Goal: Task Accomplishment & Management: Manage account settings

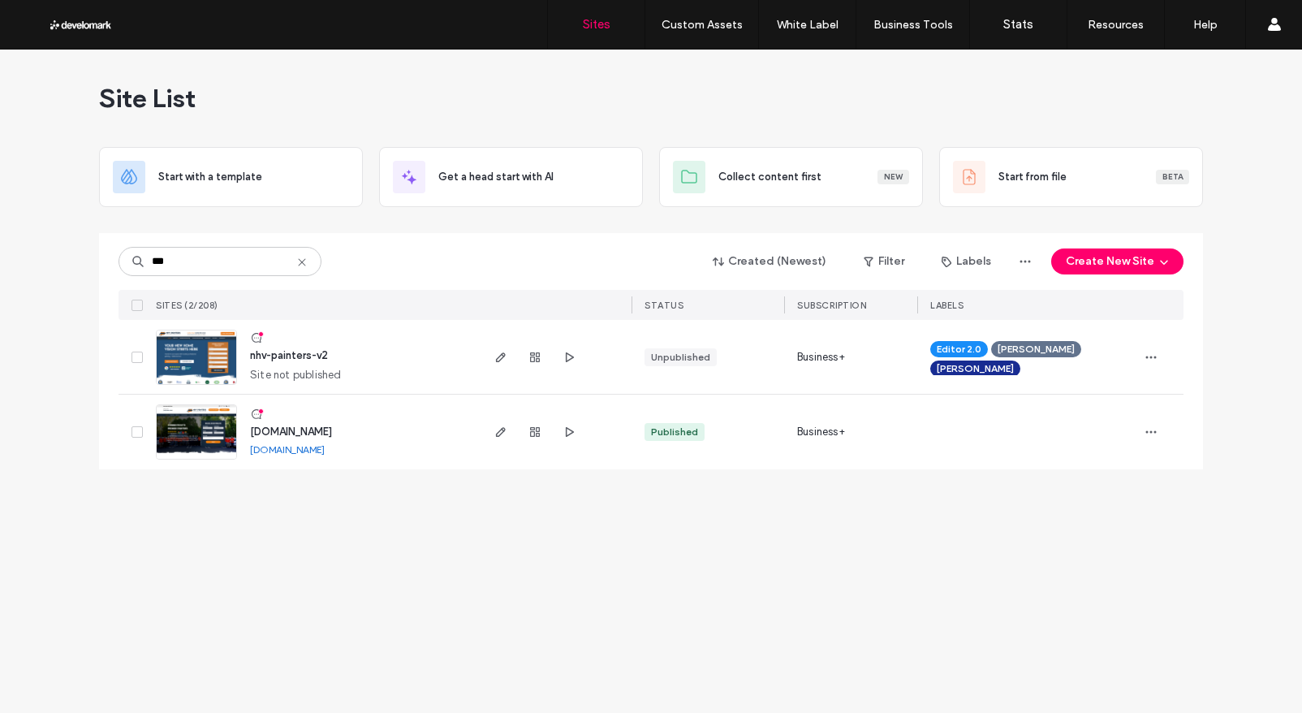
type input "***"
click at [492, 553] on div "Site List Start with a template Get a head start with AI Collect content first …" at bounding box center [651, 381] width 1302 height 663
click at [433, 428] on div "www.nhvpainters.com www.nhvpainters.com" at bounding box center [357, 431] width 241 height 75
click at [203, 424] on img at bounding box center [197, 460] width 80 height 110
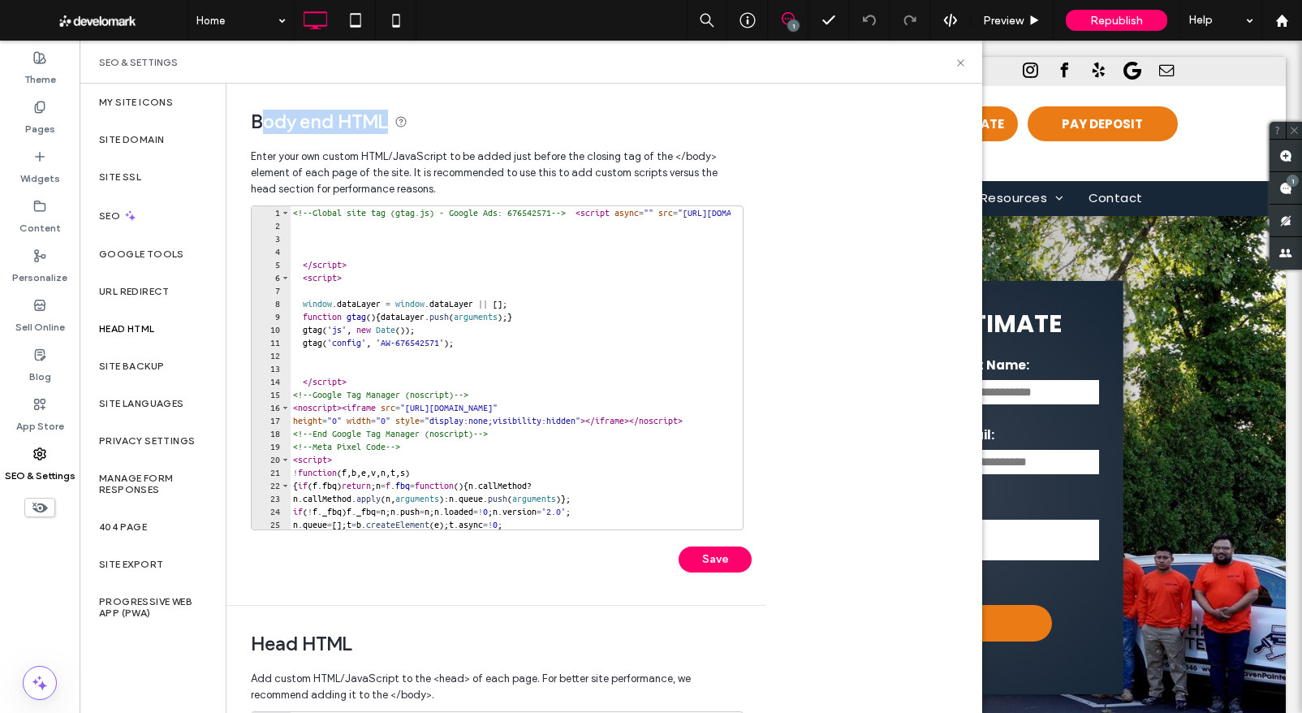
drag, startPoint x: 260, startPoint y: 116, endPoint x: 407, endPoint y: 122, distance: 147.8
click at [391, 116] on span "Body end HTML" at bounding box center [496, 122] width 490 height 24
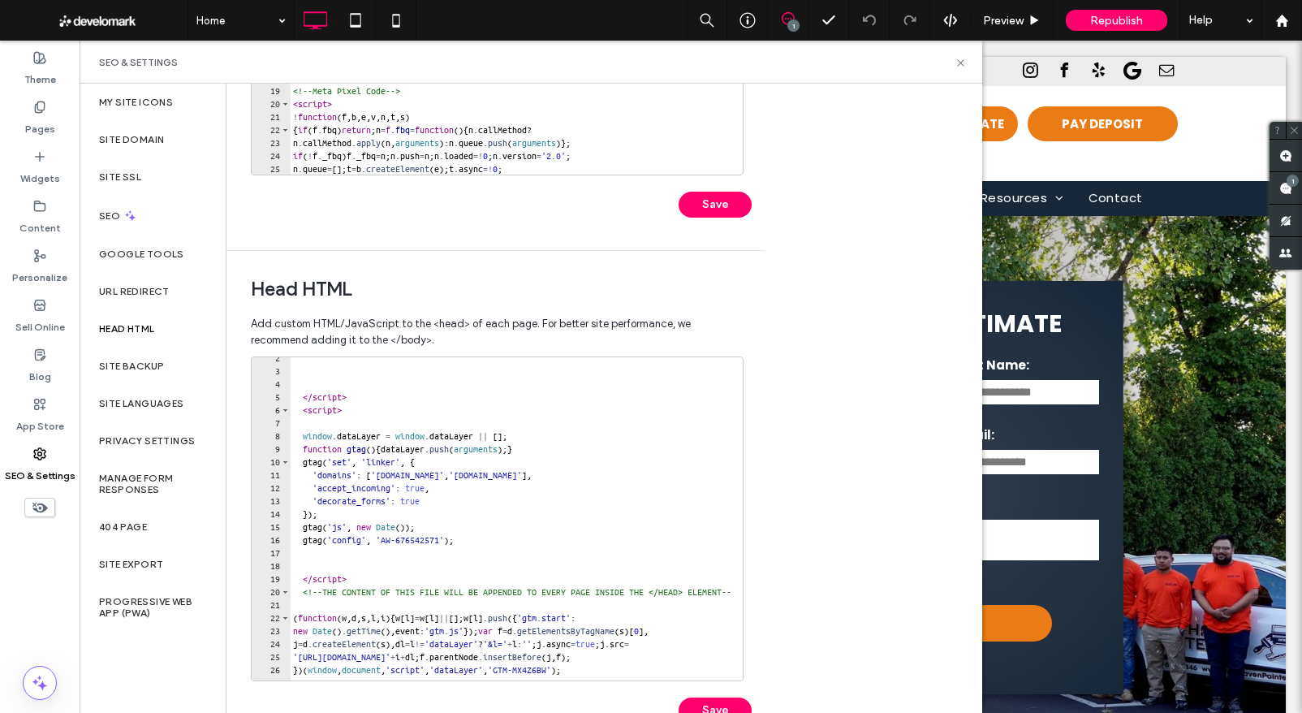
scroll to position [16, 0]
drag, startPoint x: 367, startPoint y: 278, endPoint x: 241, endPoint y: 280, distance: 125.8
click at [237, 278] on div "Head HTML Add custom HTML/JavaScript to the <head> of each page. For better sit…" at bounding box center [489, 503] width 527 height 505
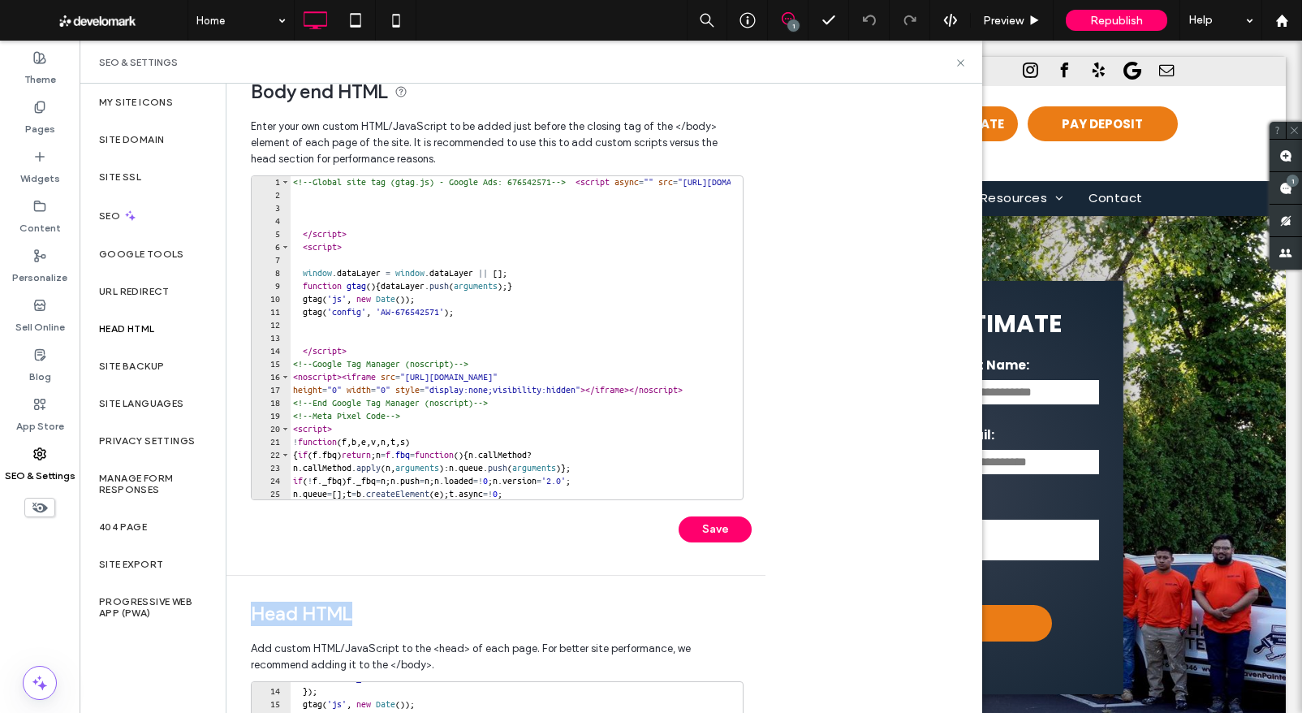
scroll to position [0, 0]
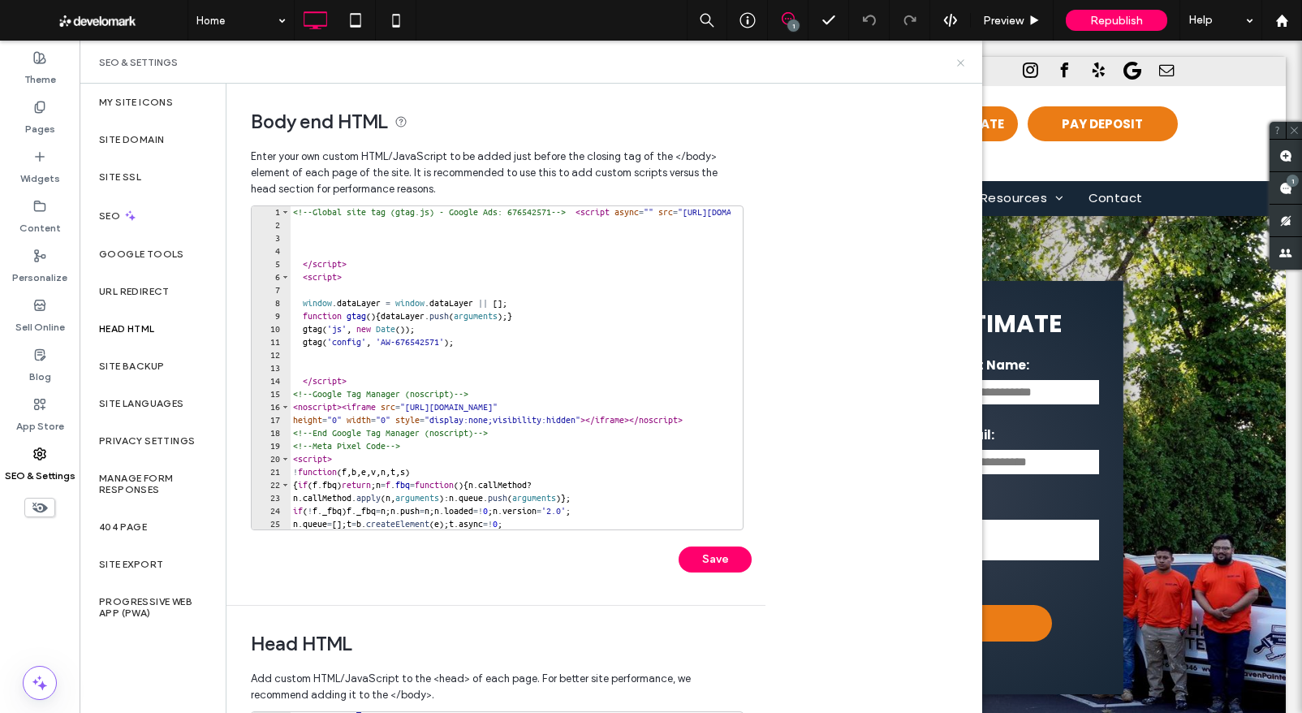
click at [960, 59] on icon at bounding box center [960, 63] width 12 height 12
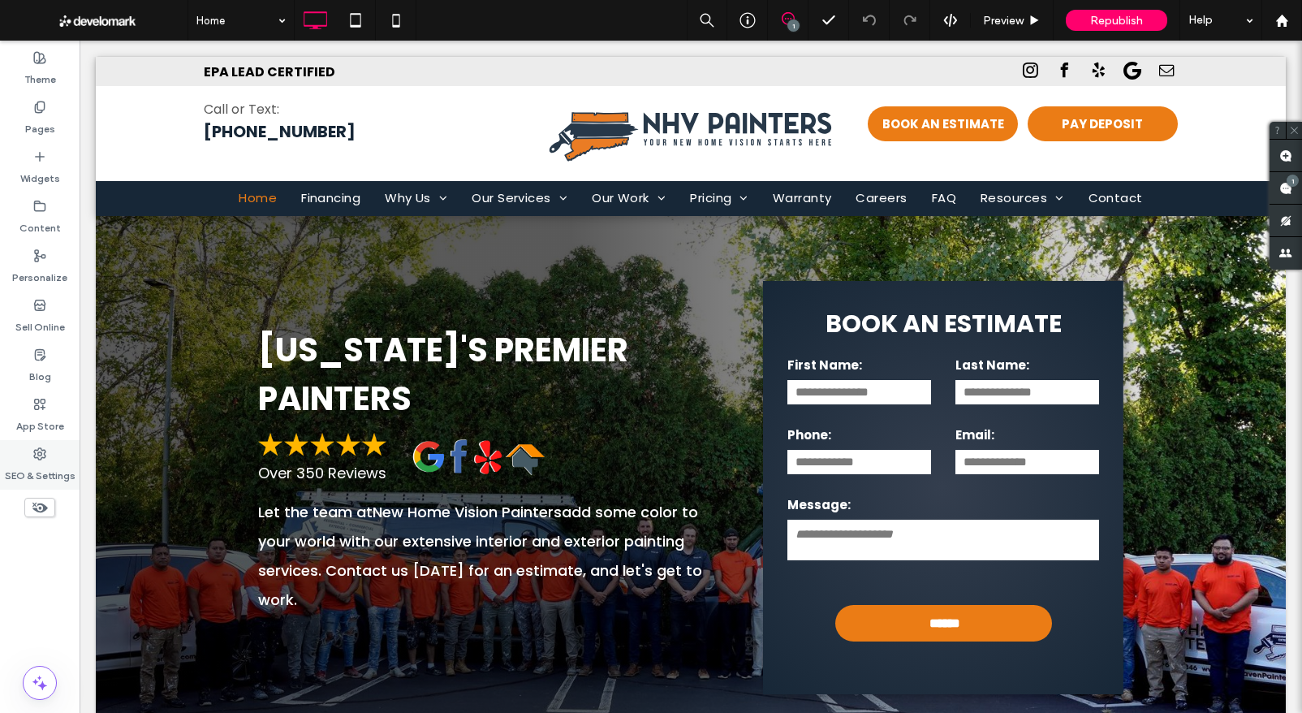
click at [39, 454] on use at bounding box center [39, 453] width 11 height 11
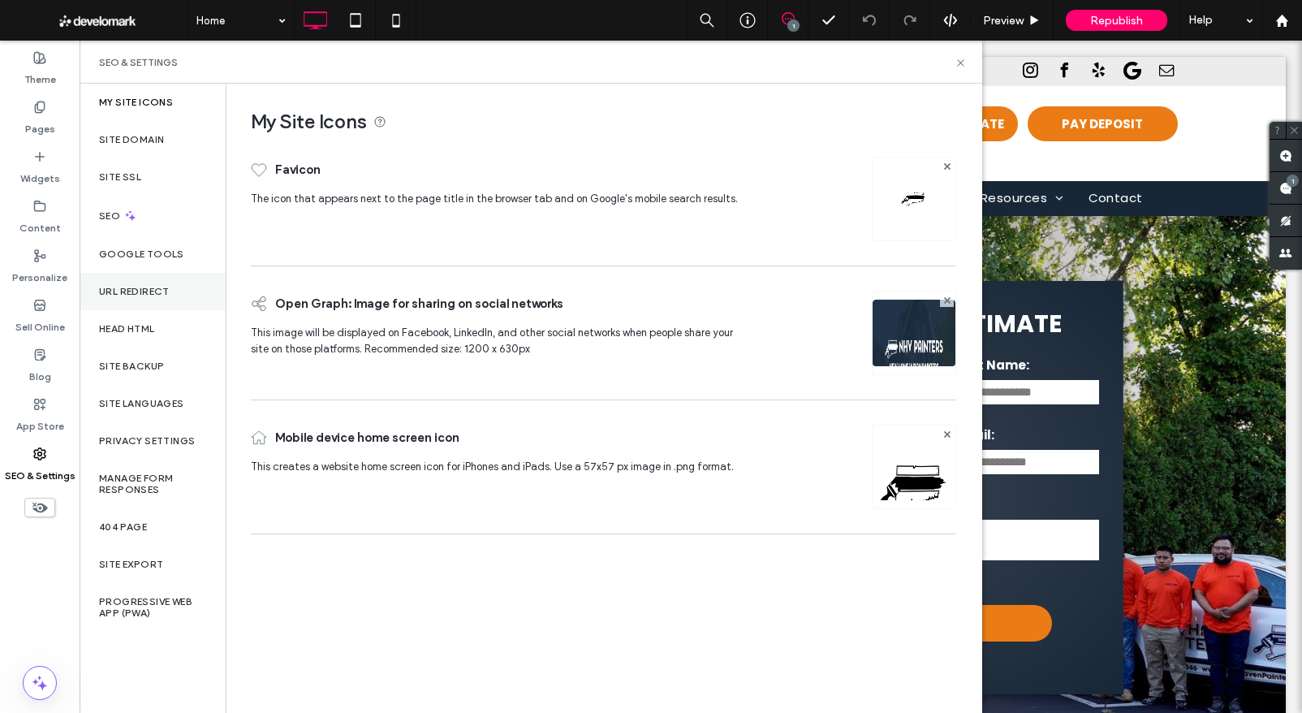
click at [136, 288] on label "URL Redirect" at bounding box center [134, 291] width 71 height 11
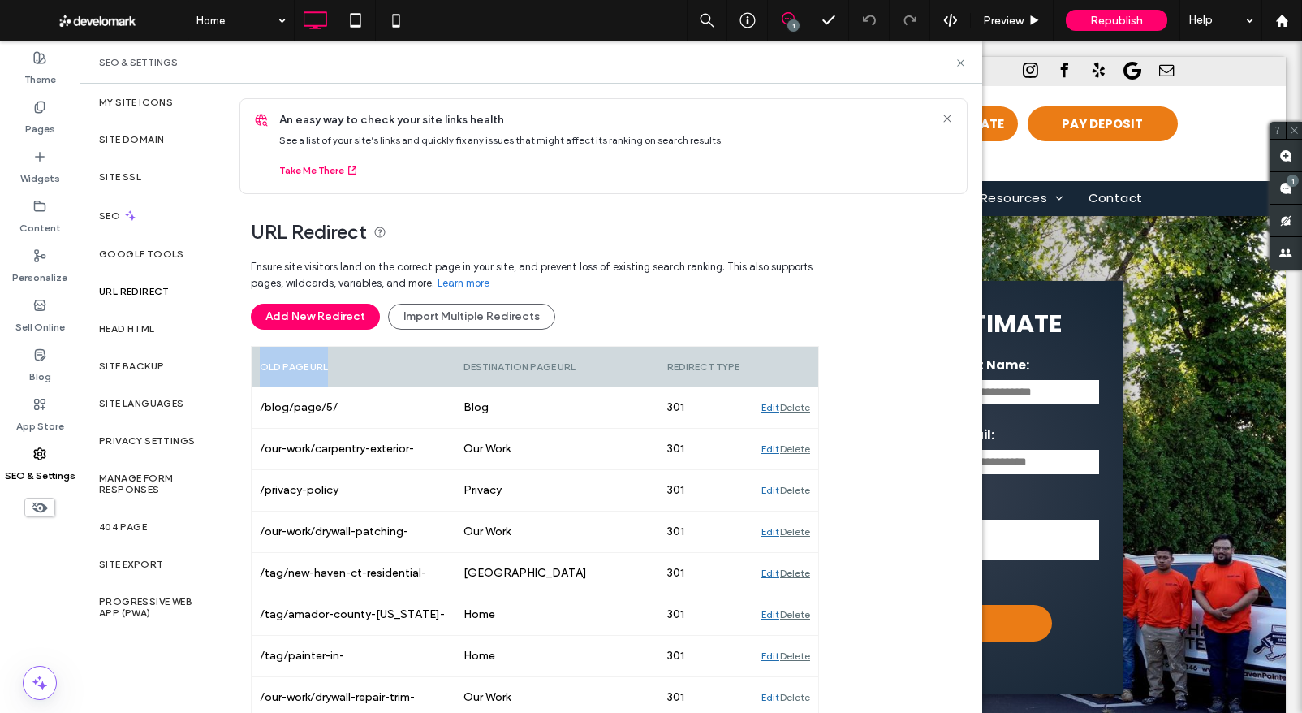
drag, startPoint x: 327, startPoint y: 365, endPoint x: 244, endPoint y: 366, distance: 82.8
drag, startPoint x: 465, startPoint y: 364, endPoint x: 583, endPoint y: 367, distance: 117.7
click at [583, 367] on div "Old Page URL Destination Page URL Redirect type" at bounding box center [535, 367] width 566 height 41
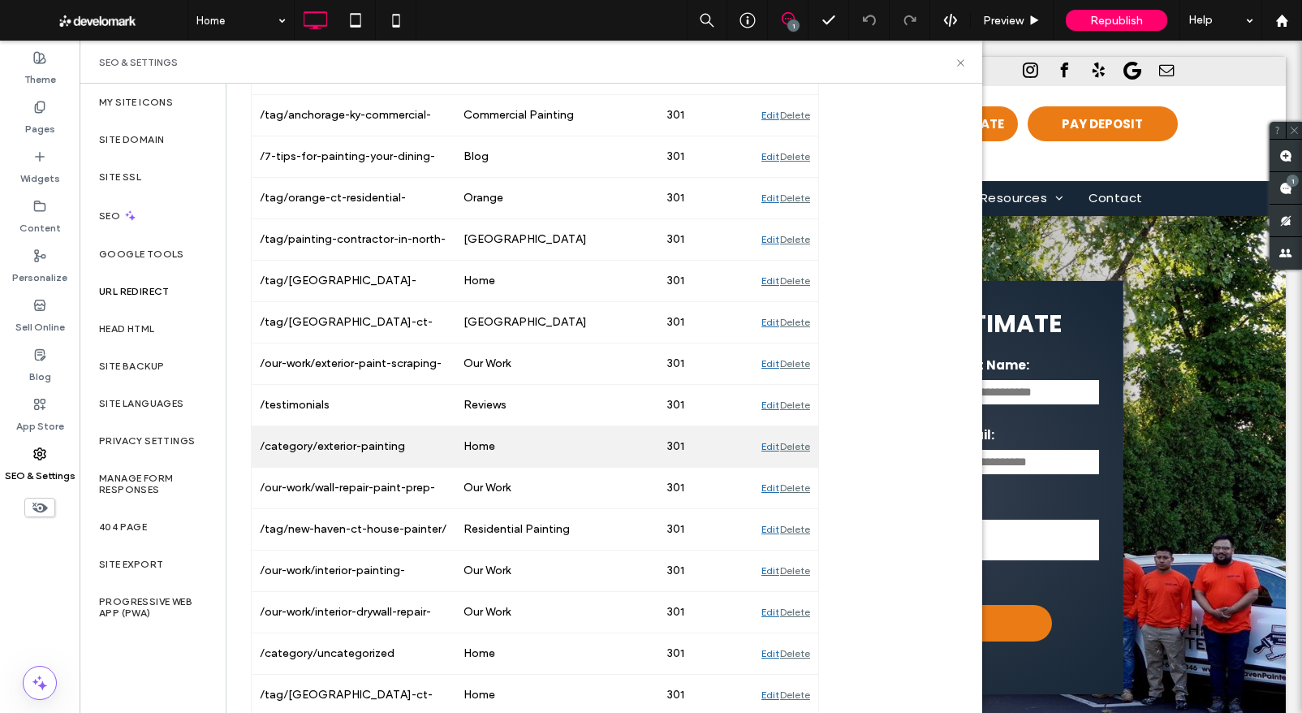
scroll to position [995, 0]
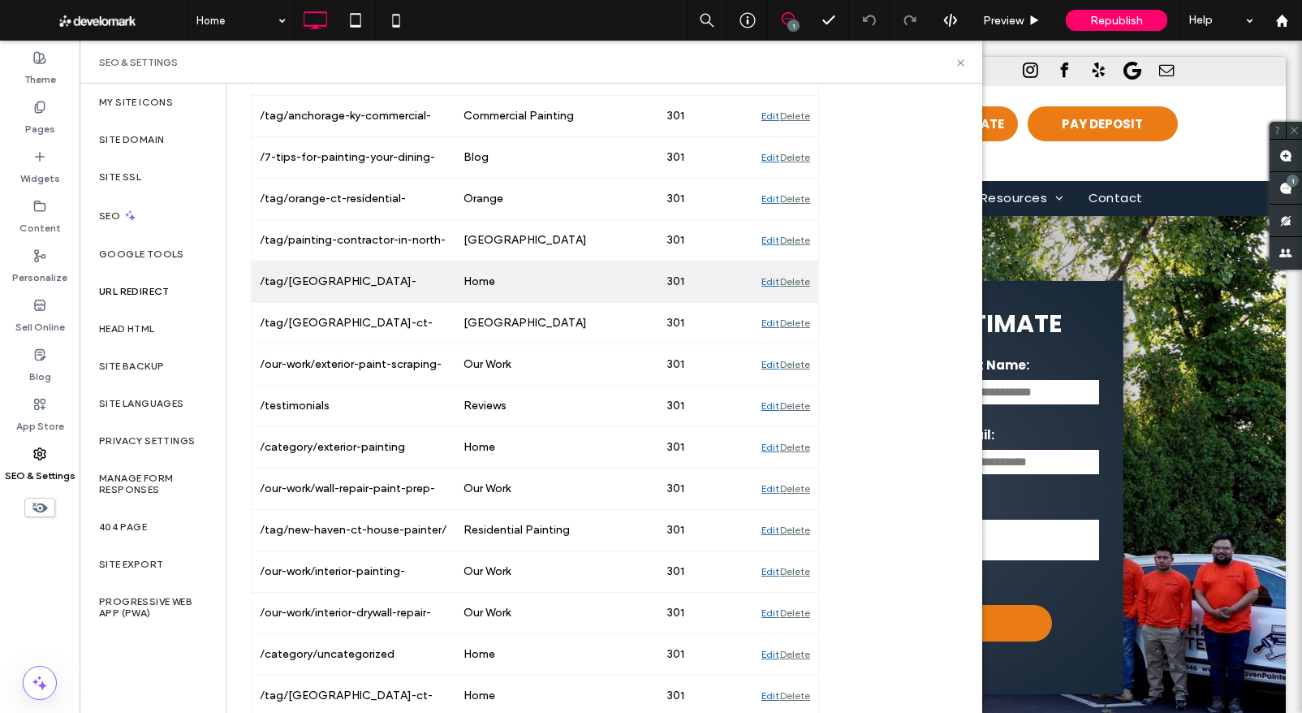
click at [384, 286] on div "/tag/amador-county-california-residential-painting" at bounding box center [354, 281] width 204 height 41
copy div "/tag/amador-county-california-residential-painting"
drag, startPoint x: 490, startPoint y: 283, endPoint x: 464, endPoint y: 283, distance: 26.0
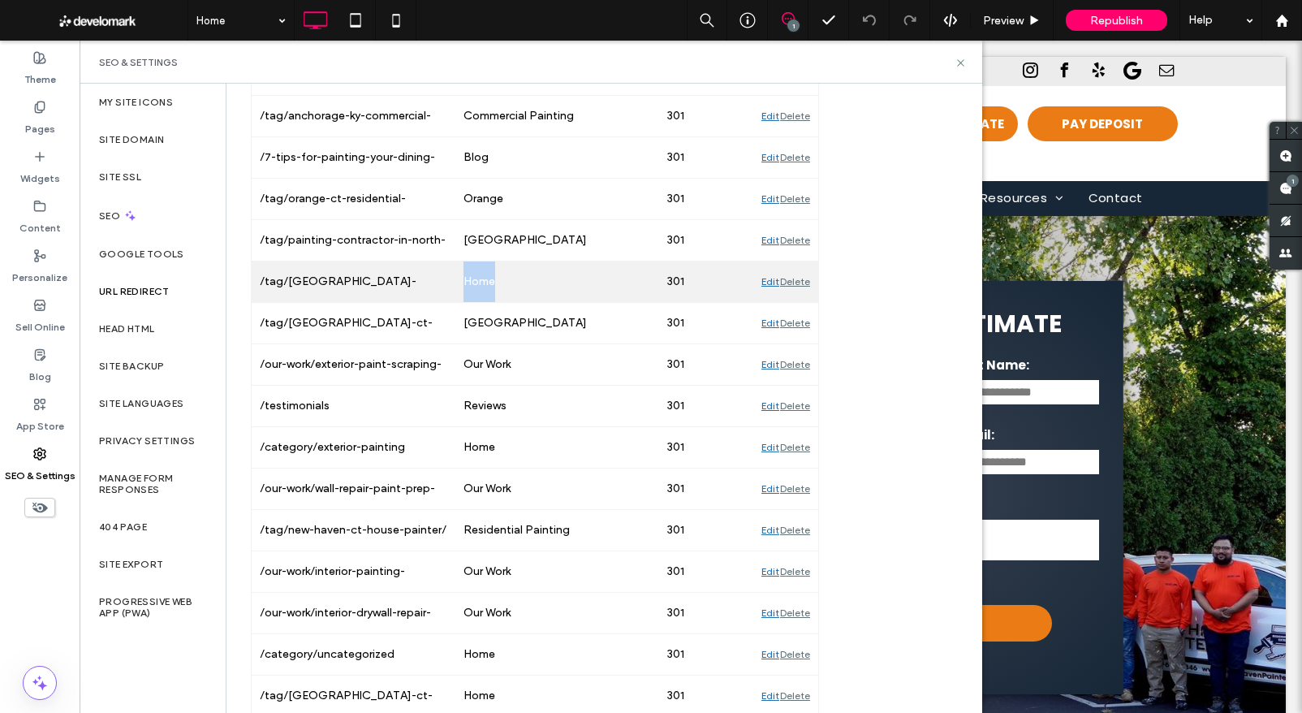
click at [464, 283] on div "Home" at bounding box center [557, 281] width 204 height 41
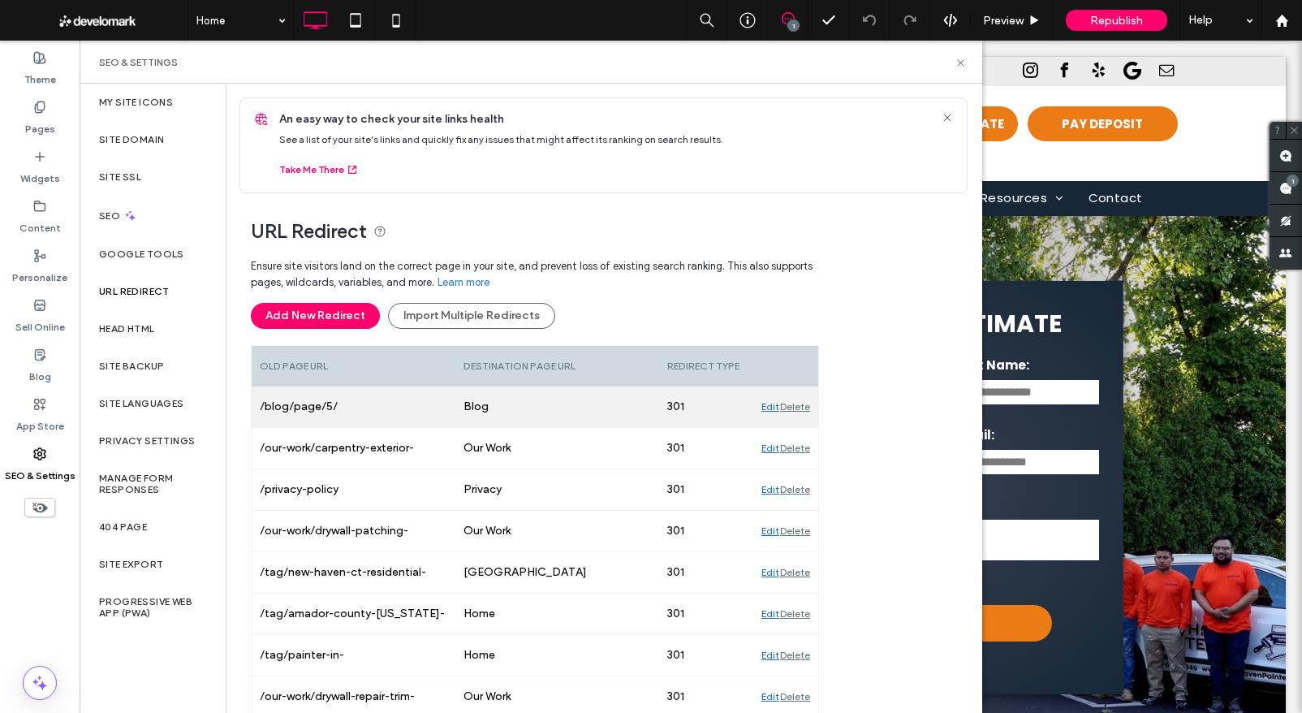
scroll to position [0, 0]
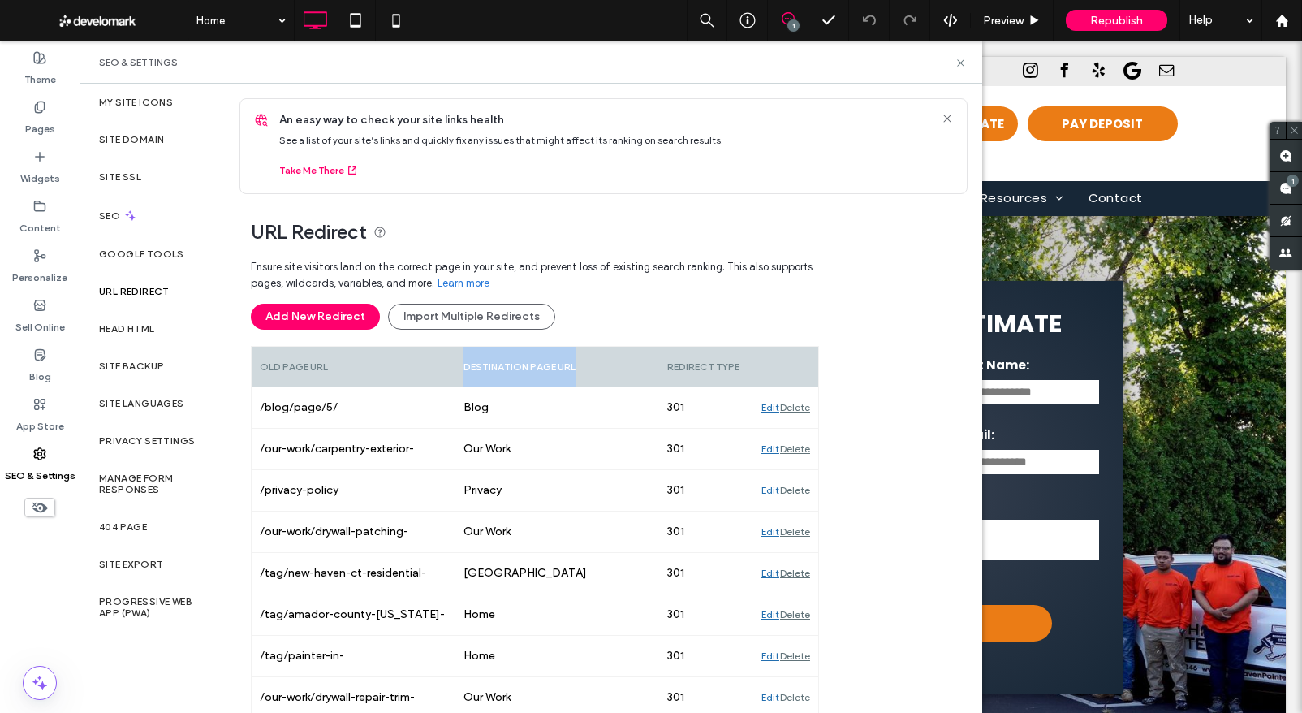
drag, startPoint x: 561, startPoint y: 371, endPoint x: 450, endPoint y: 371, distance: 110.4
click at [450, 371] on div "Old Page URL Destination Page URL Redirect type" at bounding box center [535, 367] width 566 height 41
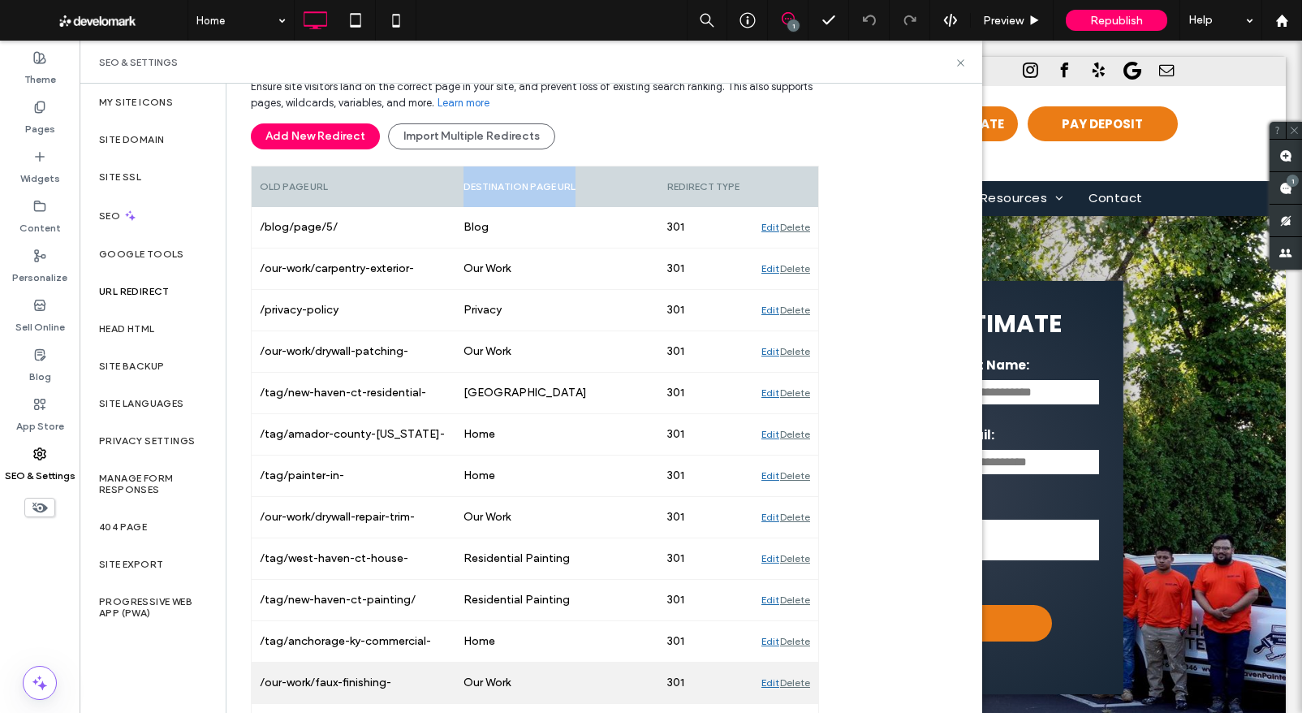
scroll to position [166, 0]
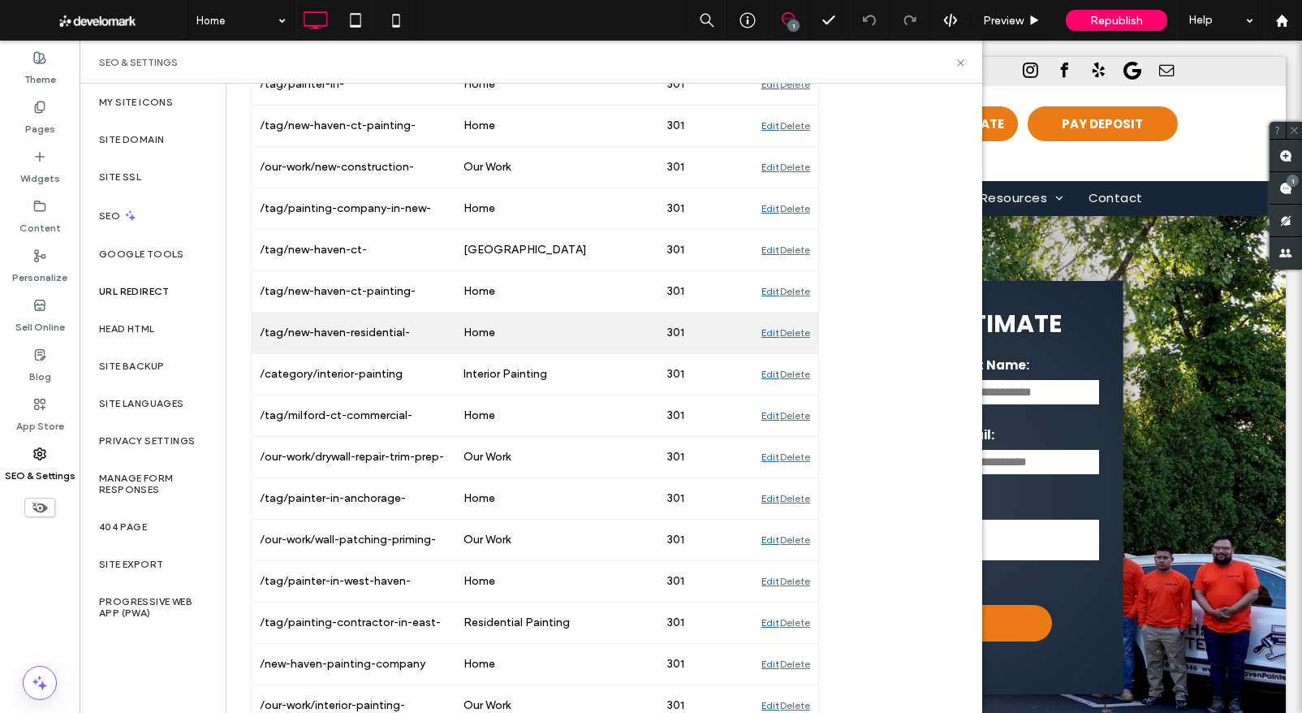
scroll to position [1735, 0]
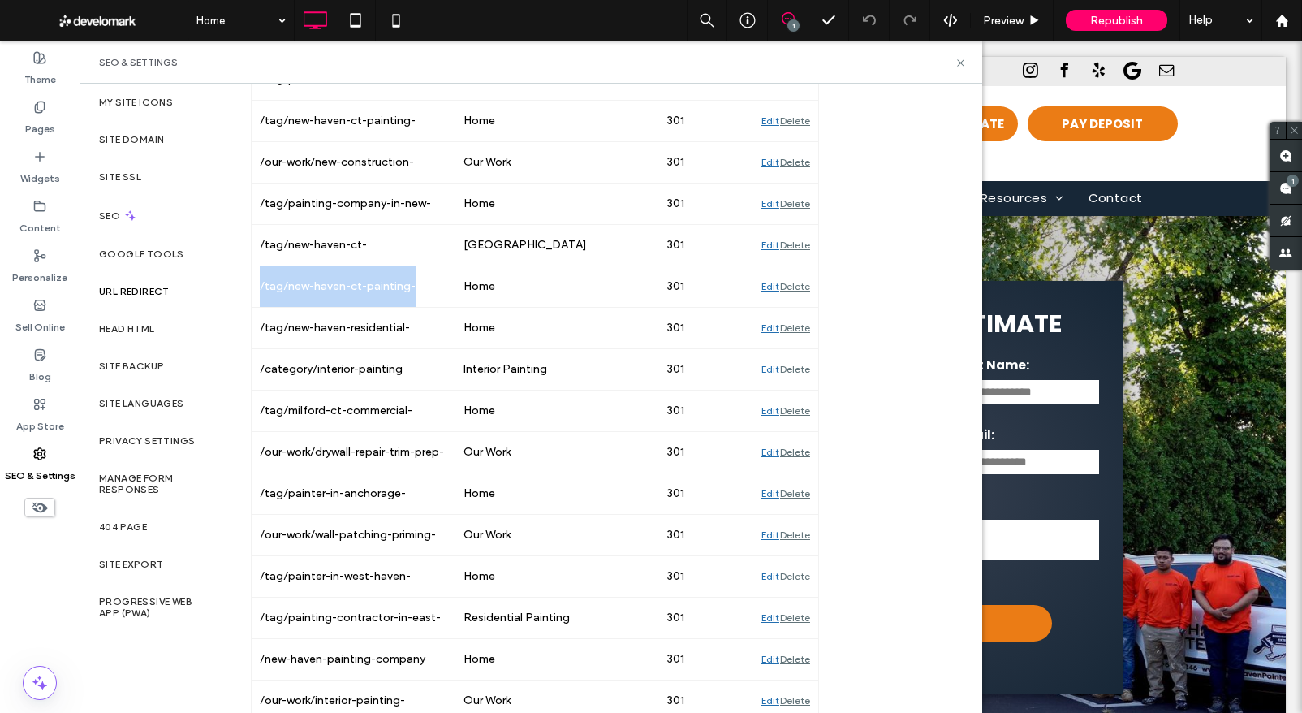
drag, startPoint x: 429, startPoint y: 284, endPoint x: 244, endPoint y: 293, distance: 185.2
click at [244, 293] on div "URL Redirect Ensure site visitors land on the correct page in your site, and pr…" at bounding box center [597, 190] width 742 height 3463
copy div "/tag/new-haven-ct-painting-"
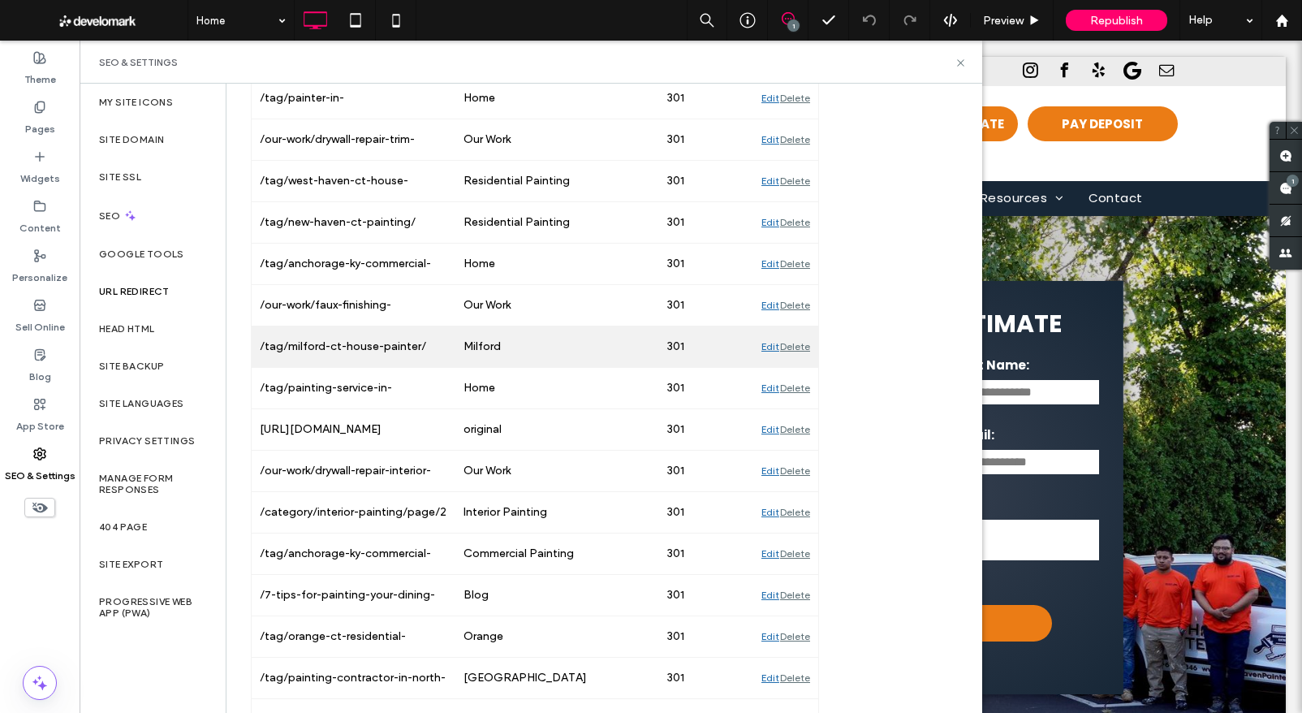
scroll to position [554, 0]
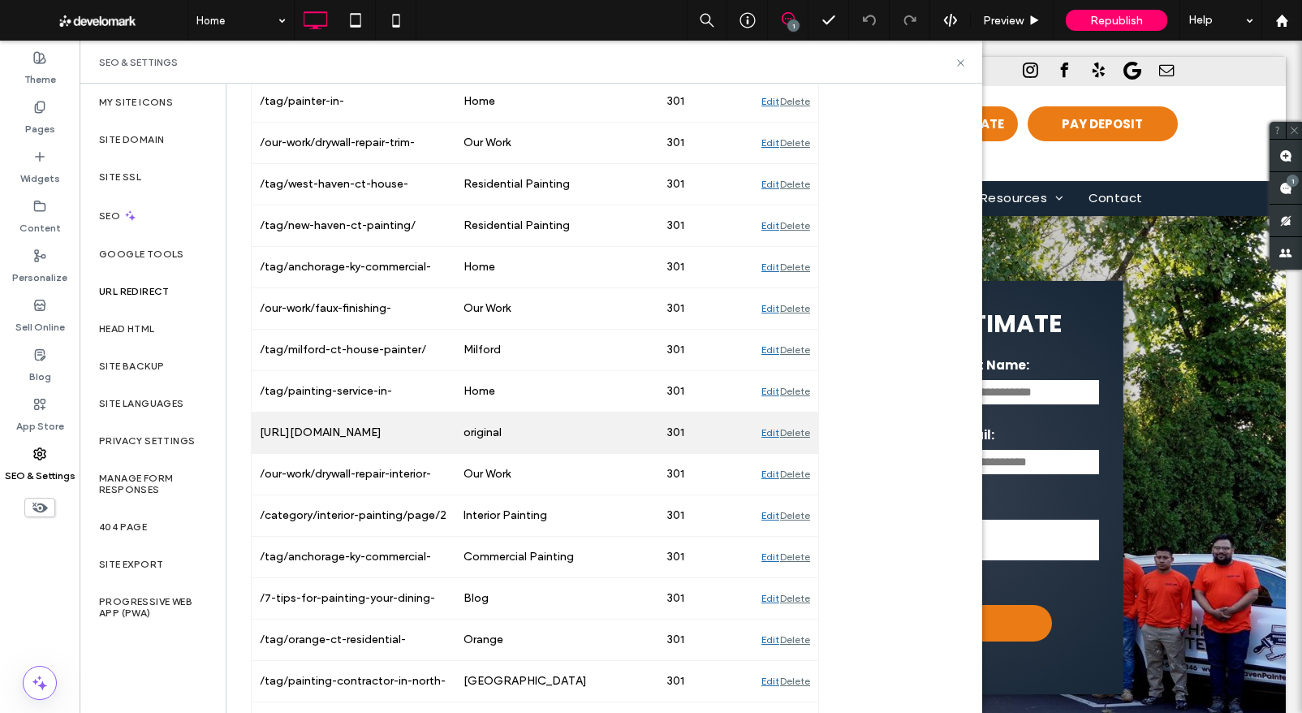
click at [357, 433] on div "https://checkout.stripe.com/pay/cs_live_a1wmFUMg1YqzRENNWndTnuesAE4vvRhA4XjoKTd…" at bounding box center [354, 432] width 204 height 41
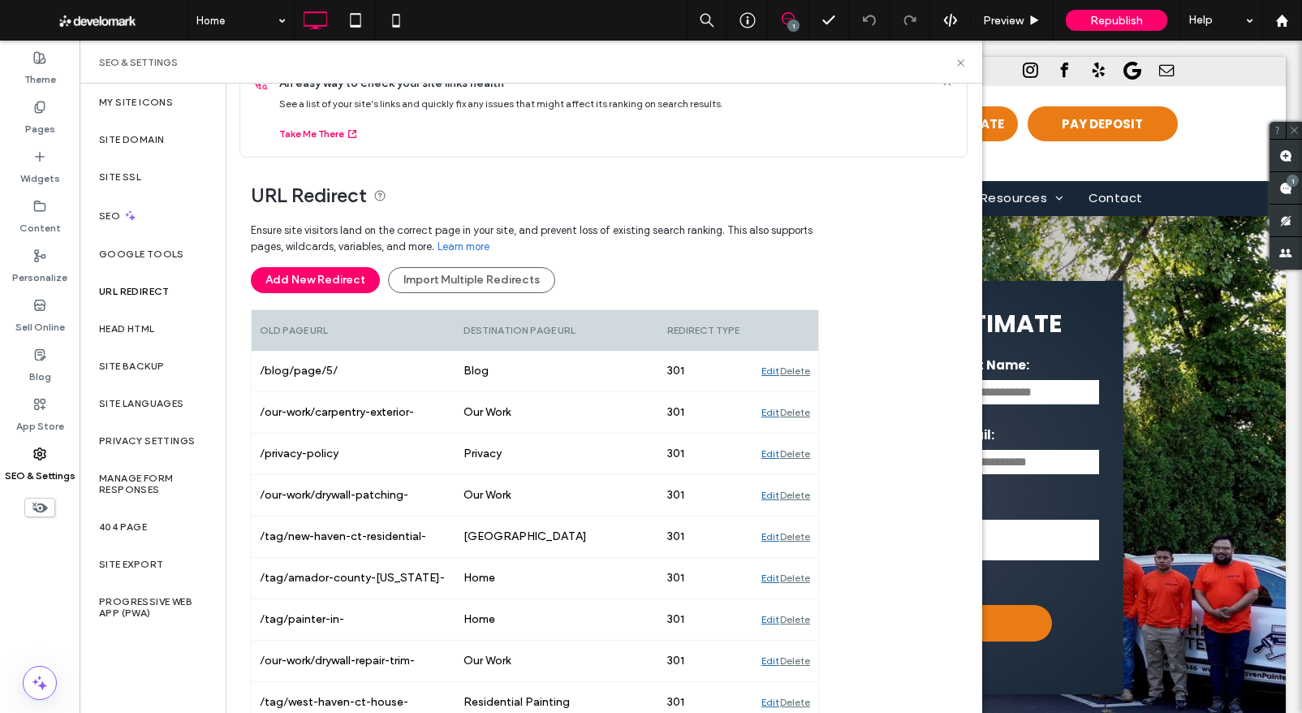
scroll to position [45, 0]
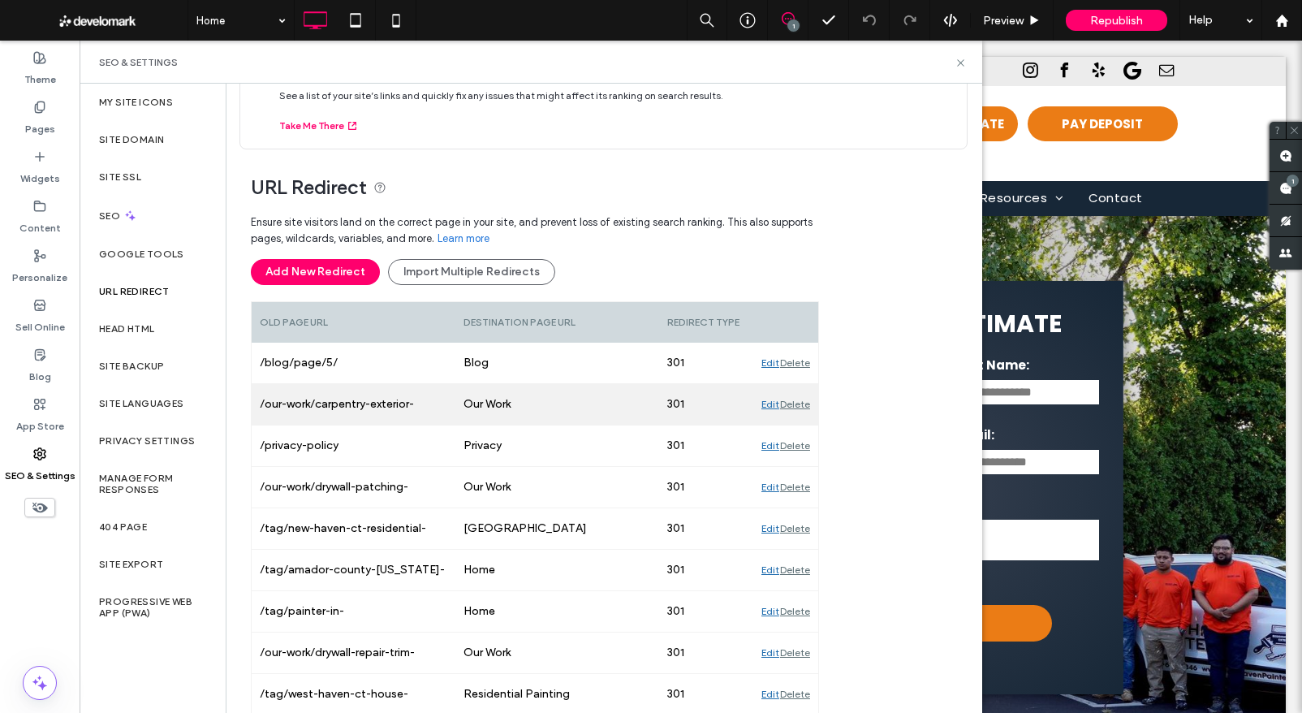
click at [772, 404] on div "Edit" at bounding box center [770, 404] width 18 height 41
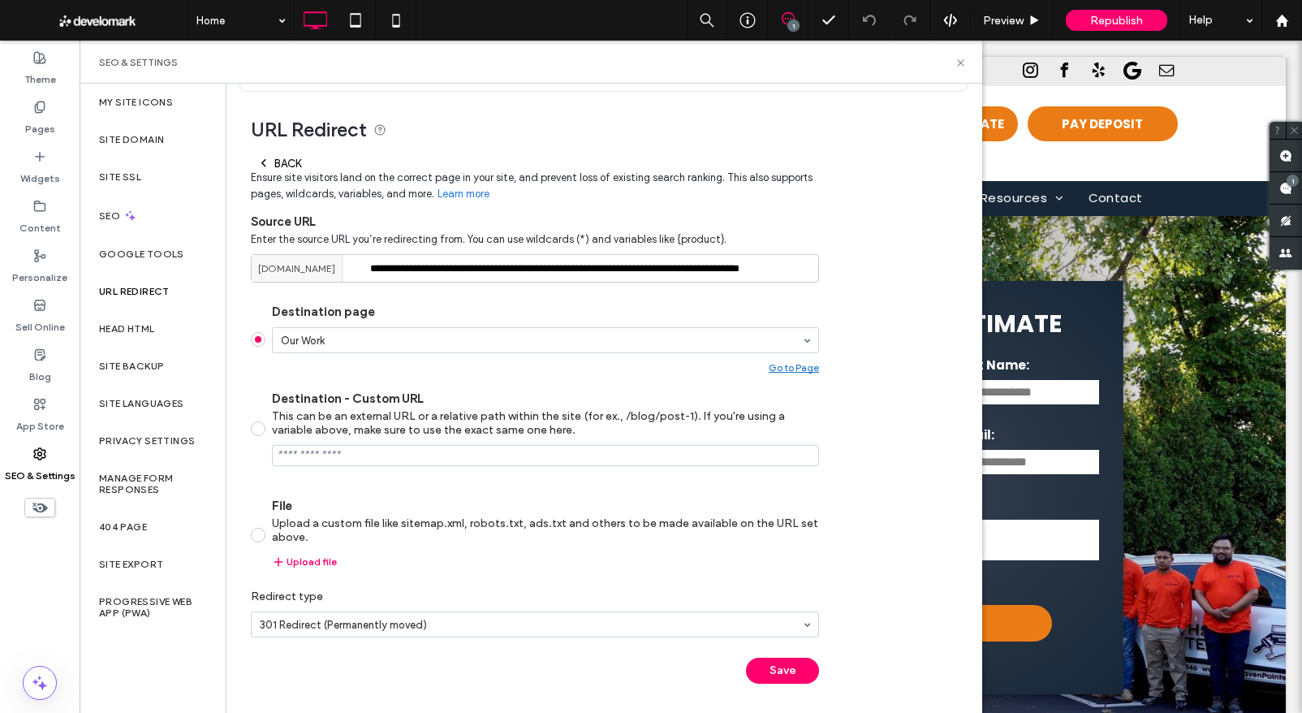
scroll to position [107, 0]
click at [260, 155] on icon at bounding box center [263, 161] width 13 height 13
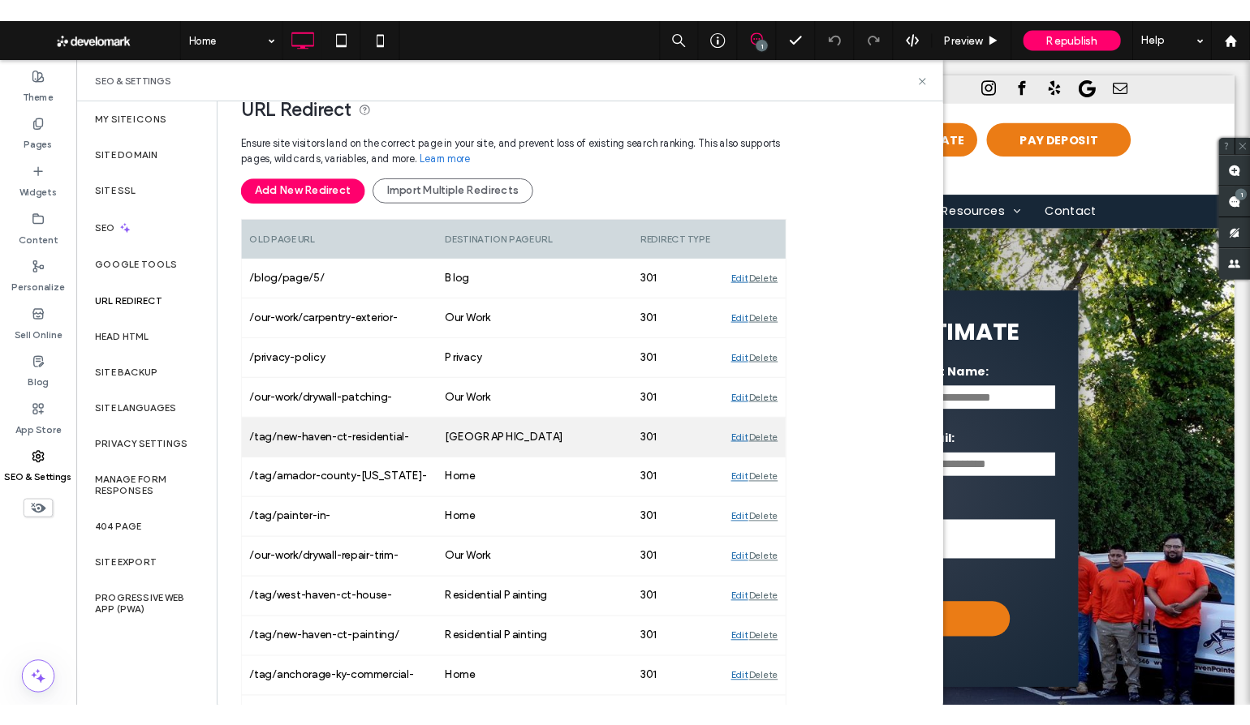
scroll to position [144, 0]
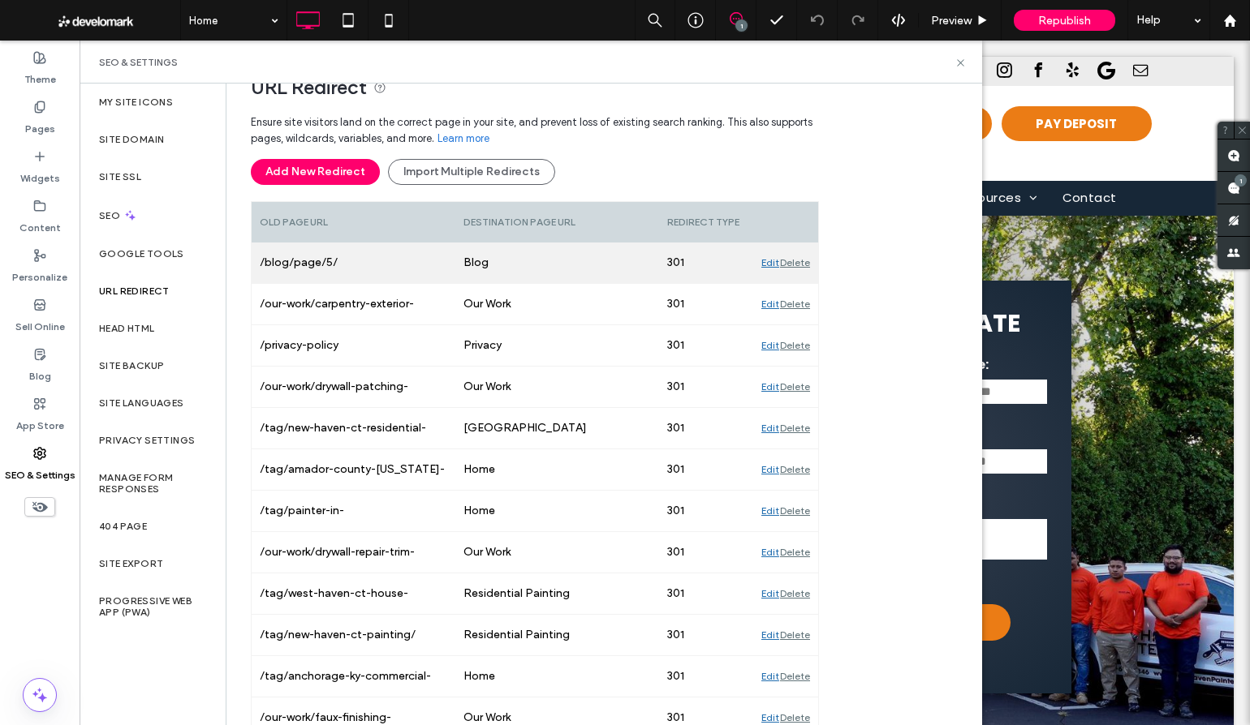
click at [764, 260] on div "Edit" at bounding box center [770, 263] width 18 height 41
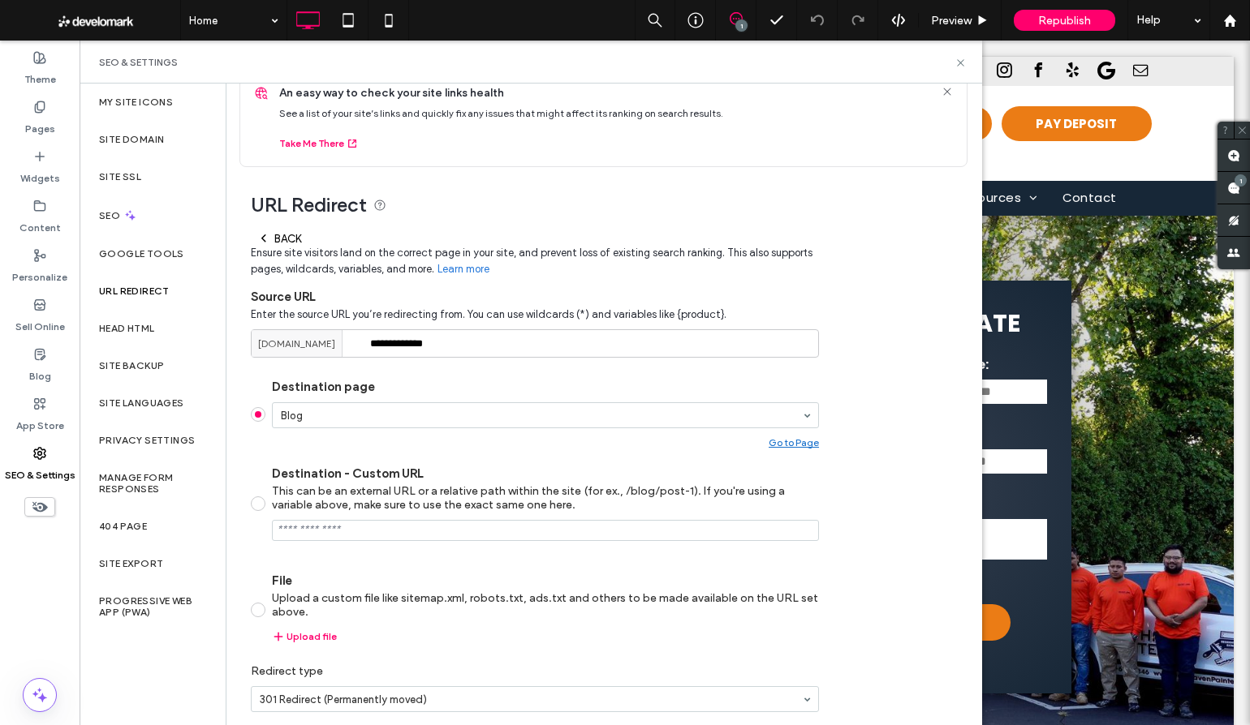
scroll to position [94, 0]
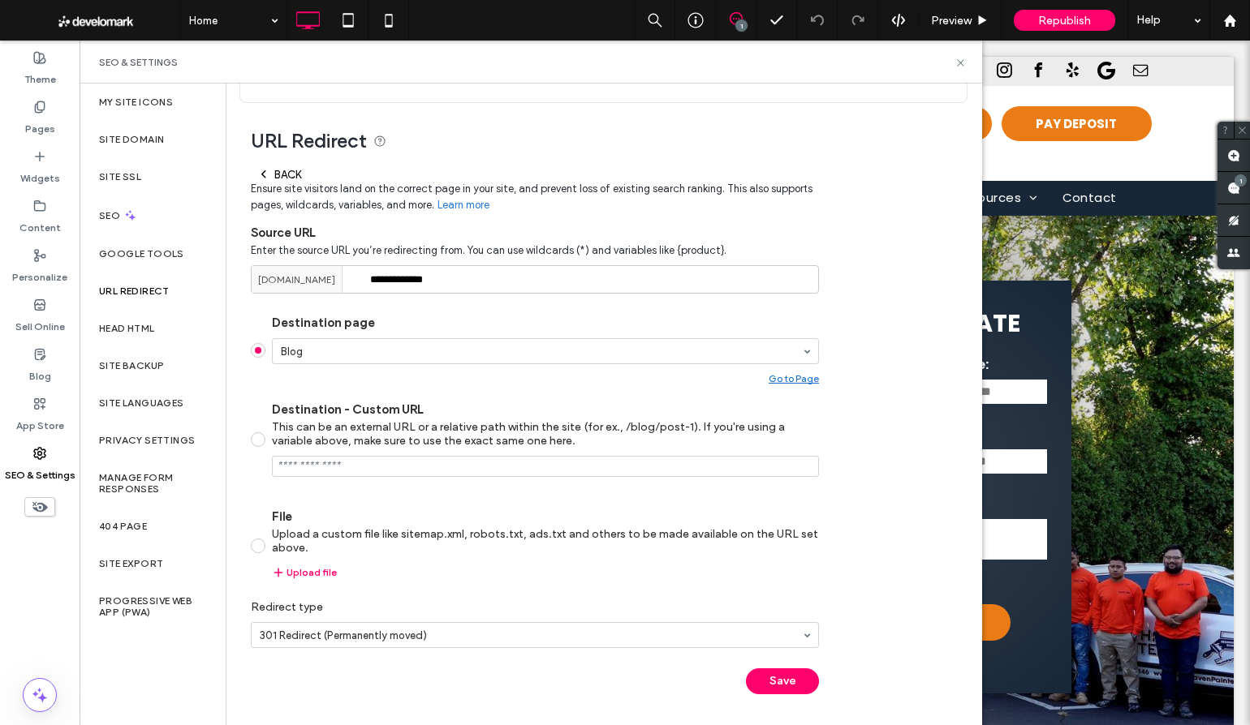
click at [262, 168] on icon at bounding box center [263, 174] width 13 height 13
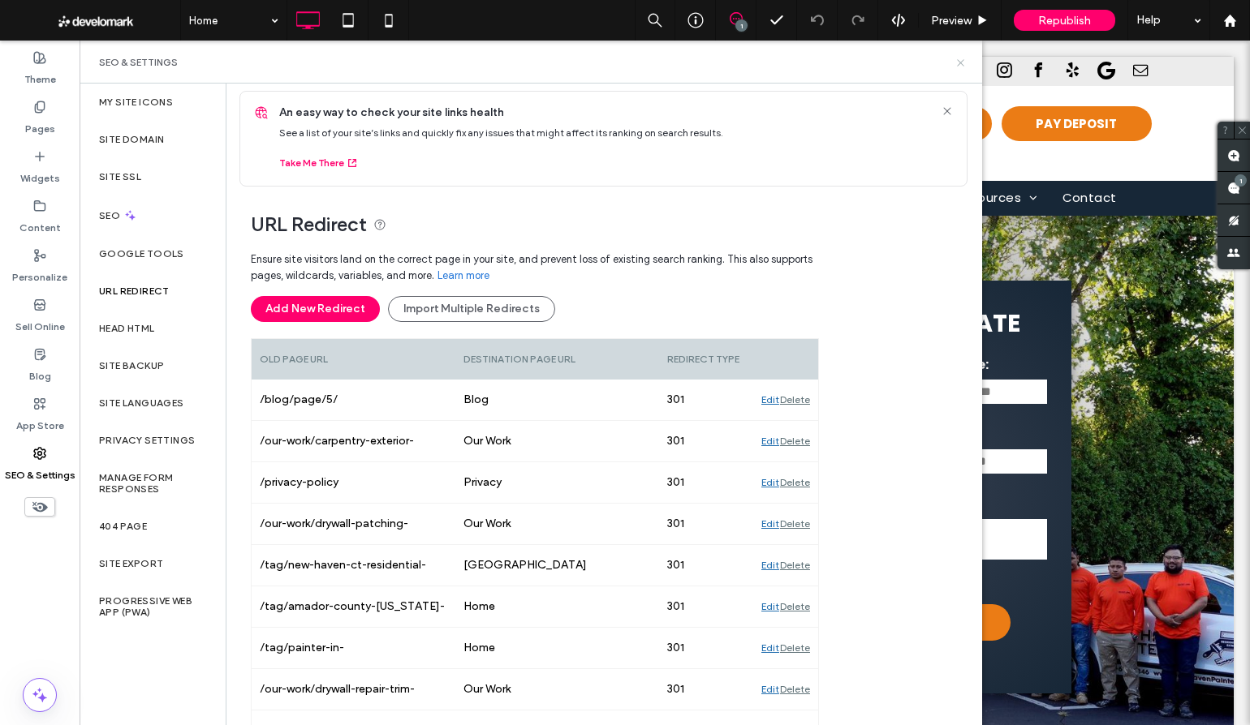
scroll to position [0, 0]
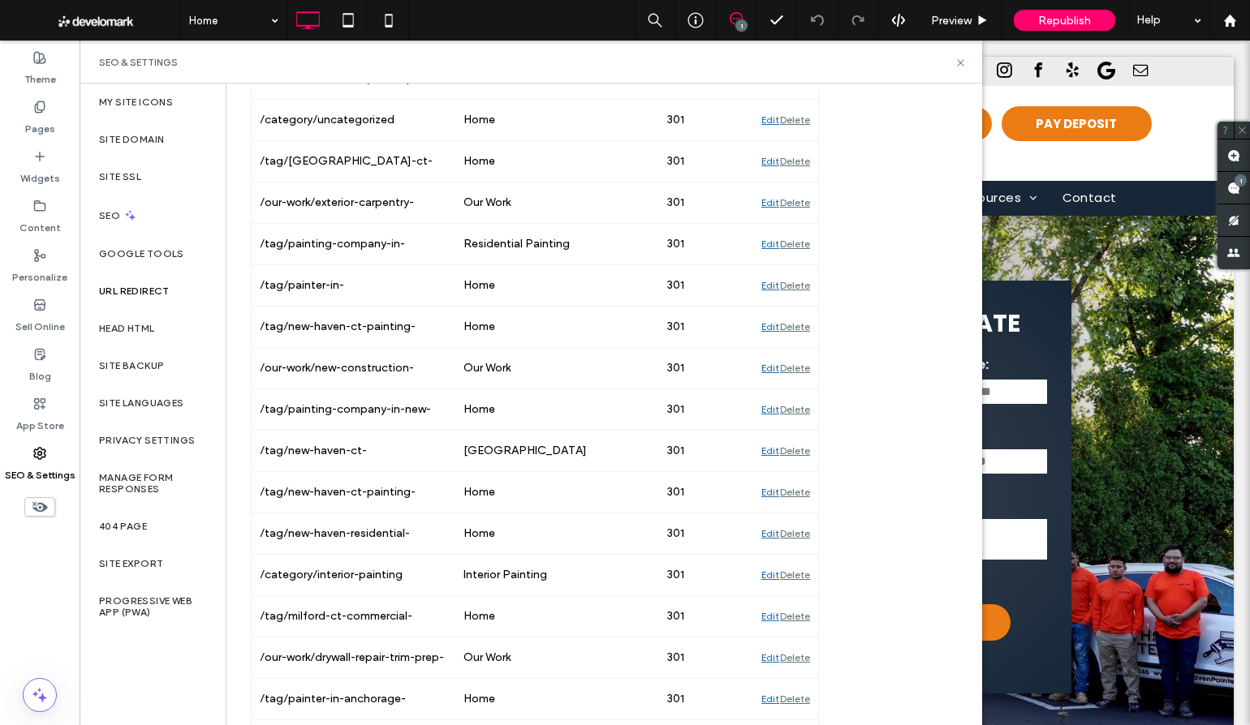
scroll to position [1528, 0]
click at [965, 63] on icon at bounding box center [960, 63] width 12 height 12
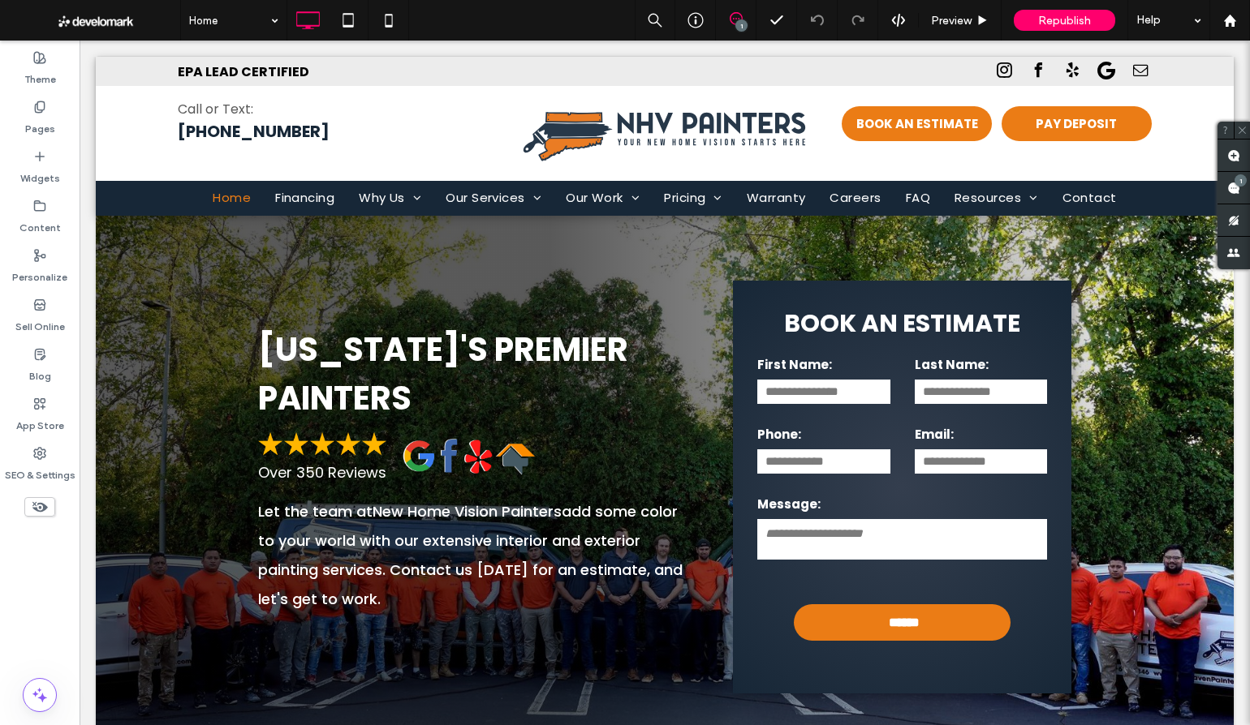
click at [44, 124] on label "Pages" at bounding box center [40, 125] width 30 height 23
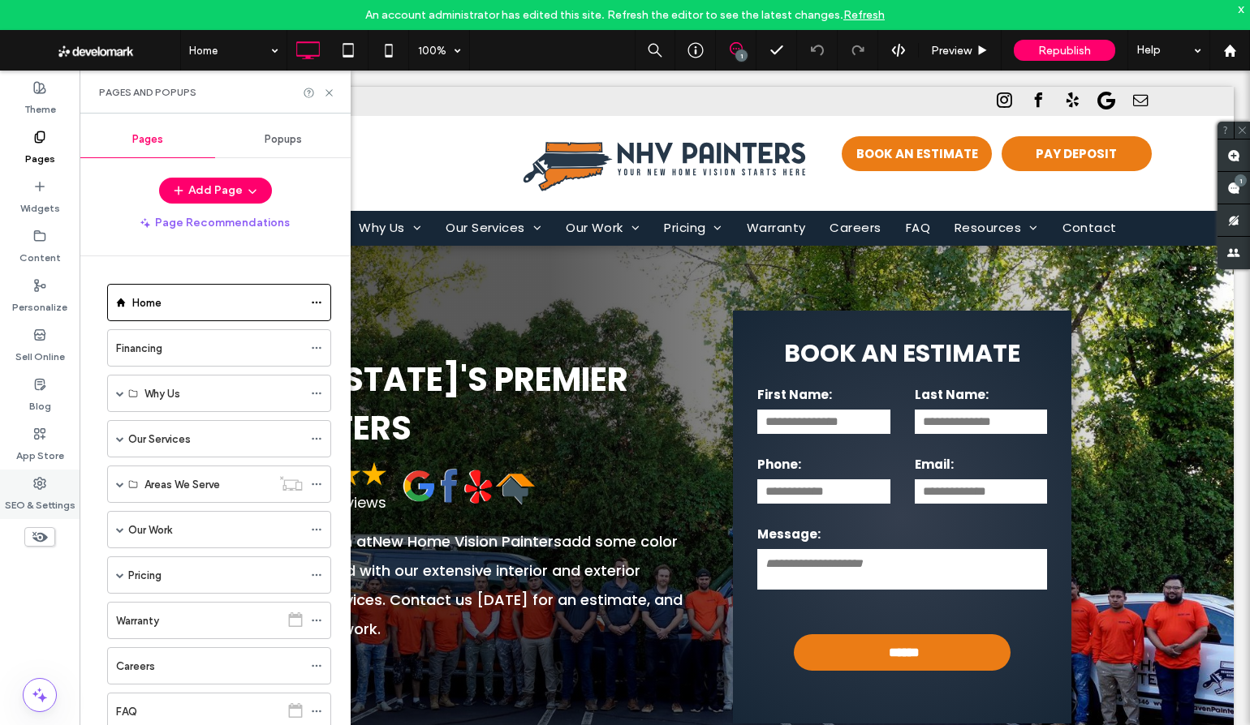
click at [41, 483] on use at bounding box center [39, 483] width 11 height 11
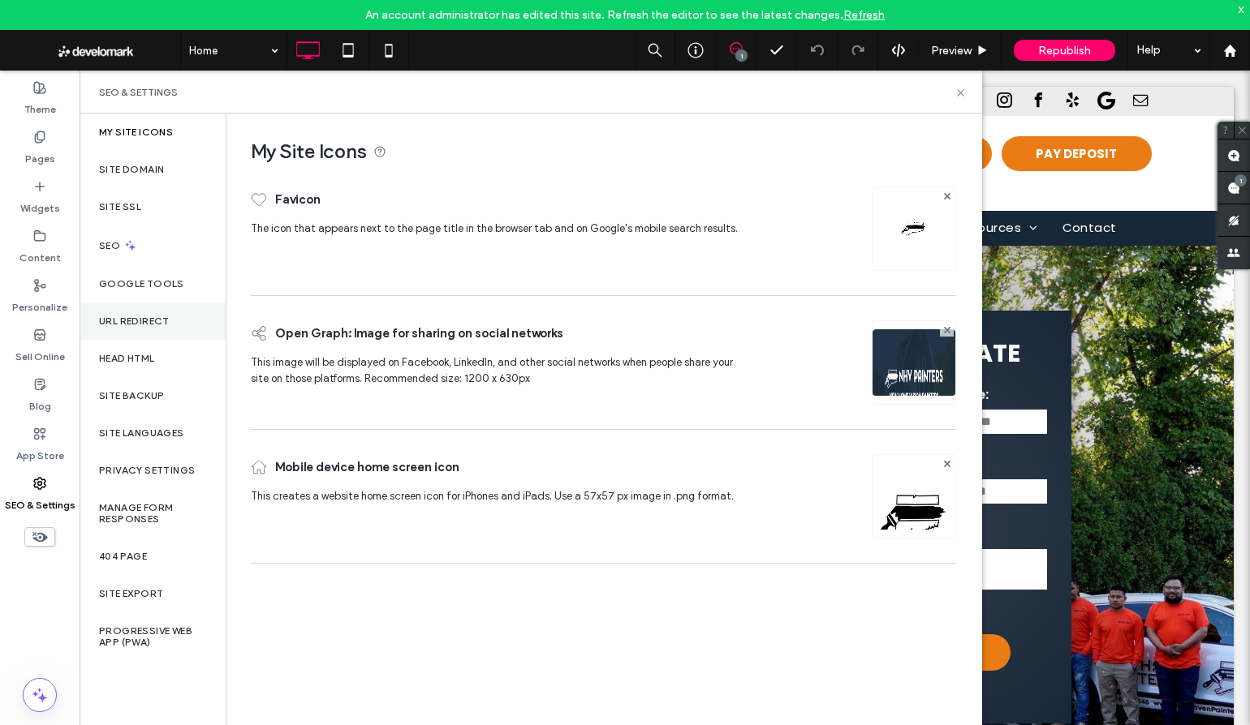
click at [139, 320] on label "URL Redirect" at bounding box center [134, 321] width 71 height 11
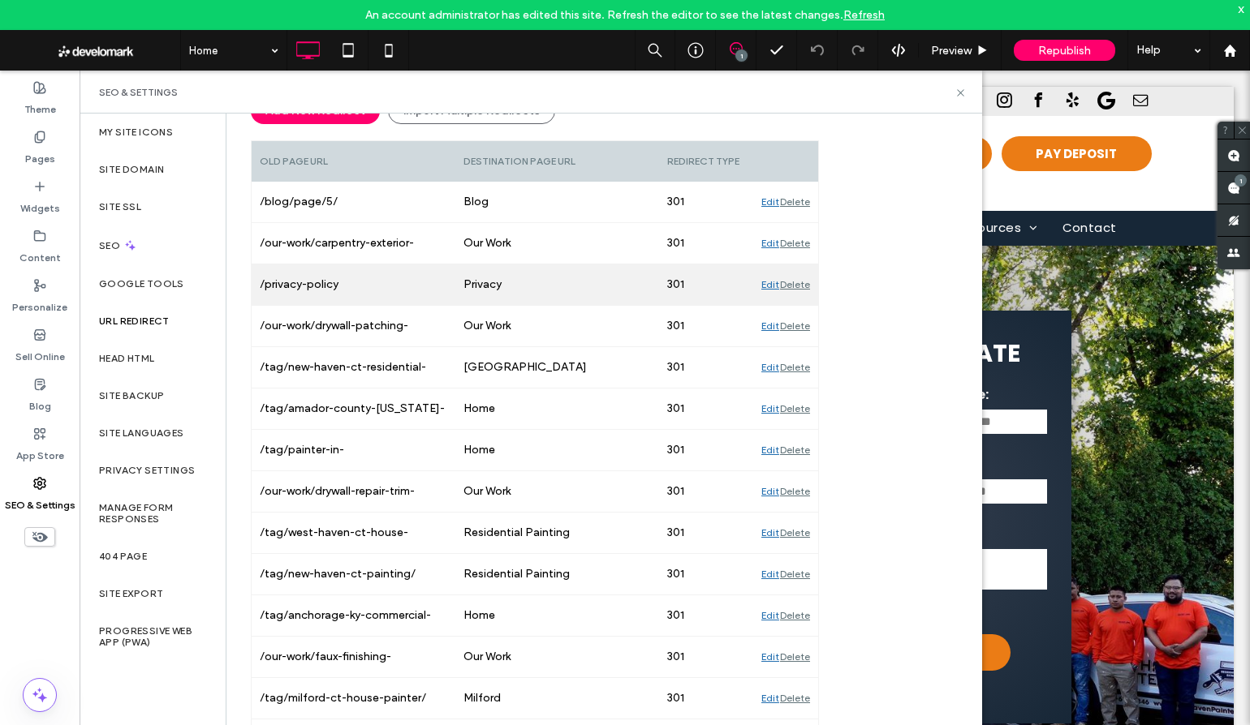
scroll to position [238, 0]
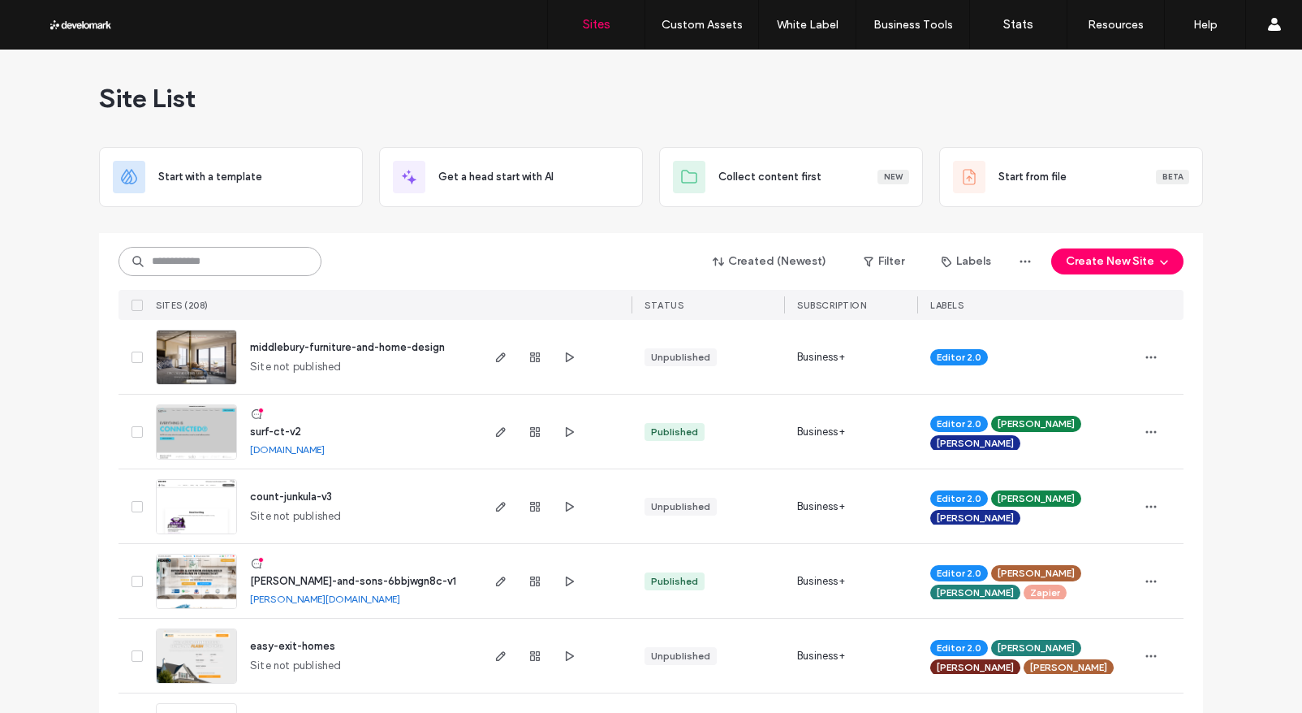
click at [174, 266] on input at bounding box center [219, 261] width 203 height 29
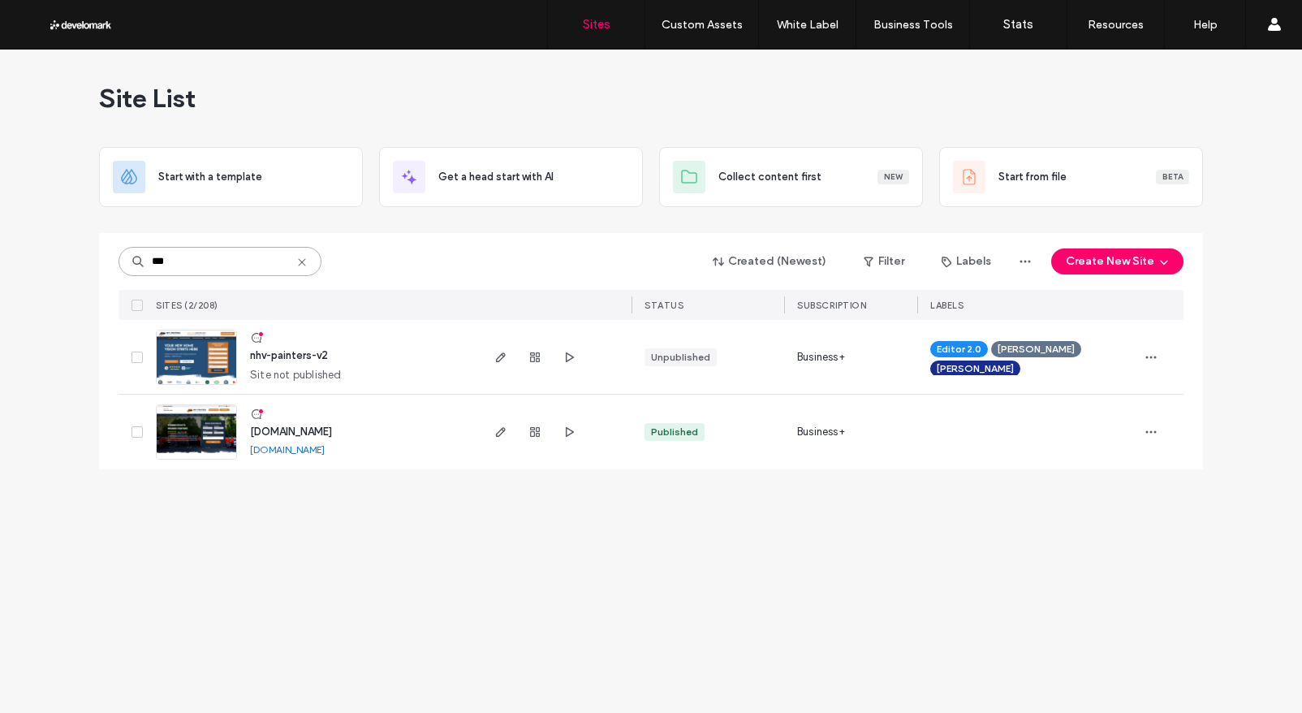
type input "***"
click at [205, 352] on img at bounding box center [197, 385] width 80 height 110
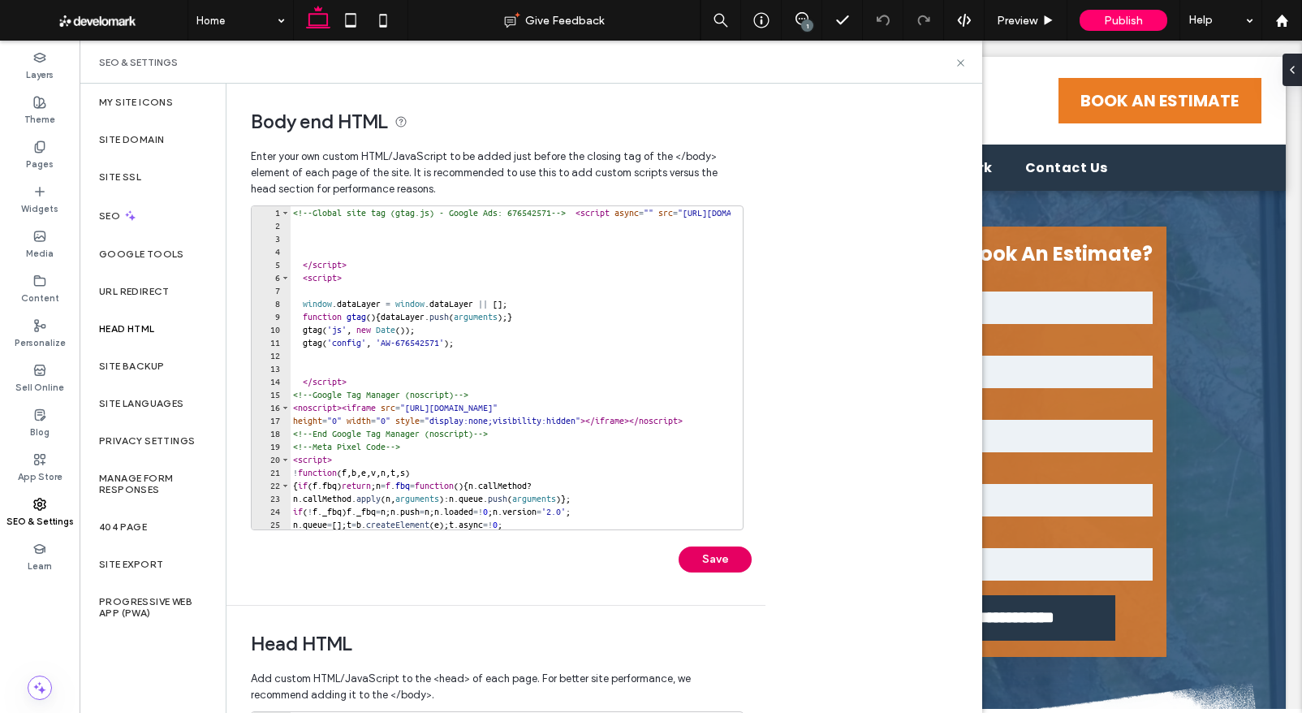
click at [720, 559] on button "Save" at bounding box center [714, 559] width 73 height 26
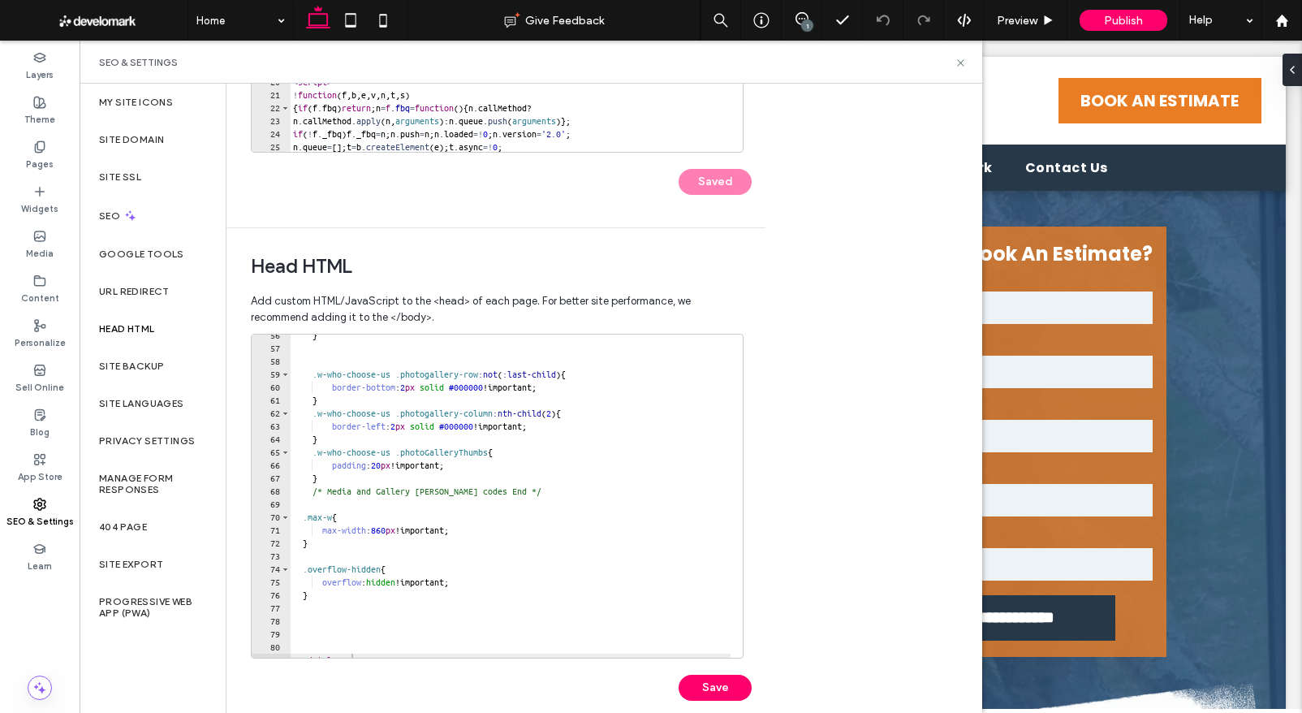
scroll to position [729, 0]
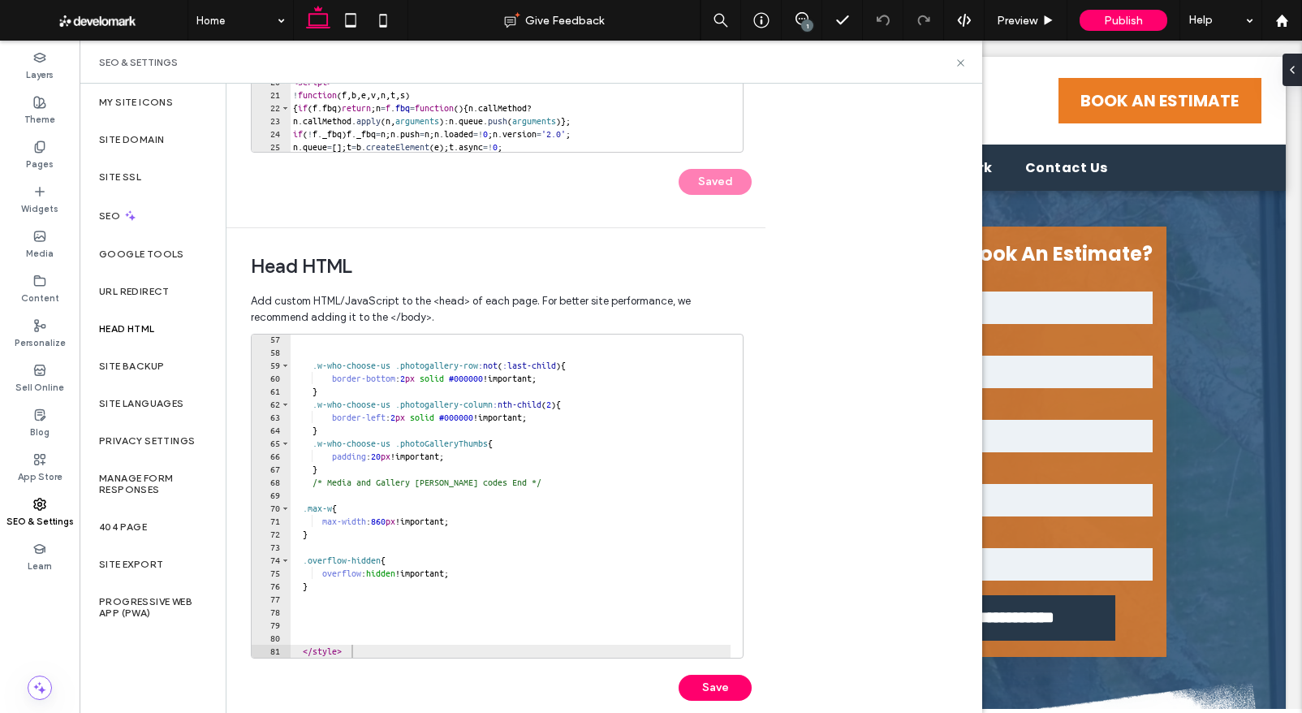
type textarea "********"
click at [368, 652] on div ".w-who-choose-us .photogallery-row :not ( :last-child ) { border-bottom : 2 px …" at bounding box center [510, 507] width 441 height 349
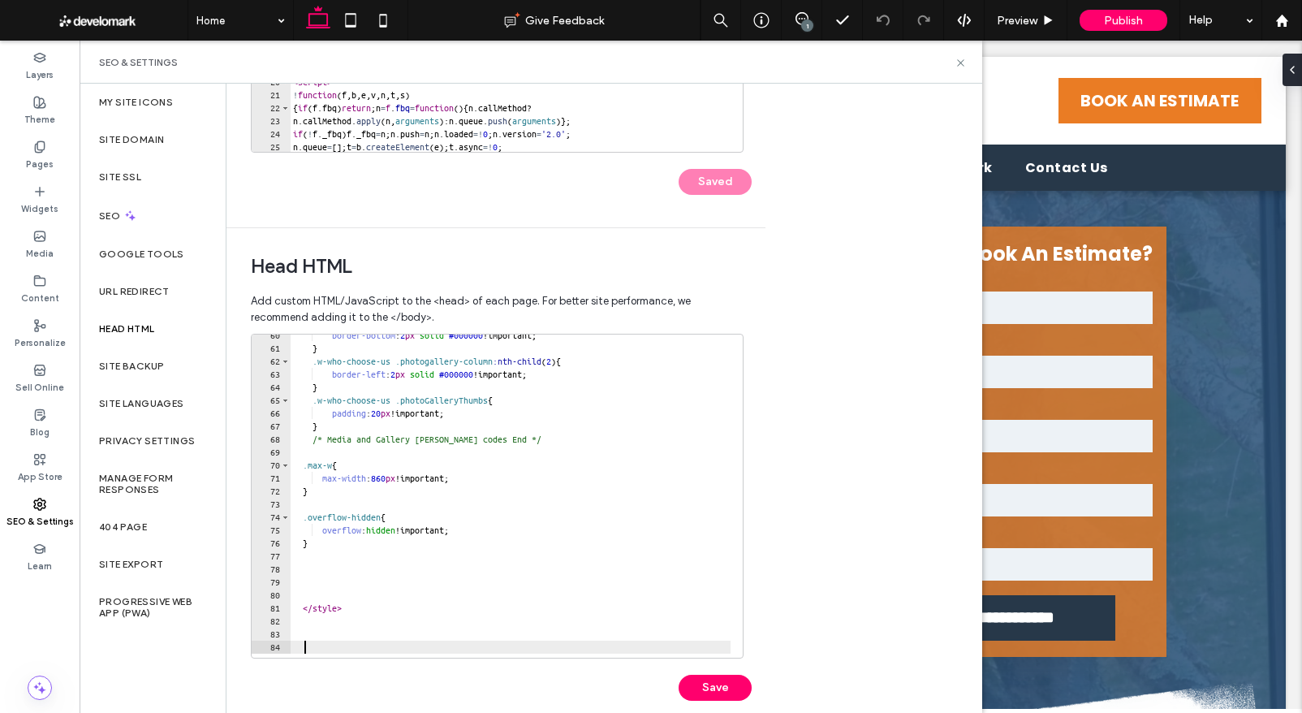
scroll to position [768, 0]
paste textarea "Cursor at row 84"
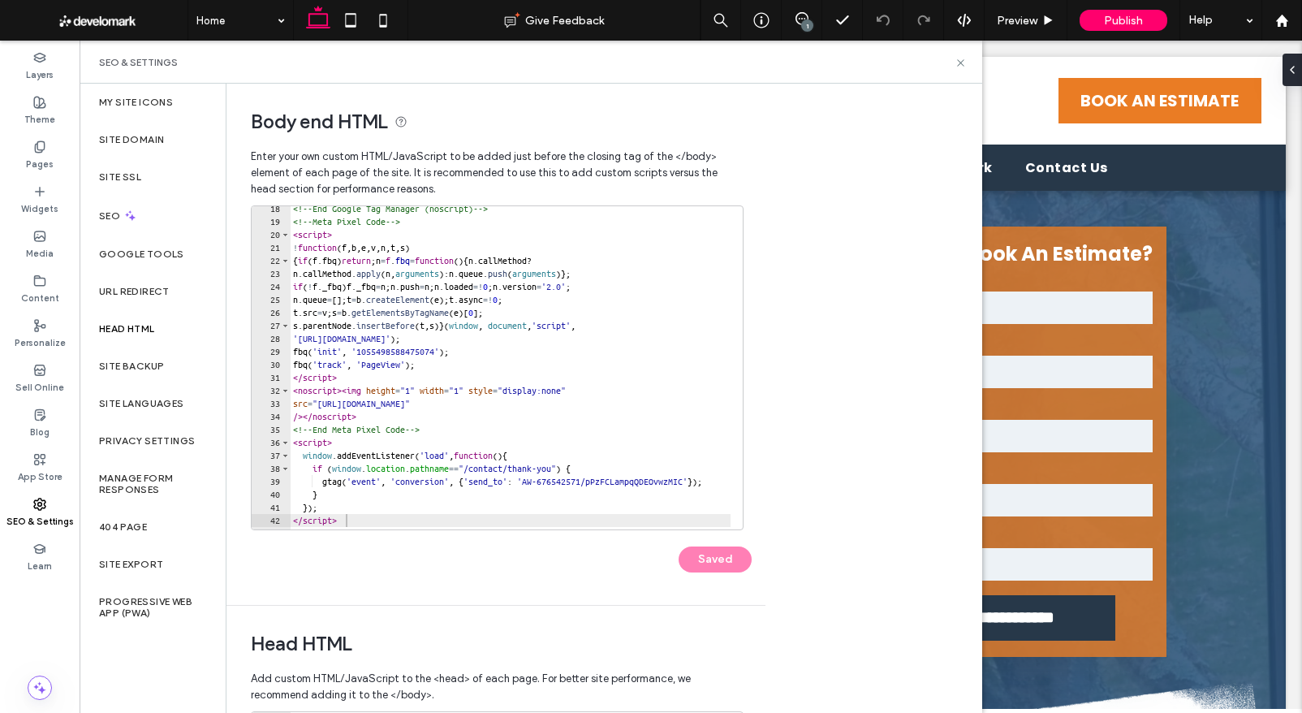
scroll to position [235, 0]
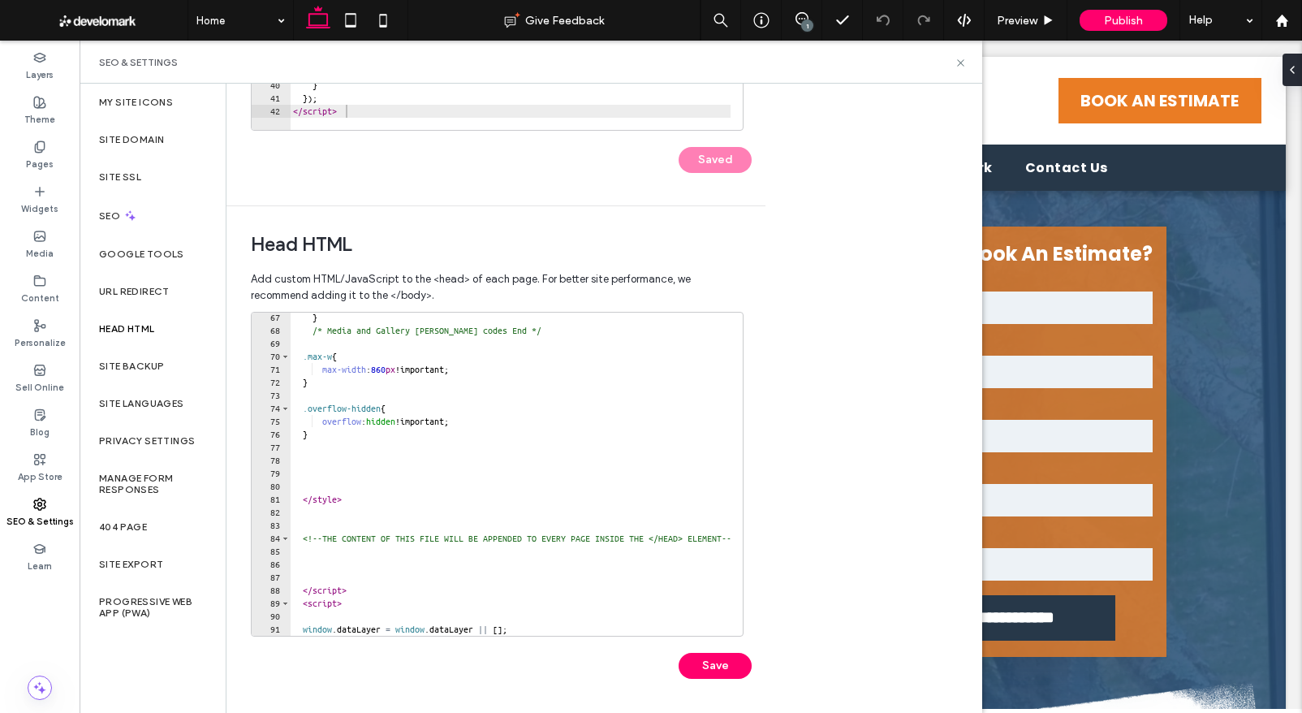
click at [827, 407] on div "Body end HTML Enter your own custom HTML/​JavaScript to be added just before th…" at bounding box center [604, 398] width 756 height 629
click at [708, 668] on button "Save" at bounding box center [714, 665] width 73 height 26
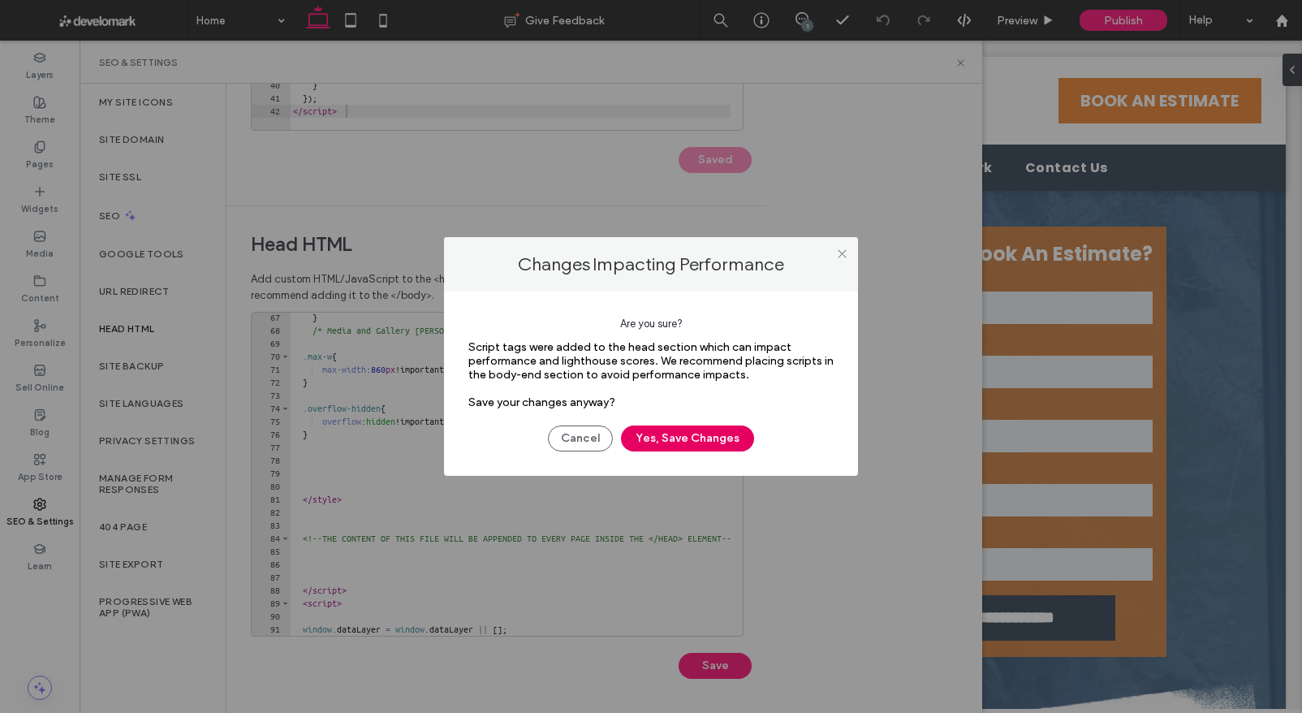
click at [674, 437] on button "Yes, Save Changes" at bounding box center [687, 438] width 133 height 26
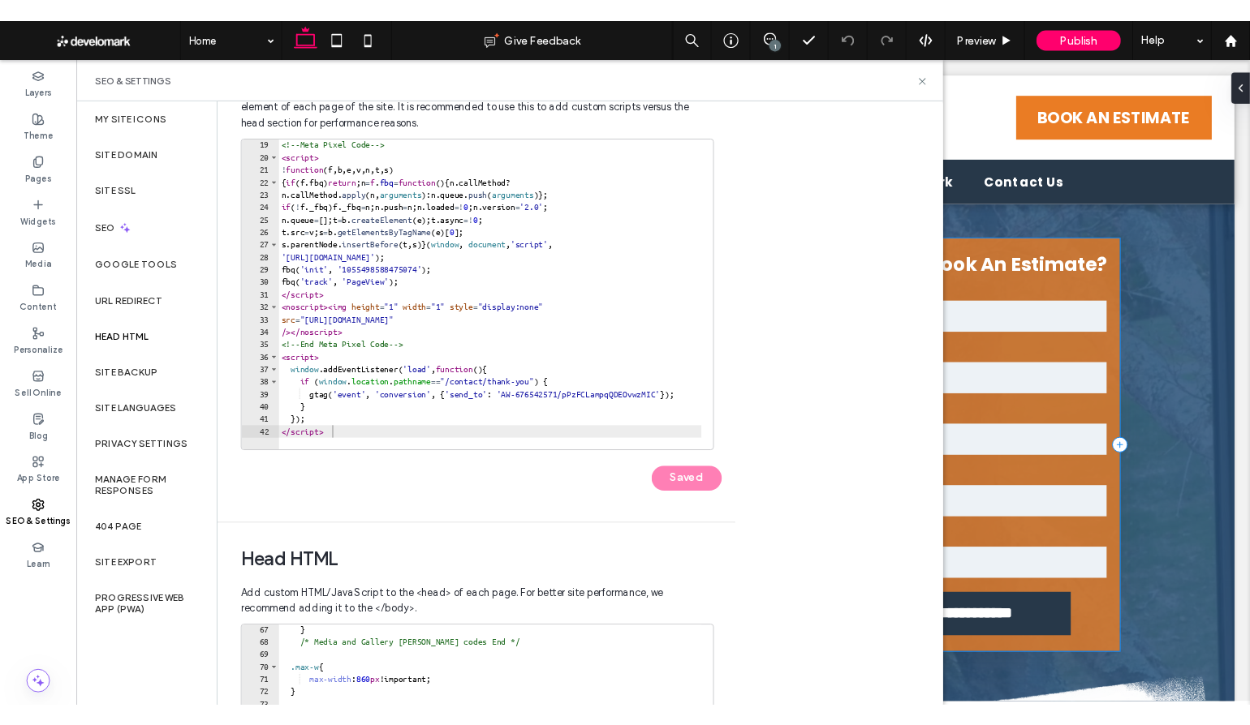
scroll to position [67, 0]
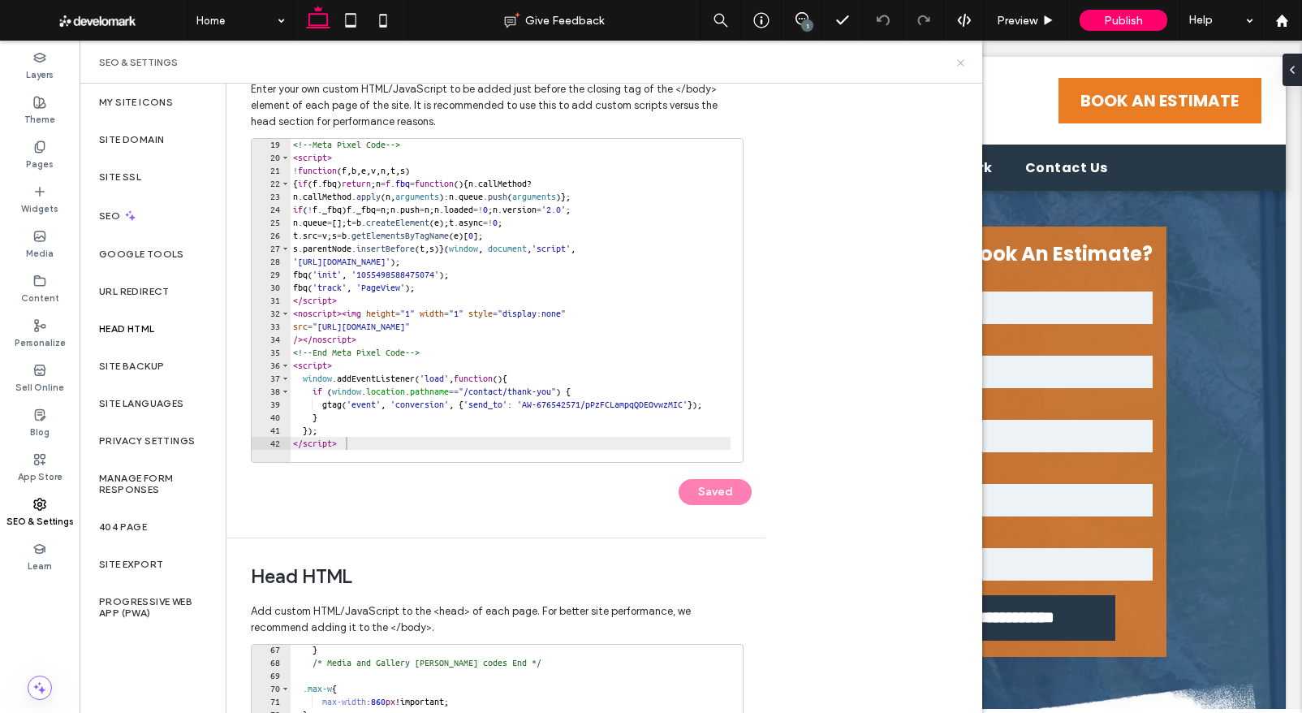
click at [959, 61] on icon at bounding box center [960, 63] width 12 height 12
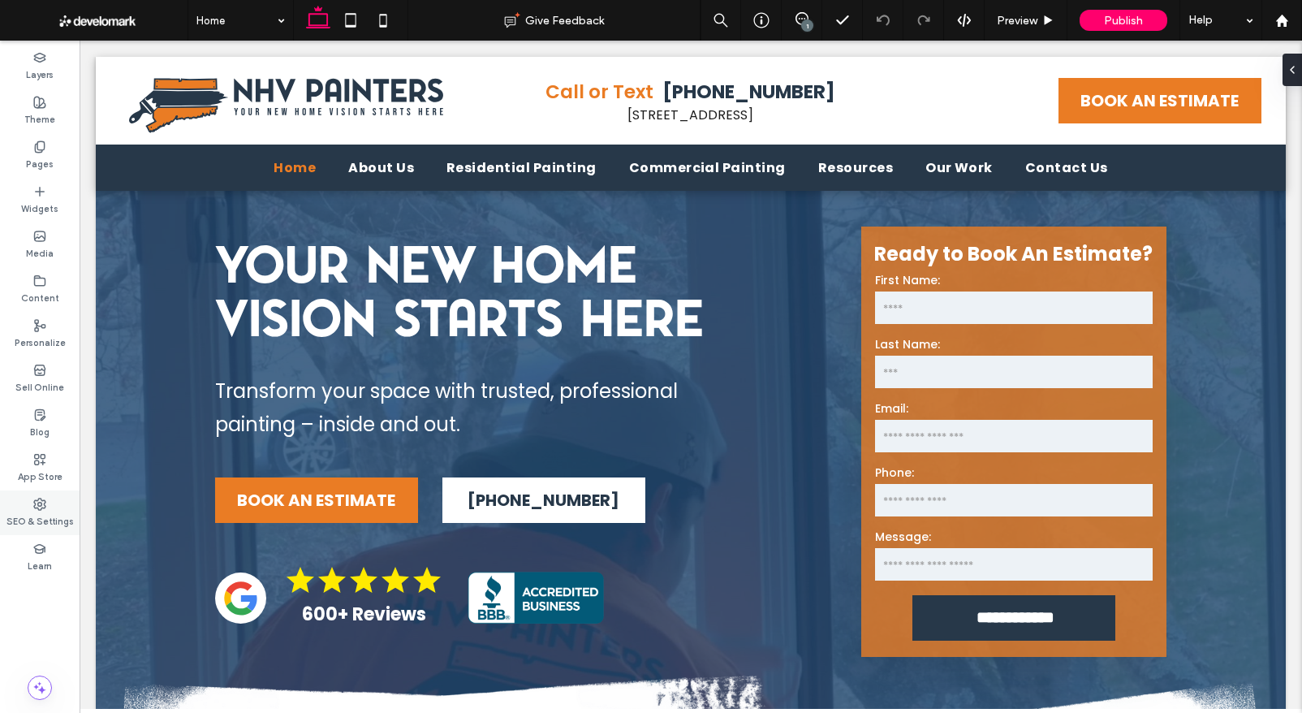
click at [40, 511] on label "SEO & Settings" at bounding box center [39, 519] width 67 height 18
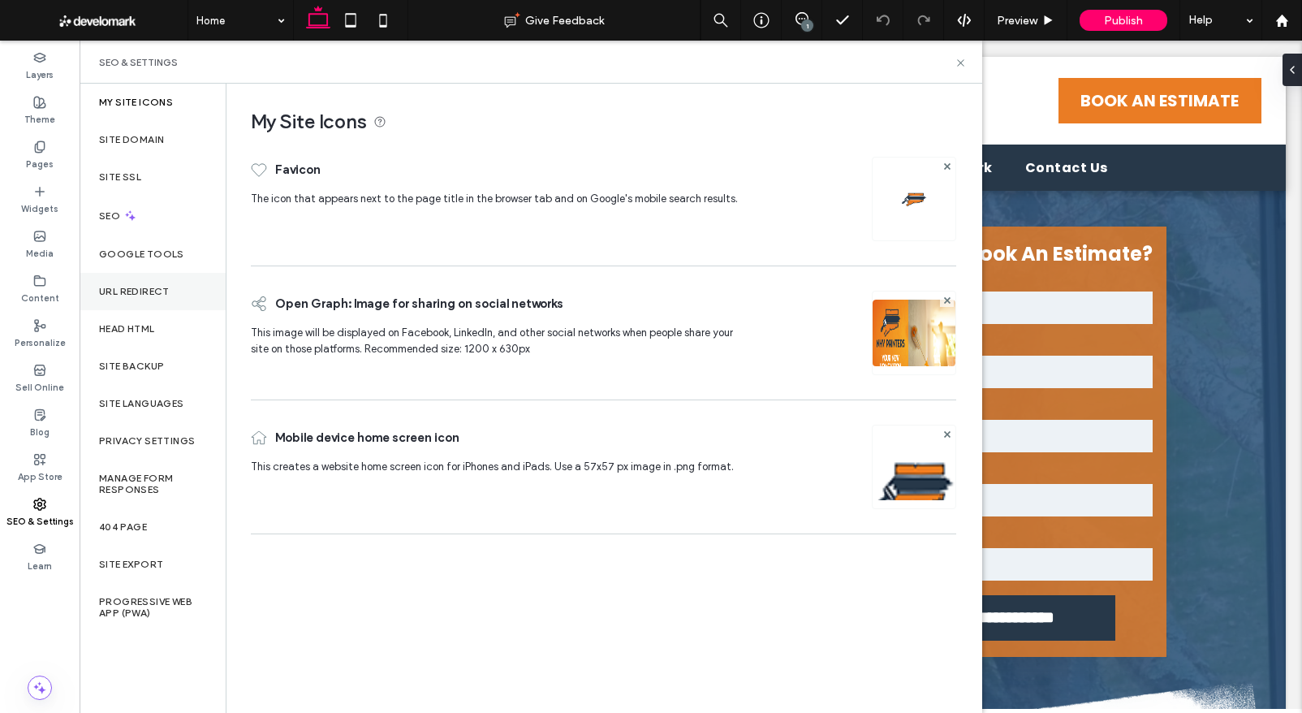
click at [135, 291] on label "URL Redirect" at bounding box center [134, 291] width 71 height 11
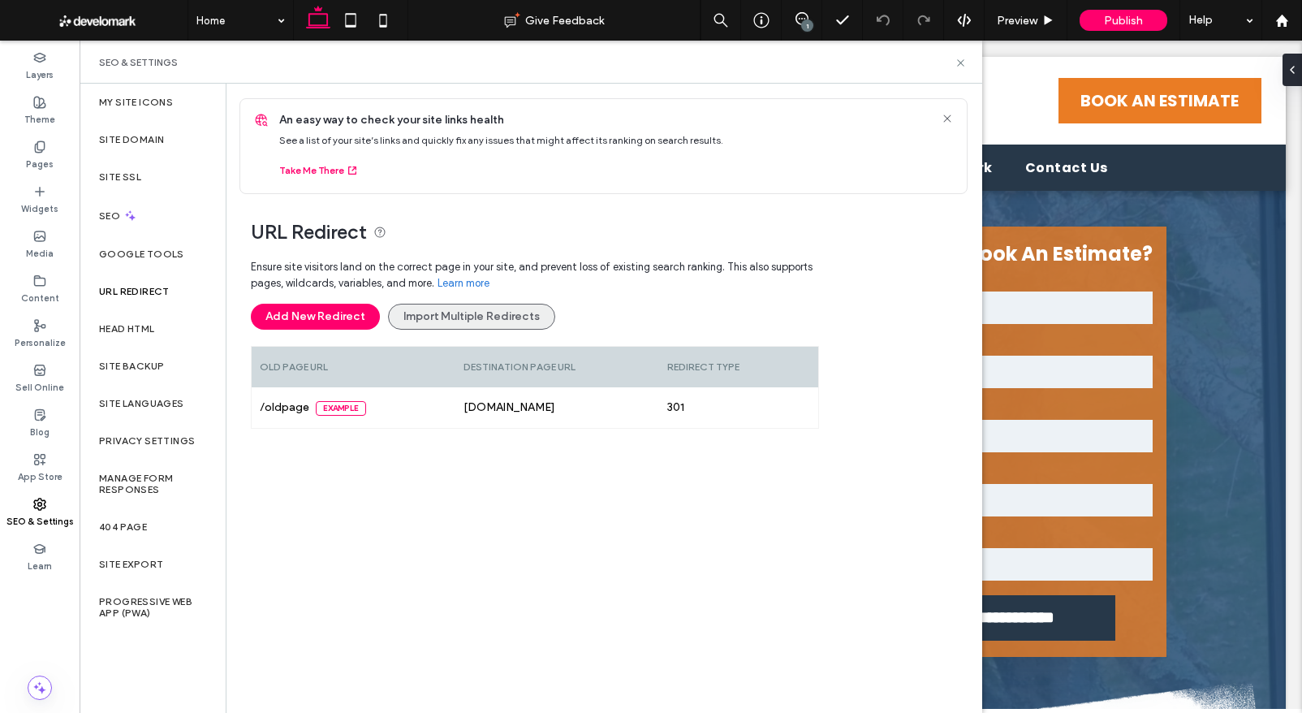
click at [451, 313] on button "Import Multiple Redirects" at bounding box center [471, 317] width 167 height 26
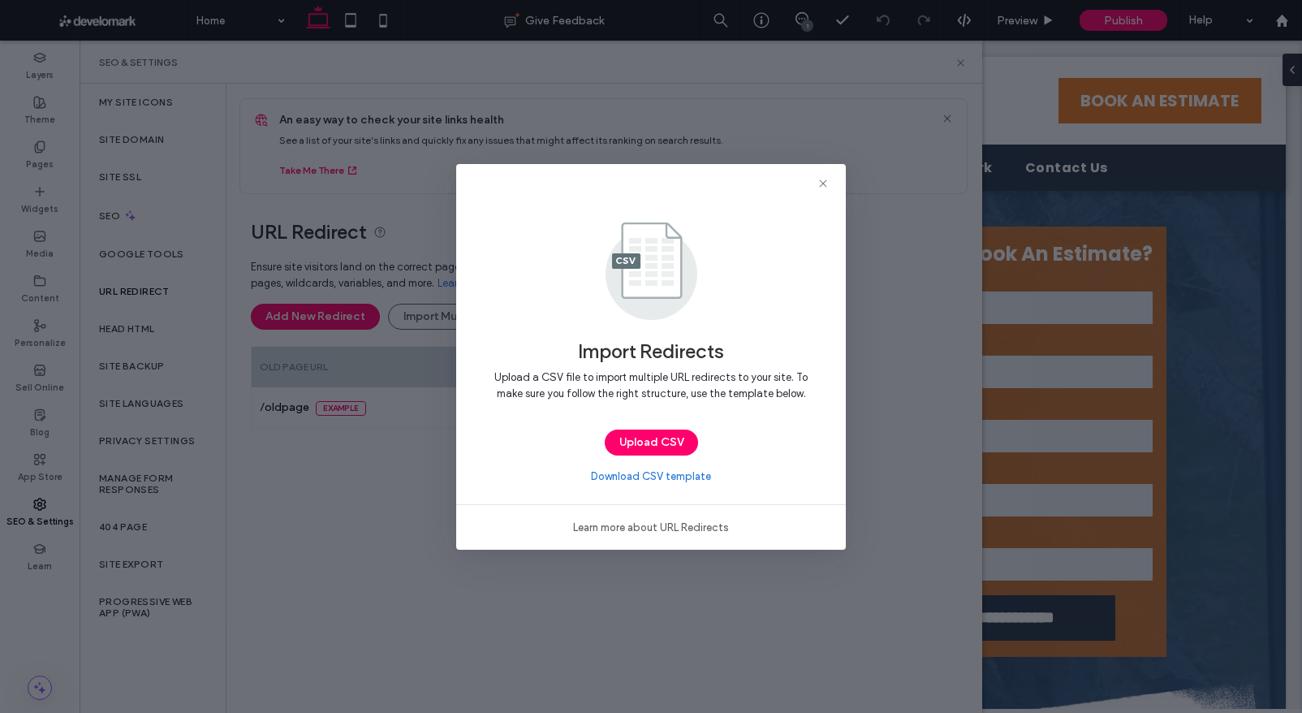
click at [355, 507] on div "Import Redirects Upload a CSV file to import multiple URL redirects to your sit…" at bounding box center [651, 356] width 1302 height 713
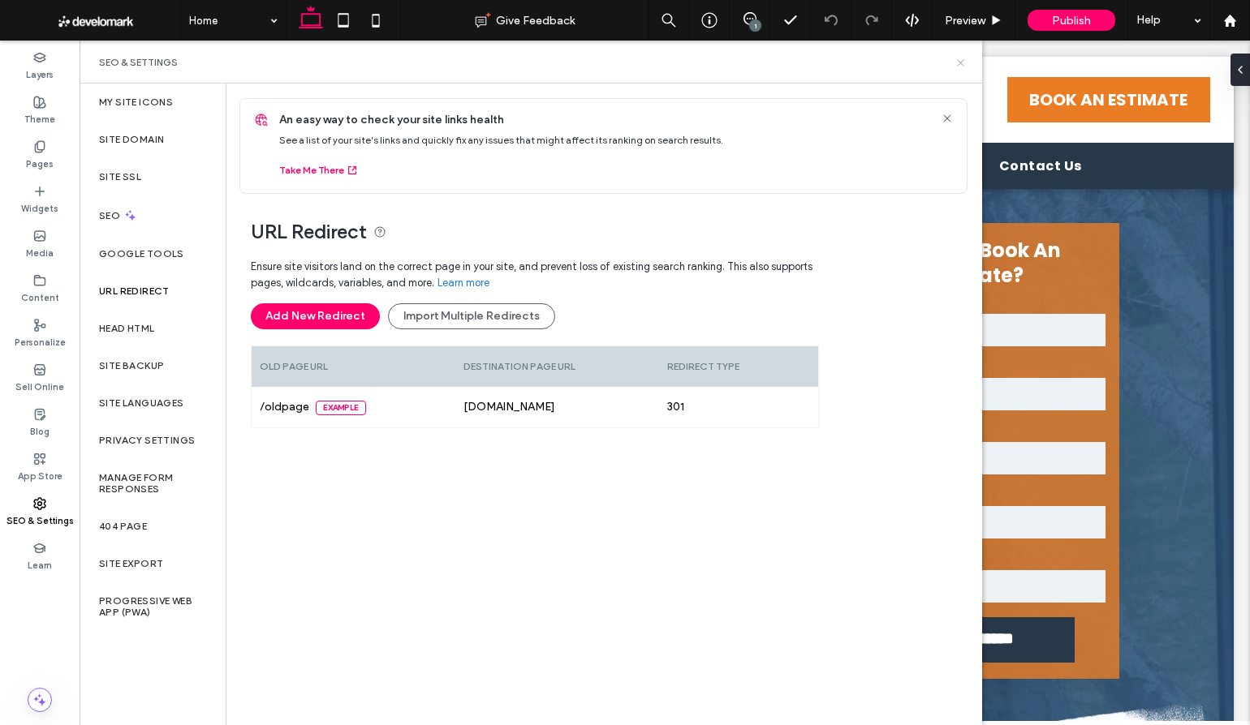
click at [960, 58] on icon at bounding box center [960, 63] width 12 height 12
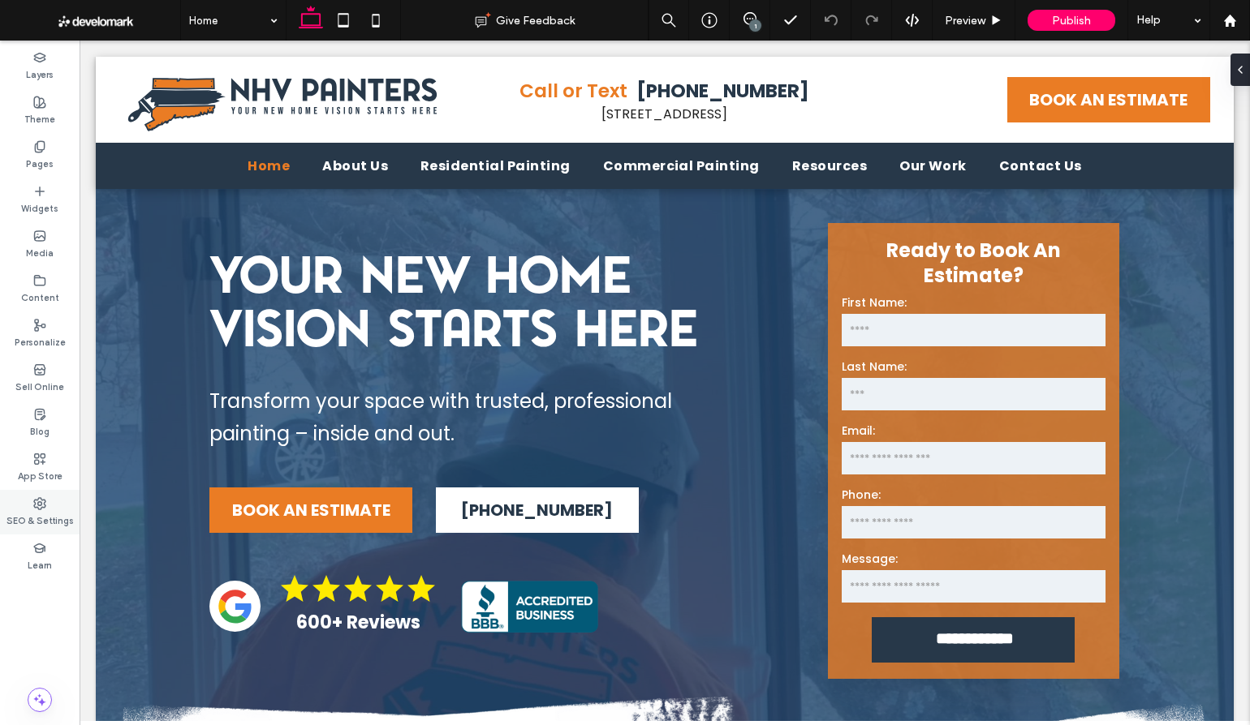
click at [41, 502] on icon at bounding box center [39, 503] width 13 height 13
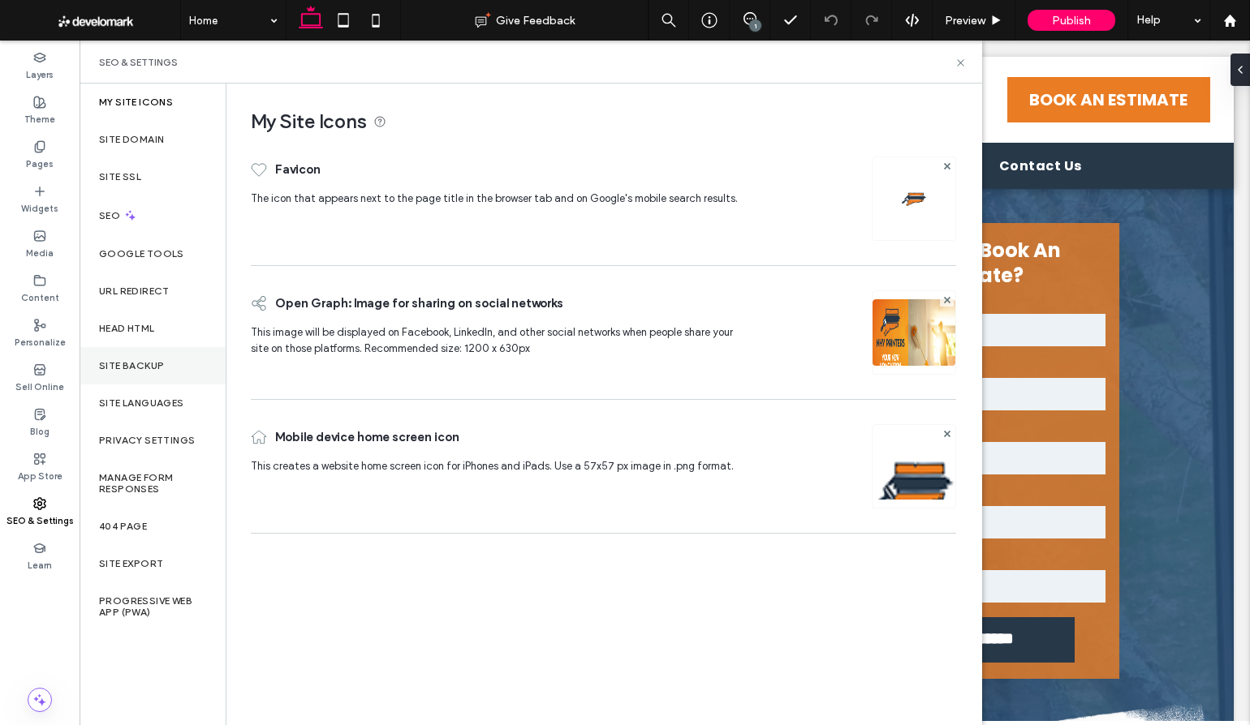
click at [138, 360] on label "Site Backup" at bounding box center [131, 365] width 65 height 11
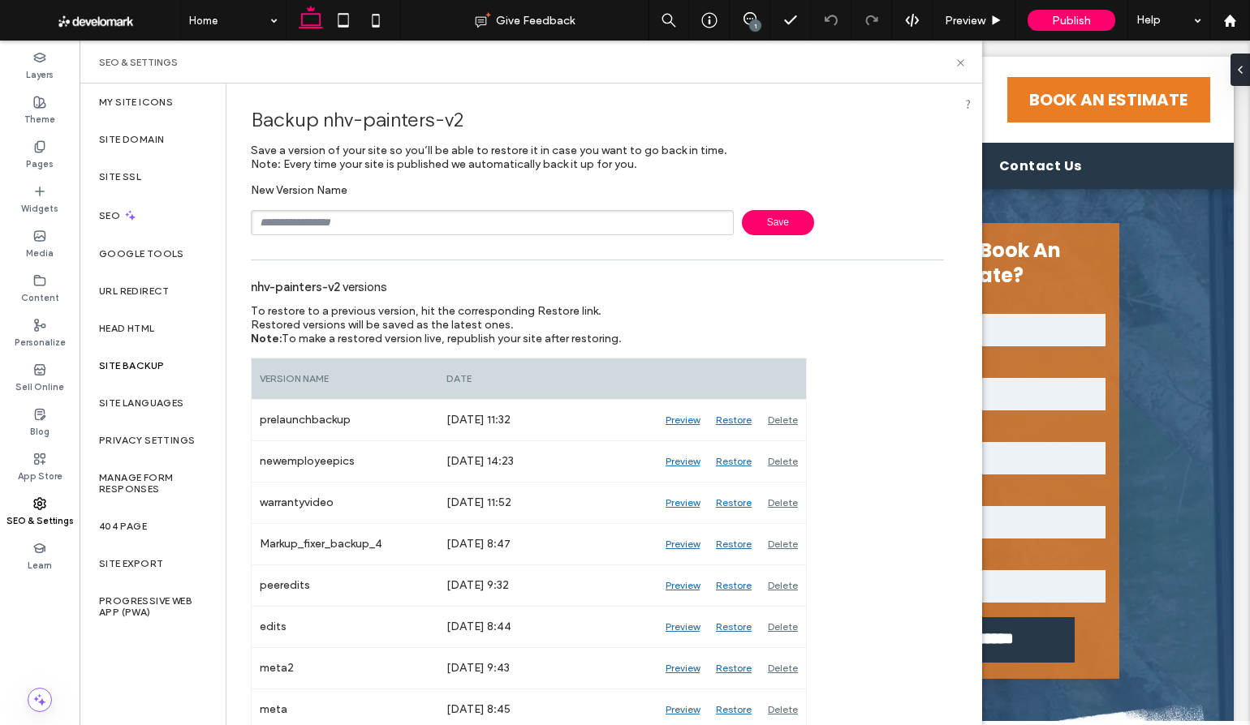
click at [372, 225] on input "text" at bounding box center [492, 222] width 483 height 25
type input "**********"
click at [781, 234] on span "Save" at bounding box center [778, 222] width 72 height 25
drag, startPoint x: 957, startPoint y: 61, endPoint x: 882, endPoint y: 105, distance: 86.6
click at [957, 61] on icon at bounding box center [960, 63] width 12 height 12
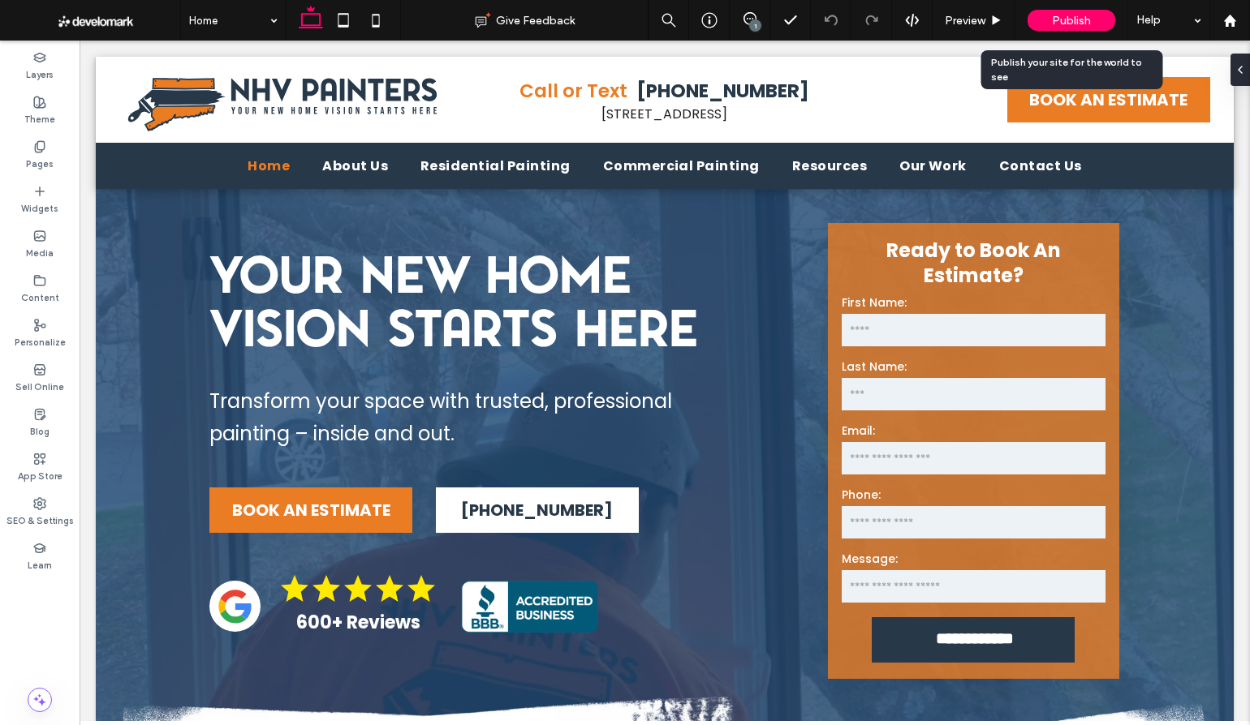
click at [1058, 21] on span "Publish" at bounding box center [1071, 21] width 39 height 14
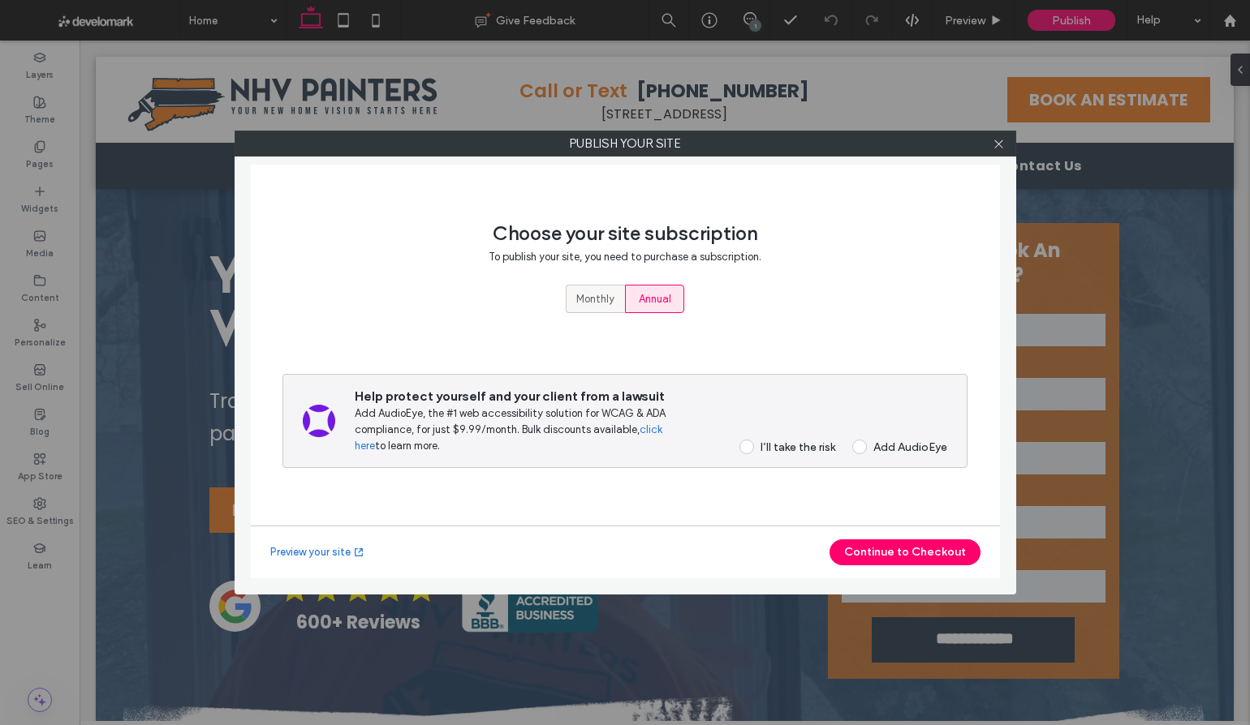
click at [585, 301] on span "Monthly" at bounding box center [595, 299] width 38 height 16
click at [744, 448] on span at bounding box center [746, 447] width 15 height 15
click at [898, 551] on button "Continue to Checkout" at bounding box center [904, 553] width 151 height 26
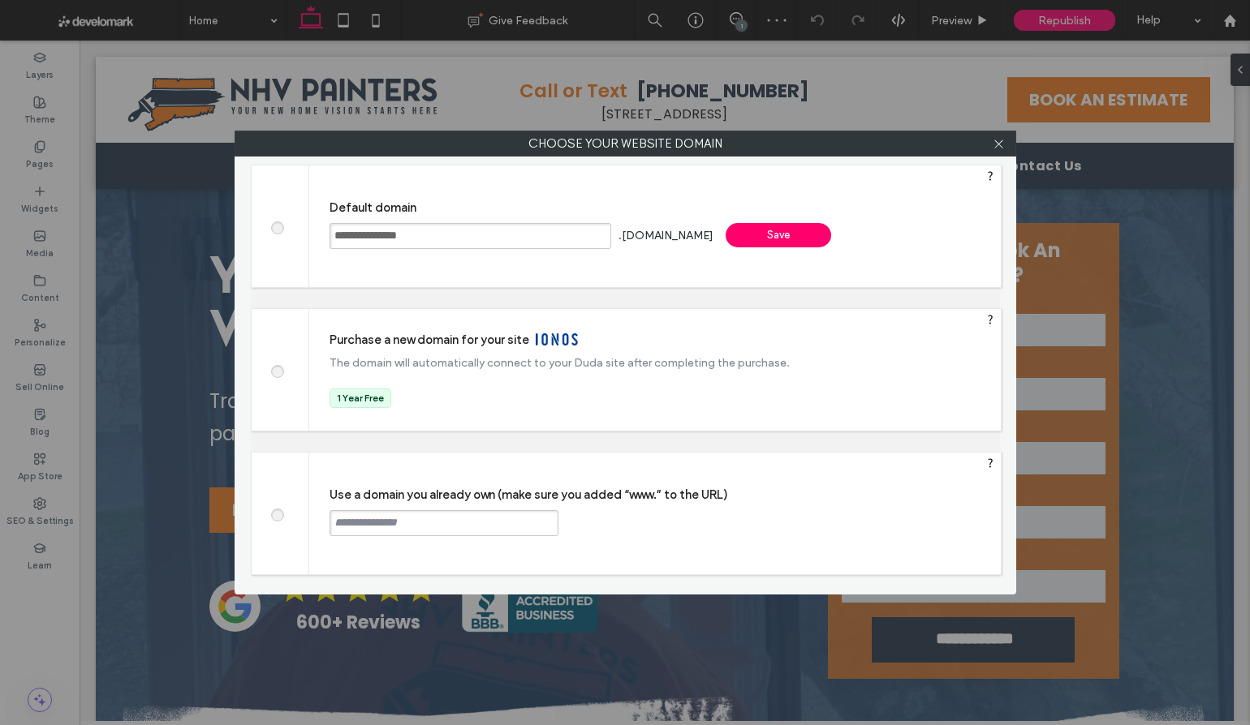
click at [425, 234] on input "**********" at bounding box center [470, 236] width 282 height 26
click at [392, 526] on input "text" at bounding box center [443, 523] width 229 height 26
type input "*"
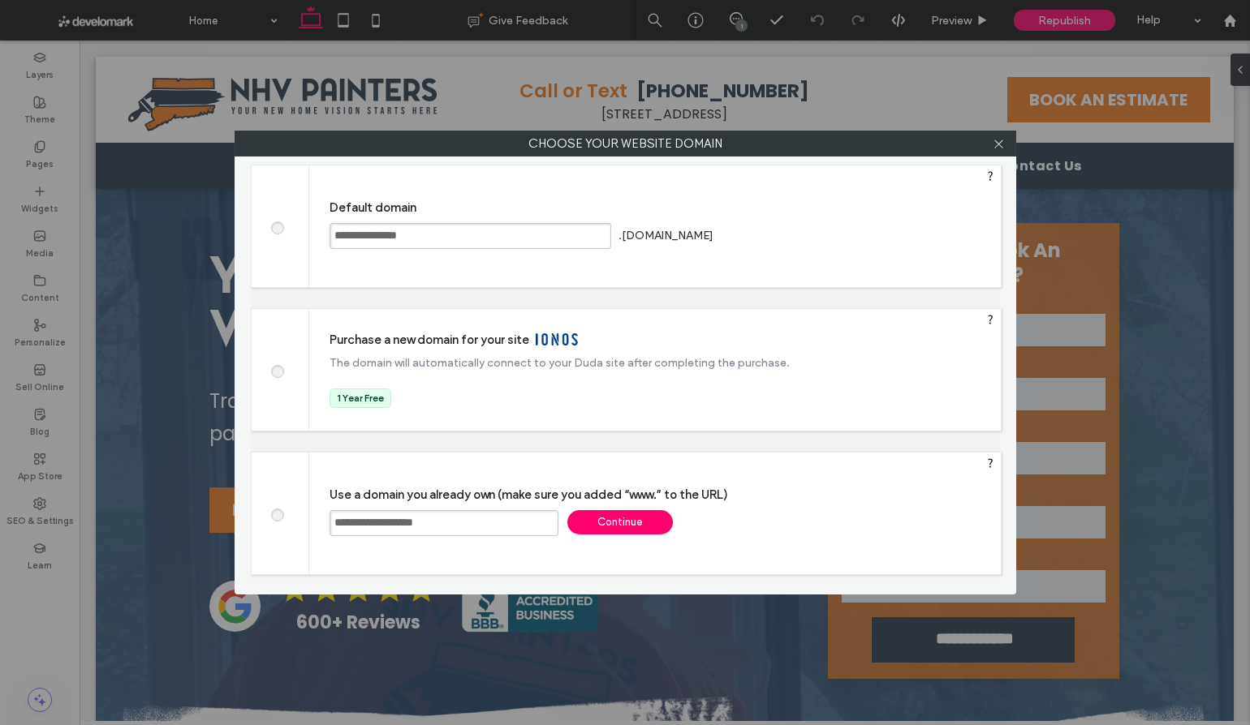
click at [469, 526] on input "**********" at bounding box center [443, 523] width 229 height 26
type input "**********"
click at [461, 520] on input "**********" at bounding box center [443, 523] width 229 height 26
click at [473, 524] on input "**********" at bounding box center [443, 523] width 229 height 26
click at [580, 522] on div "Continue" at bounding box center [619, 522] width 105 height 24
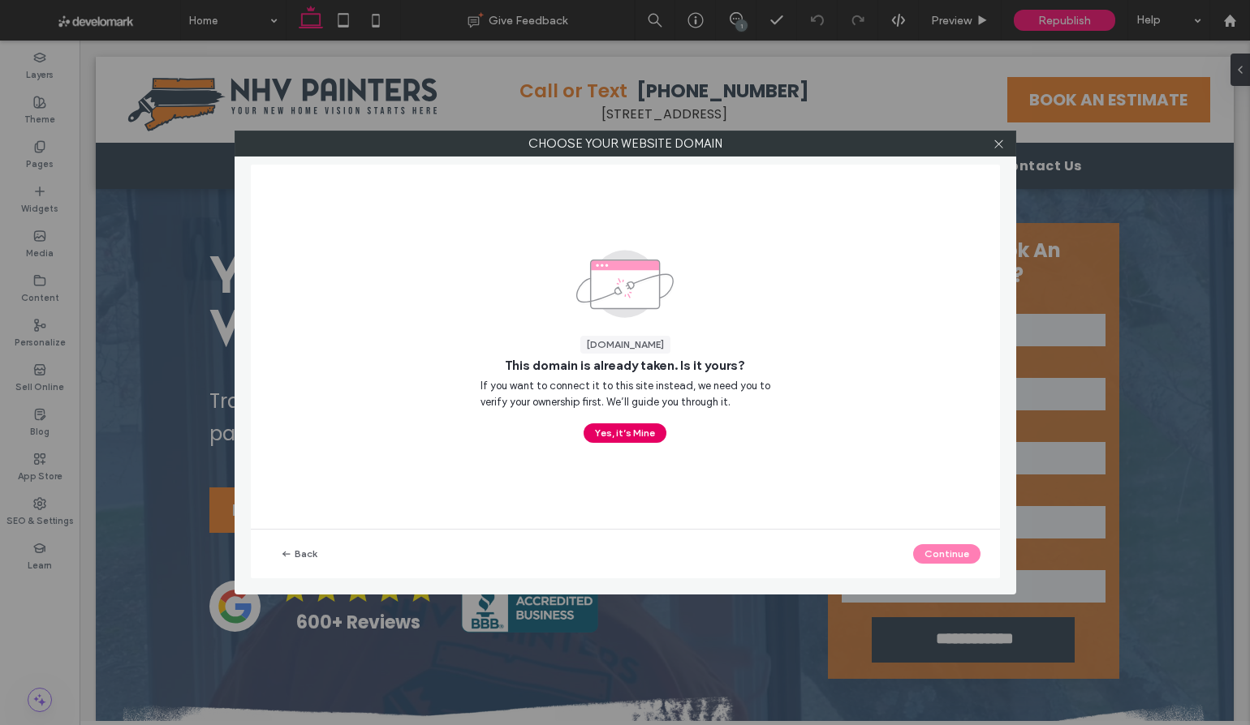
click at [627, 434] on button "Yes, it’s Mine" at bounding box center [624, 433] width 83 height 19
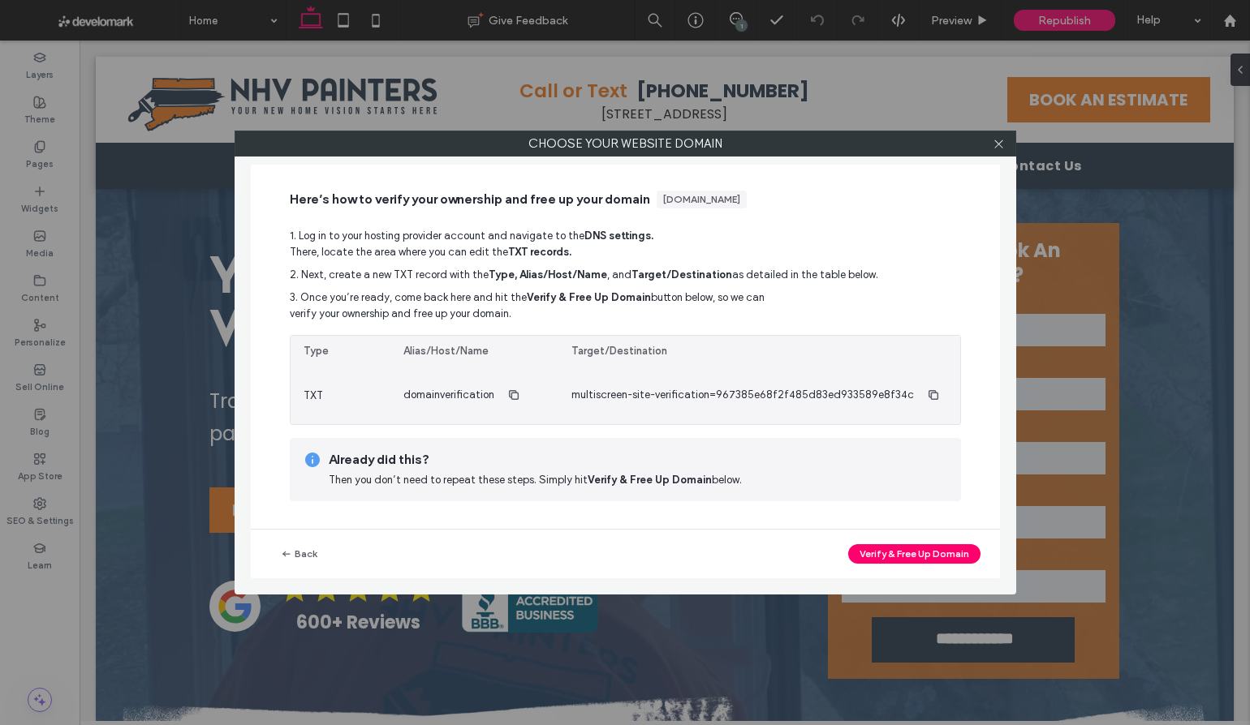
click at [751, 389] on span "multiscreen-site-verification=967385e68f2f485d83ed933589e8f34c" at bounding box center [742, 395] width 342 height 16
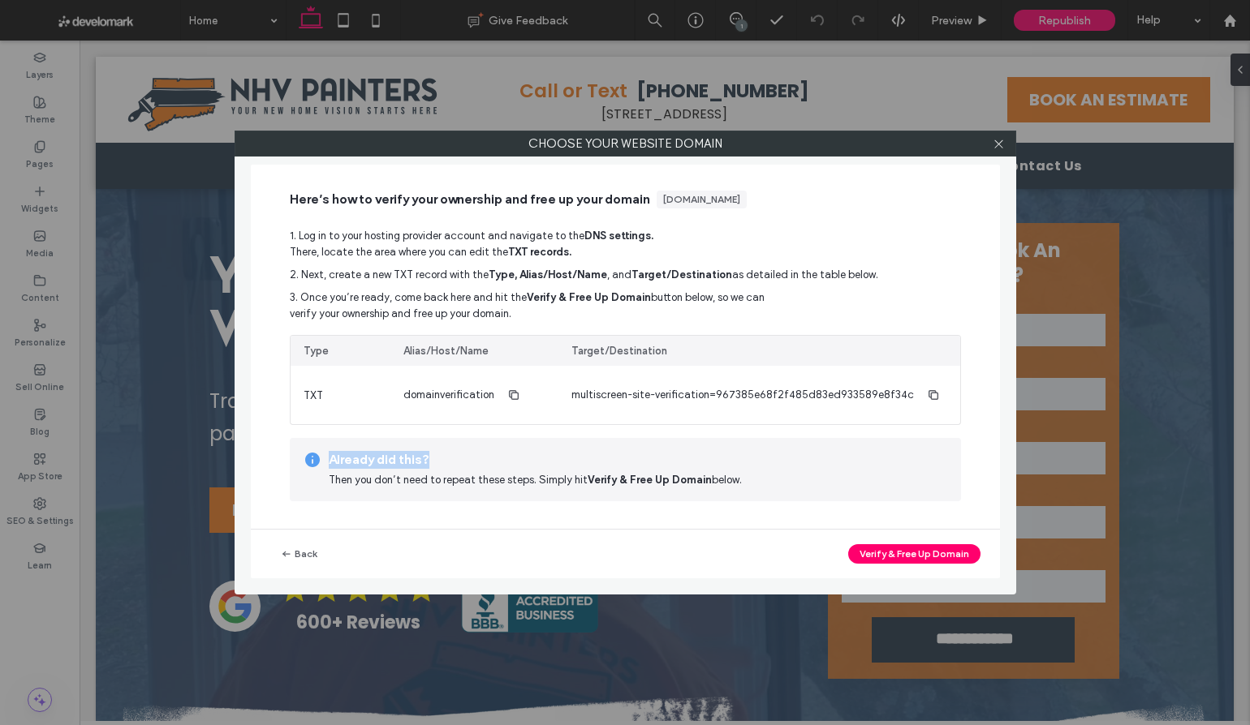
drag, startPoint x: 335, startPoint y: 465, endPoint x: 450, endPoint y: 471, distance: 114.6
click at [450, 471] on div "Already did this? Then you don’t need to repeat these steps. Simply hit Verify …" at bounding box center [625, 469] width 671 height 63
click at [311, 459] on use at bounding box center [312, 460] width 15 height 15
click at [311, 461] on use at bounding box center [312, 460] width 15 height 15
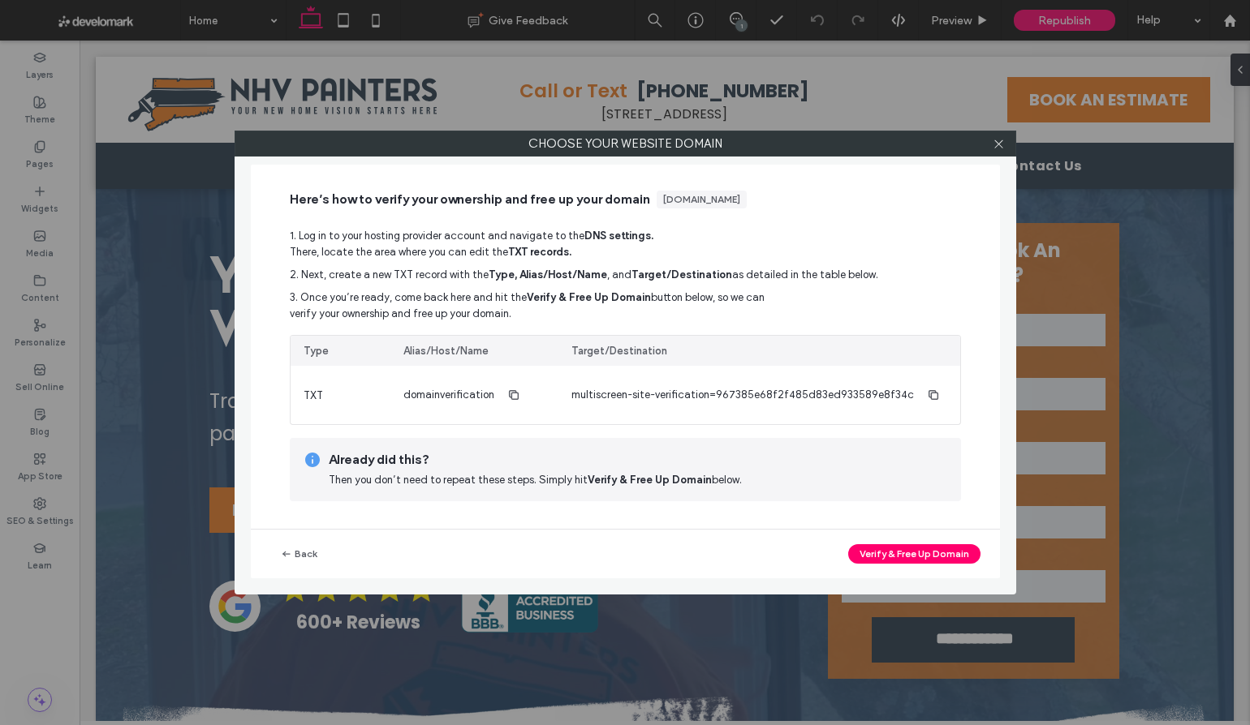
click at [309, 458] on use at bounding box center [312, 460] width 15 height 15
click at [448, 463] on span "Already did this?" at bounding box center [638, 460] width 619 height 18
click at [868, 554] on button "Verify & Free Up Domain" at bounding box center [914, 554] width 132 height 19
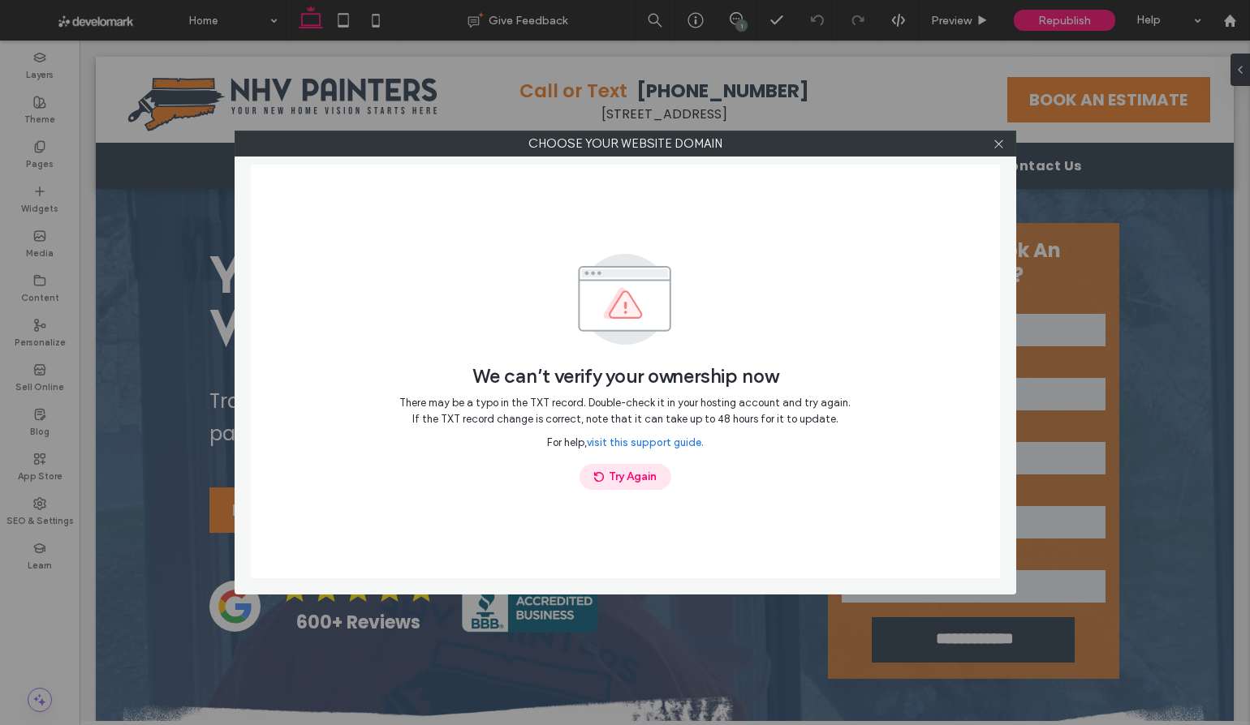
click at [628, 476] on button "Try Again" at bounding box center [625, 477] width 92 height 26
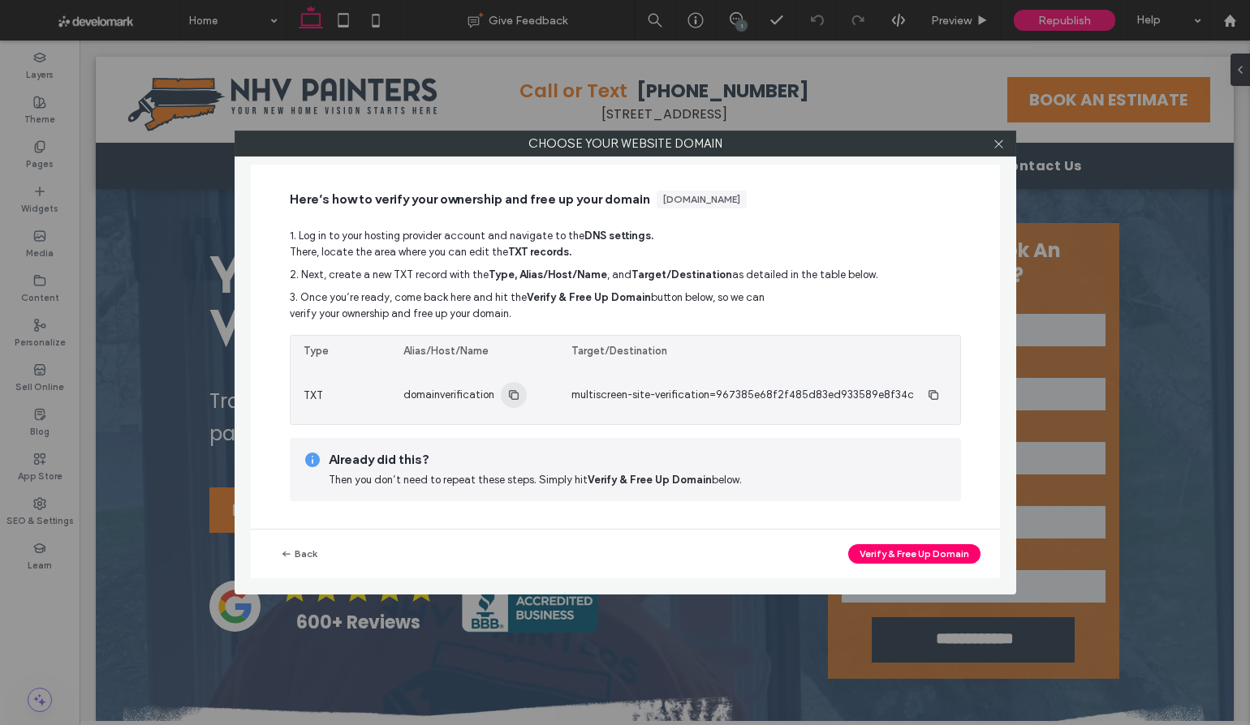
click at [515, 395] on icon "button" at bounding box center [513, 395] width 13 height 13
click at [927, 395] on icon "button" at bounding box center [933, 395] width 13 height 13
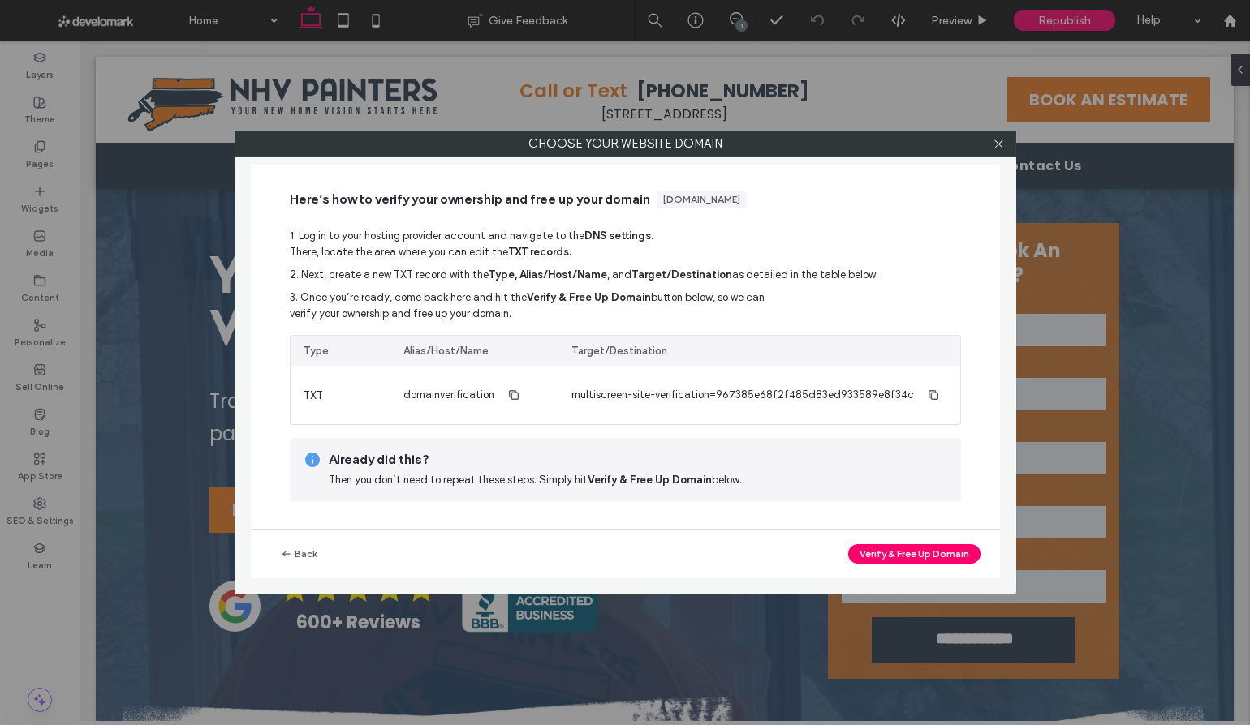
click at [809, 148] on label "Choose your website domain" at bounding box center [625, 143] width 780 height 24
click at [895, 553] on button "Verify & Free Up Domain" at bounding box center [914, 554] width 132 height 19
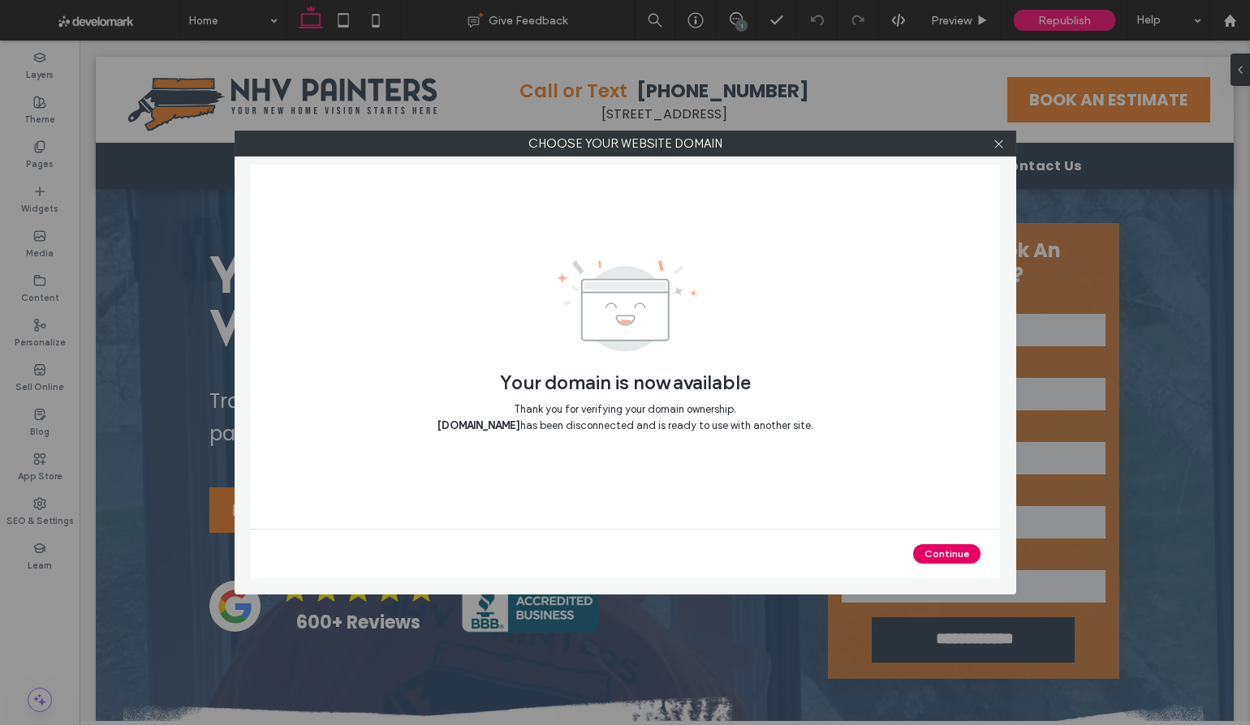
click at [942, 550] on button "Continue" at bounding box center [946, 554] width 67 height 19
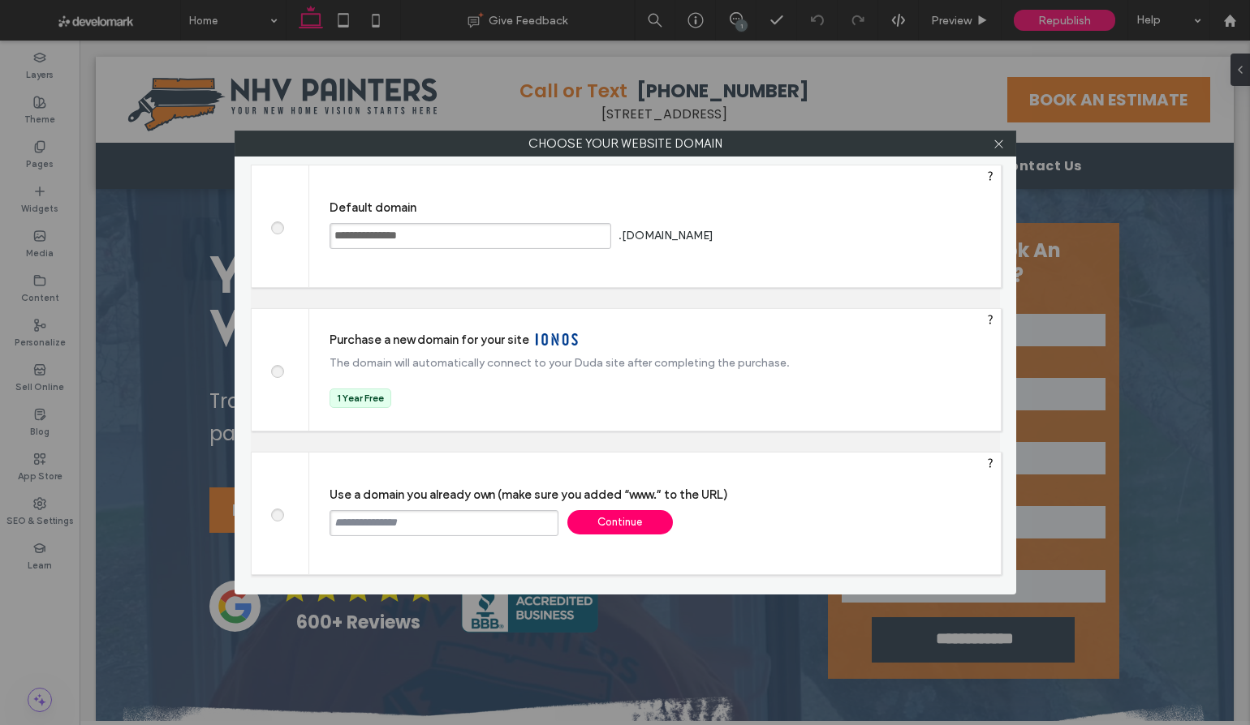
click at [403, 523] on input "text" at bounding box center [443, 523] width 229 height 26
click at [356, 524] on input "text" at bounding box center [443, 523] width 229 height 26
type input "**********"
click at [605, 518] on div "Continue" at bounding box center [619, 522] width 105 height 24
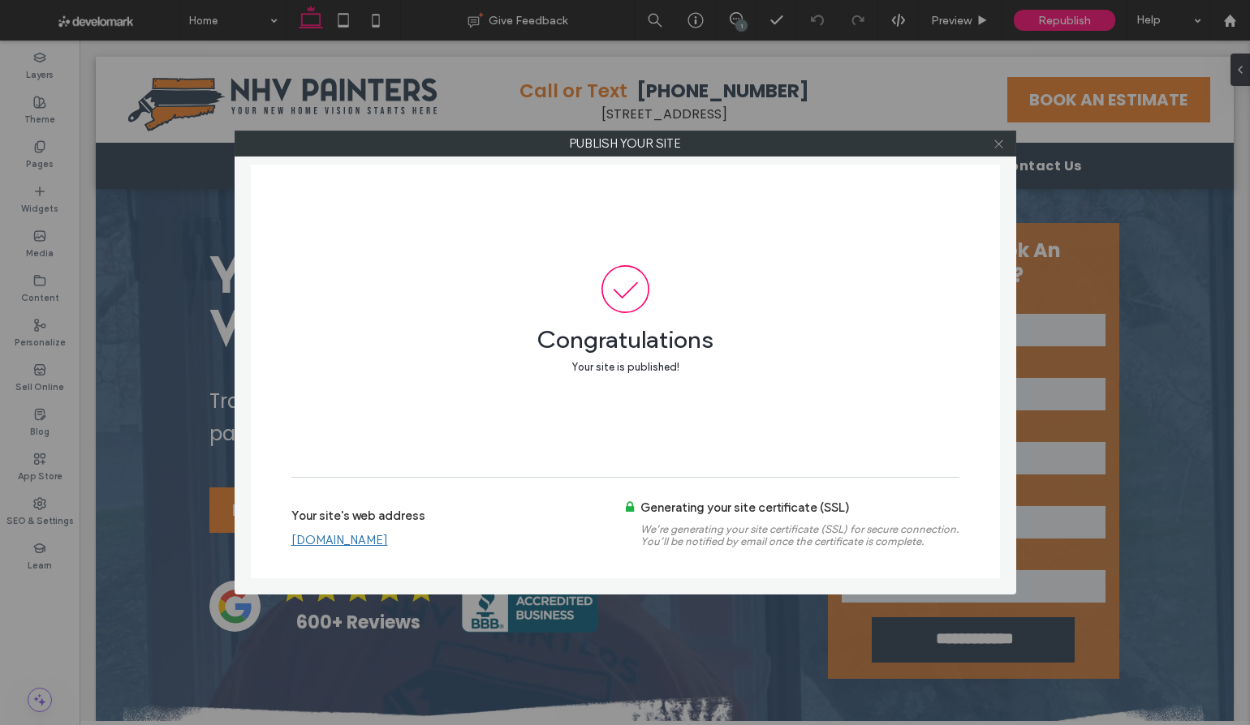
click at [997, 140] on icon at bounding box center [998, 144] width 12 height 12
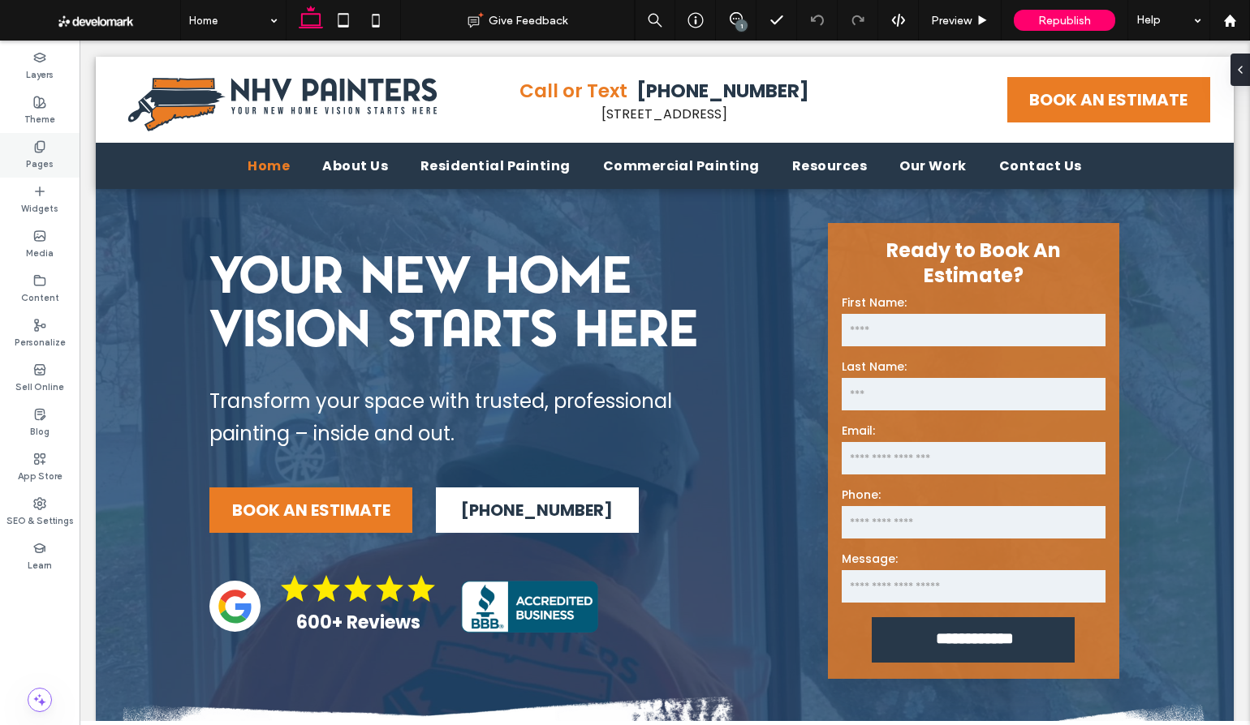
click at [33, 150] on icon at bounding box center [39, 146] width 13 height 13
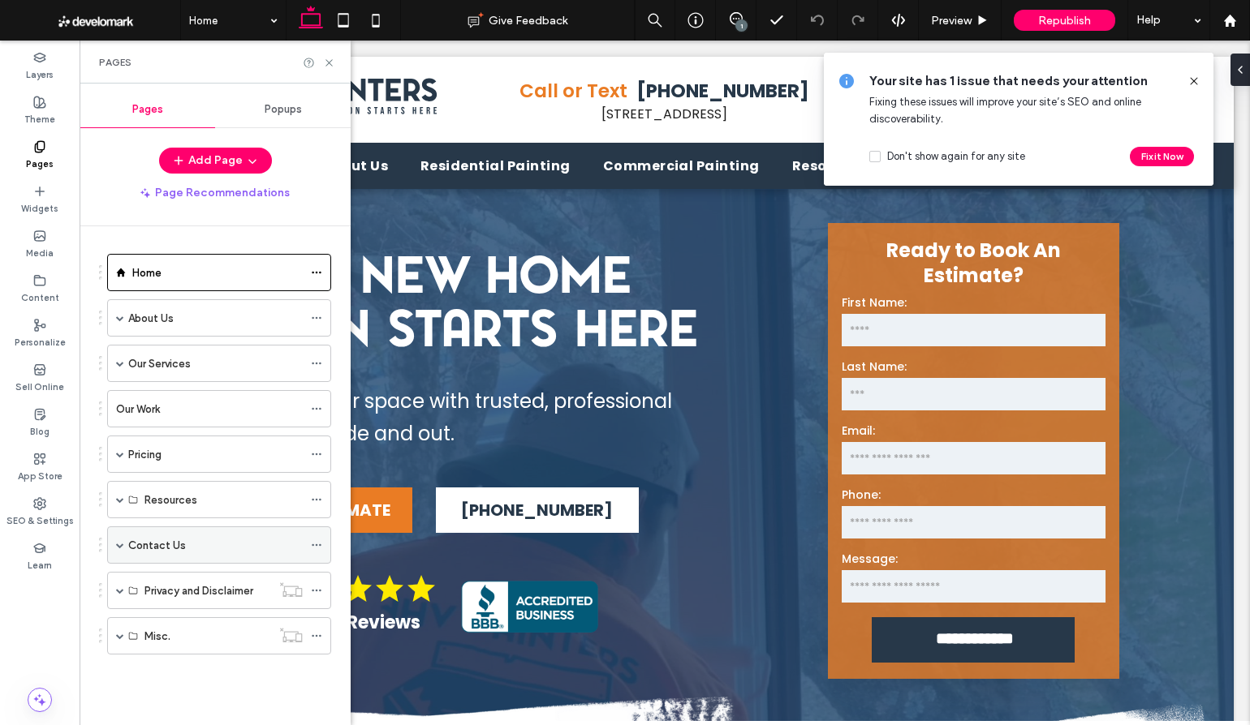
click at [130, 546] on label "Contact Us" at bounding box center [157, 546] width 58 height 28
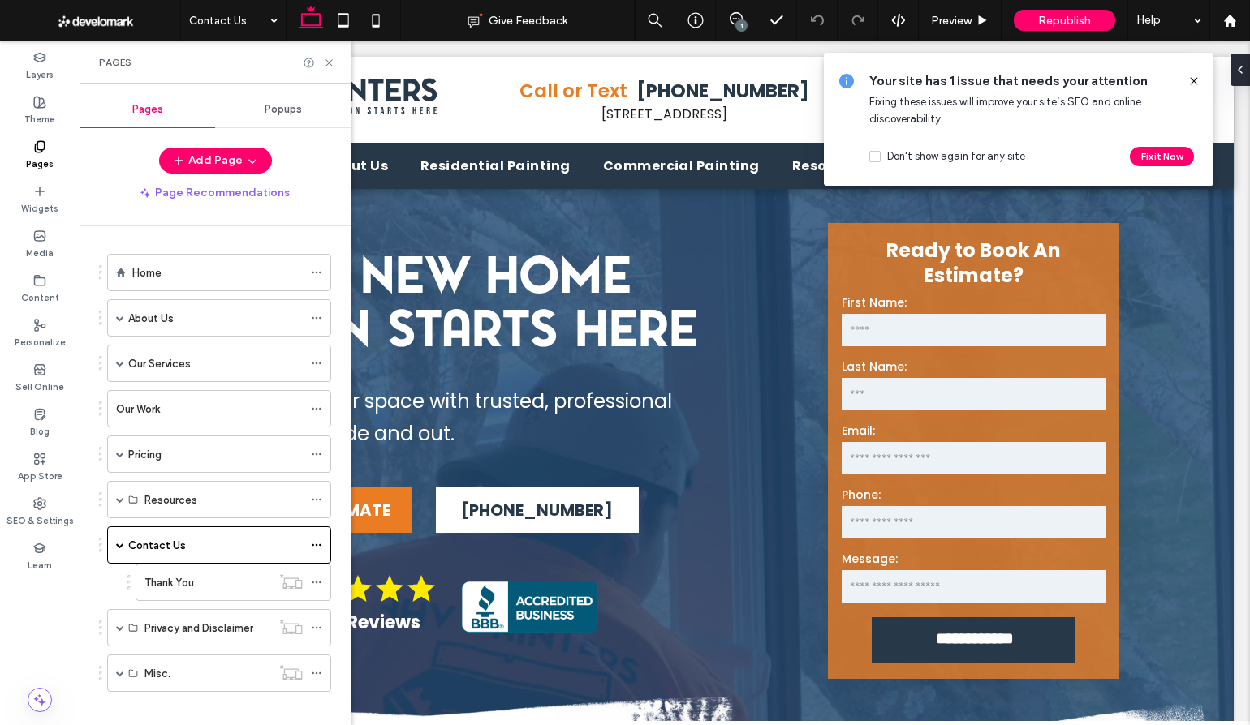
click at [310, 540] on div at bounding box center [625, 362] width 1250 height 725
click at [316, 545] on use at bounding box center [316, 546] width 9 height 2
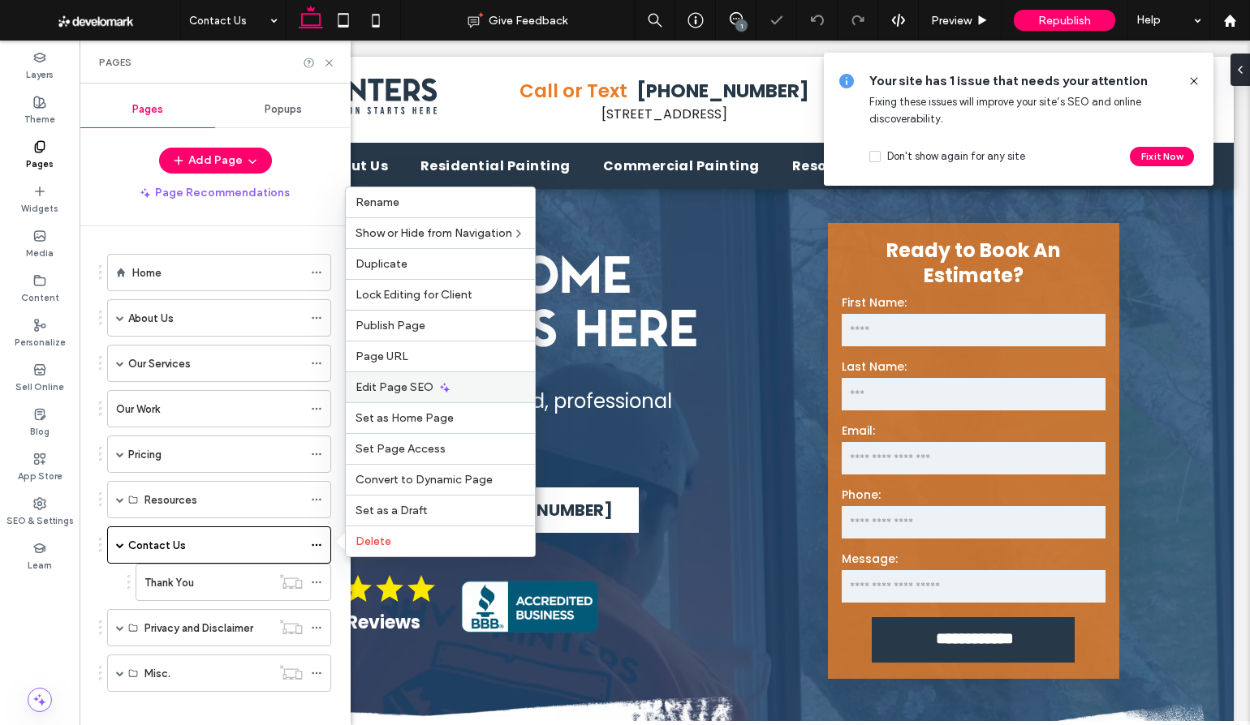
click at [401, 381] on span "Edit Page SEO" at bounding box center [394, 388] width 78 height 14
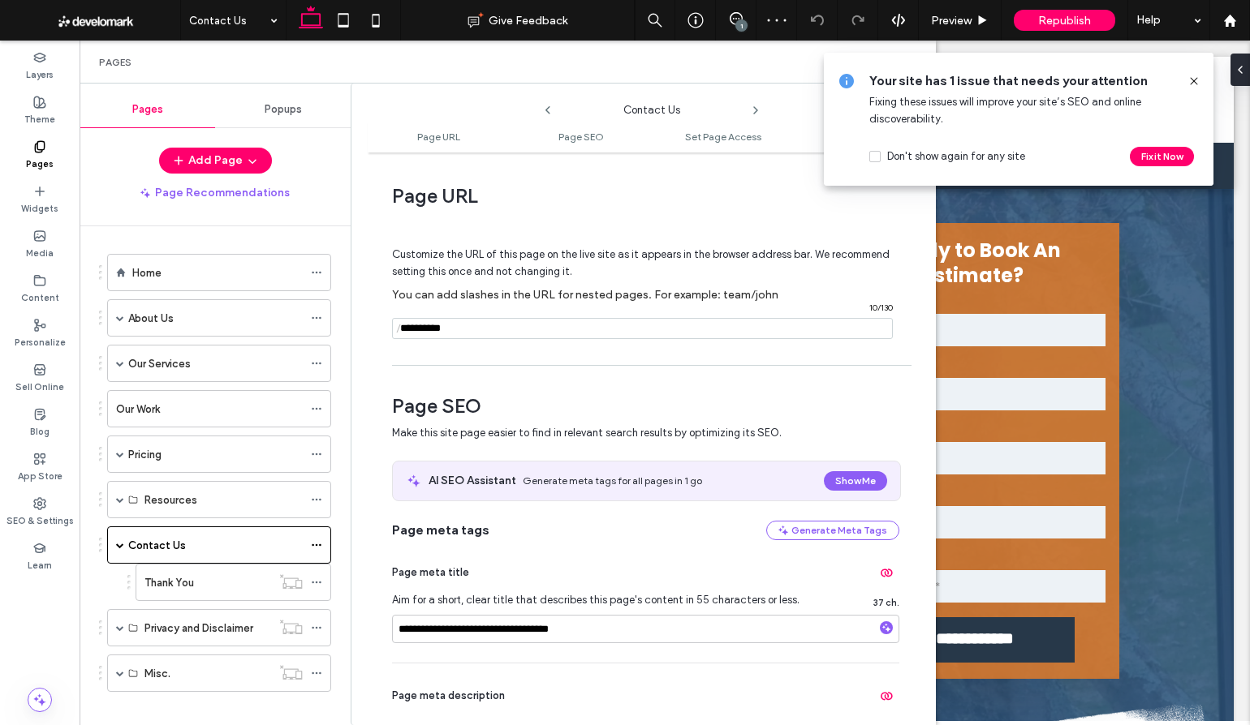
click at [1193, 80] on use at bounding box center [1193, 80] width 7 height 7
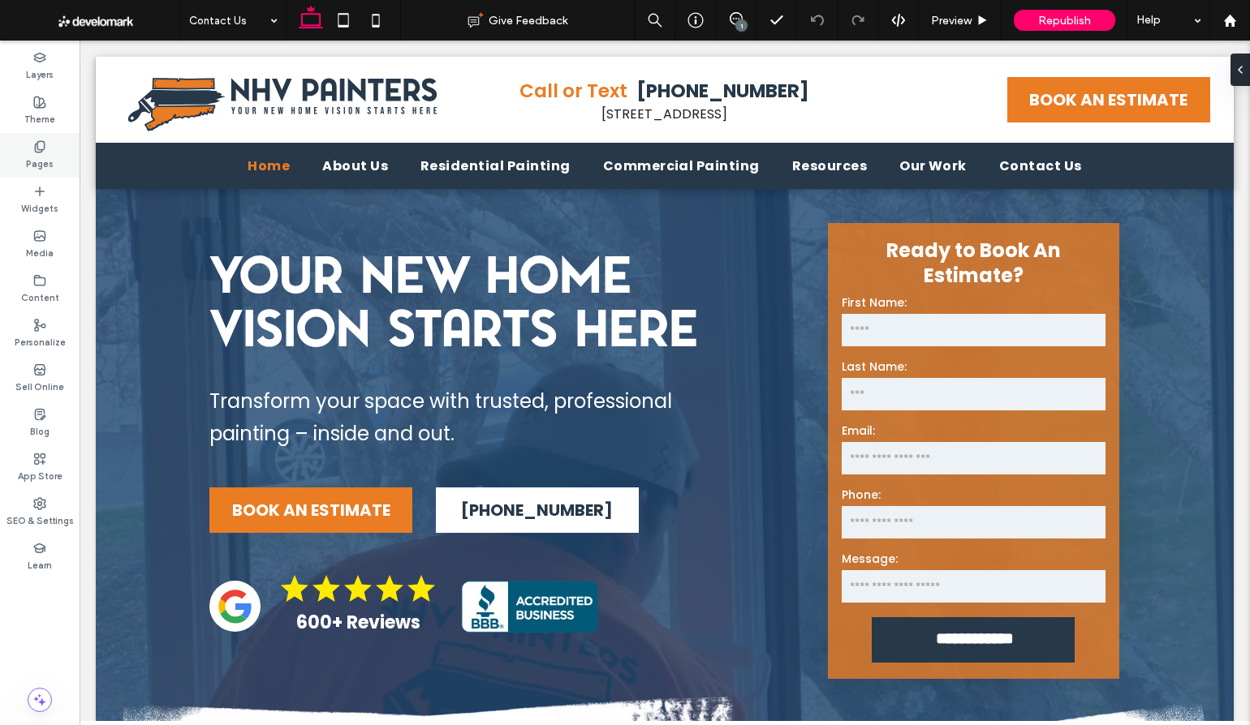
click at [37, 152] on icon at bounding box center [39, 146] width 13 height 13
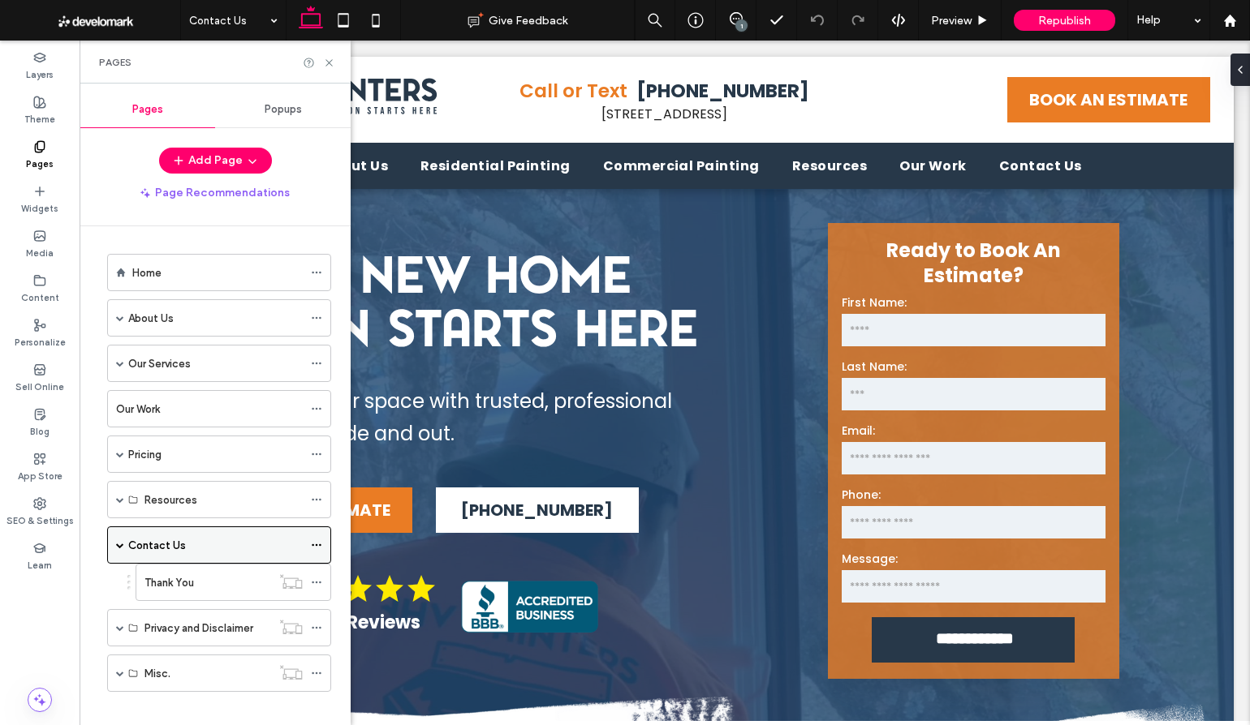
click at [320, 542] on icon at bounding box center [316, 545] width 11 height 11
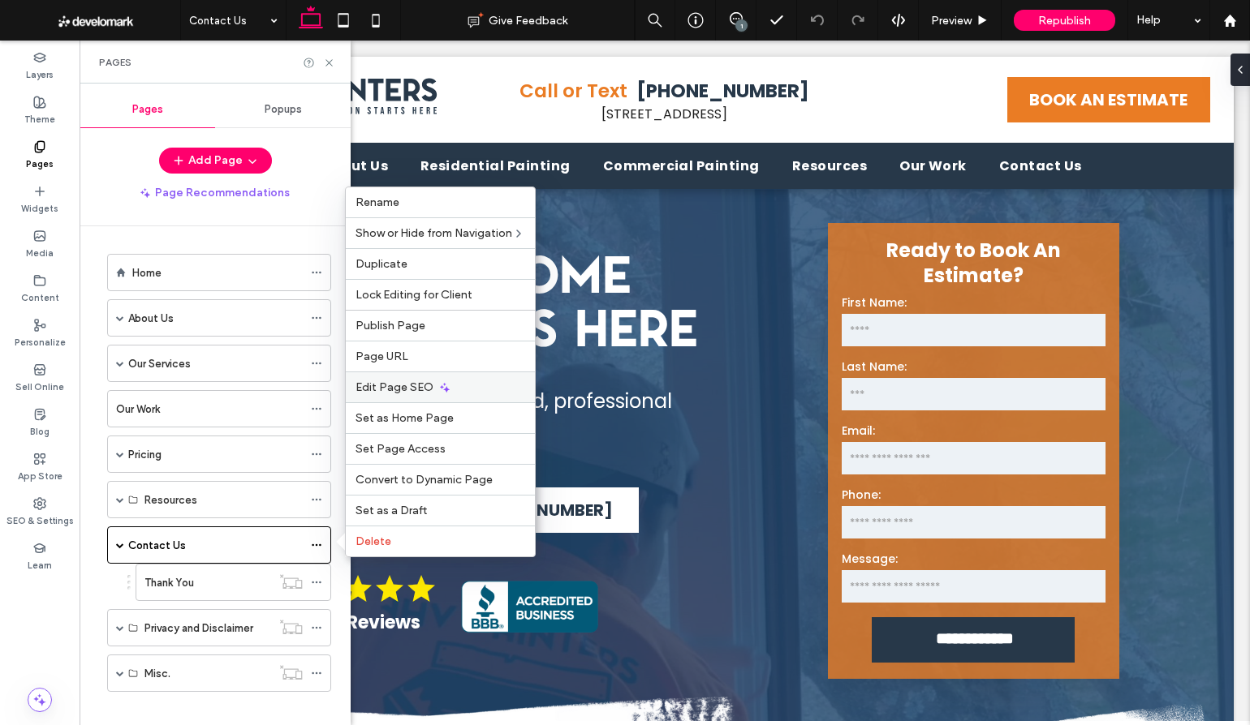
click at [401, 390] on span "Edit Page SEO" at bounding box center [394, 388] width 78 height 14
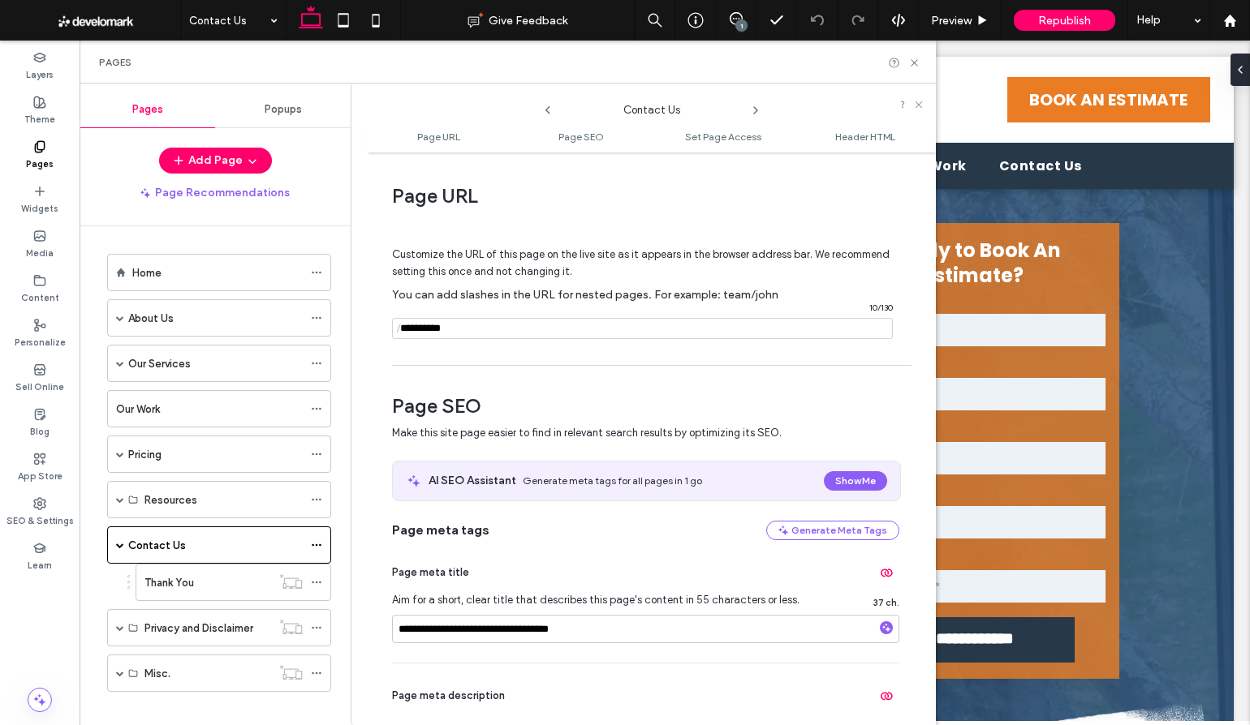
click at [469, 330] on input "notEmpty" at bounding box center [642, 328] width 501 height 21
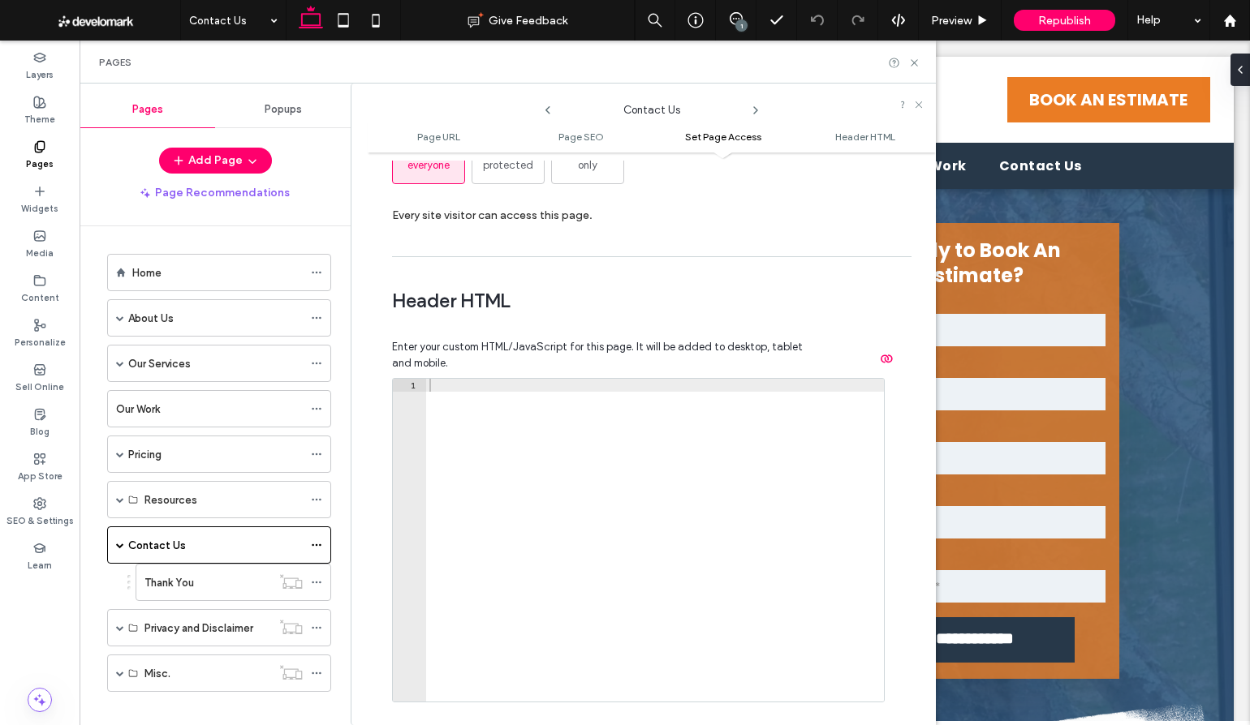
scroll to position [1497, 0]
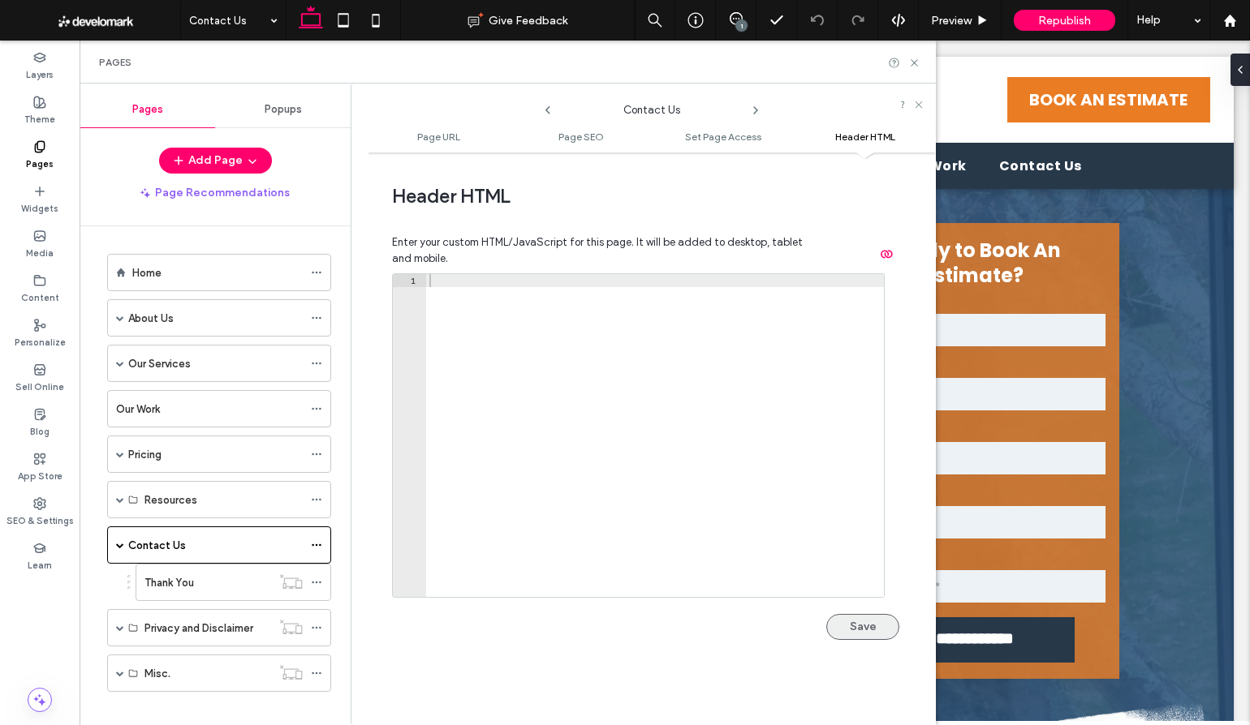
type input "*******"
click at [845, 628] on button "Save" at bounding box center [862, 627] width 73 height 26
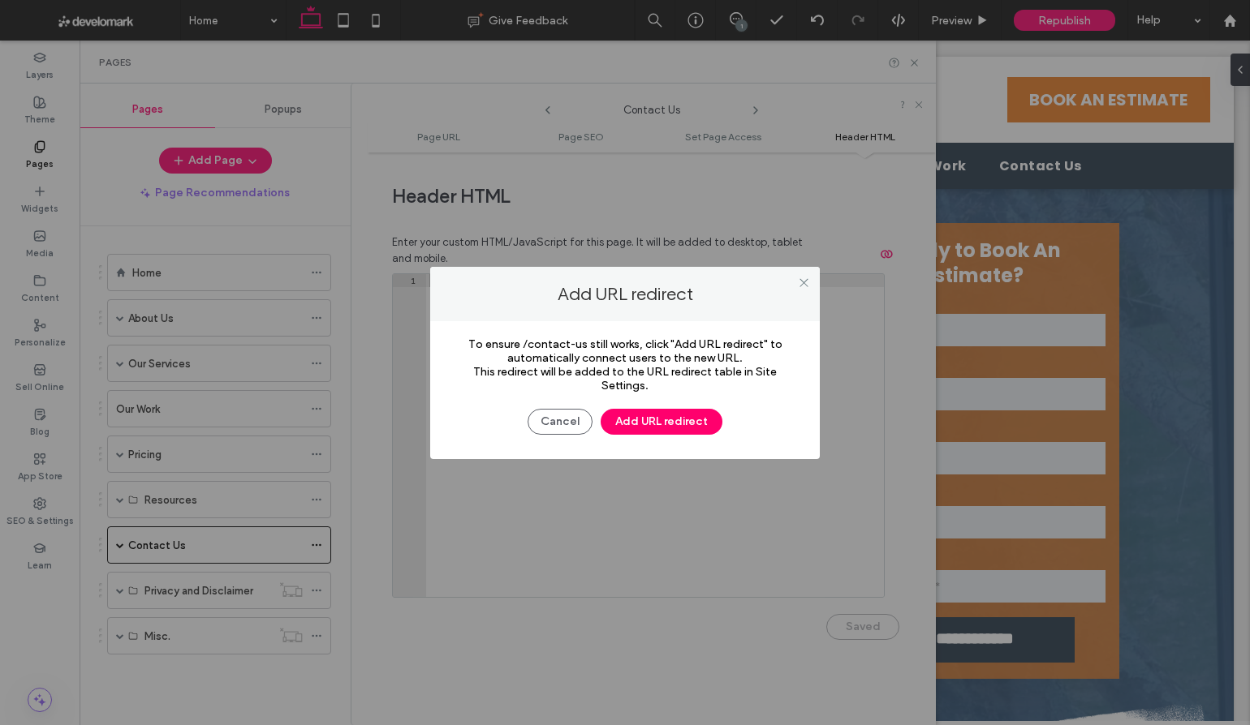
click at [647, 420] on div at bounding box center [625, 362] width 1250 height 725
click at [646, 421] on div at bounding box center [625, 362] width 1250 height 725
click at [672, 415] on button "Add URL redirect" at bounding box center [662, 422] width 122 height 26
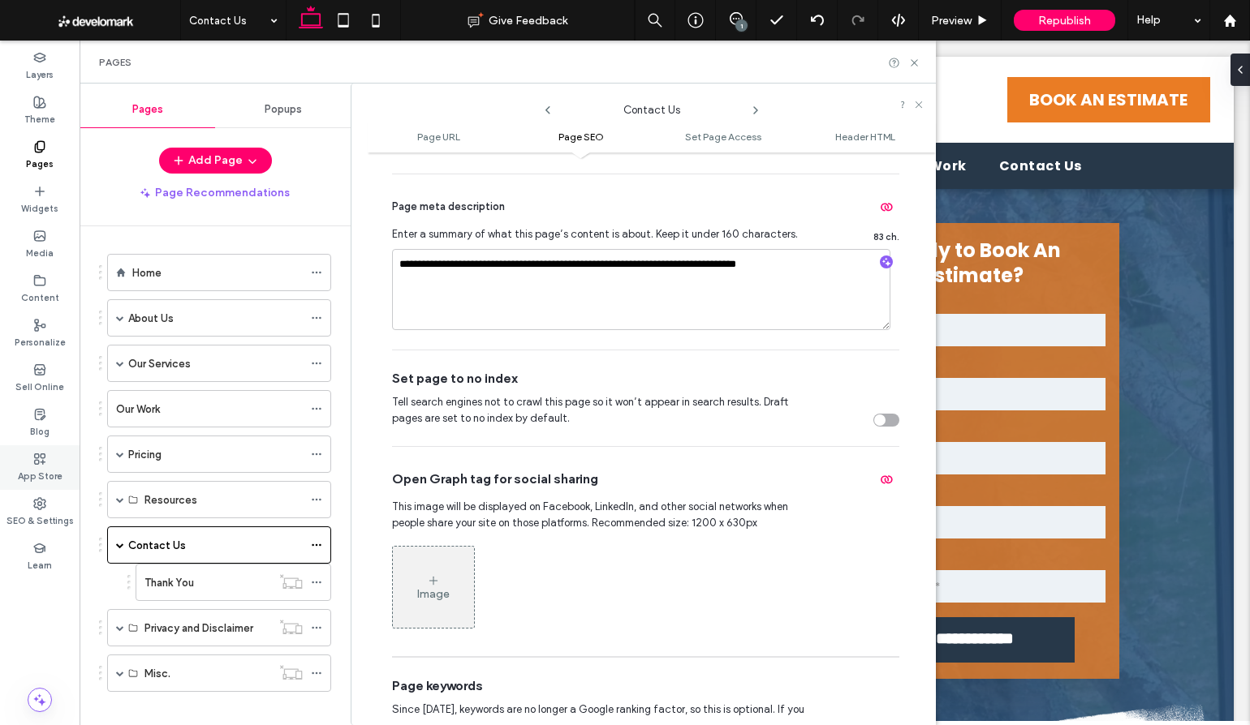
scroll to position [486, 0]
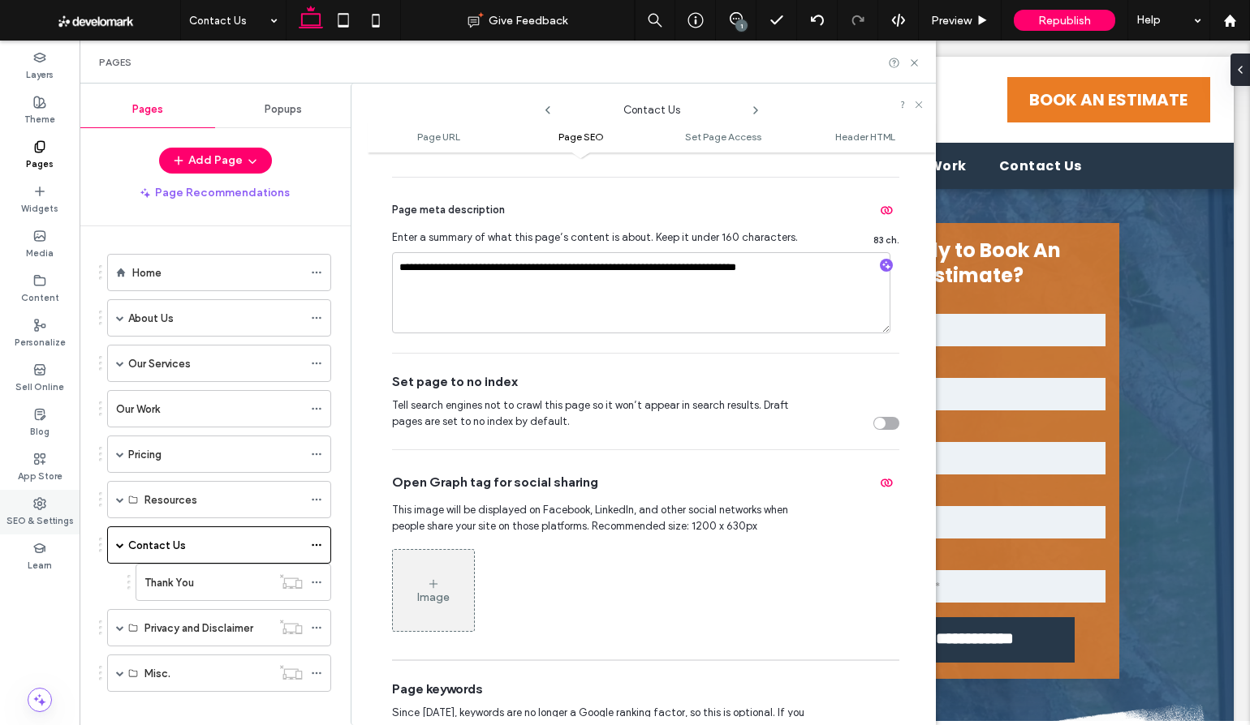
click at [34, 502] on use at bounding box center [39, 503] width 11 height 11
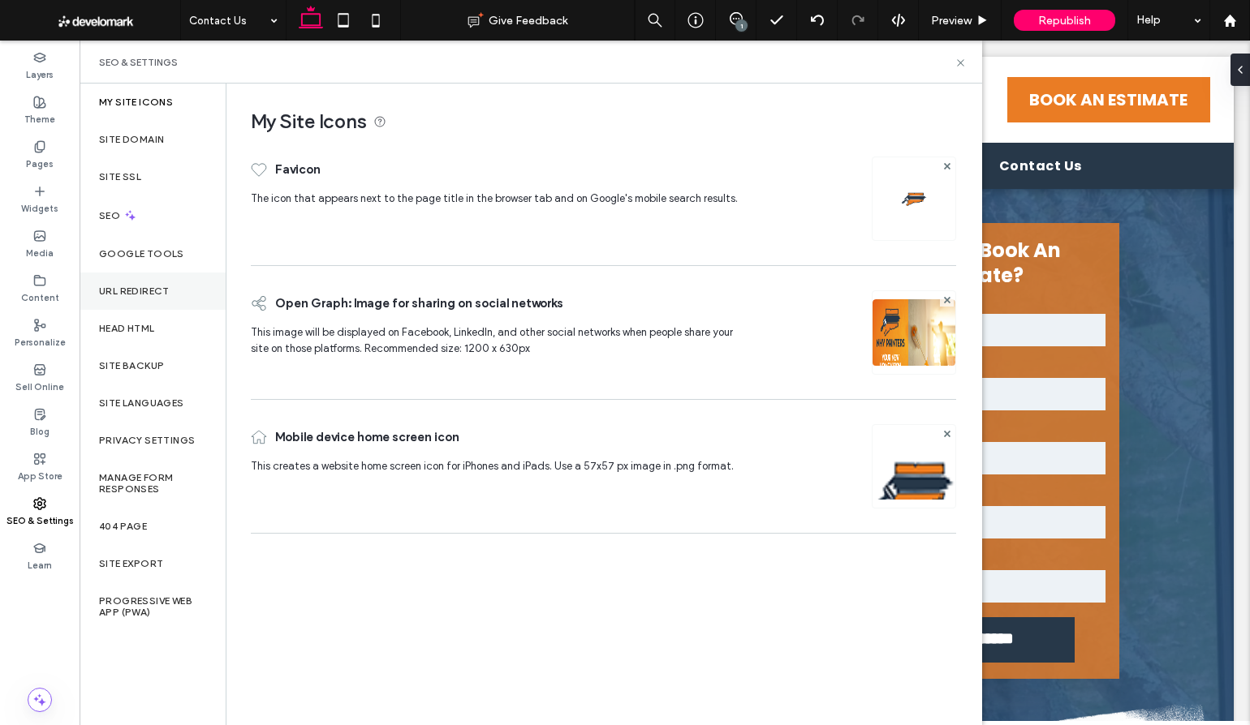
click at [136, 286] on label "URL Redirect" at bounding box center [134, 291] width 71 height 11
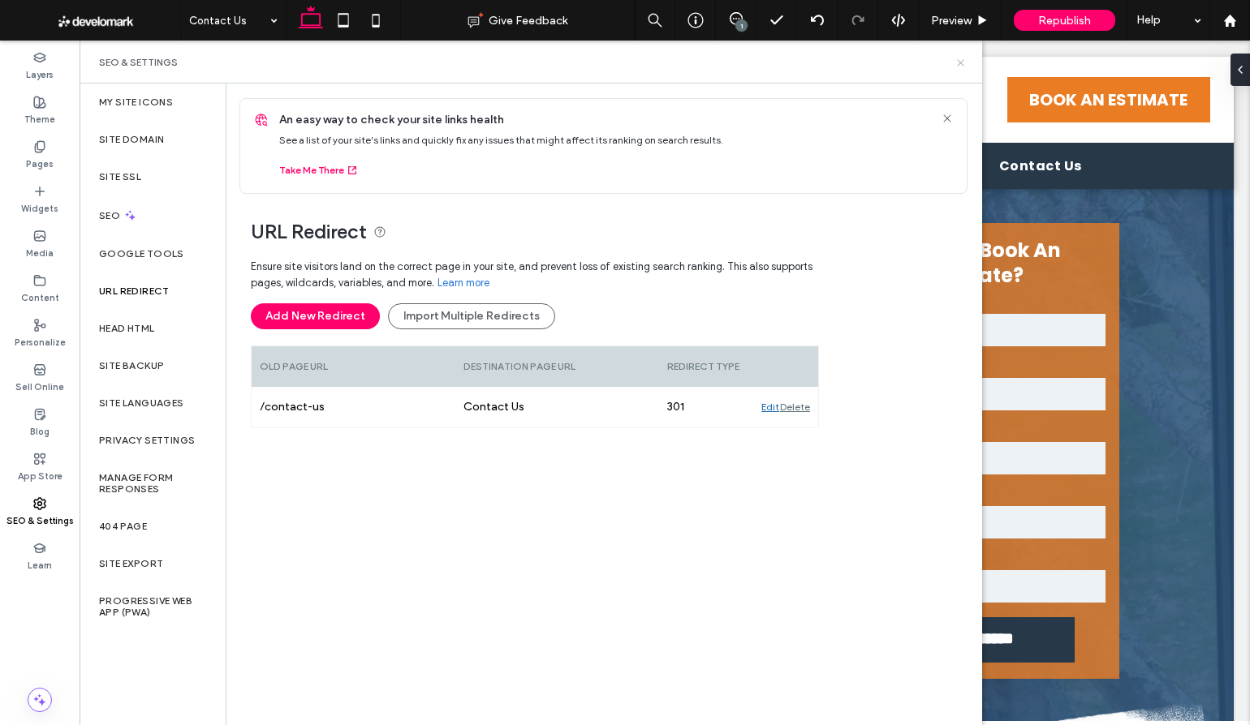
click at [957, 59] on icon at bounding box center [960, 63] width 12 height 12
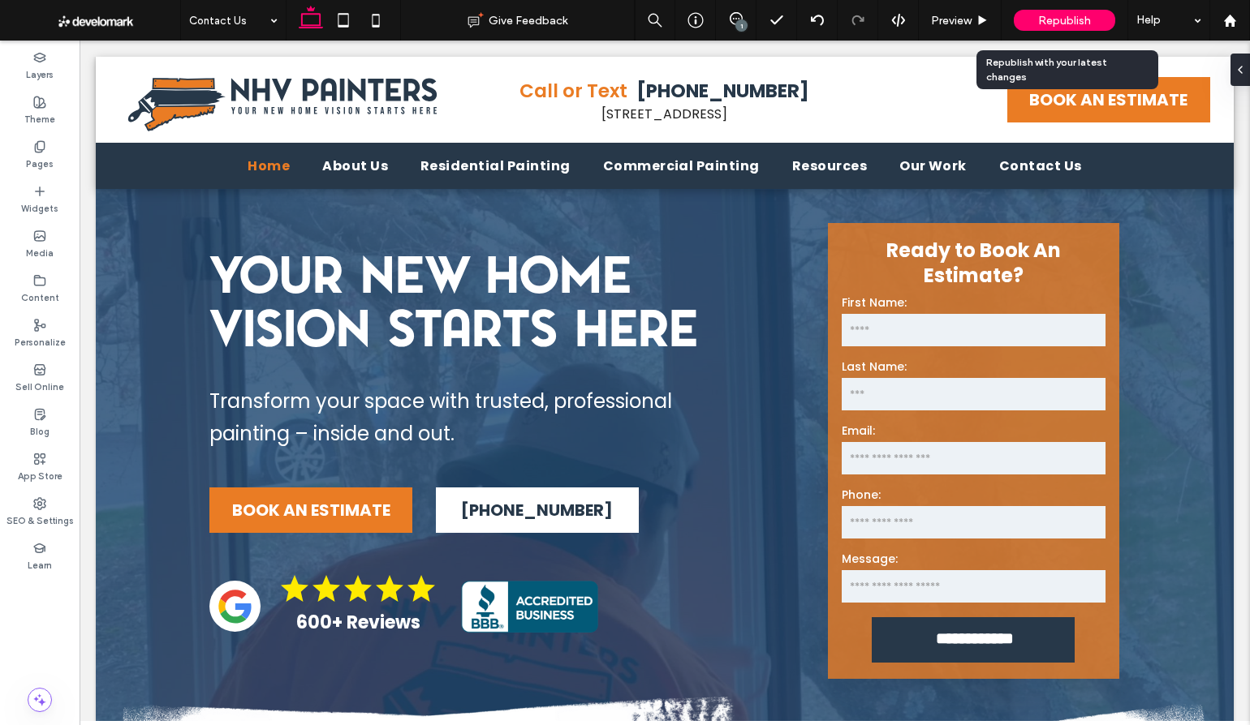
click at [1046, 24] on span "Republish" at bounding box center [1064, 21] width 53 height 14
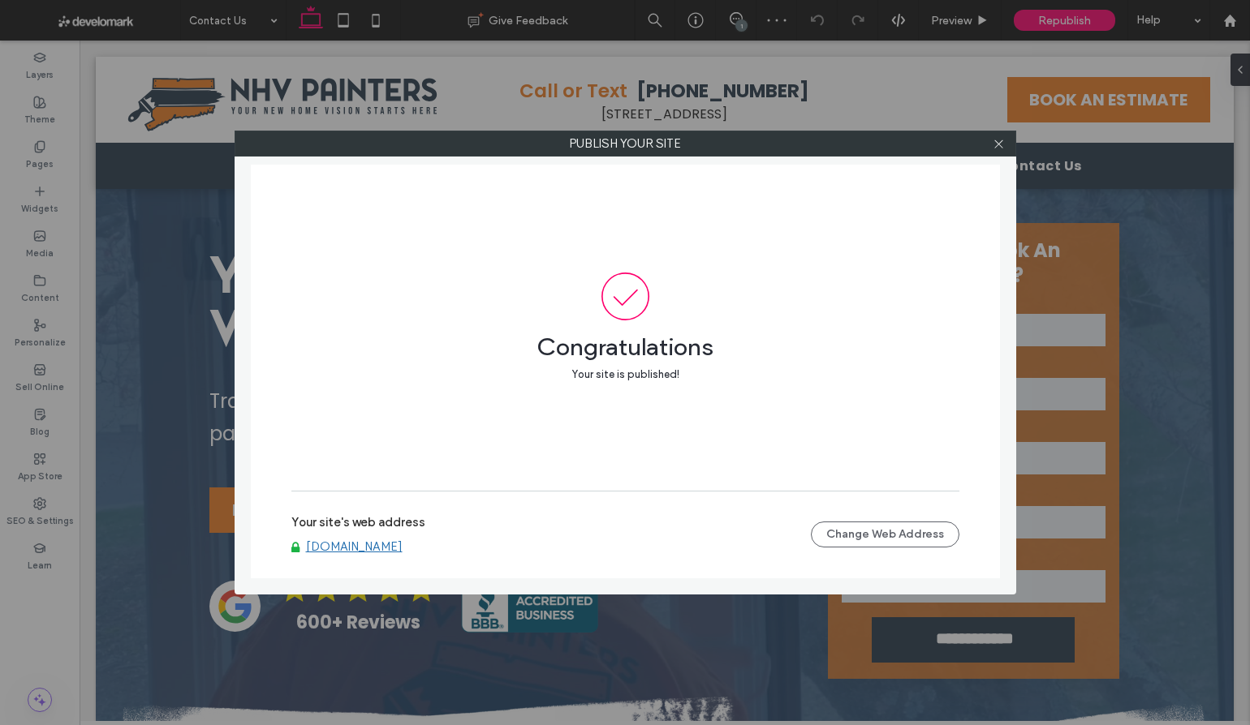
drag, startPoint x: 998, startPoint y: 144, endPoint x: 1005, endPoint y: 130, distance: 16.0
click at [997, 144] on icon at bounding box center [998, 144] width 12 height 12
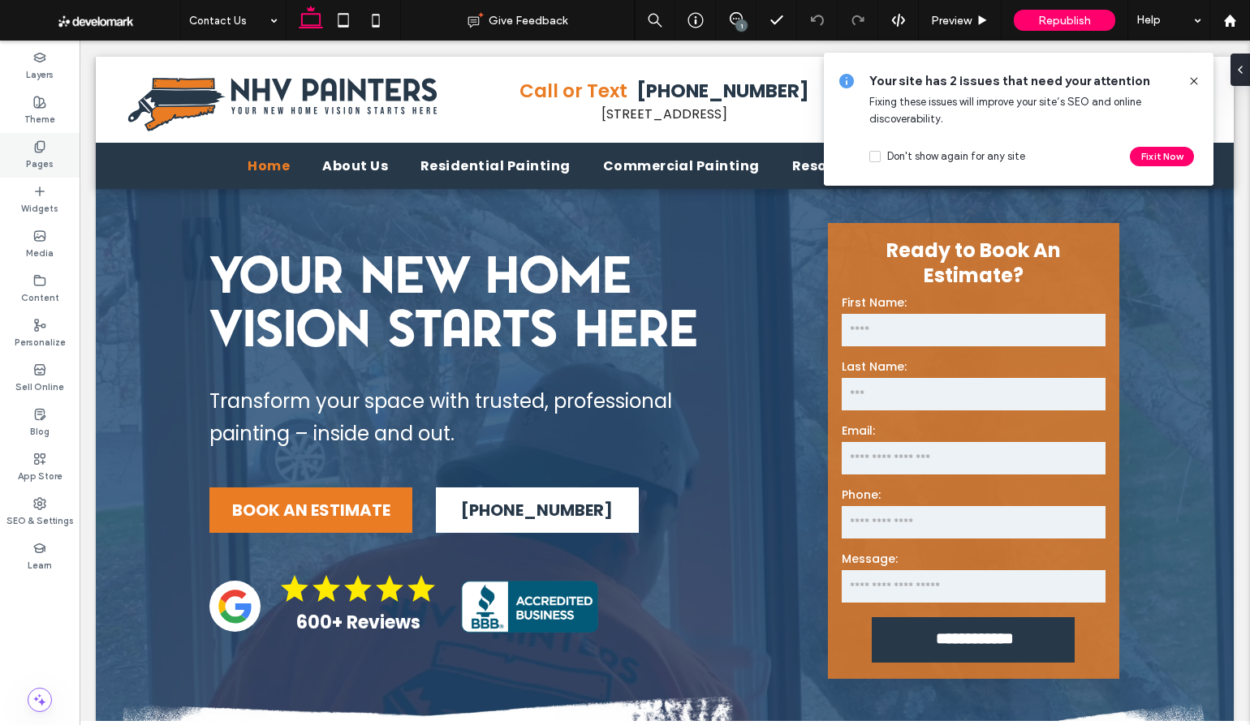
click at [38, 153] on label "Pages" at bounding box center [40, 162] width 28 height 18
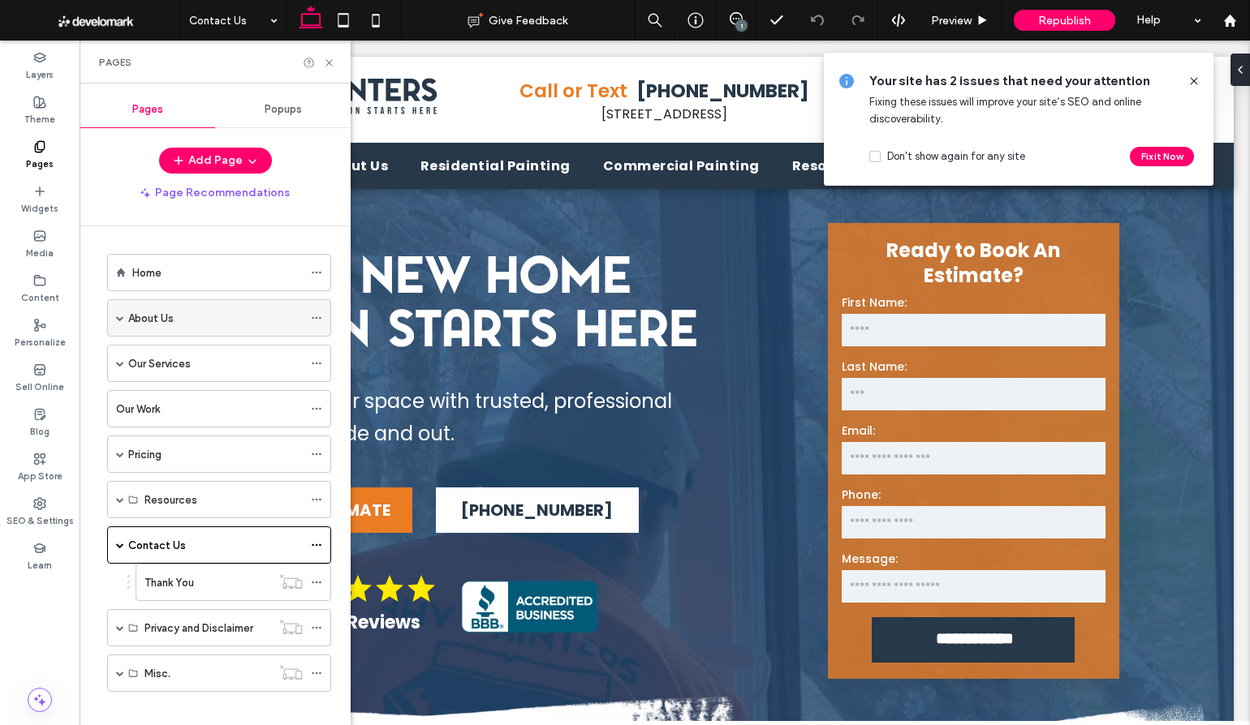
scroll to position [15, 0]
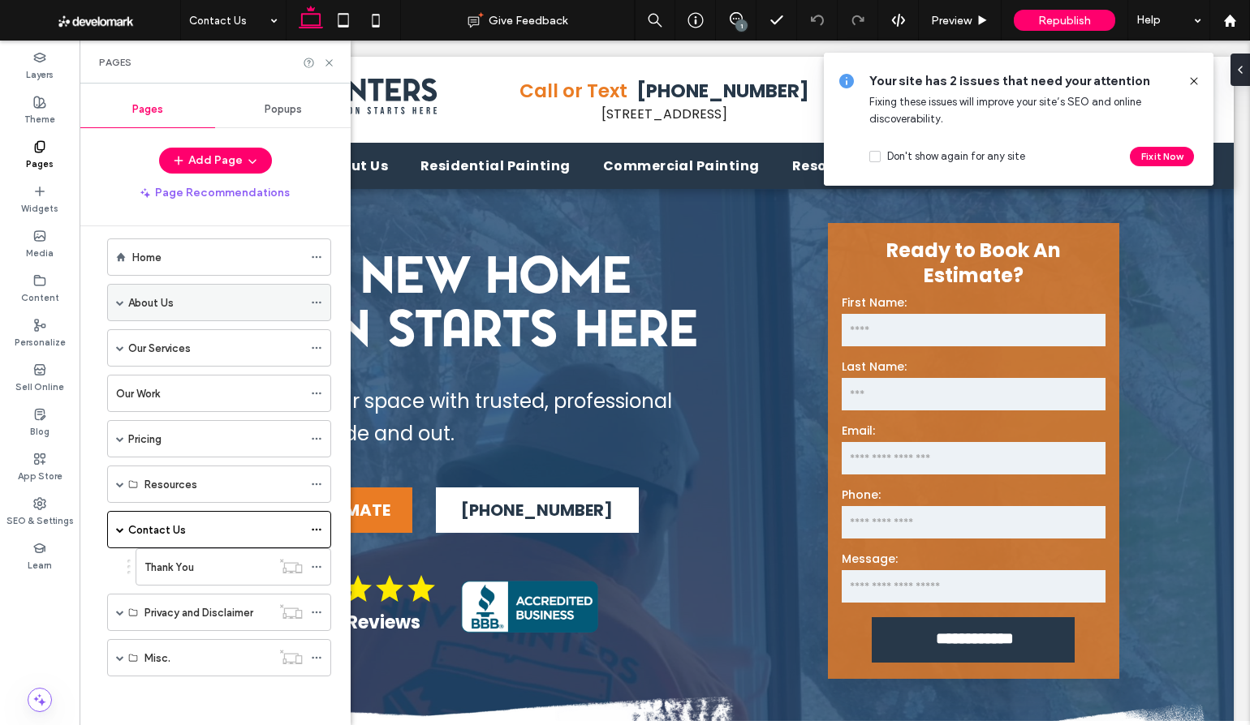
click at [123, 299] on span at bounding box center [120, 303] width 8 height 8
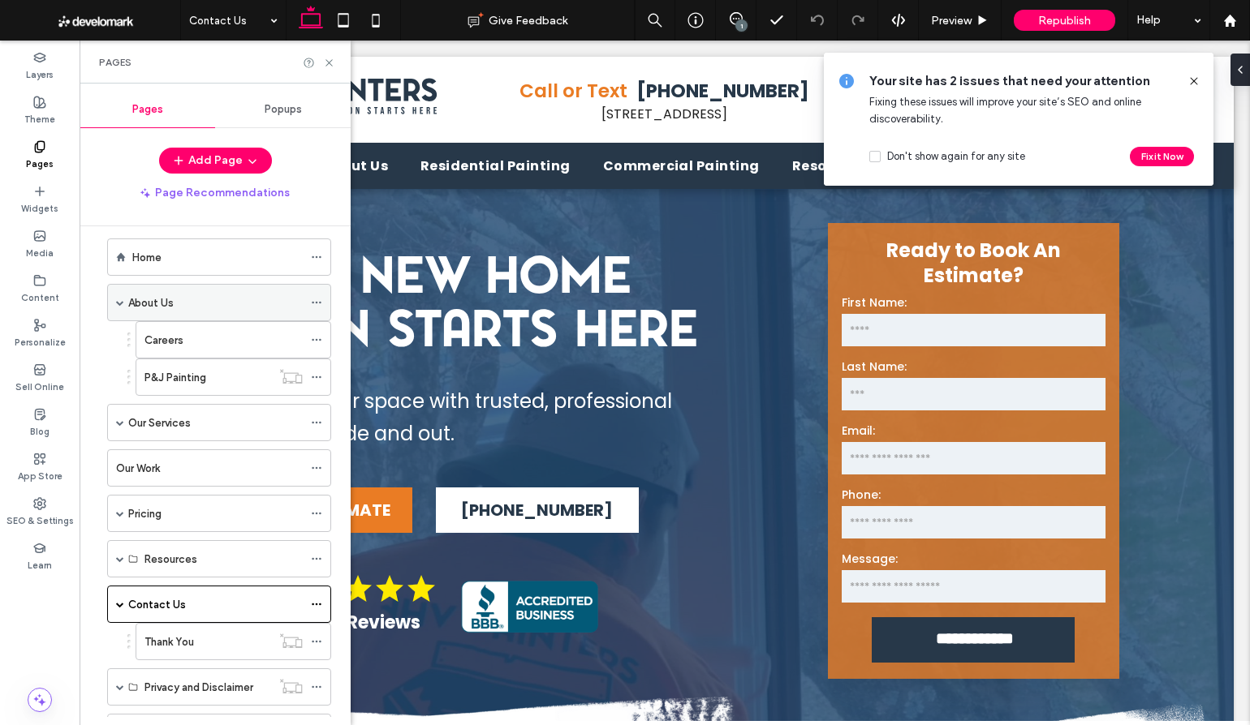
click at [210, 297] on div "About Us" at bounding box center [215, 303] width 174 height 17
click at [312, 299] on icon at bounding box center [316, 302] width 11 height 11
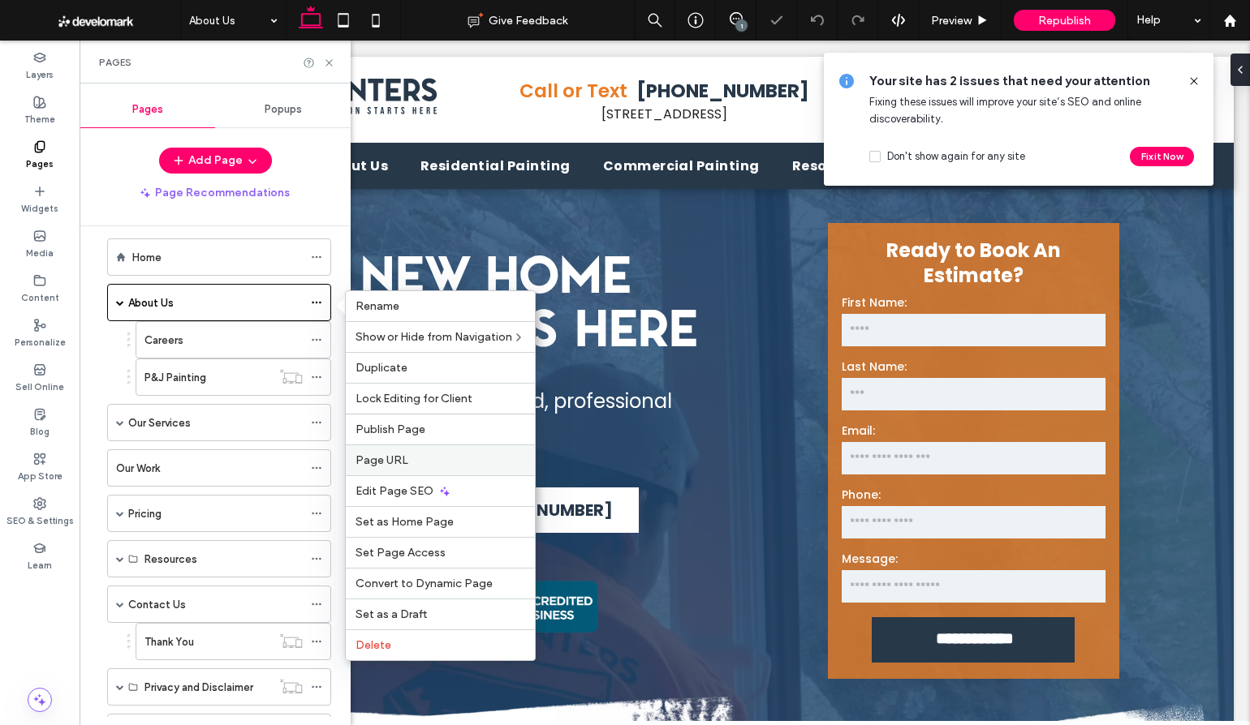
click at [401, 463] on span "Page URL" at bounding box center [381, 461] width 53 height 14
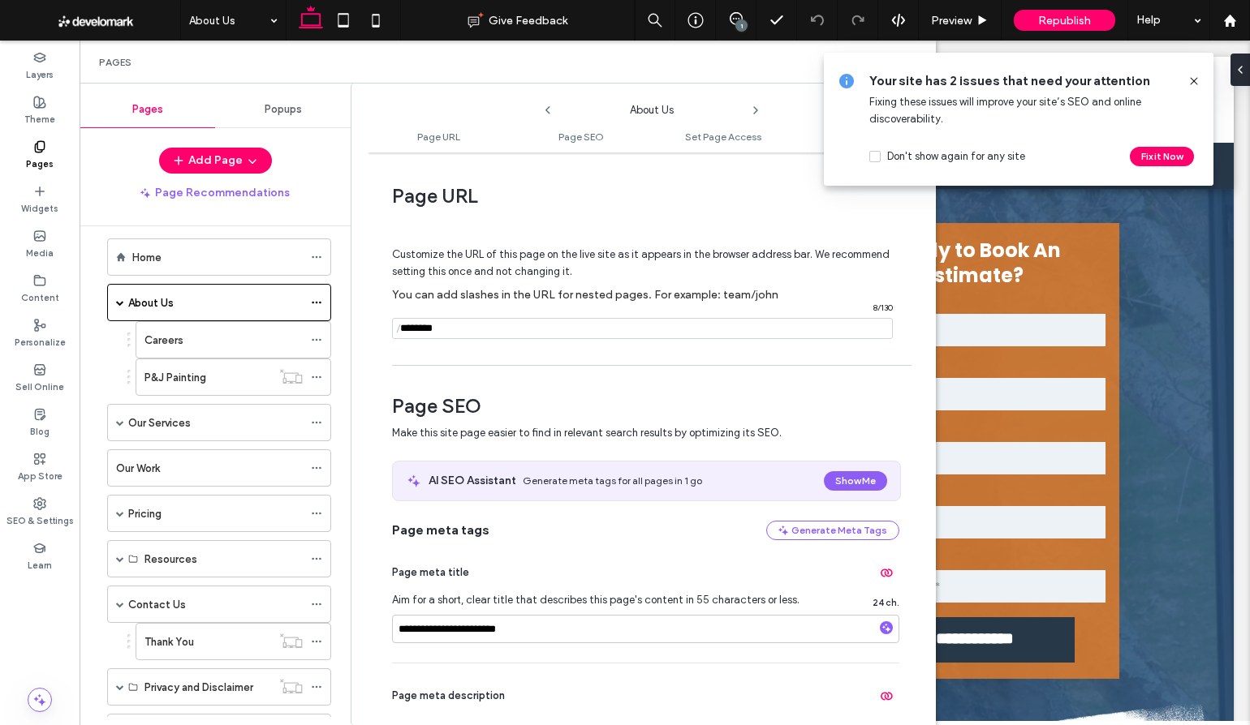
click at [1193, 79] on icon at bounding box center [1193, 81] width 13 height 13
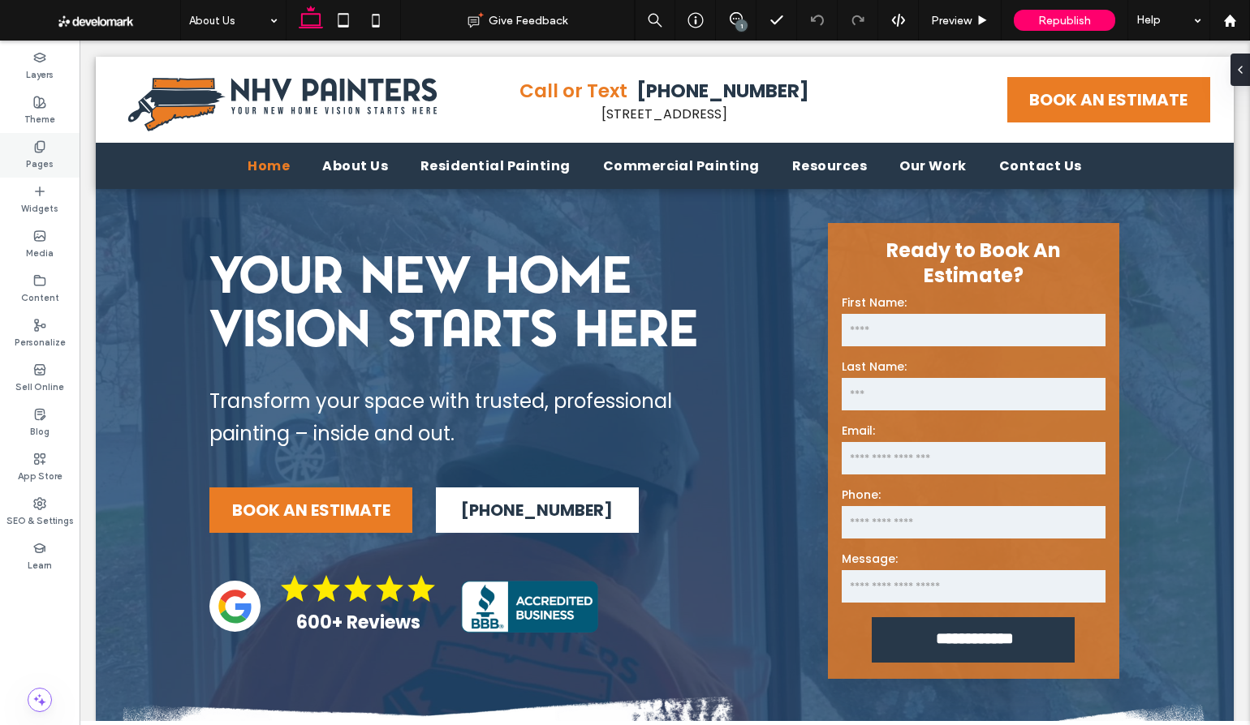
click at [41, 149] on use at bounding box center [39, 146] width 9 height 11
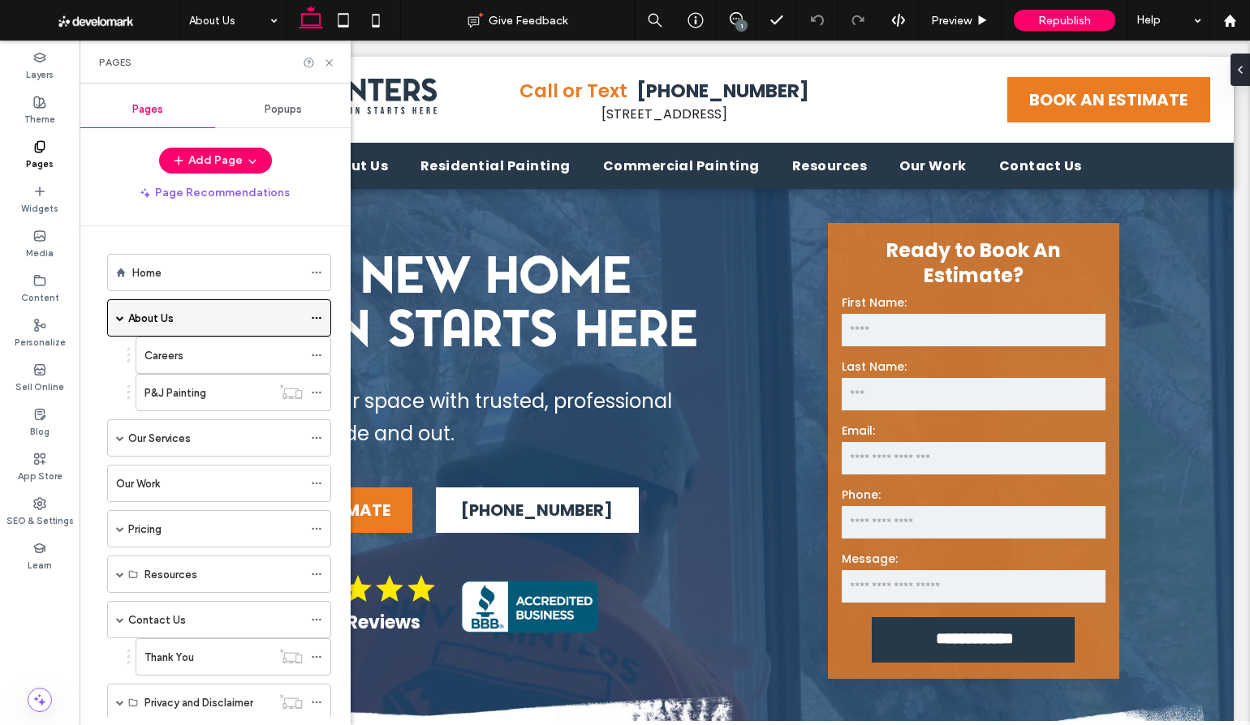
click at [322, 316] on div at bounding box center [320, 318] width 19 height 24
click at [313, 316] on icon at bounding box center [316, 317] width 11 height 11
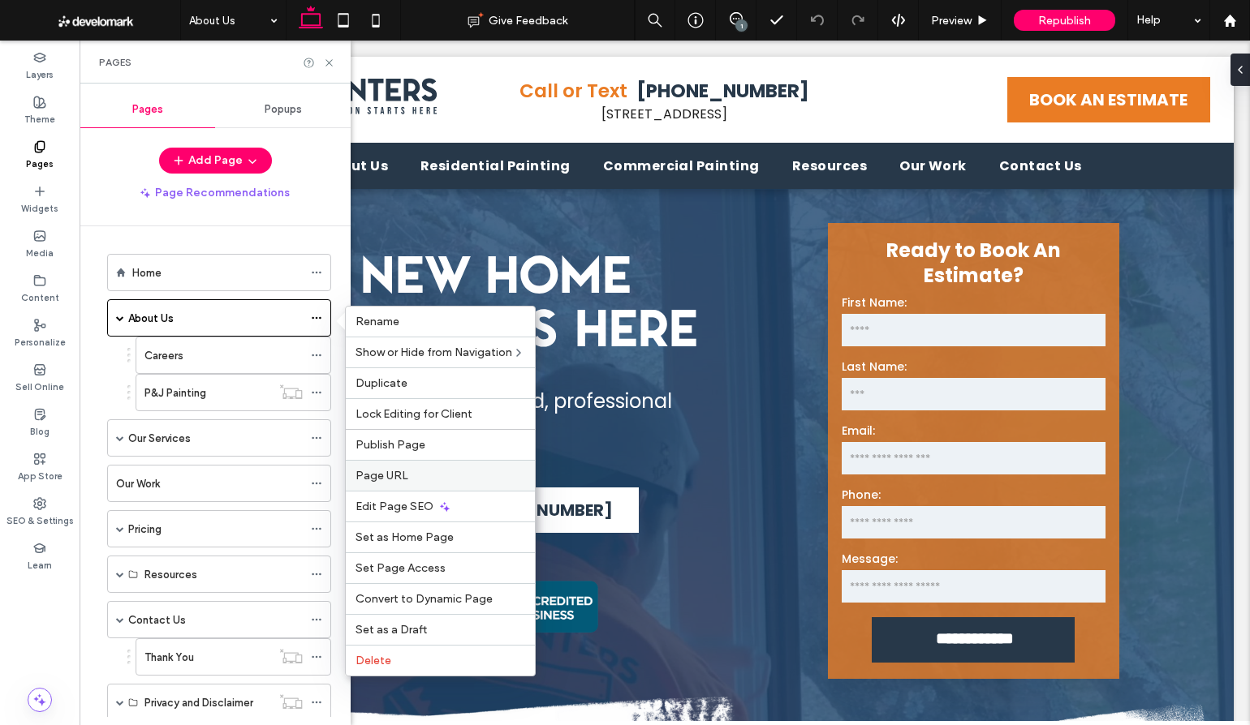
click at [412, 475] on label "Page URL" at bounding box center [440, 476] width 170 height 14
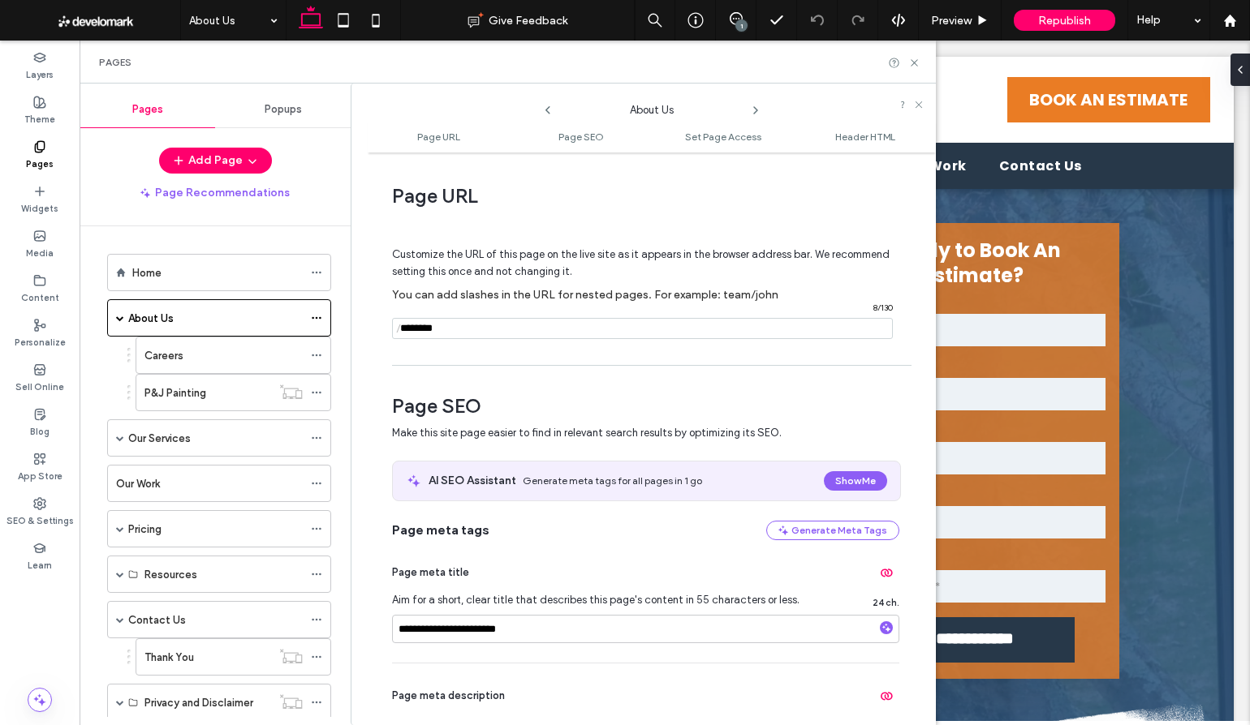
click at [490, 327] on input "notEmpty" at bounding box center [642, 328] width 501 height 21
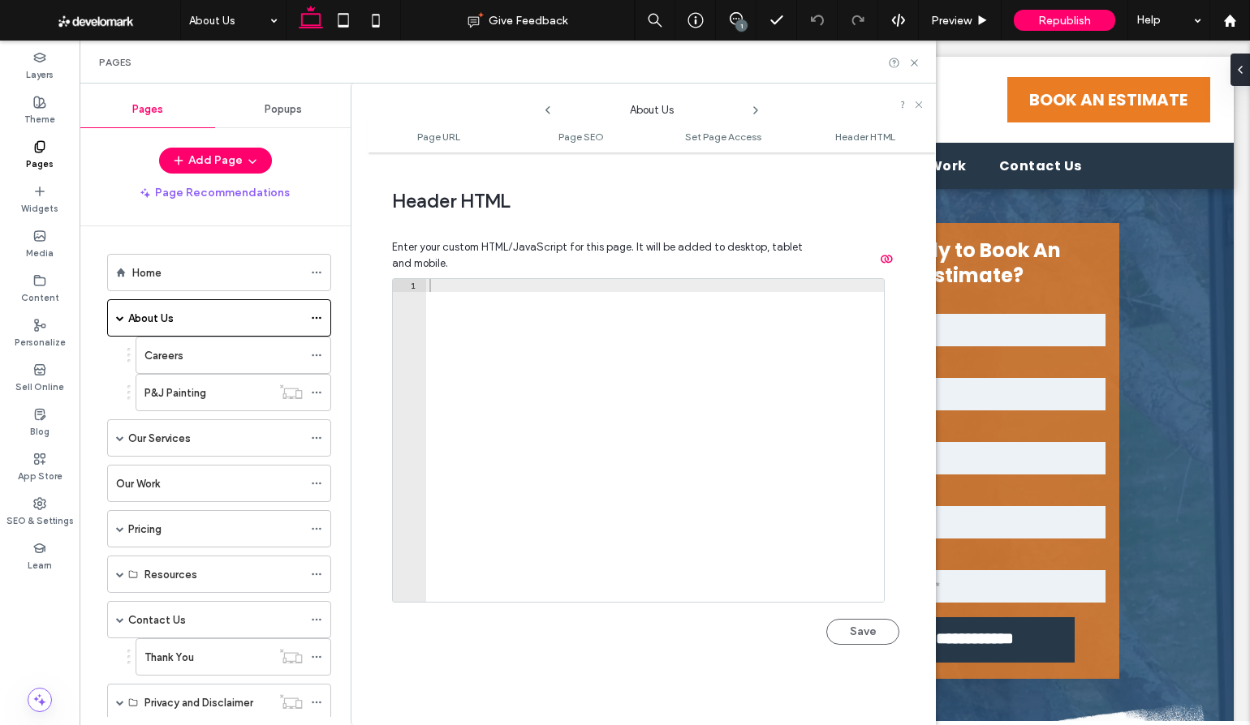
scroll to position [1497, 0]
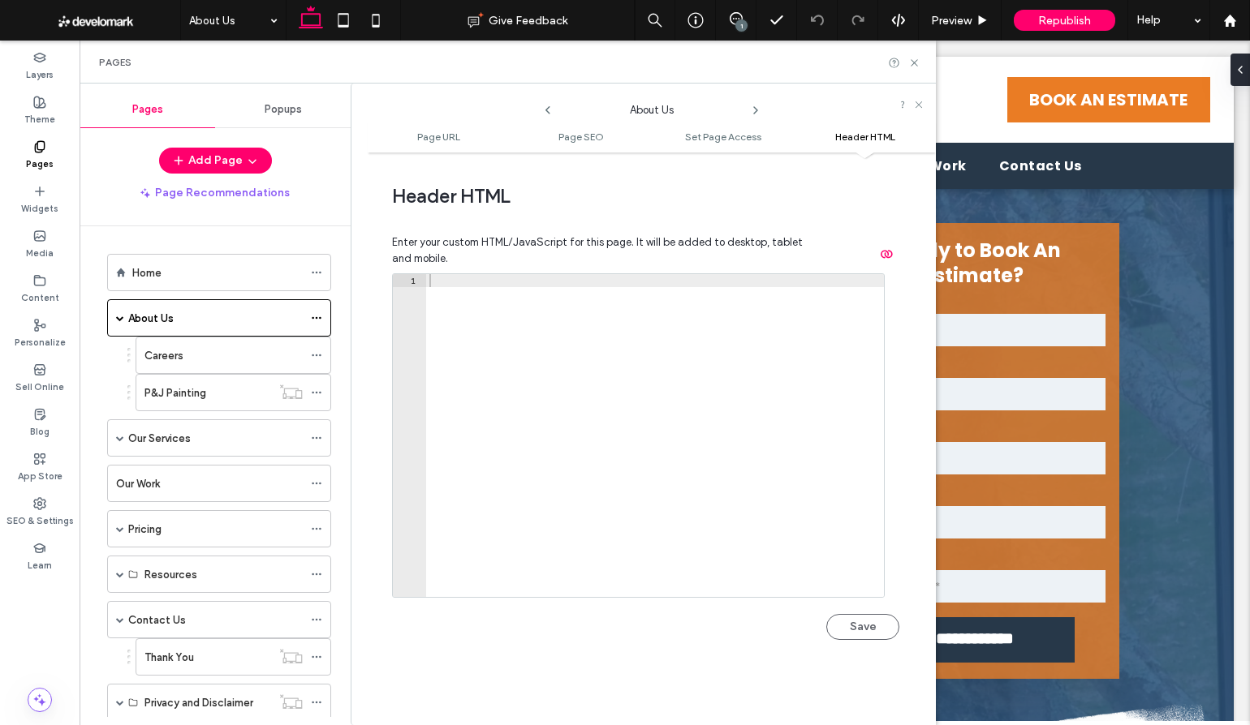
type input "*****"
click at [734, 646] on div "1 XXXXXXXXXXXXXXXXXXXXXXXXXXXXXXXXXXXXXXXXXXXXXXXXXXXXXXXXXXXXXXXXXXXXXXXXXXXXX…" at bounding box center [645, 464] width 507 height 383
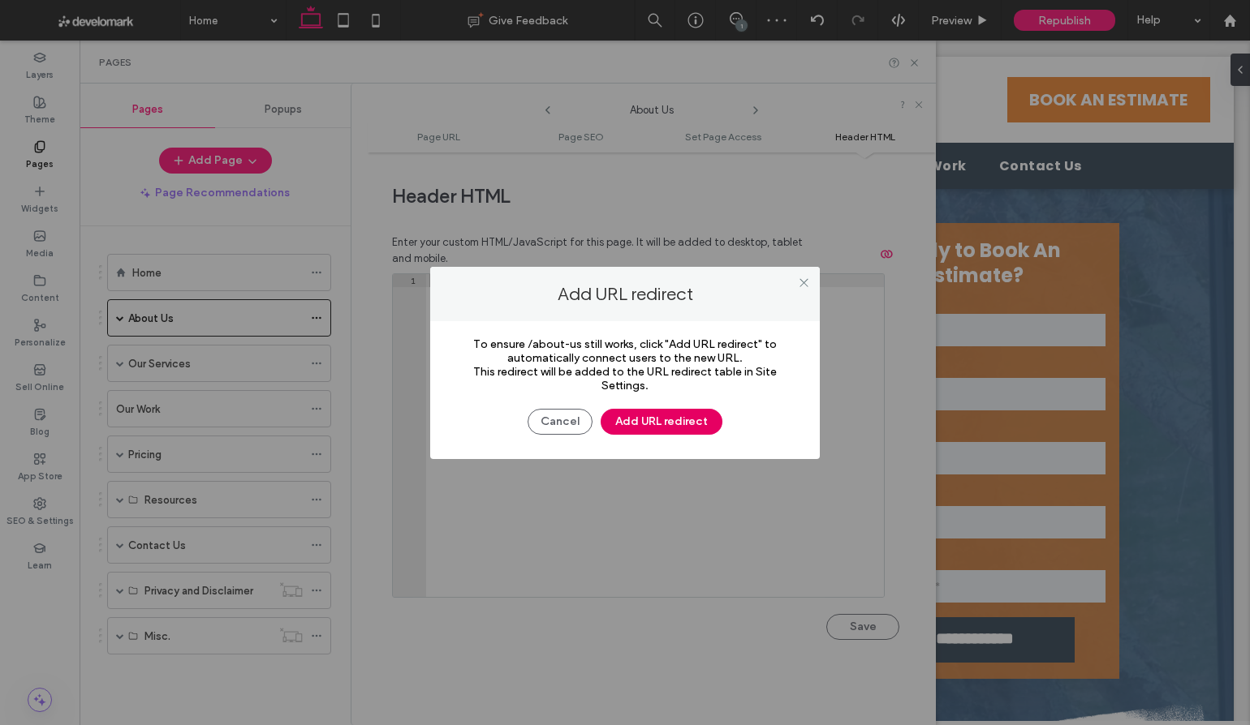
click at [635, 420] on button "Add URL redirect" at bounding box center [662, 422] width 122 height 26
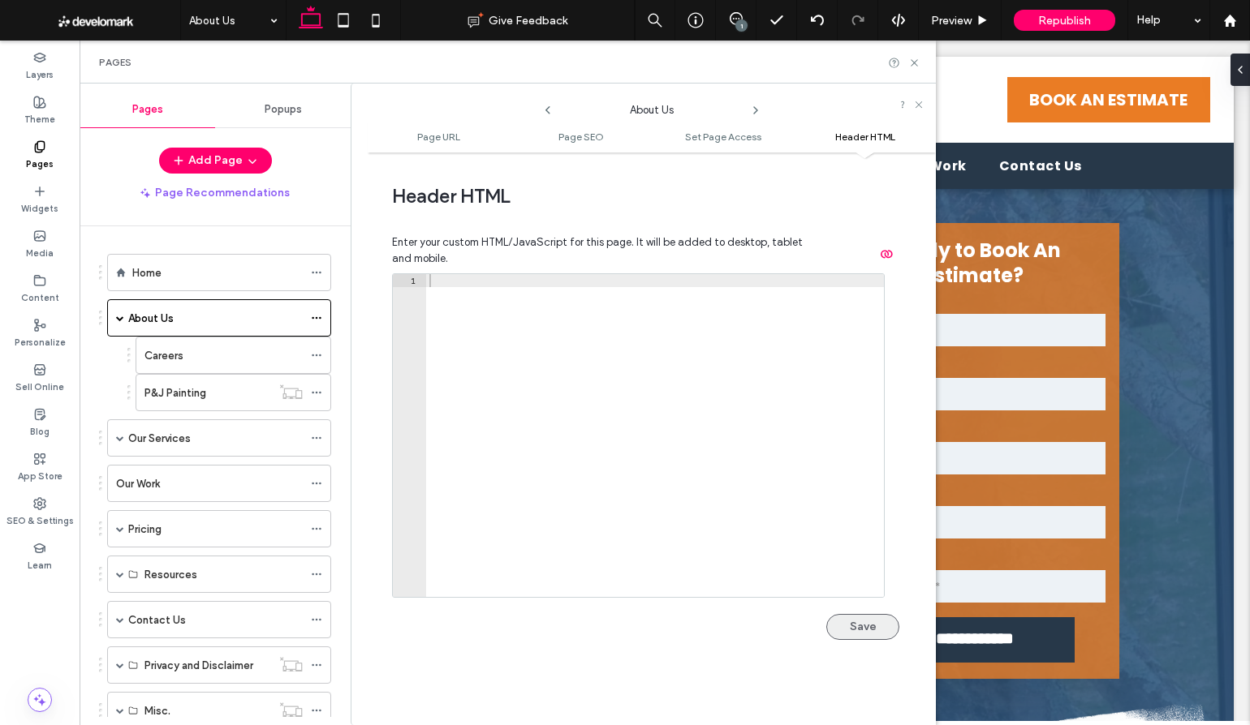
click at [855, 627] on button "Save" at bounding box center [862, 627] width 73 height 26
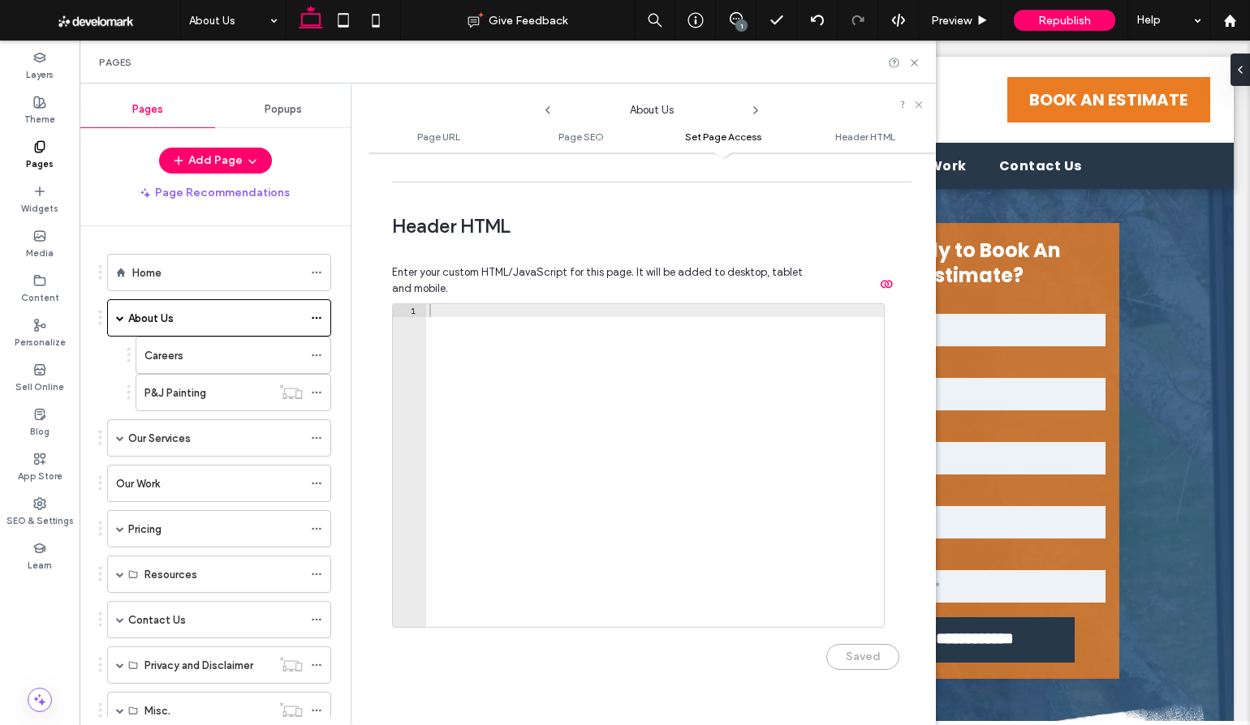
scroll to position [1497, 0]
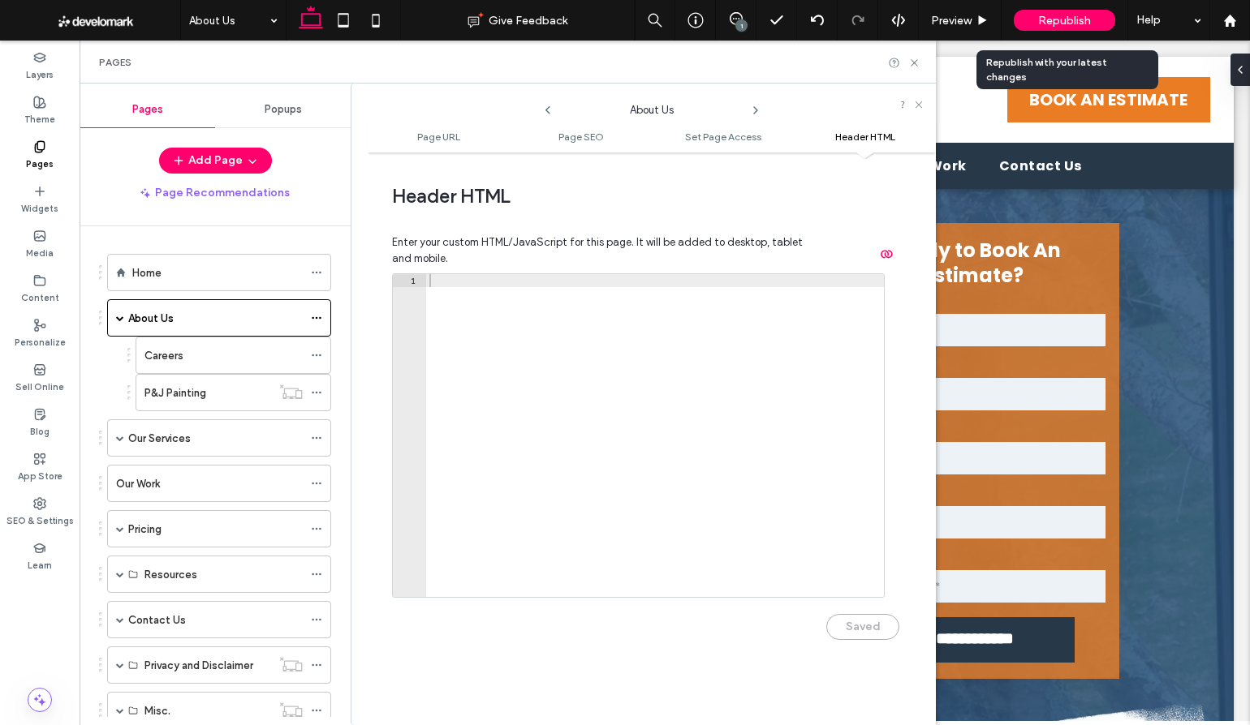
click at [1059, 16] on span "Republish" at bounding box center [1064, 21] width 53 height 14
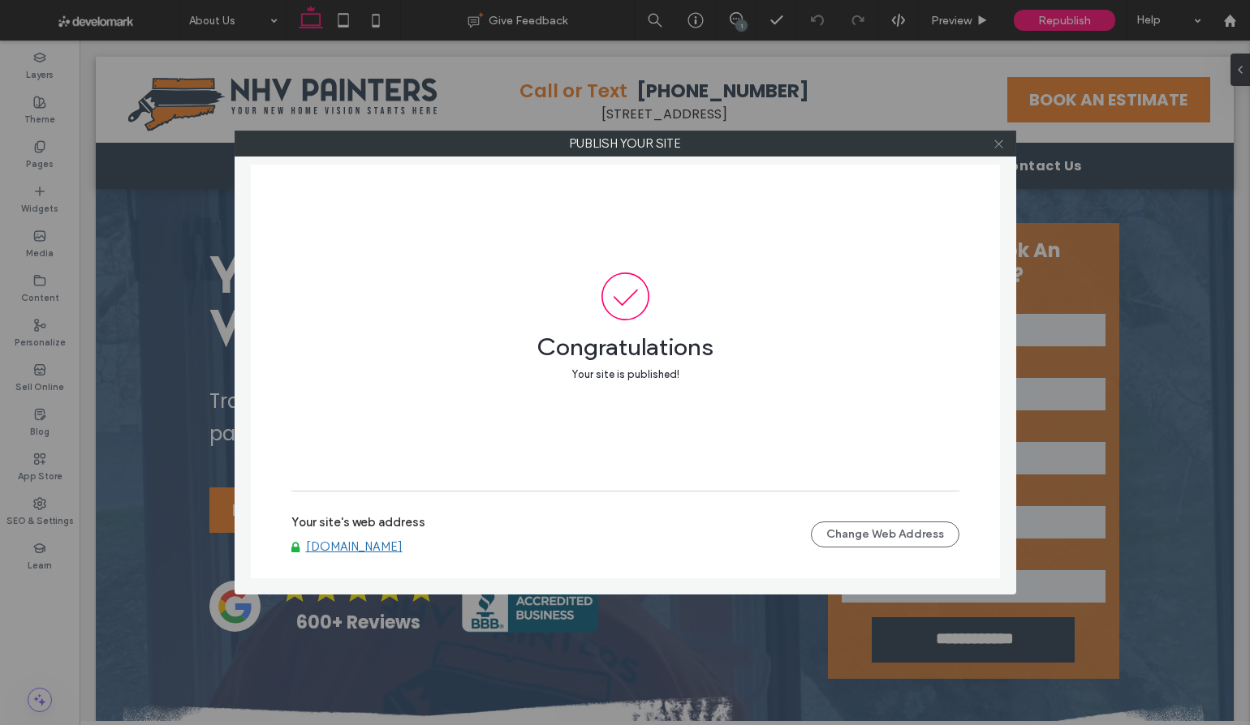
click at [992, 144] on icon at bounding box center [998, 144] width 12 height 12
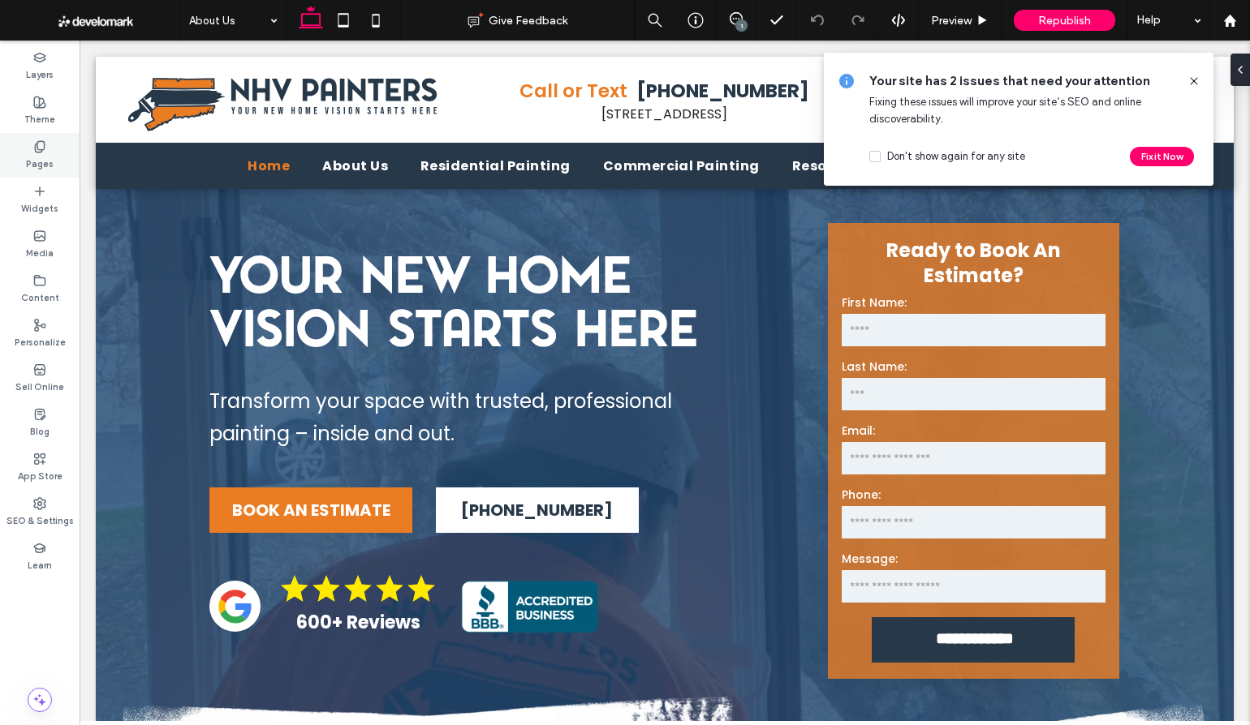
click at [33, 152] on icon at bounding box center [39, 146] width 13 height 13
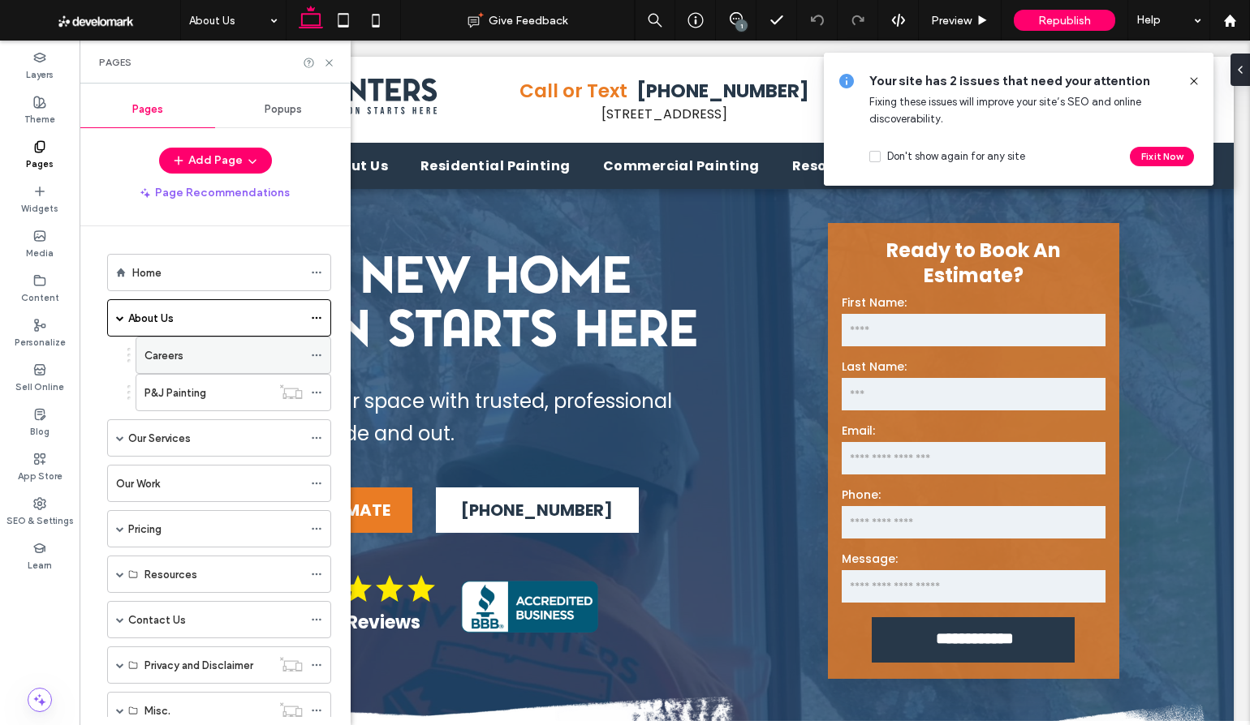
scroll to position [53, 0]
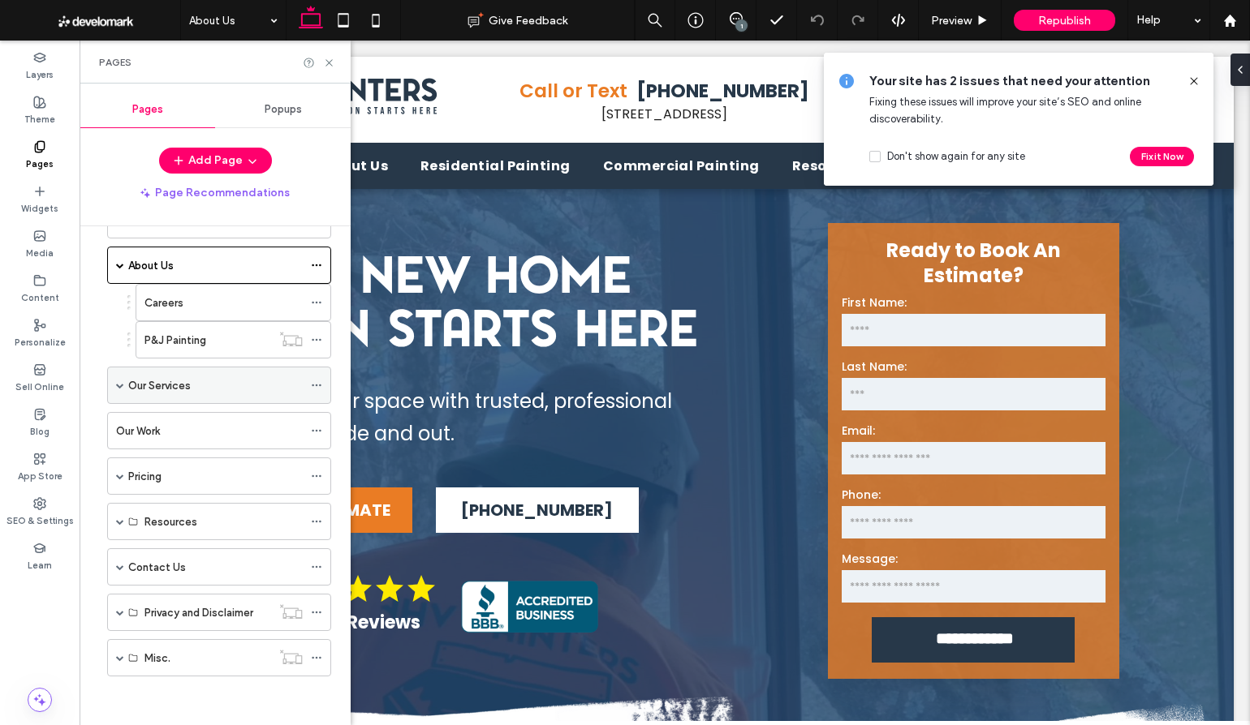
click at [119, 387] on span at bounding box center [120, 385] width 8 height 8
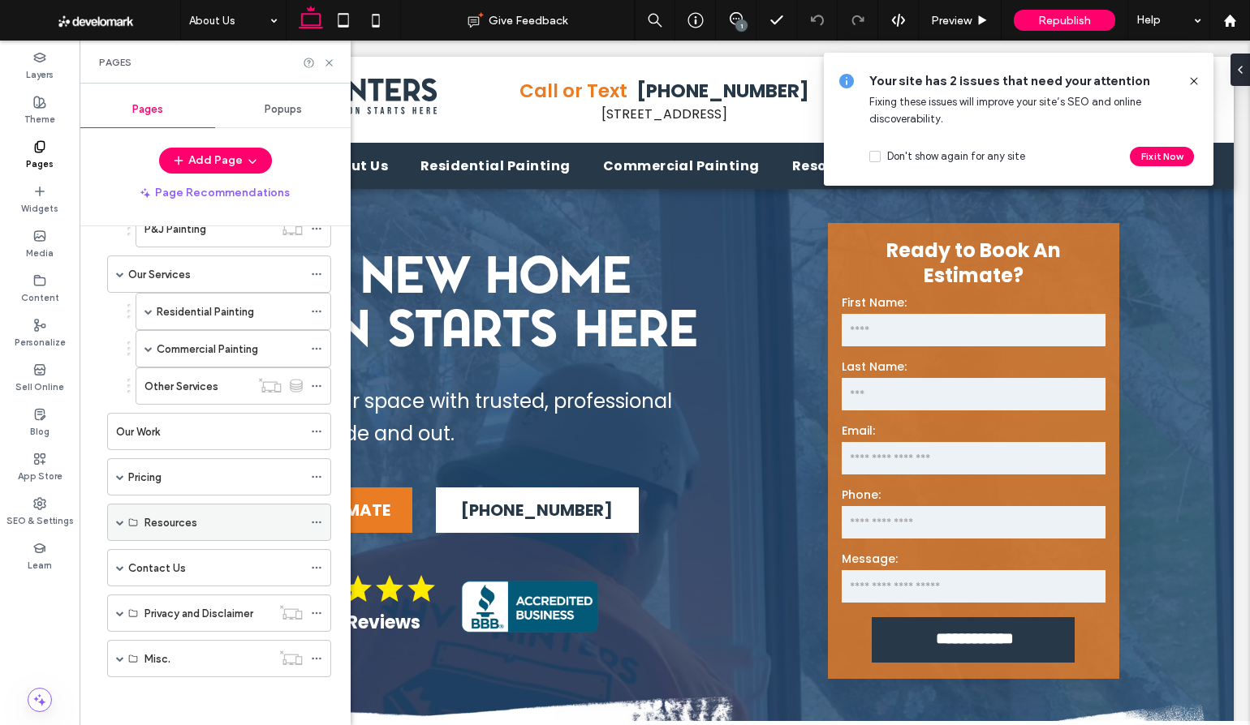
click at [116, 516] on span at bounding box center [120, 523] width 8 height 36
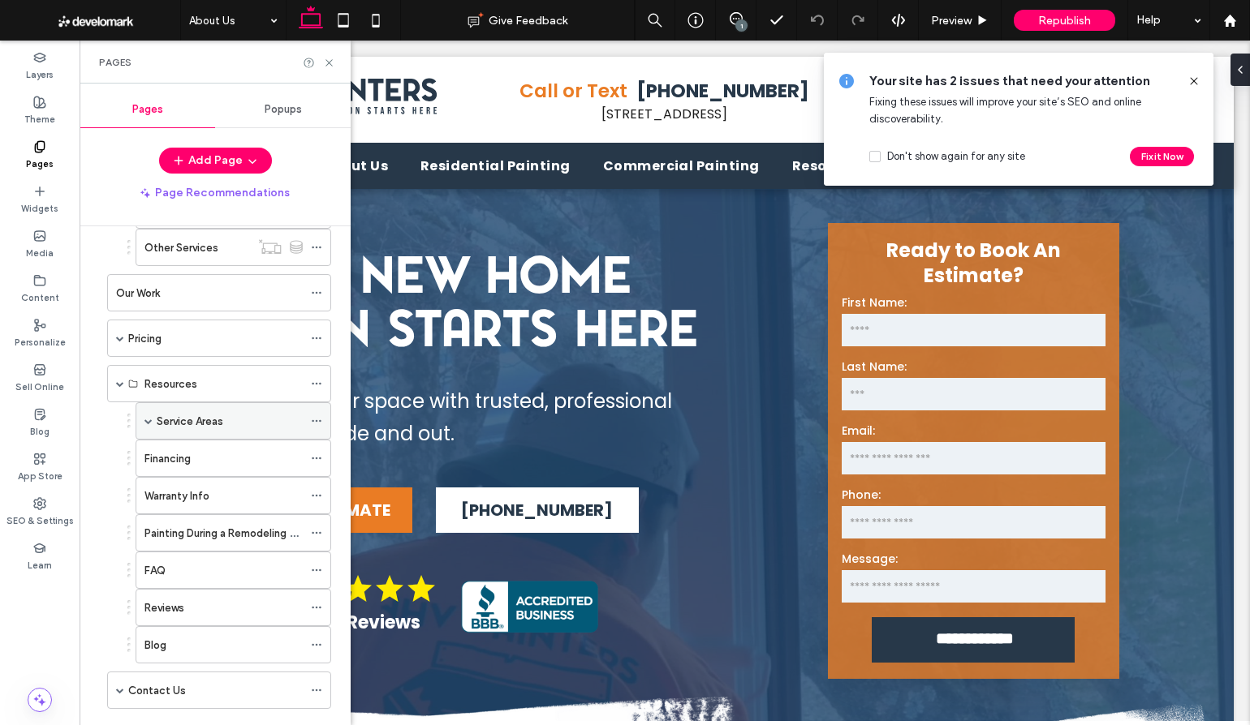
click at [151, 421] on span at bounding box center [148, 421] width 8 height 8
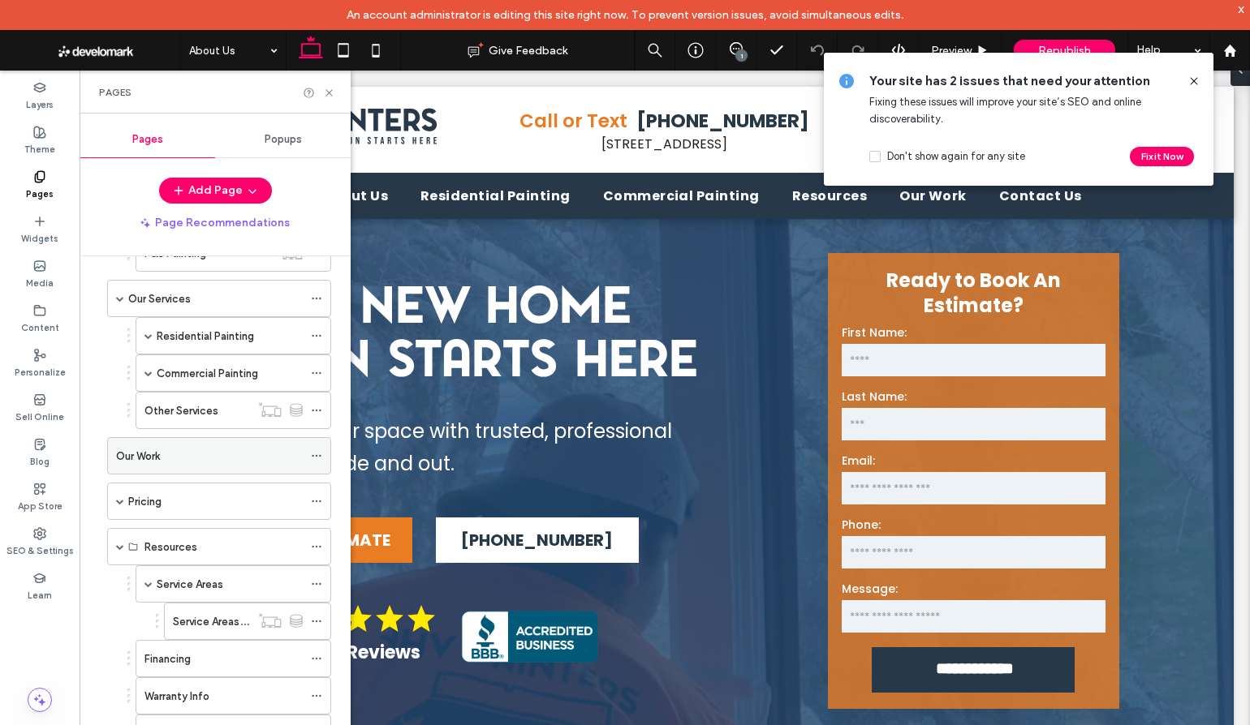
scroll to position [151, 0]
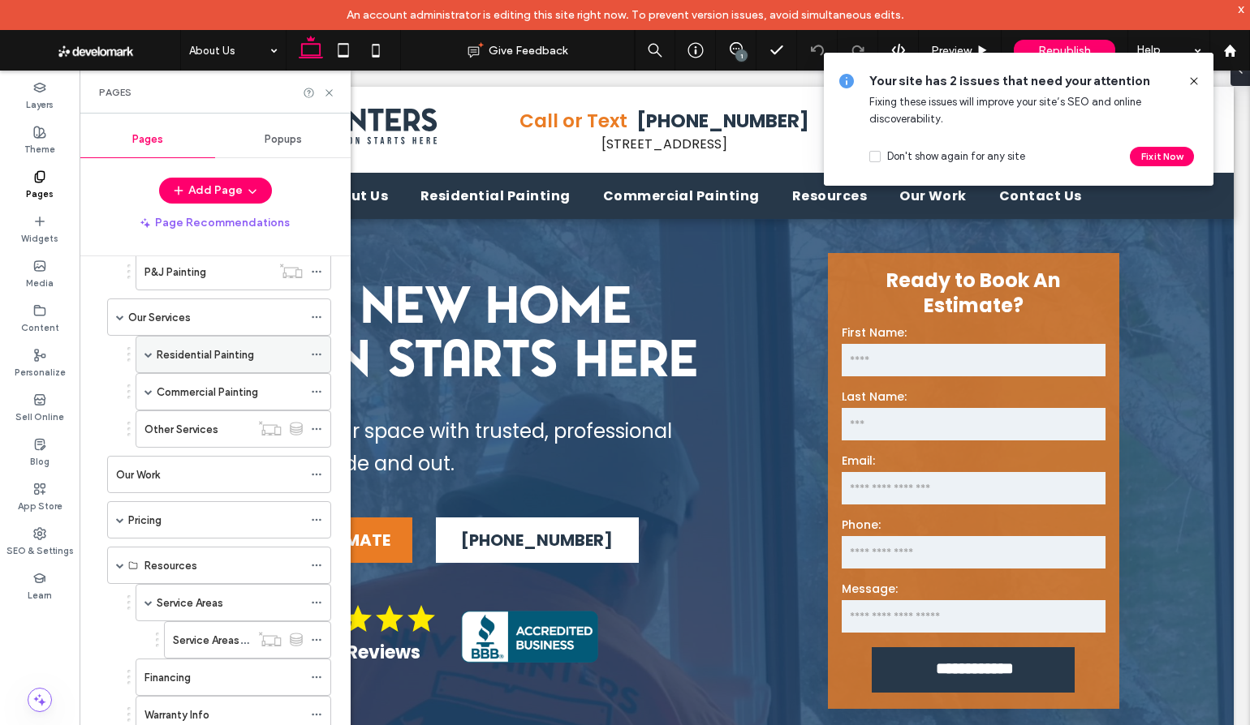
click at [150, 356] on span at bounding box center [148, 355] width 8 height 8
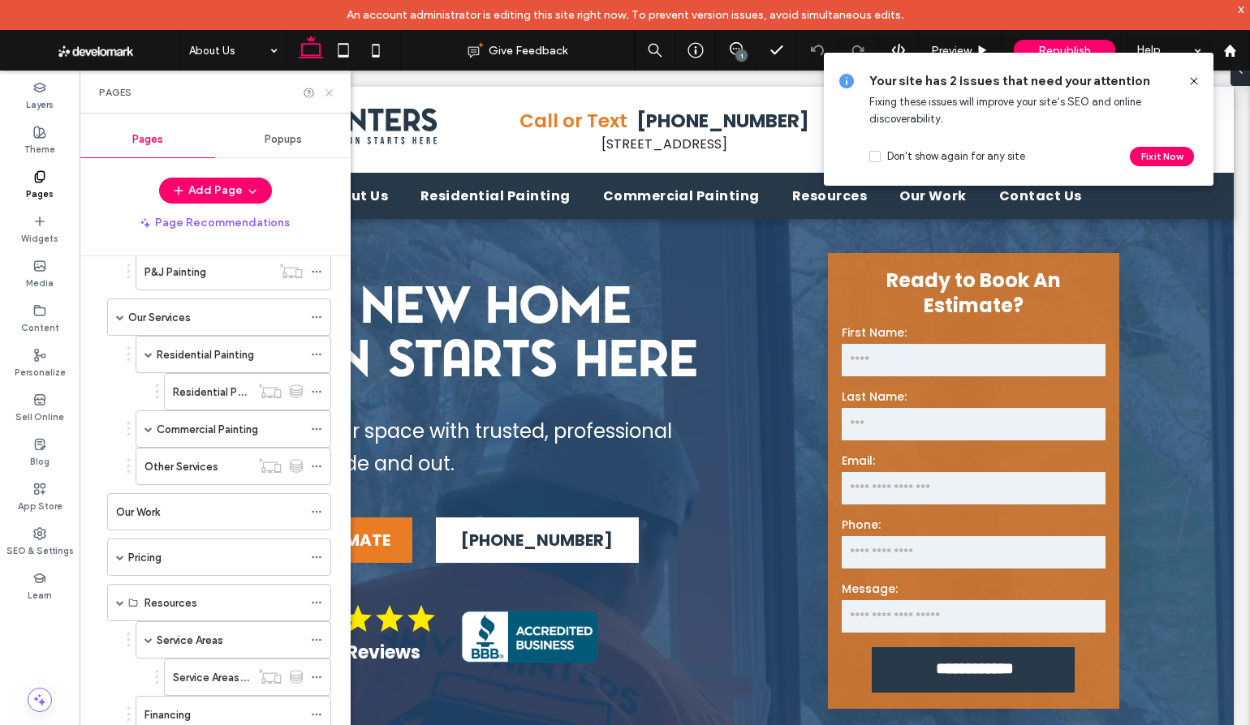
click at [329, 88] on icon at bounding box center [329, 93] width 12 height 12
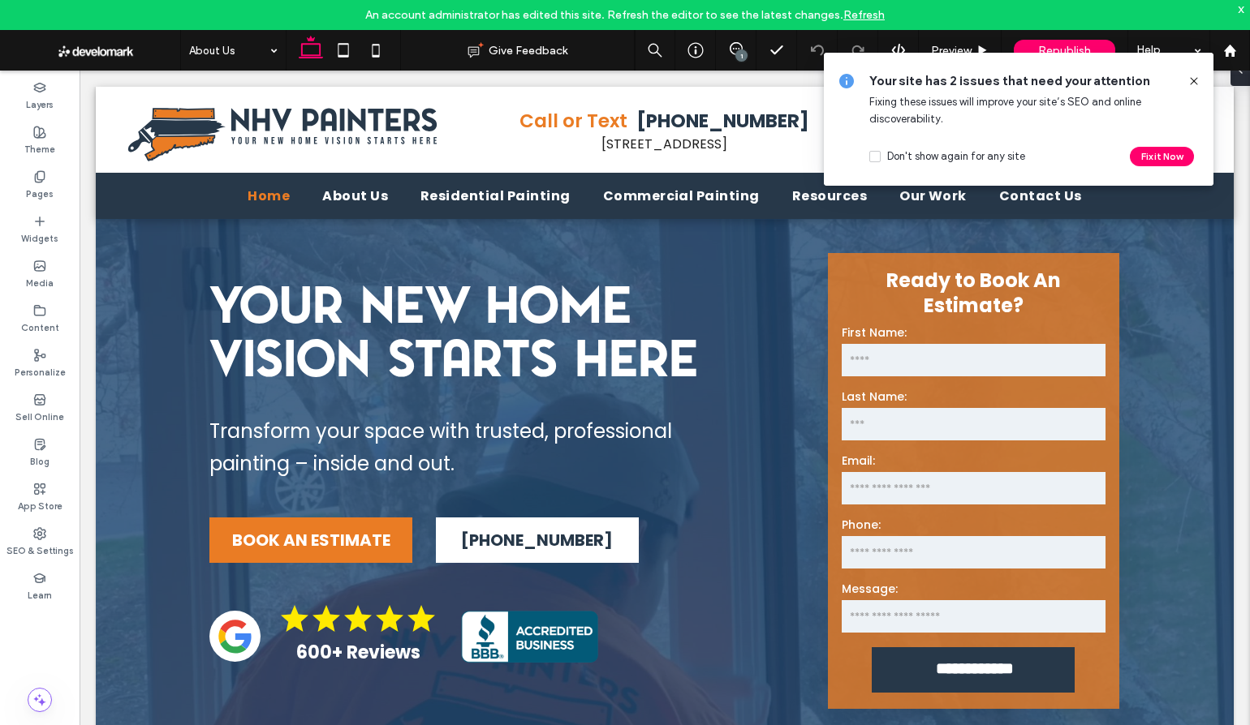
click at [1192, 80] on use at bounding box center [1193, 80] width 7 height 7
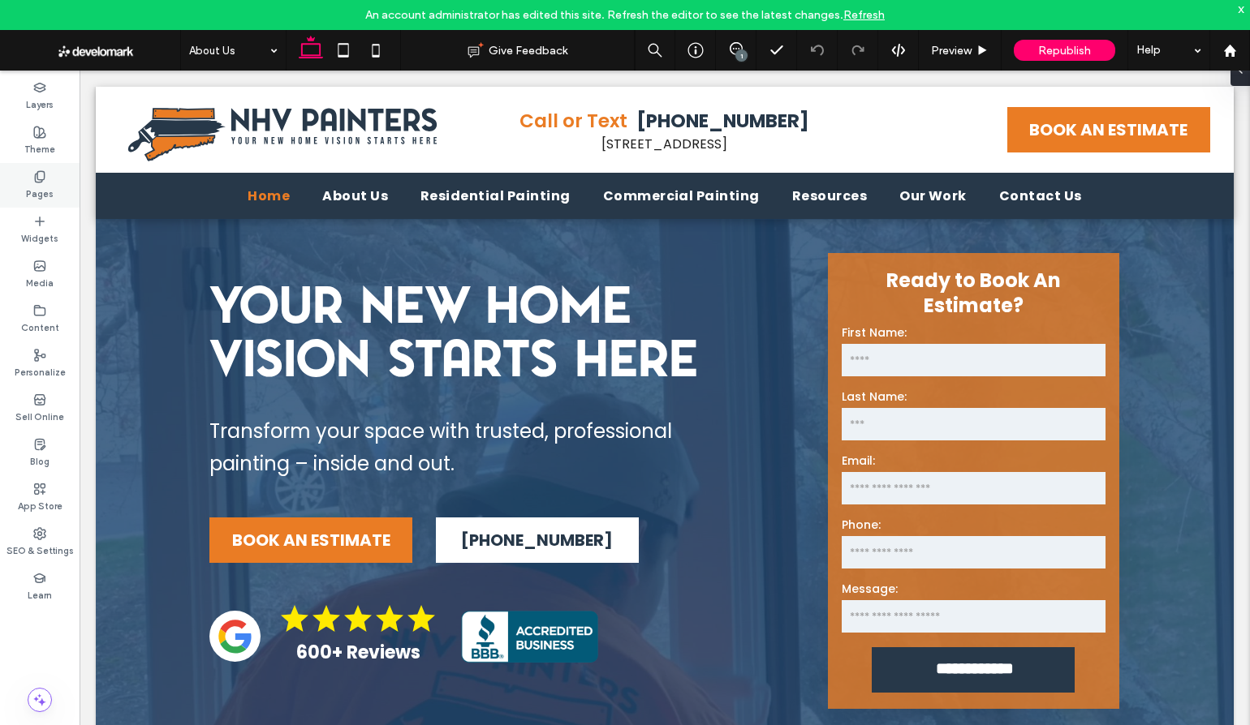
click at [46, 187] on label "Pages" at bounding box center [40, 192] width 28 height 18
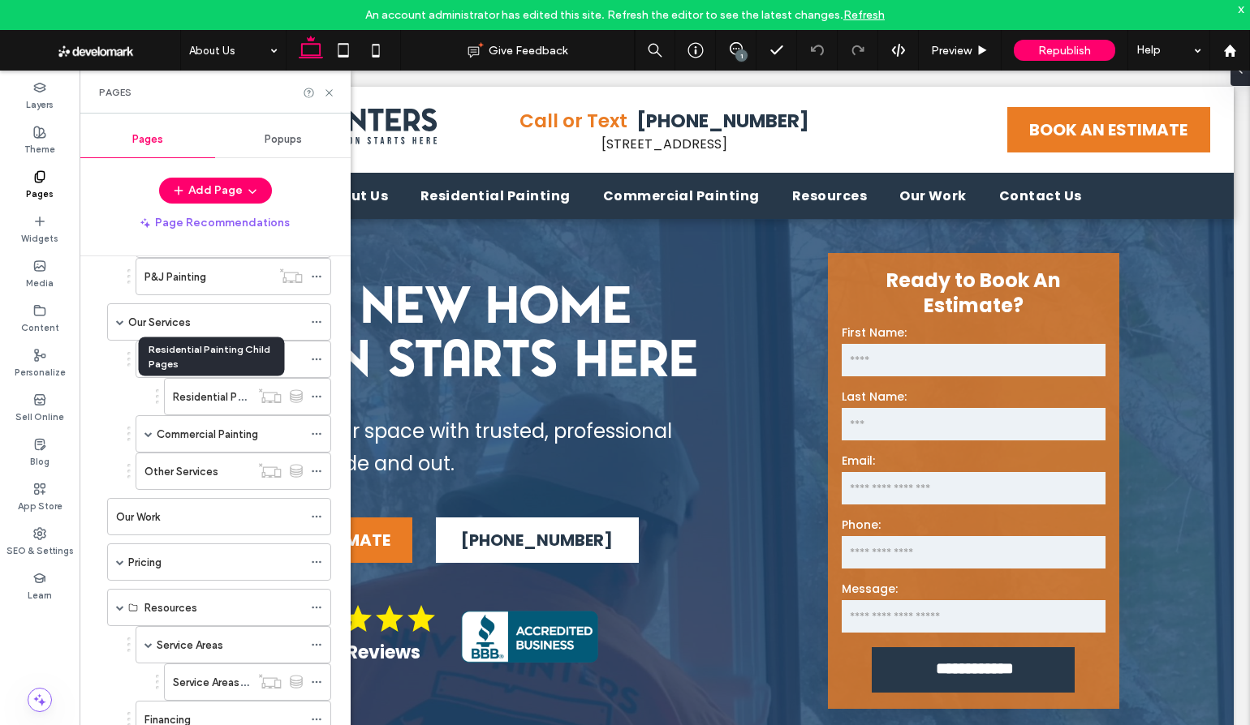
scroll to position [170, 0]
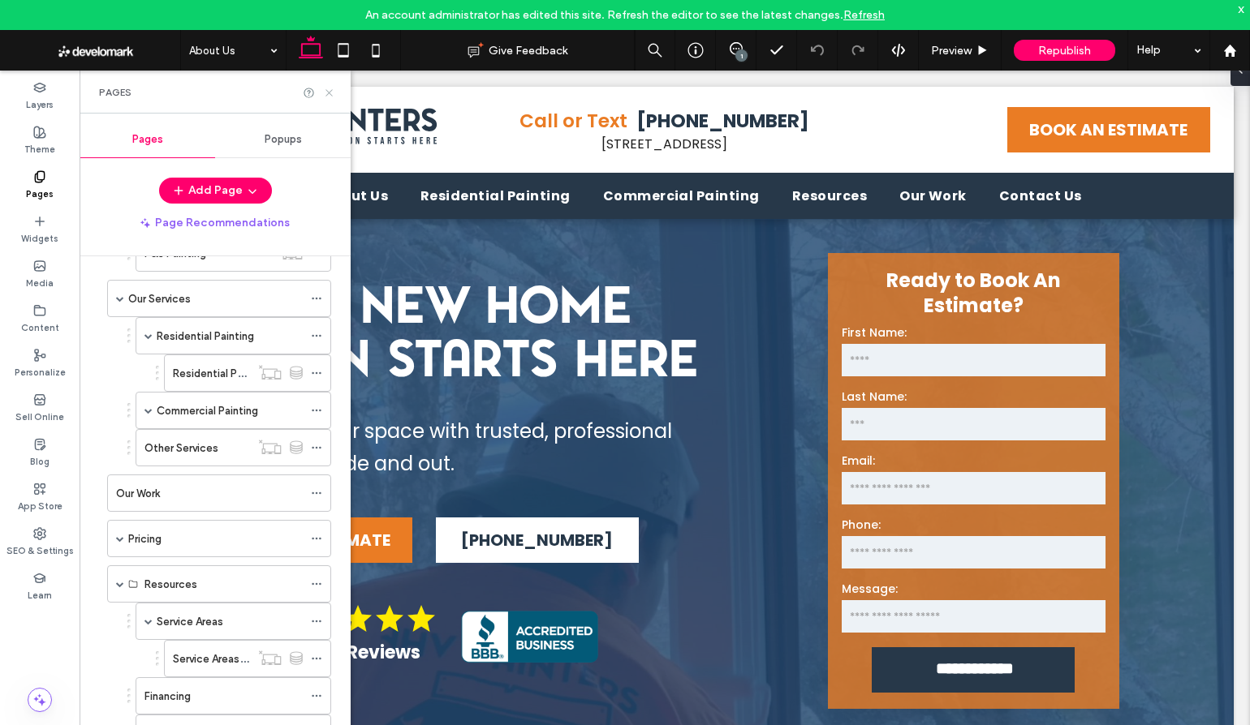
click at [330, 96] on icon at bounding box center [329, 93] width 12 height 12
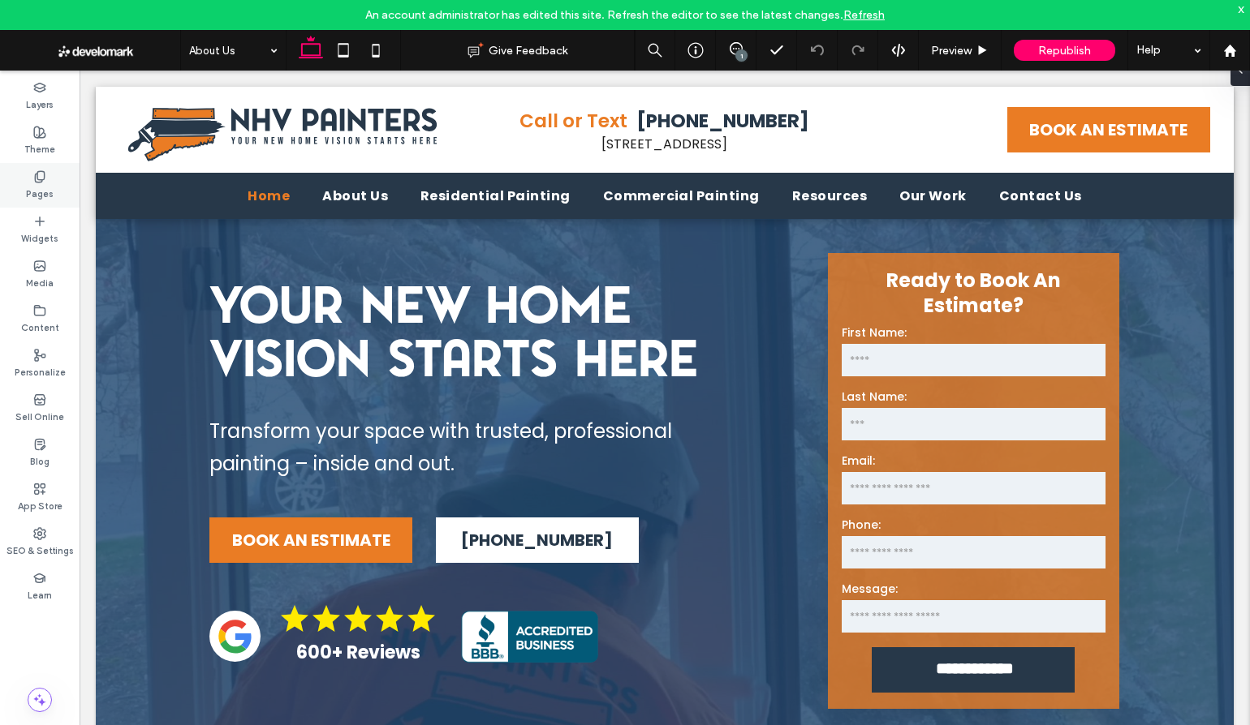
click at [45, 183] on icon at bounding box center [39, 176] width 13 height 13
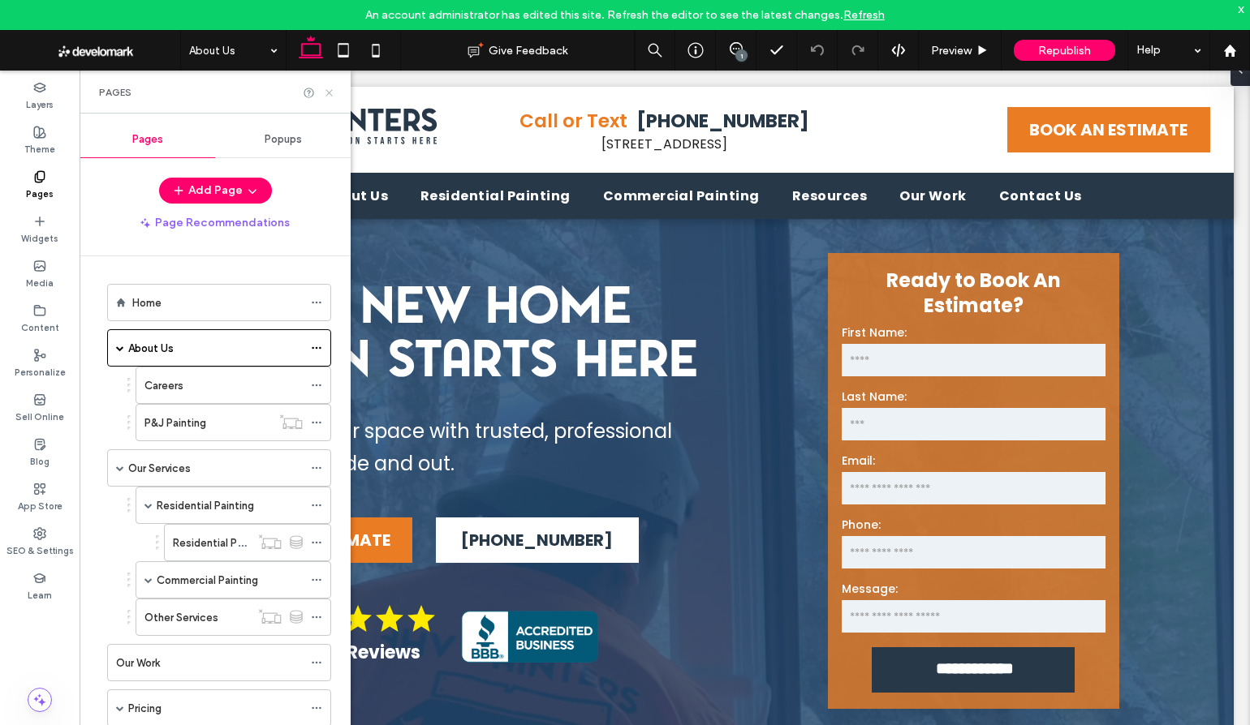
click at [325, 93] on icon at bounding box center [329, 93] width 12 height 12
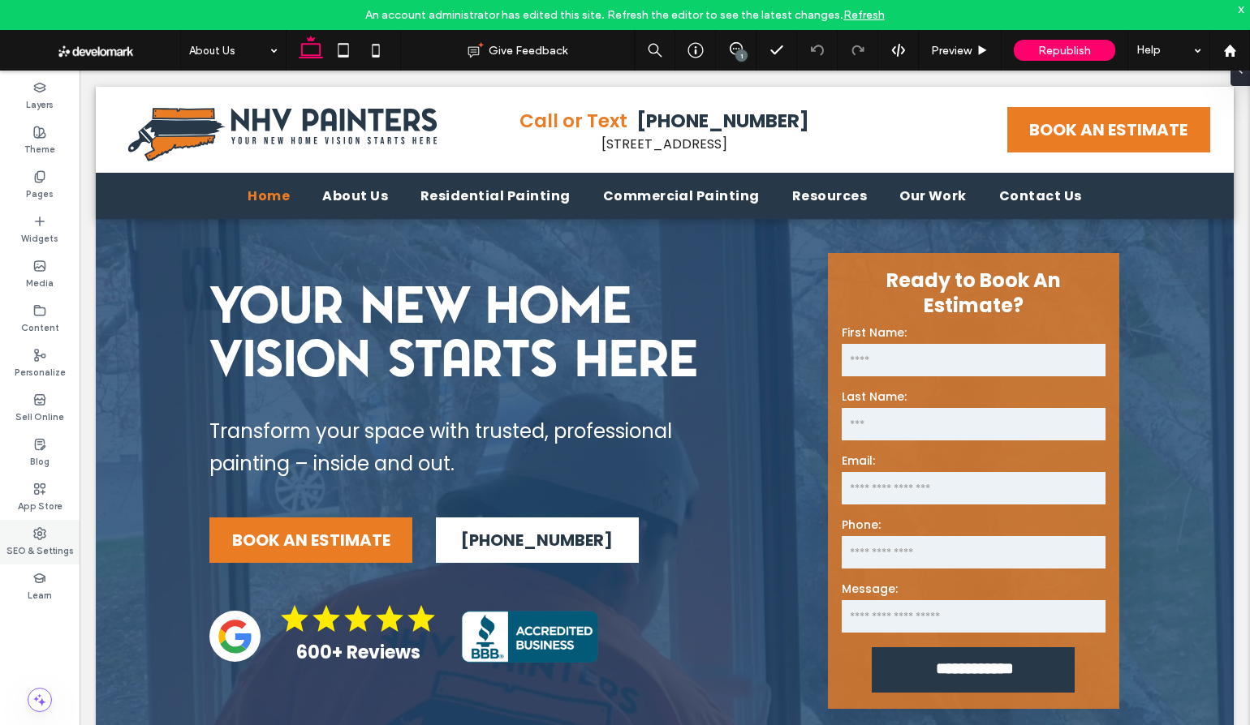
click at [38, 535] on use at bounding box center [39, 533] width 11 height 11
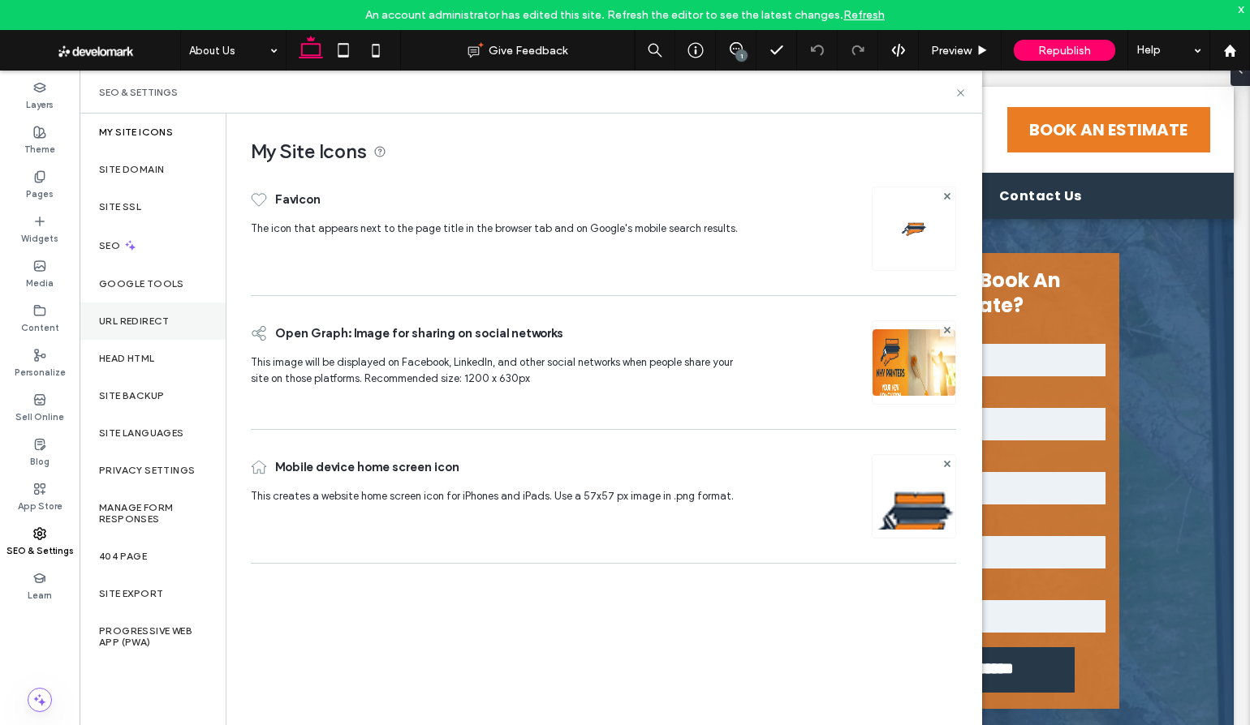
click at [146, 316] on label "URL Redirect" at bounding box center [134, 321] width 71 height 11
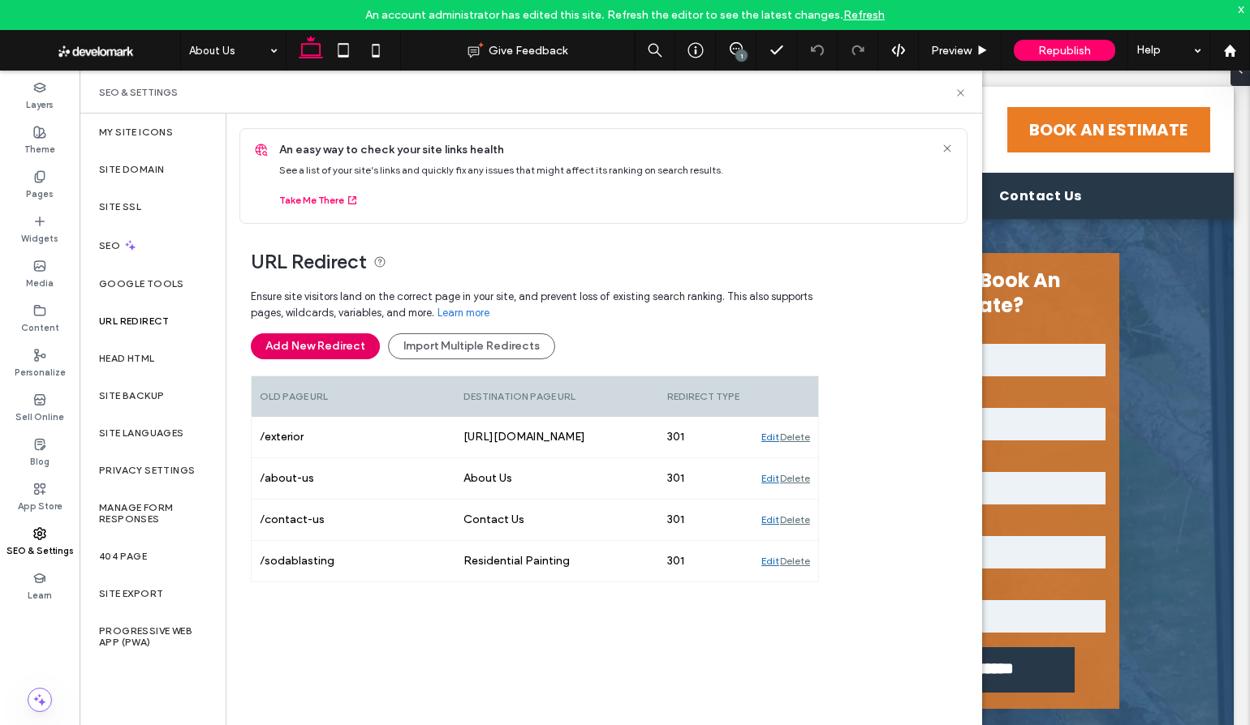
click at [297, 343] on button "Add New Redirect" at bounding box center [315, 347] width 129 height 26
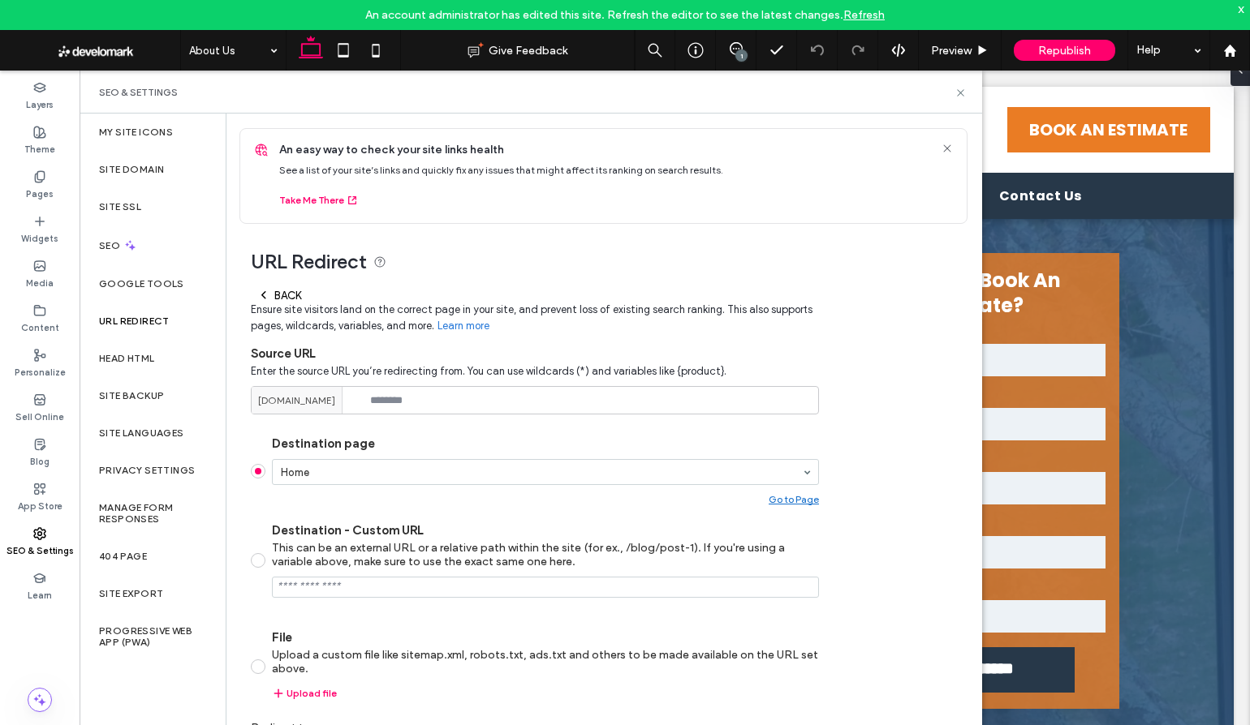
scroll to position [15, 0]
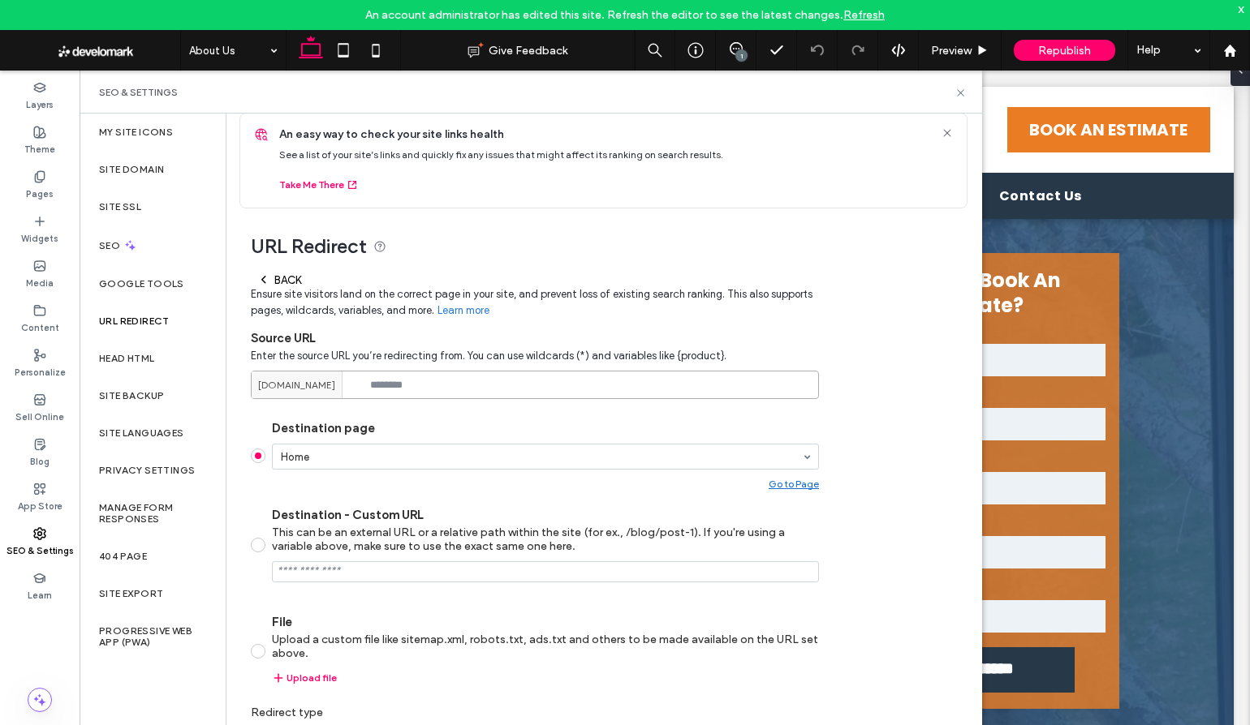
click at [411, 388] on input at bounding box center [535, 385] width 568 height 28
paste input "**********"
type input "**********"
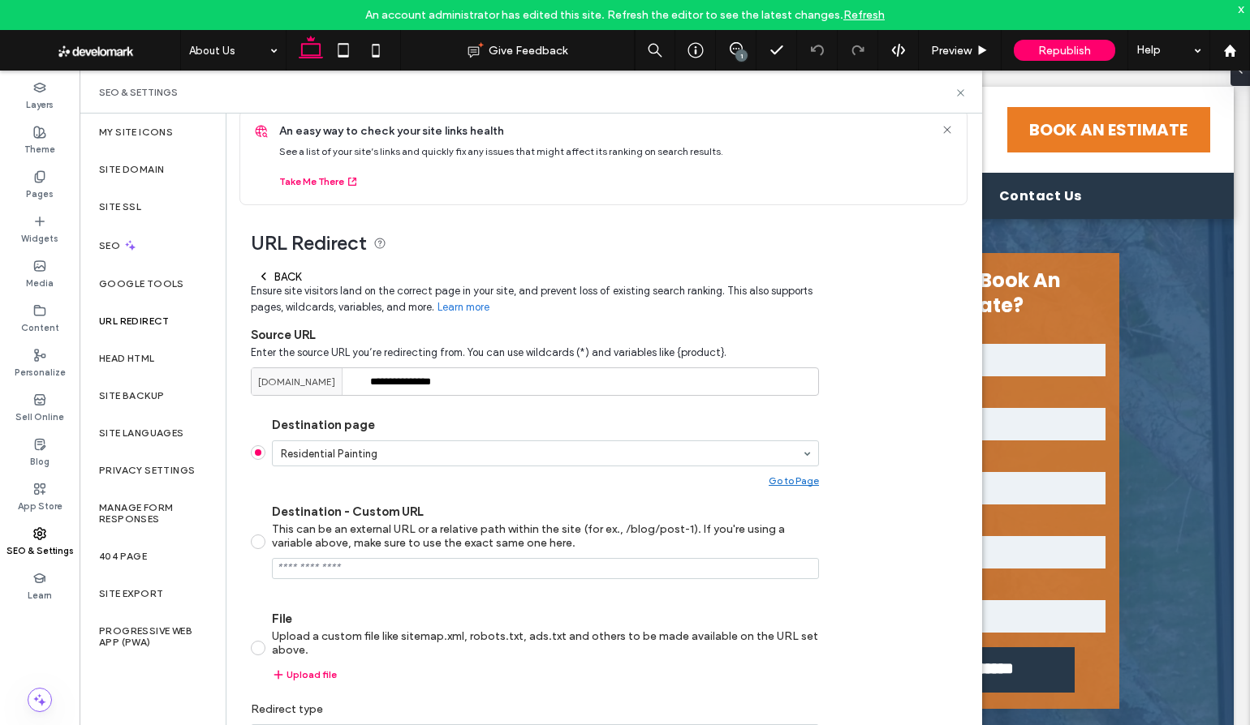
click at [881, 514] on div "**********" at bounding box center [597, 509] width 742 height 608
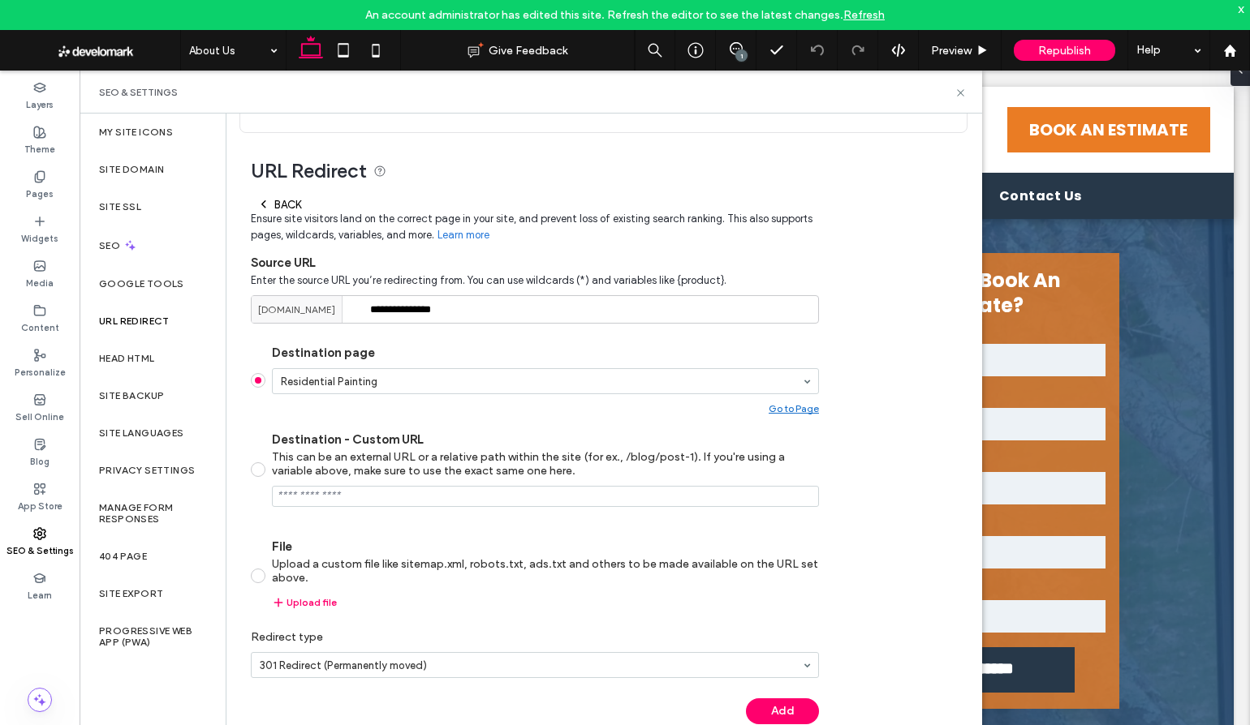
click at [788, 704] on button "Add" at bounding box center [782, 712] width 73 height 26
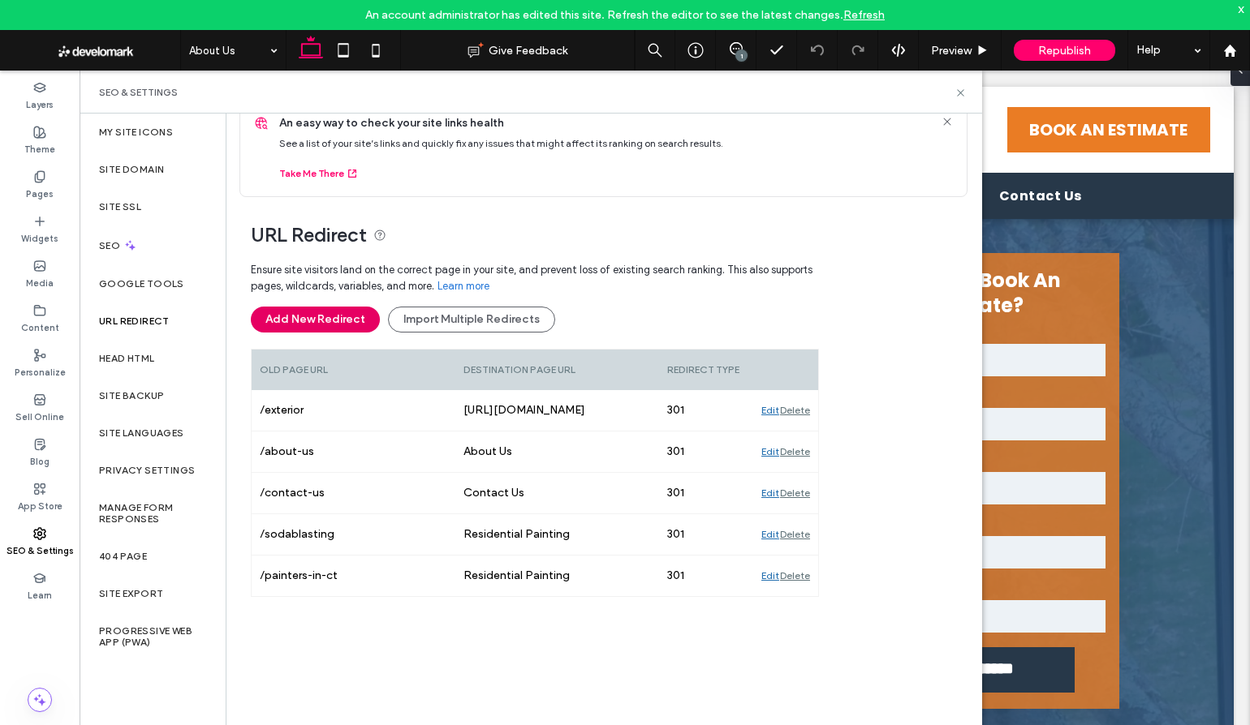
click at [318, 321] on button "Add New Redirect" at bounding box center [315, 320] width 129 height 26
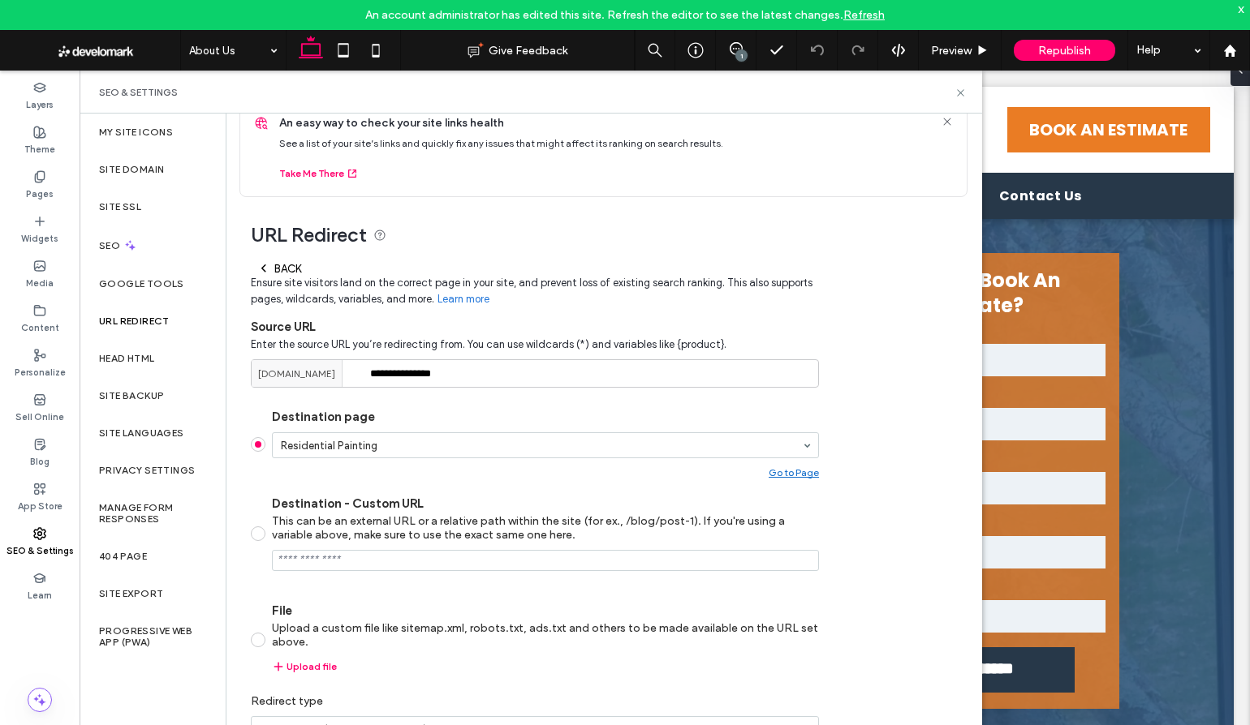
click at [261, 265] on icon at bounding box center [263, 268] width 13 height 13
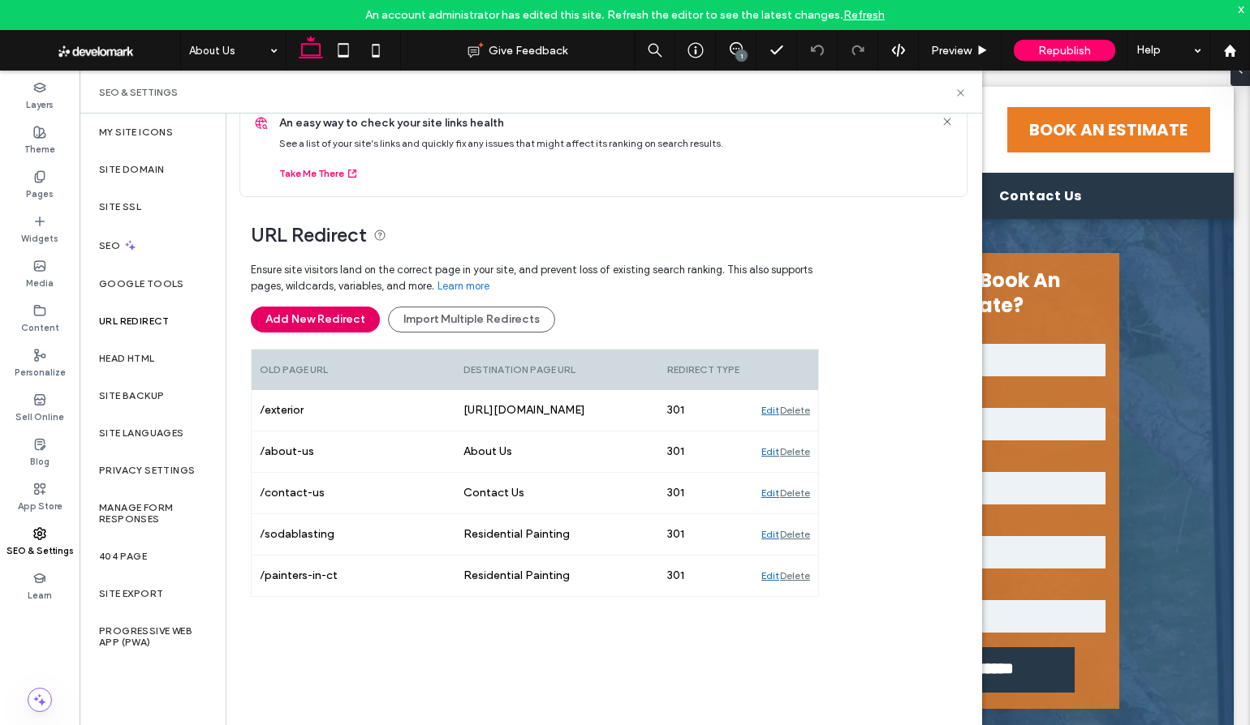
click at [299, 324] on button "Add New Redirect" at bounding box center [315, 320] width 129 height 26
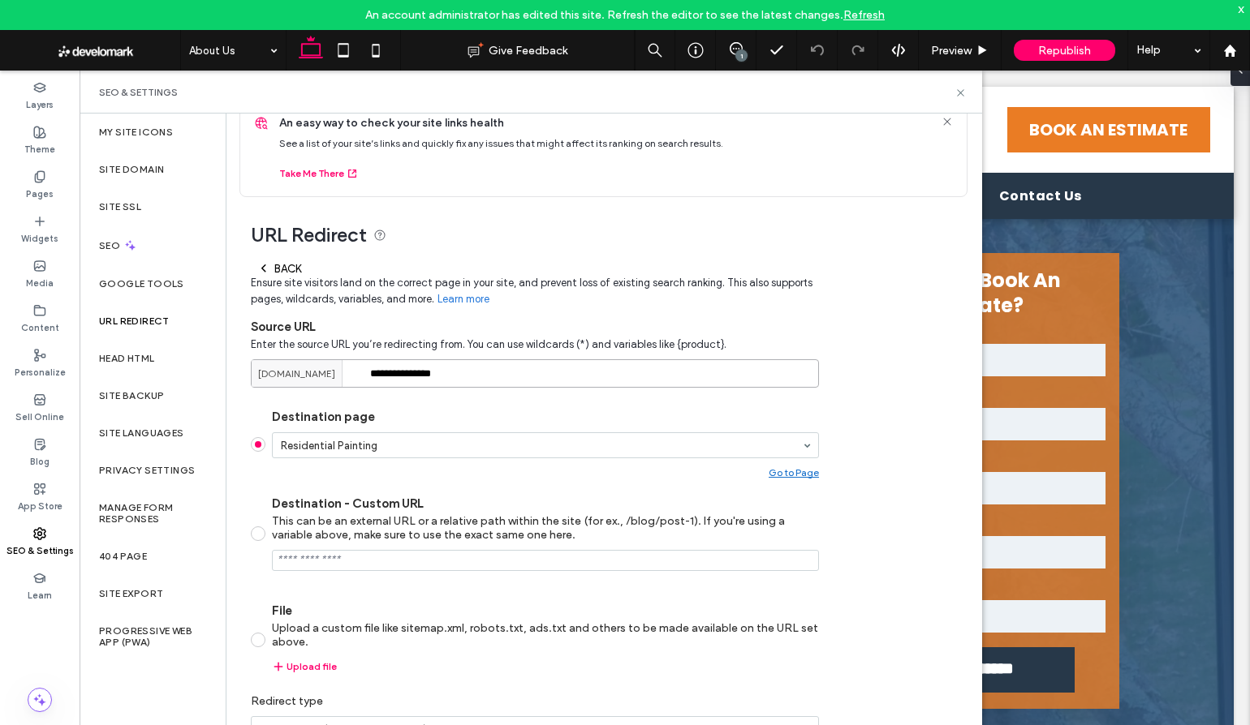
click at [411, 377] on input "**********" at bounding box center [535, 374] width 568 height 28
paste input "**********"
click at [585, 373] on input "**********" at bounding box center [535, 374] width 568 height 28
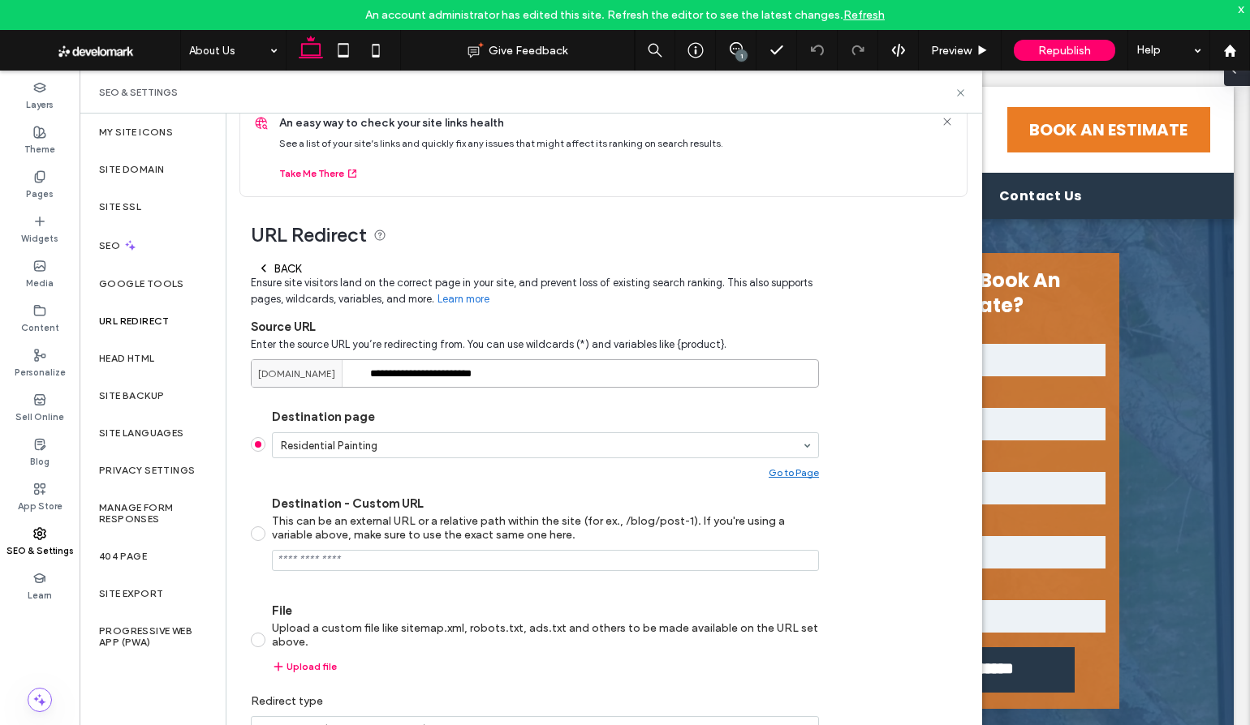
type input "**********"
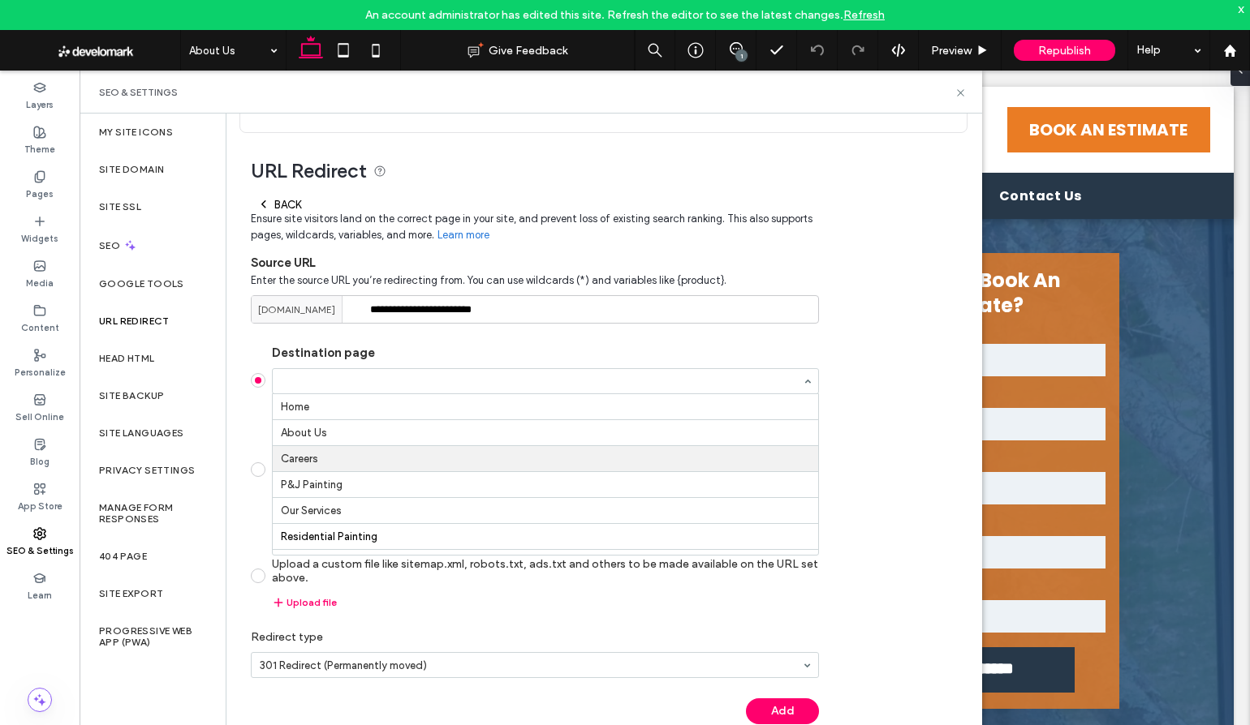
scroll to position [41, 0]
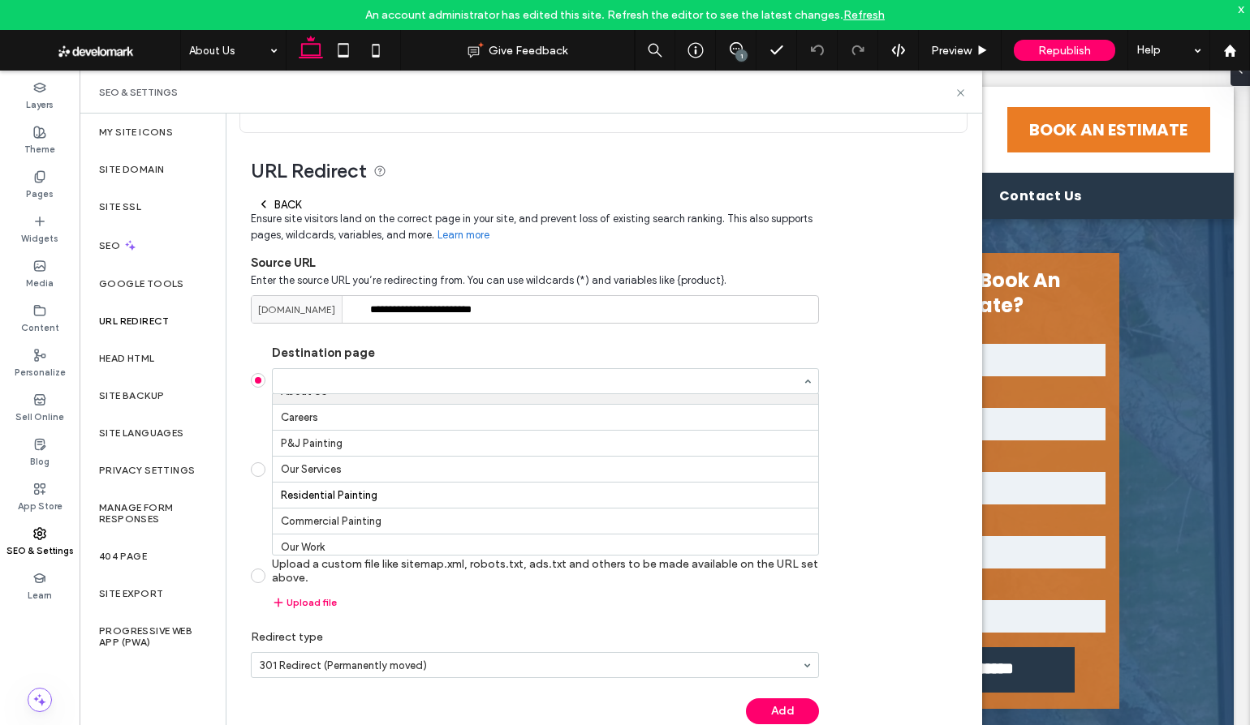
click at [874, 348] on div "**********" at bounding box center [597, 437] width 742 height 608
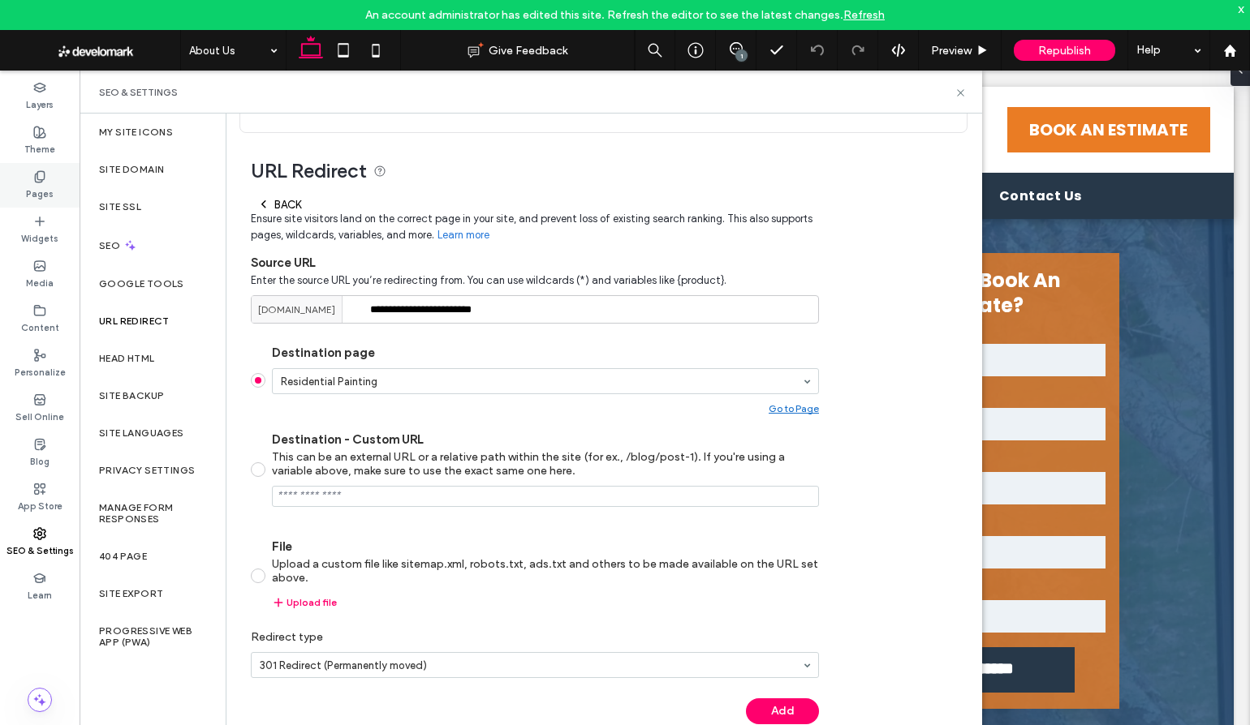
click at [38, 179] on use at bounding box center [39, 176] width 9 height 11
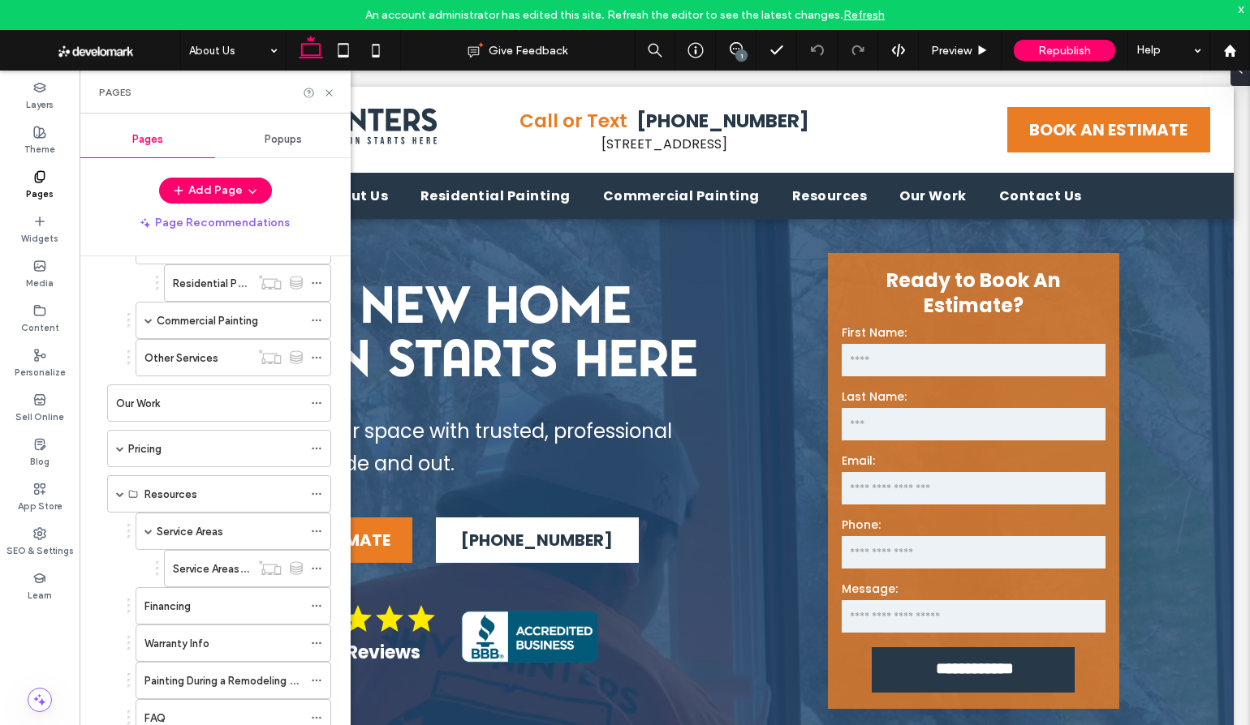
scroll to position [262, 0]
click at [224, 530] on div "Service Areas" at bounding box center [230, 529] width 146 height 17
click at [215, 563] on div at bounding box center [625, 362] width 1250 height 725
click at [319, 566] on use at bounding box center [316, 567] width 9 height 2
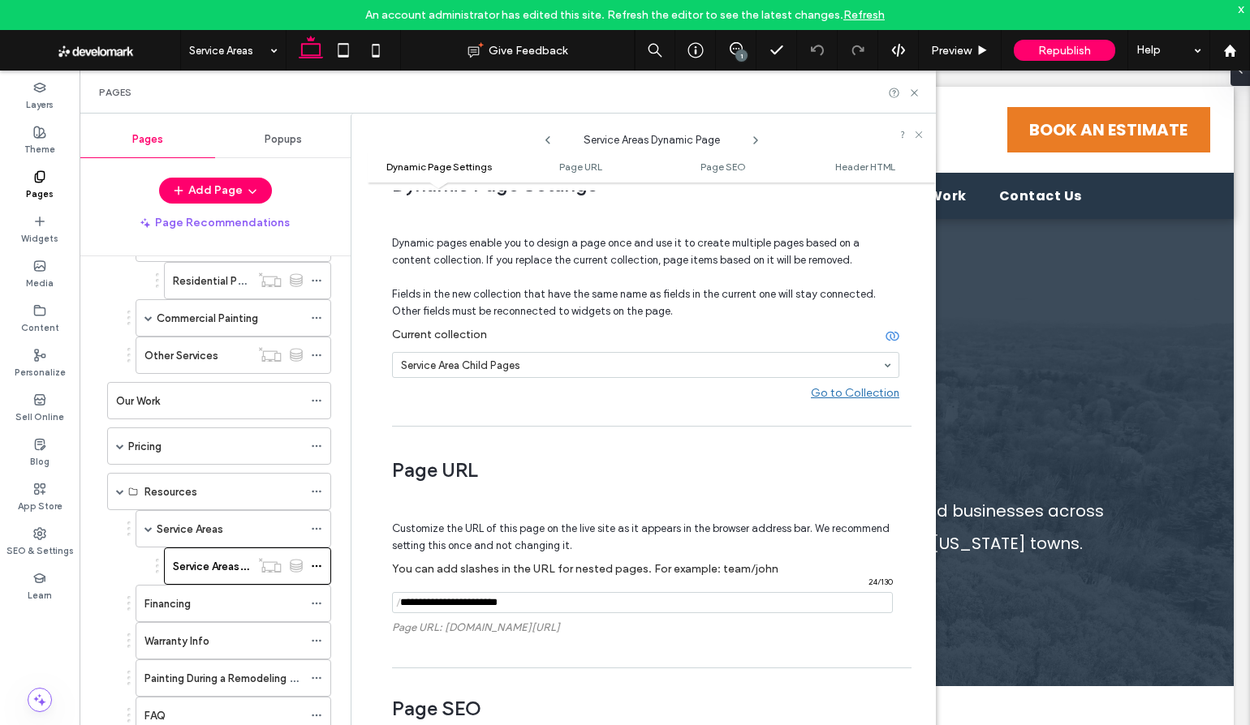
scroll to position [68, 0]
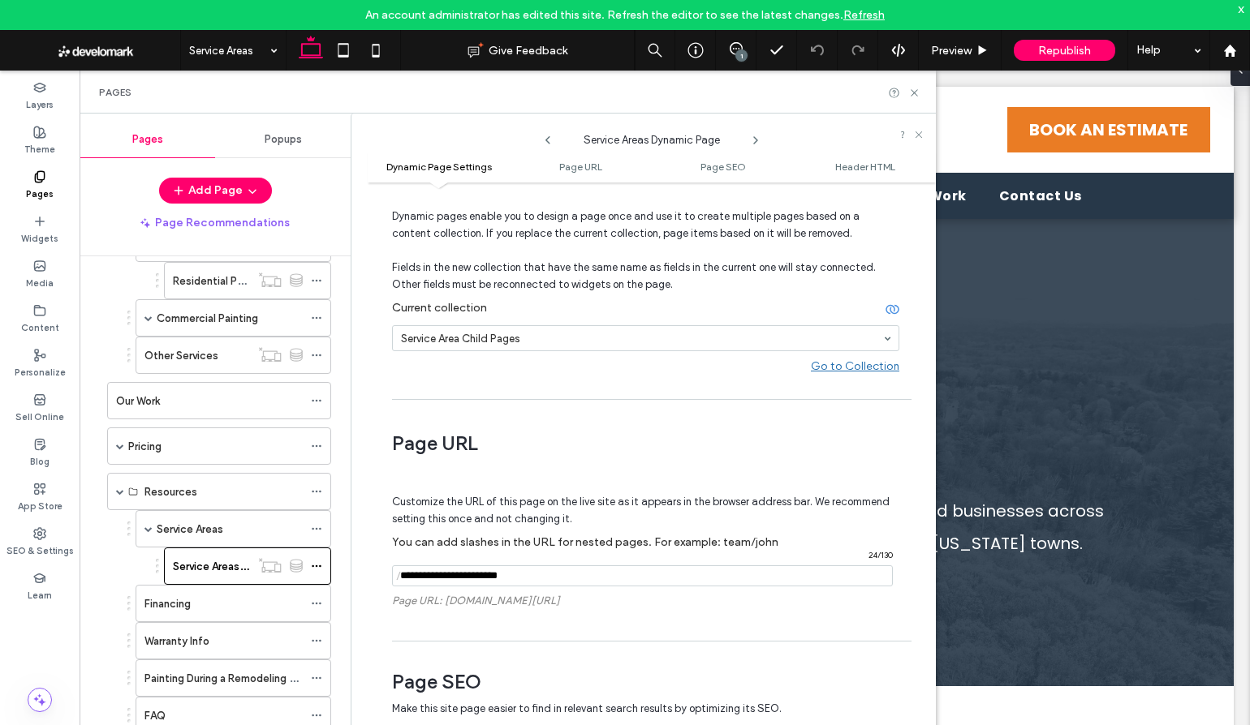
click at [566, 574] on input "notEmpty" at bounding box center [642, 576] width 501 height 21
click at [911, 90] on use at bounding box center [914, 92] width 6 height 6
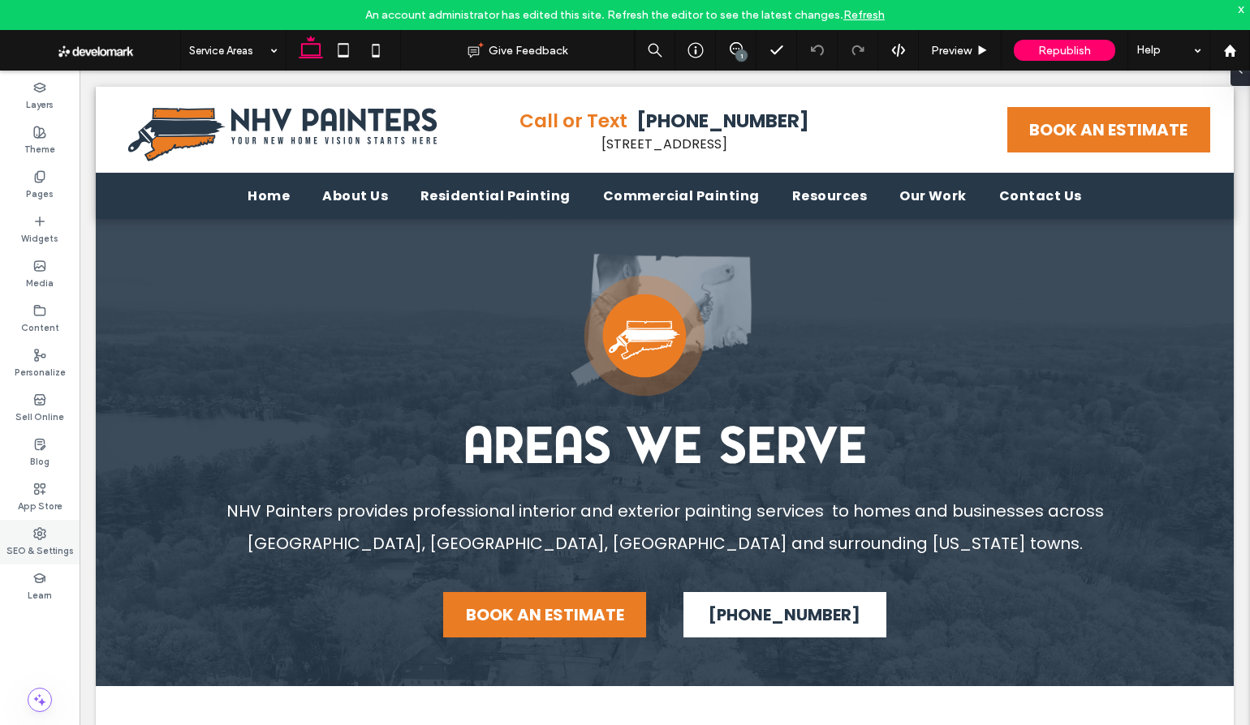
click at [42, 534] on icon at bounding box center [39, 533] width 13 height 13
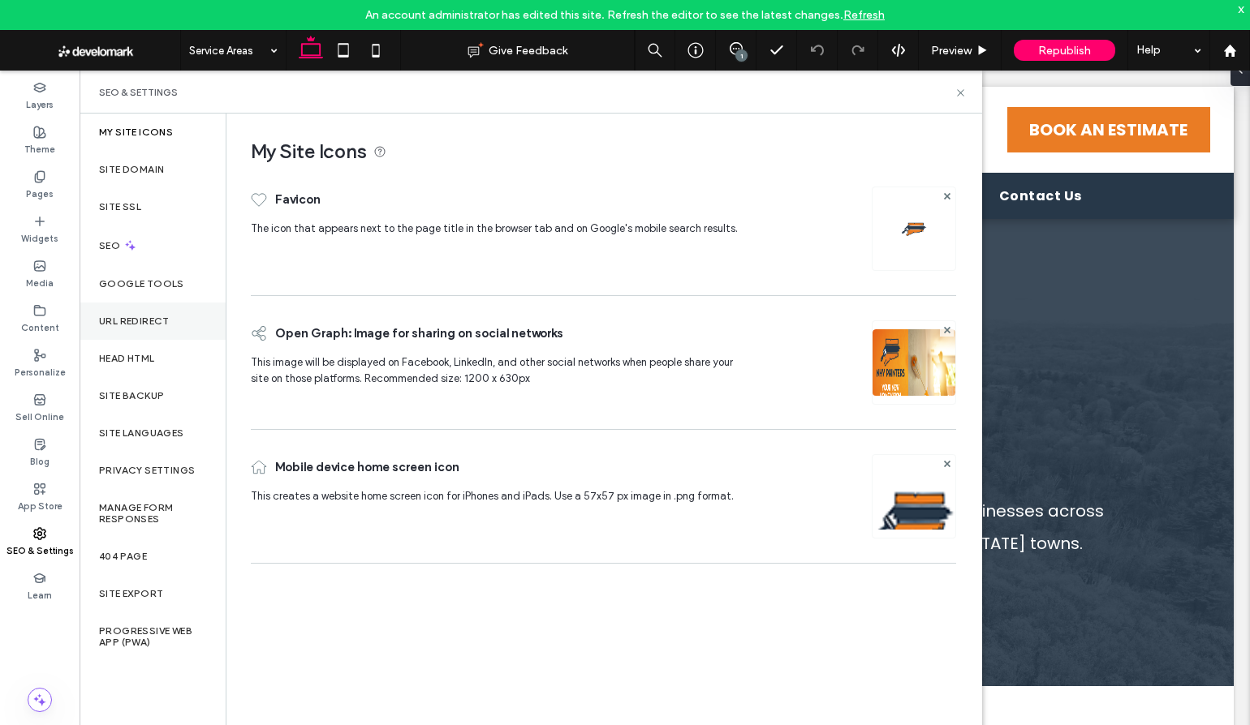
click at [136, 316] on label "URL Redirect" at bounding box center [134, 321] width 71 height 11
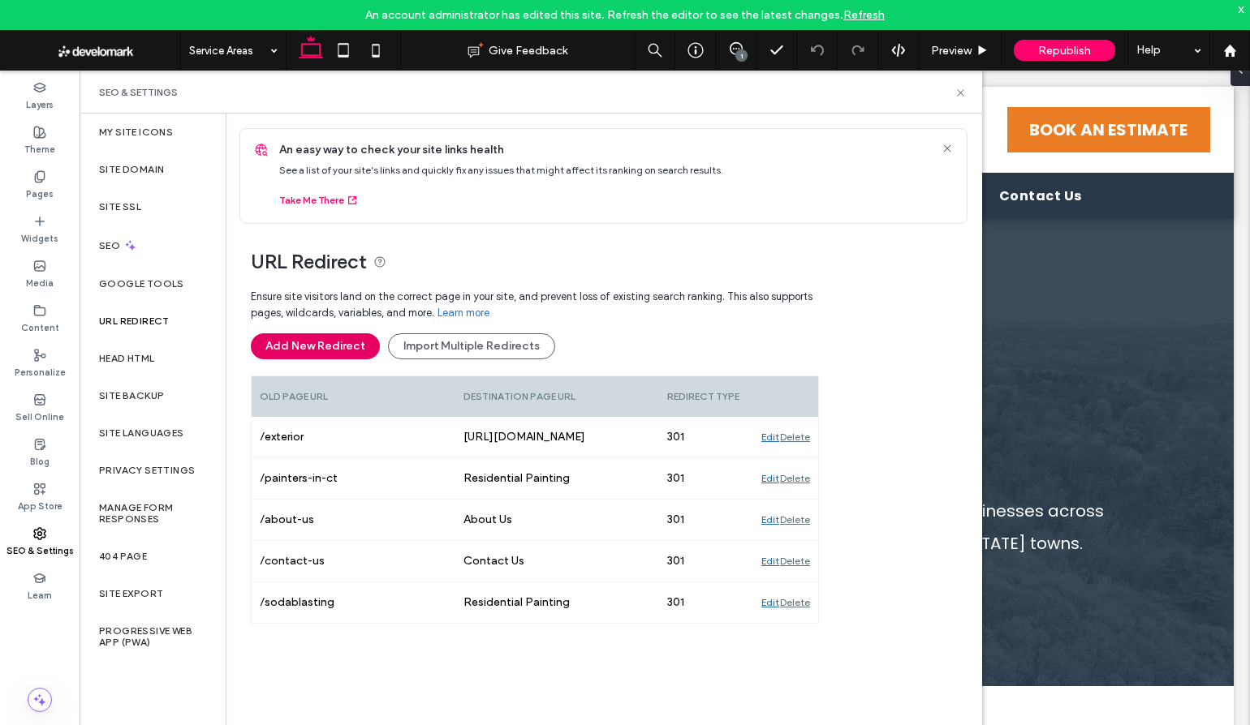
click at [304, 346] on button "Add New Redirect" at bounding box center [315, 347] width 129 height 26
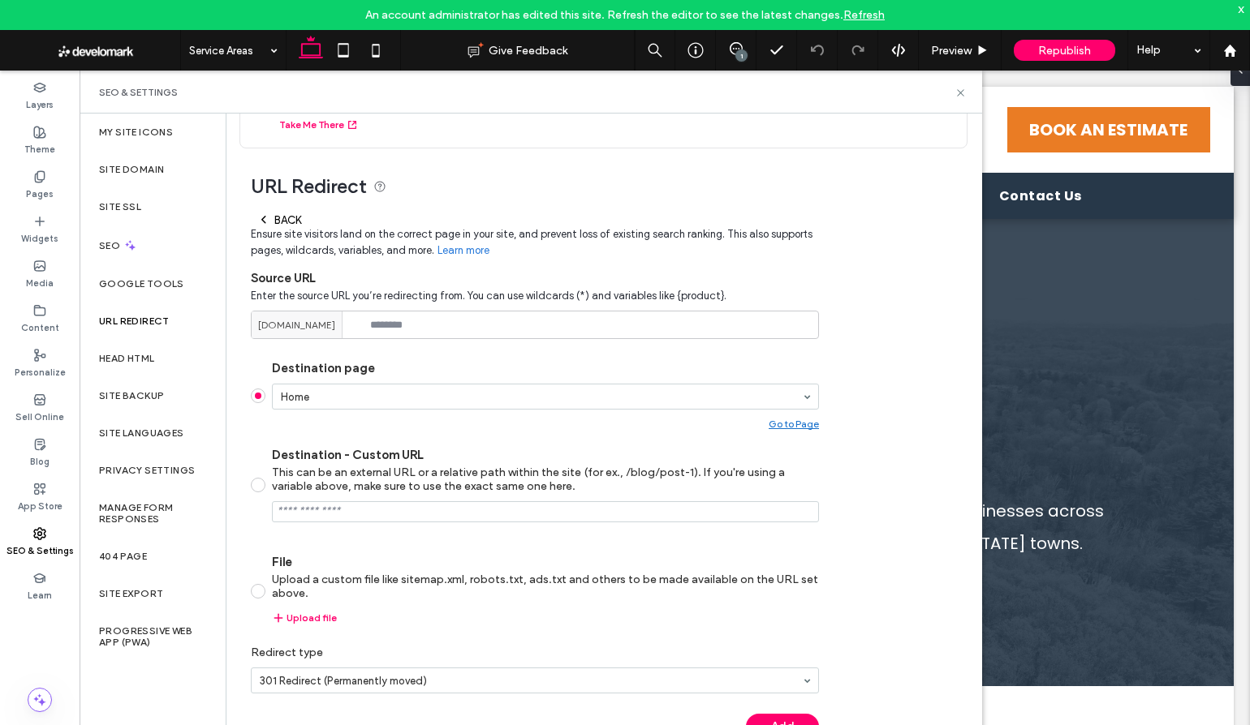
scroll to position [94, 0]
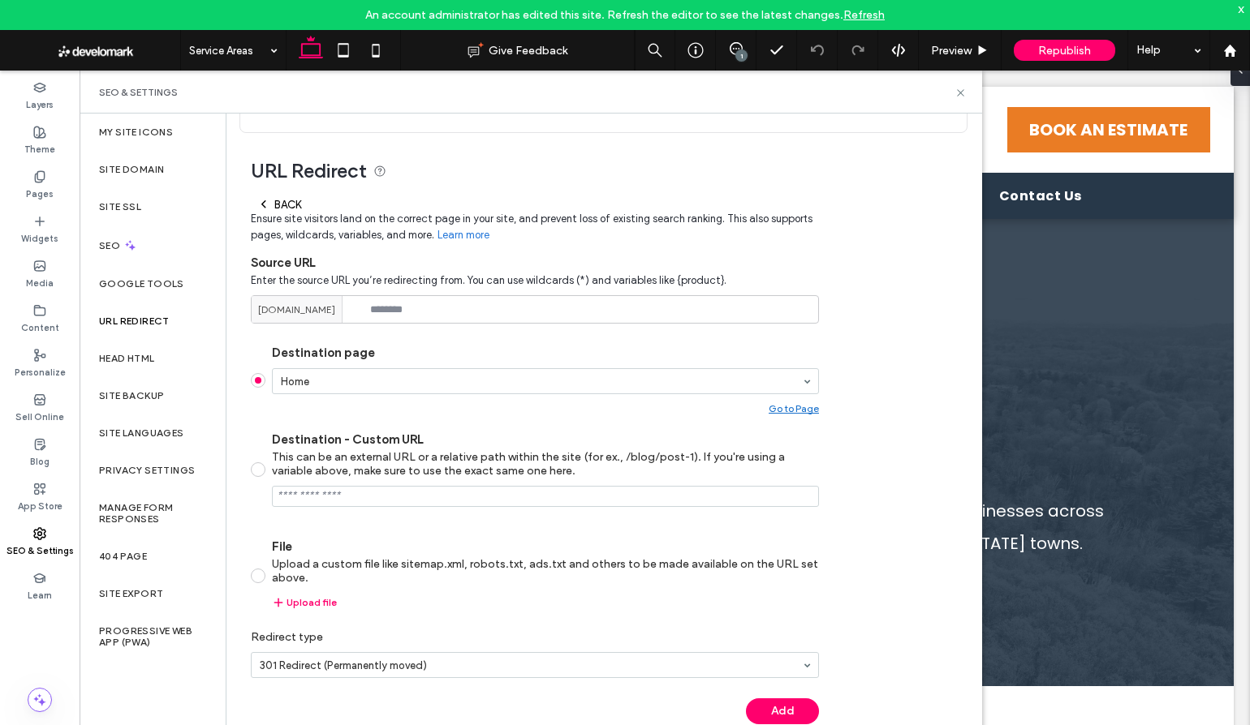
click at [334, 496] on input "Destination - Custom URL This can be an external URL or a relative path within …" at bounding box center [545, 496] width 547 height 21
paste input "**********"
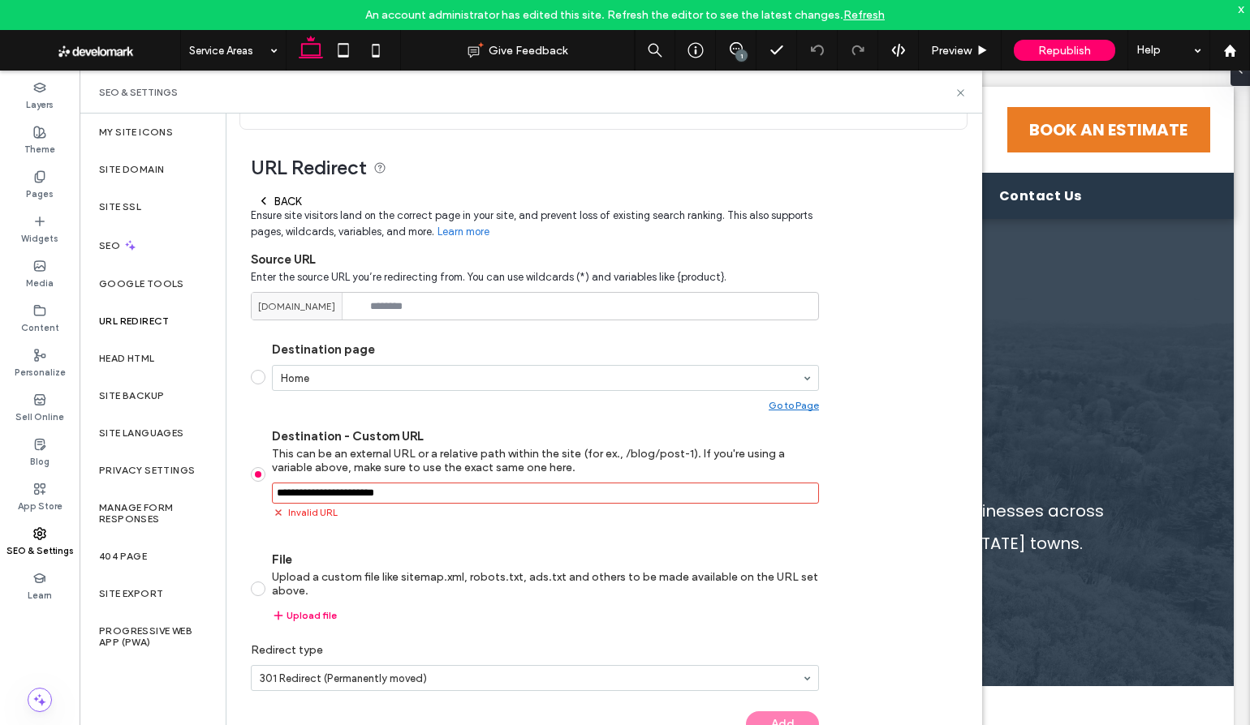
drag, startPoint x: 355, startPoint y: 306, endPoint x: 244, endPoint y: 305, distance: 110.4
click at [244, 305] on div "URL Redirect Back Ensure site visitors land on the correct page in your site, a…" at bounding box center [597, 442] width 742 height 624
click at [268, 305] on span "[DOMAIN_NAME]" at bounding box center [296, 306] width 77 height 15
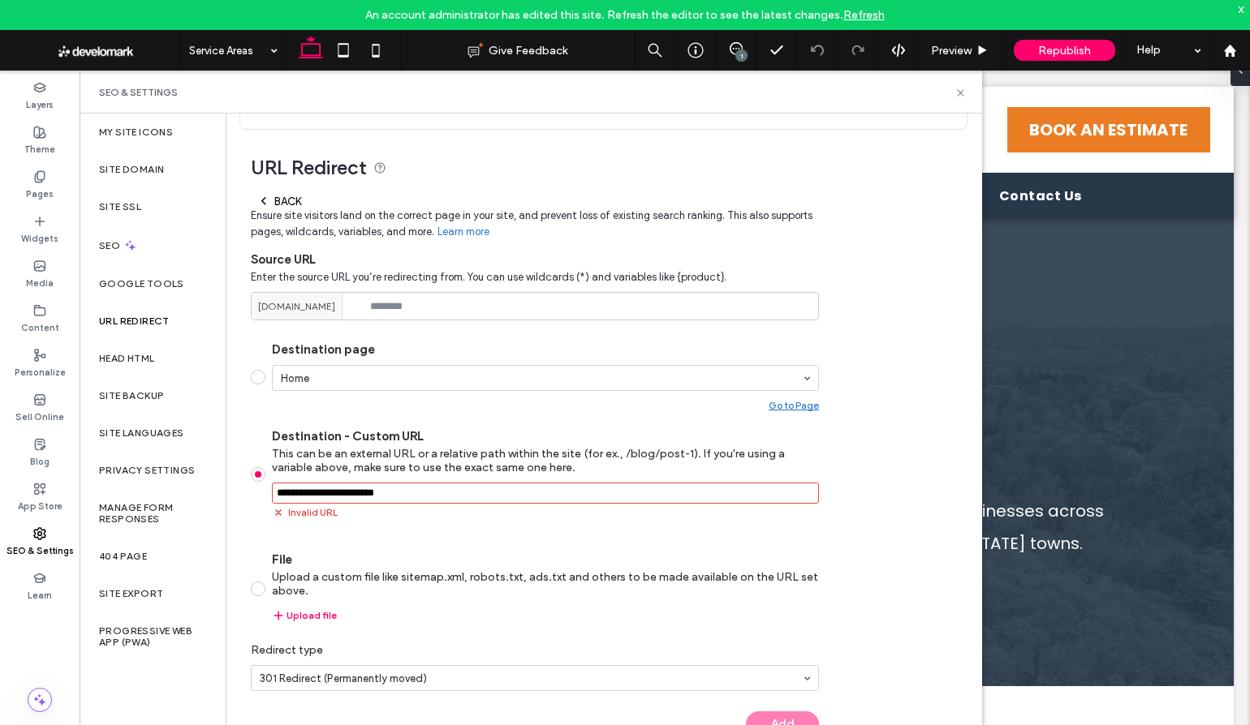
copy div
click at [277, 497] on input "Destination - Custom URL This can be an external URL or a relative path within …" at bounding box center [545, 493] width 547 height 21
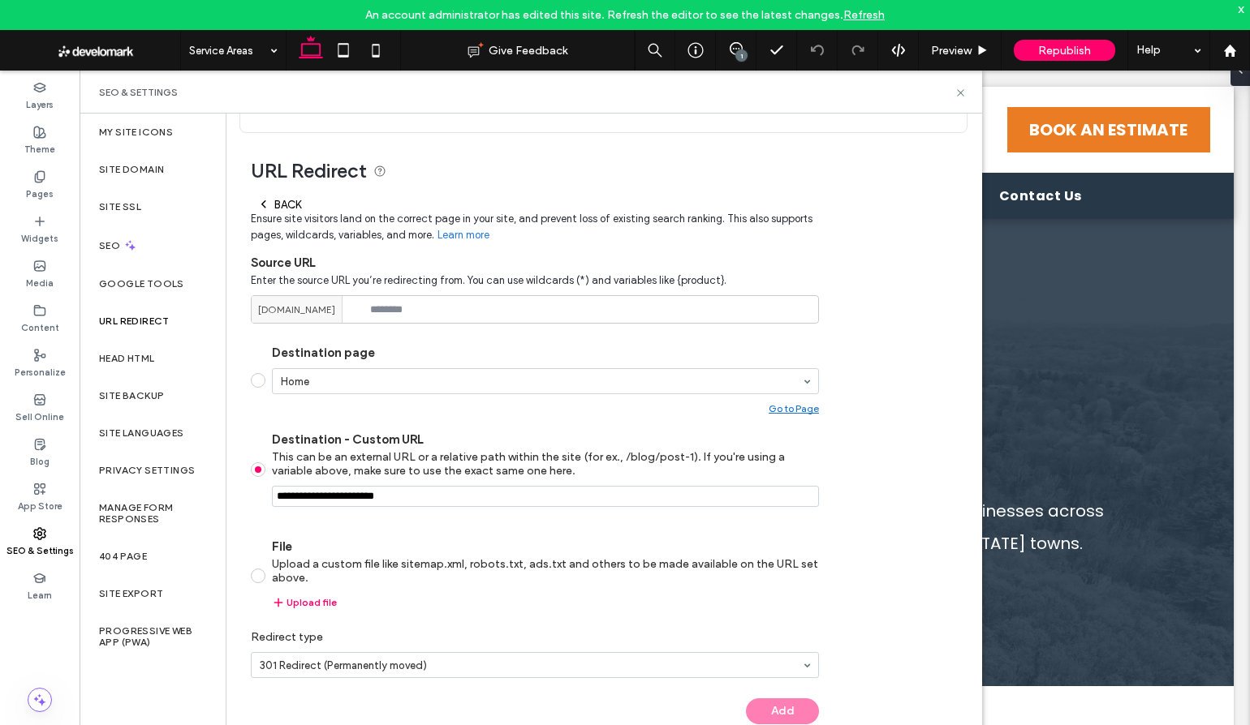
paste input "**********"
click at [581, 497] on input "Destination - Custom URL This can be an external URL or a relative path within …" at bounding box center [545, 496] width 547 height 21
click at [538, 499] on input "Destination - Custom URL This can be an external URL or a relative path within …" at bounding box center [545, 496] width 547 height 21
paste input "**********"
click at [520, 498] on input "Destination - Custom URL This can be an external URL or a relative path within …" at bounding box center [545, 496] width 547 height 21
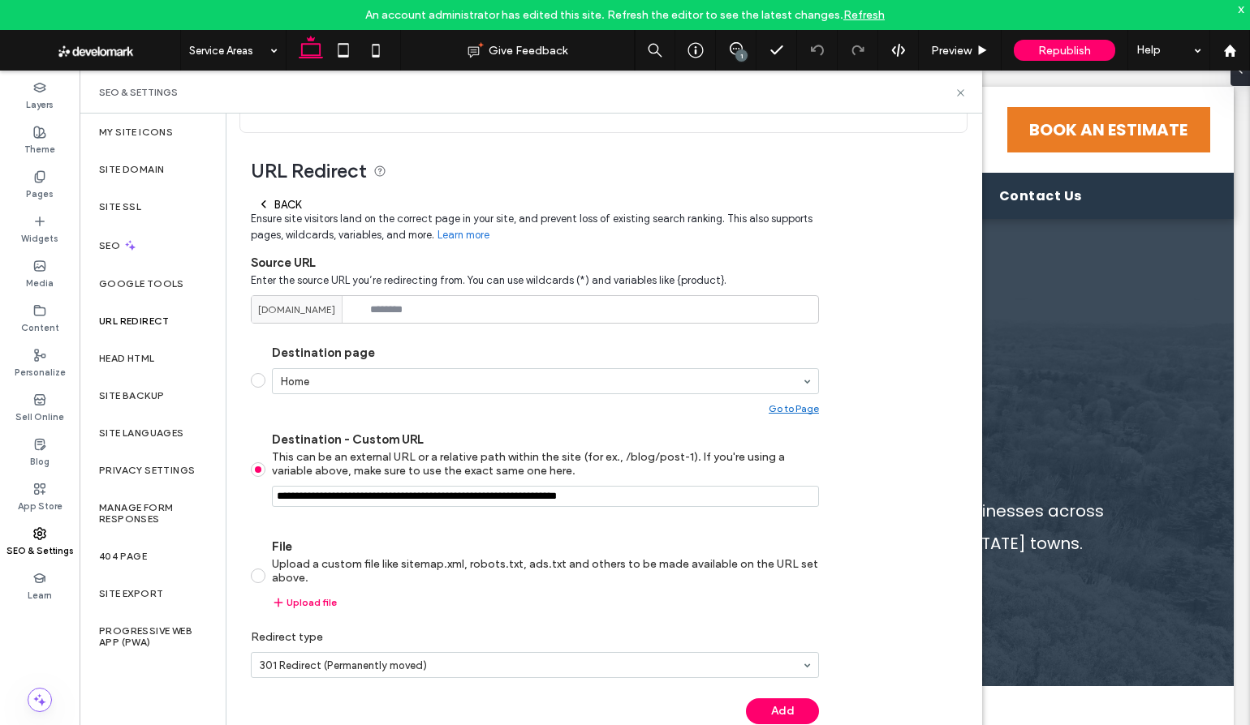
click at [711, 491] on input "Destination - Custom URL This can be an external URL or a relative path within …" at bounding box center [545, 496] width 547 height 21
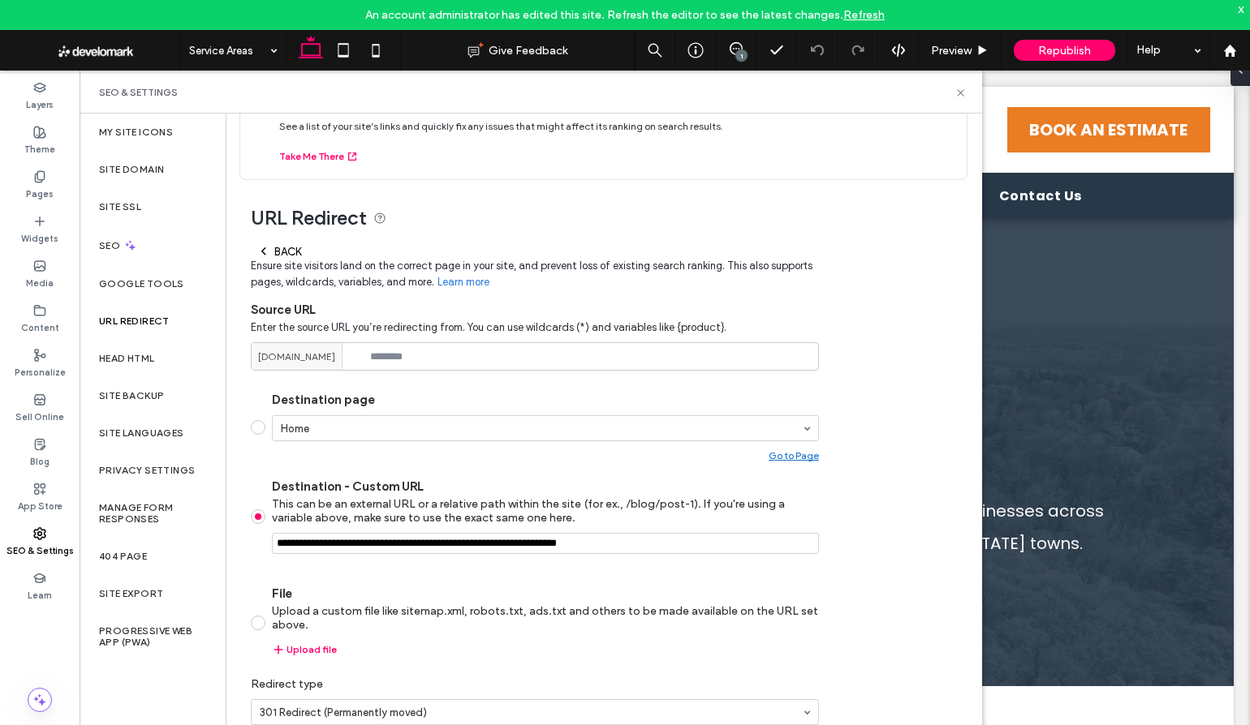
scroll to position [2, 0]
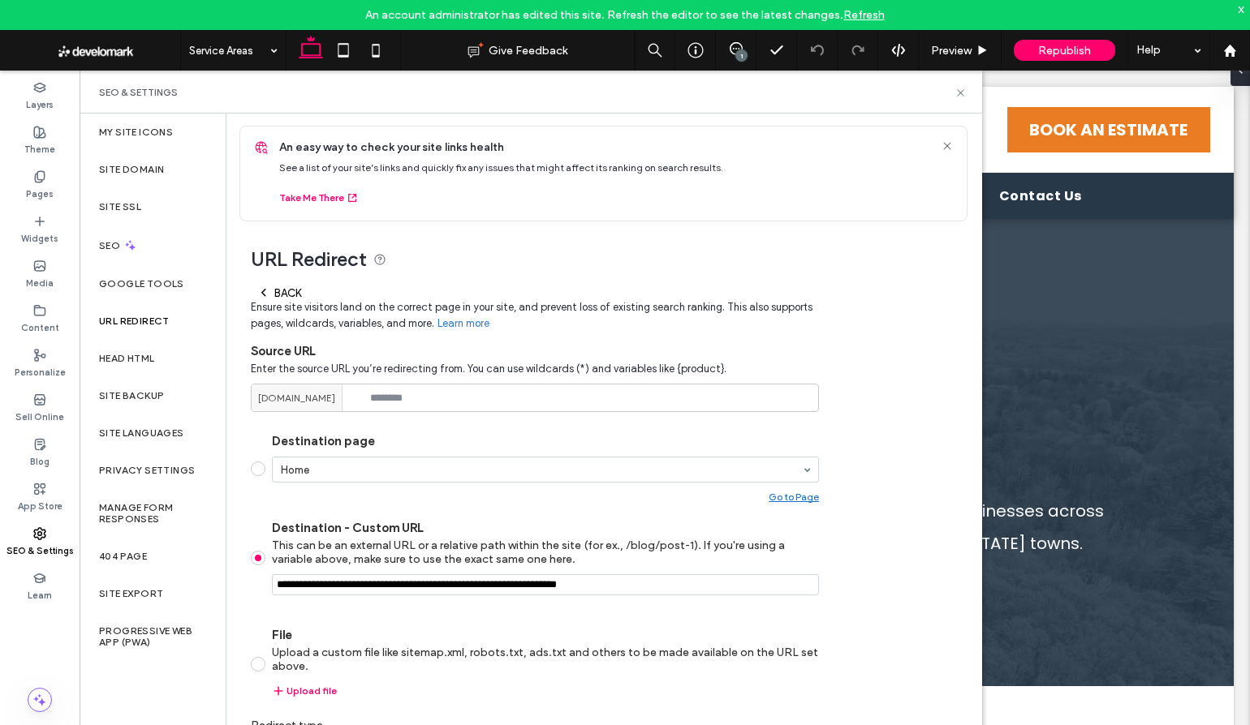
type input "**********"
click at [393, 402] on input at bounding box center [535, 398] width 568 height 28
paste input "**********"
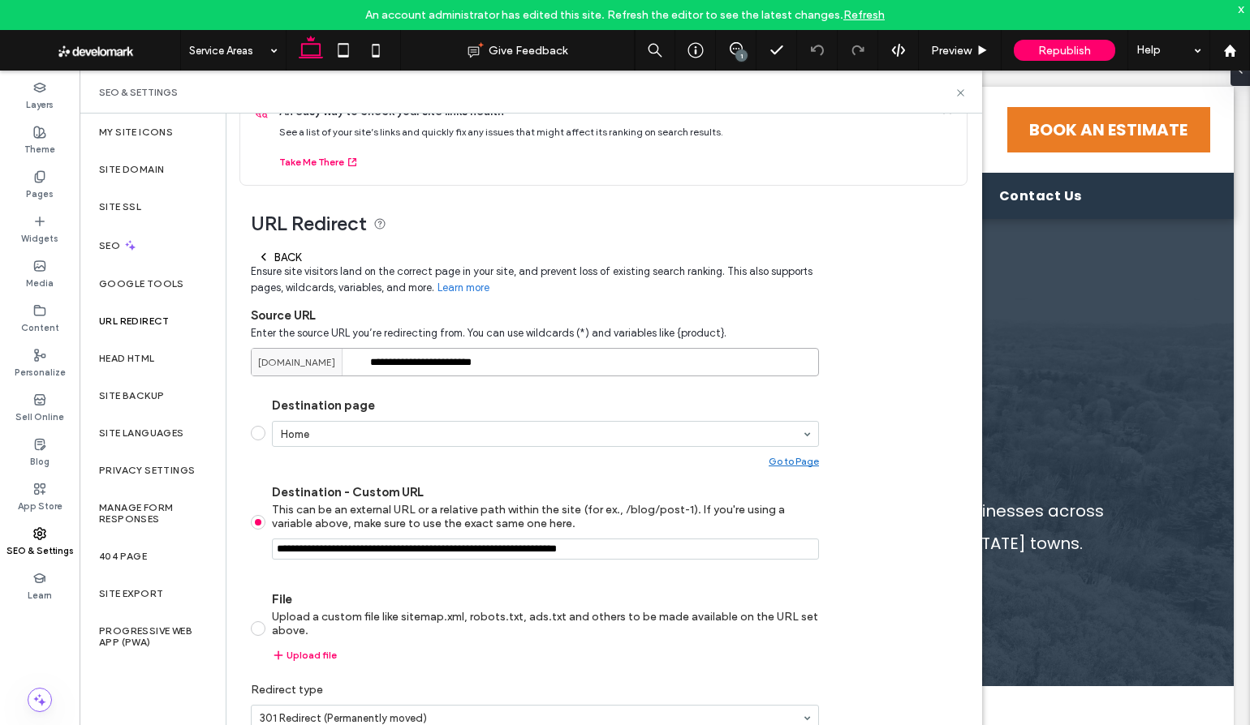
scroll to position [41, 0]
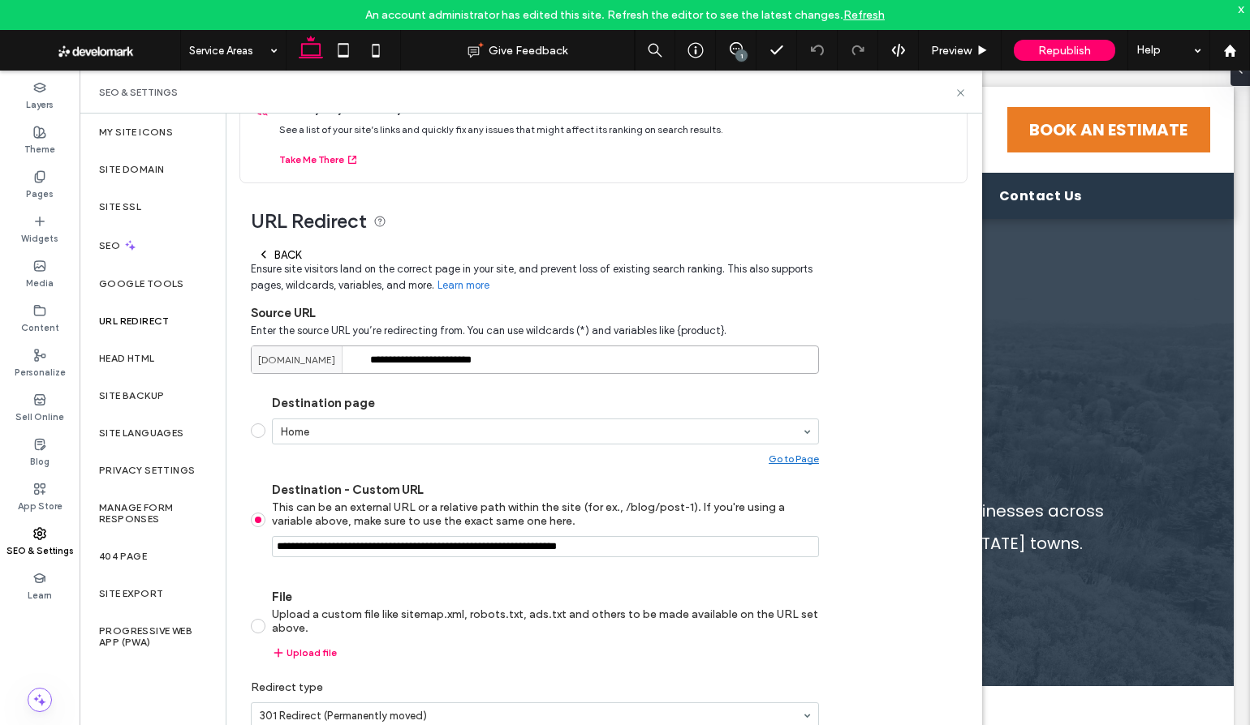
type input "**********"
click at [852, 528] on div "**********" at bounding box center [597, 487] width 742 height 608
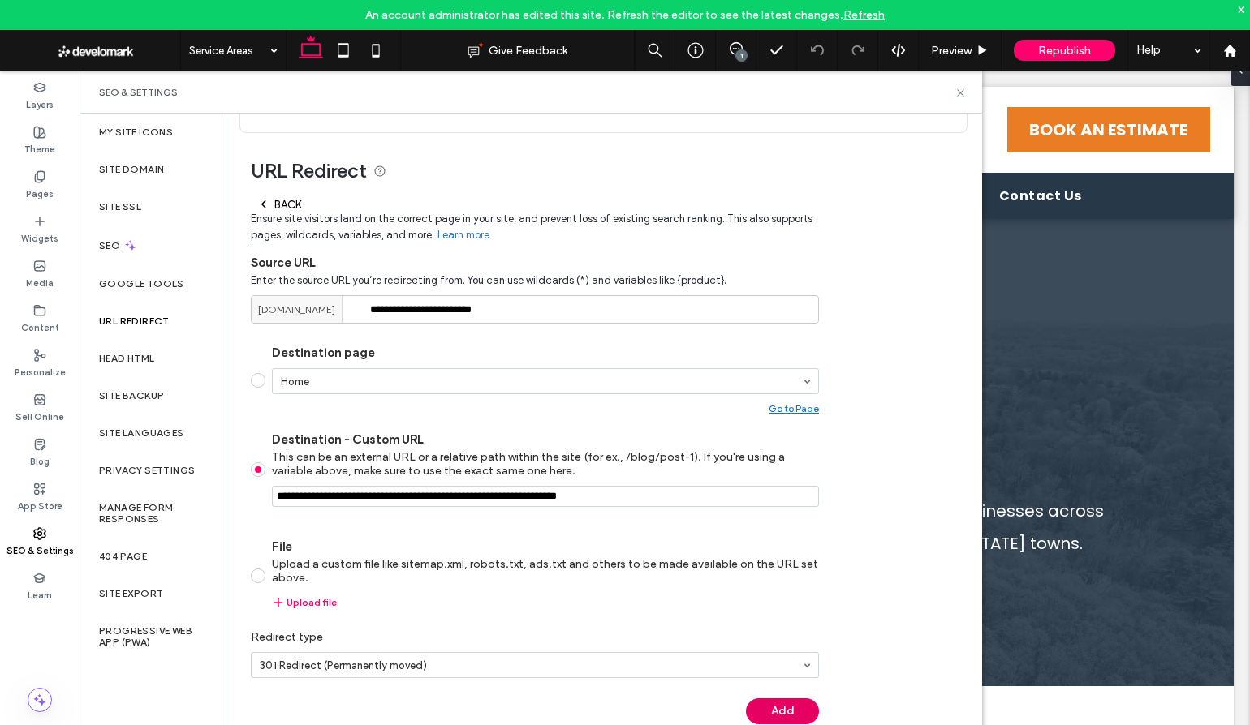
click at [774, 706] on button "Add" at bounding box center [782, 712] width 73 height 26
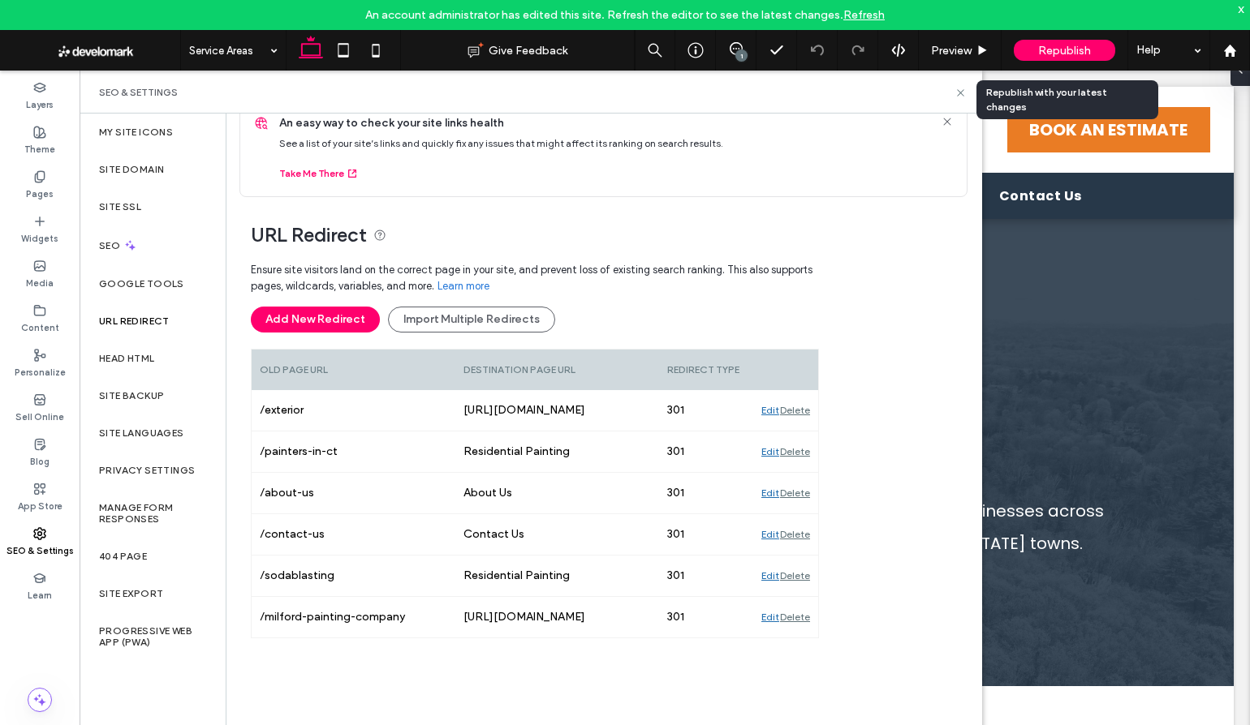
click at [1047, 50] on span "Republish" at bounding box center [1064, 51] width 53 height 14
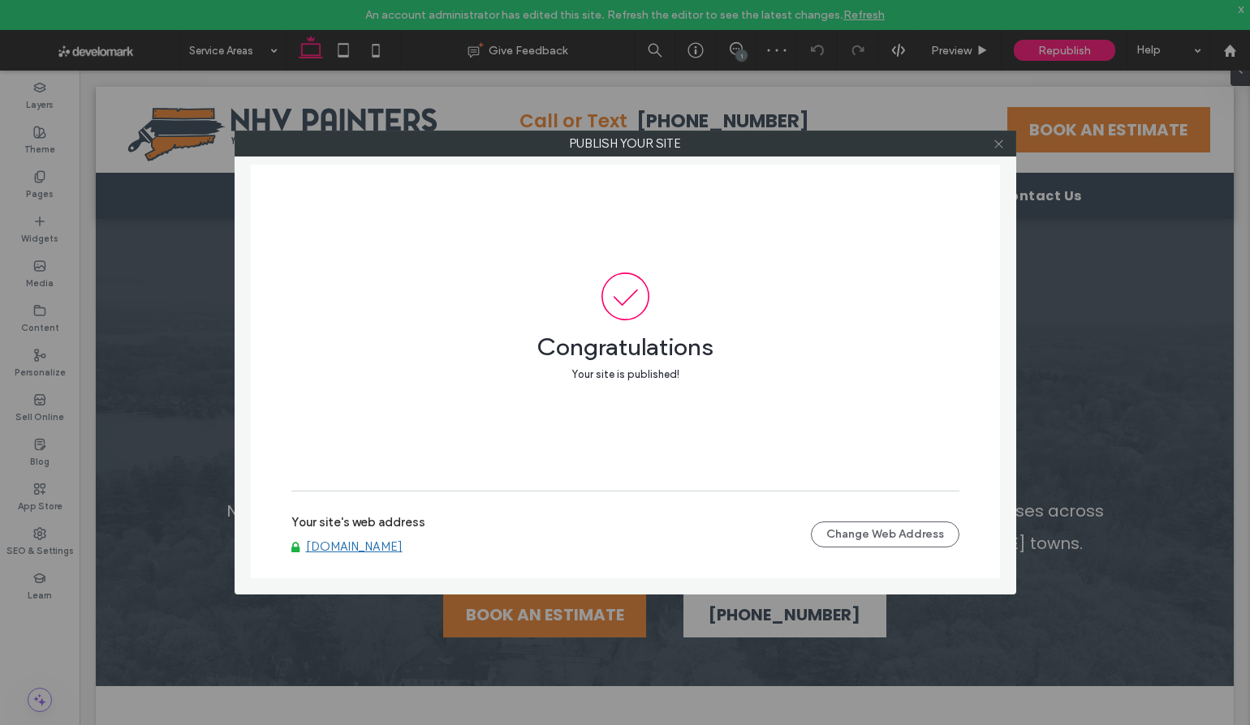
click at [998, 141] on icon at bounding box center [998, 144] width 12 height 12
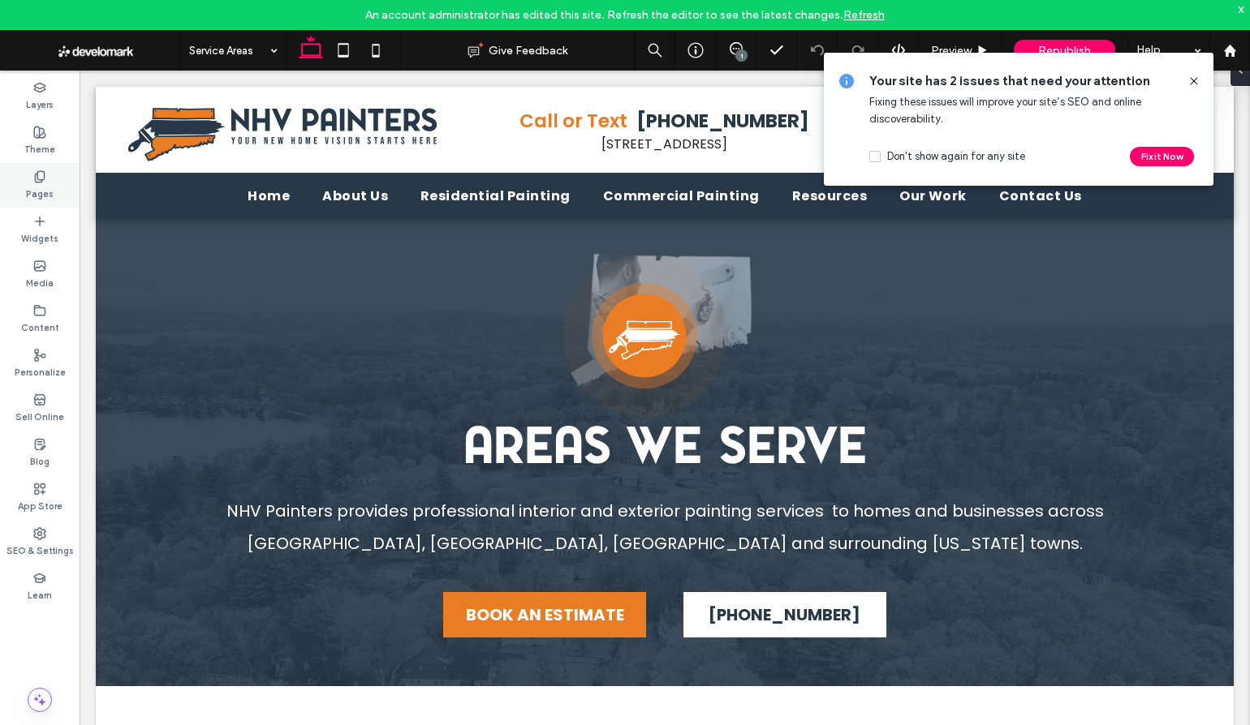
click at [41, 183] on icon at bounding box center [39, 176] width 13 height 13
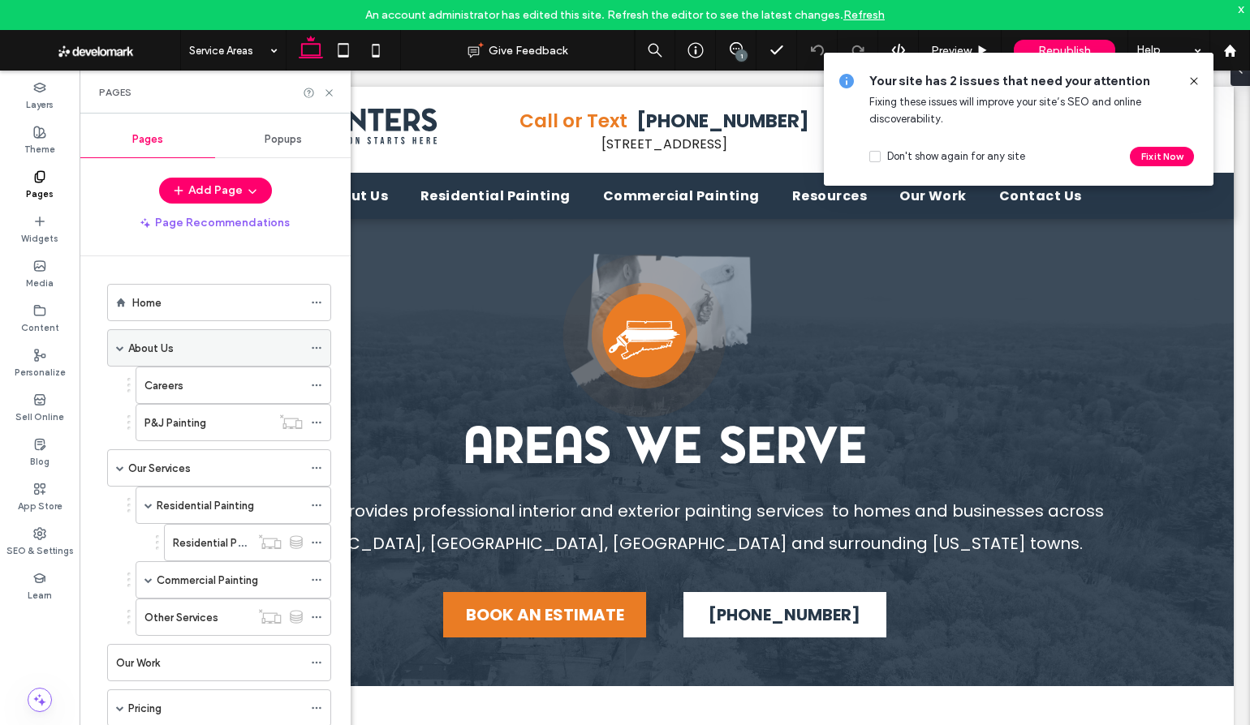
scroll to position [16, 0]
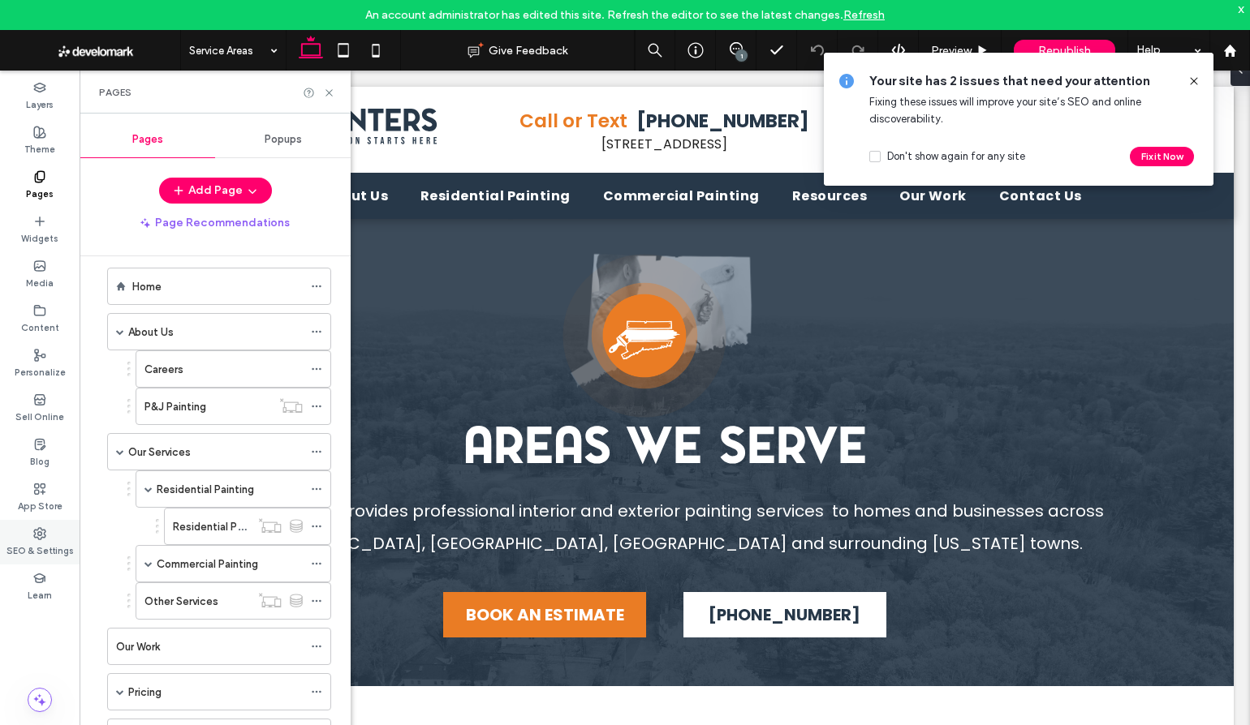
click at [40, 530] on icon at bounding box center [39, 533] width 13 height 13
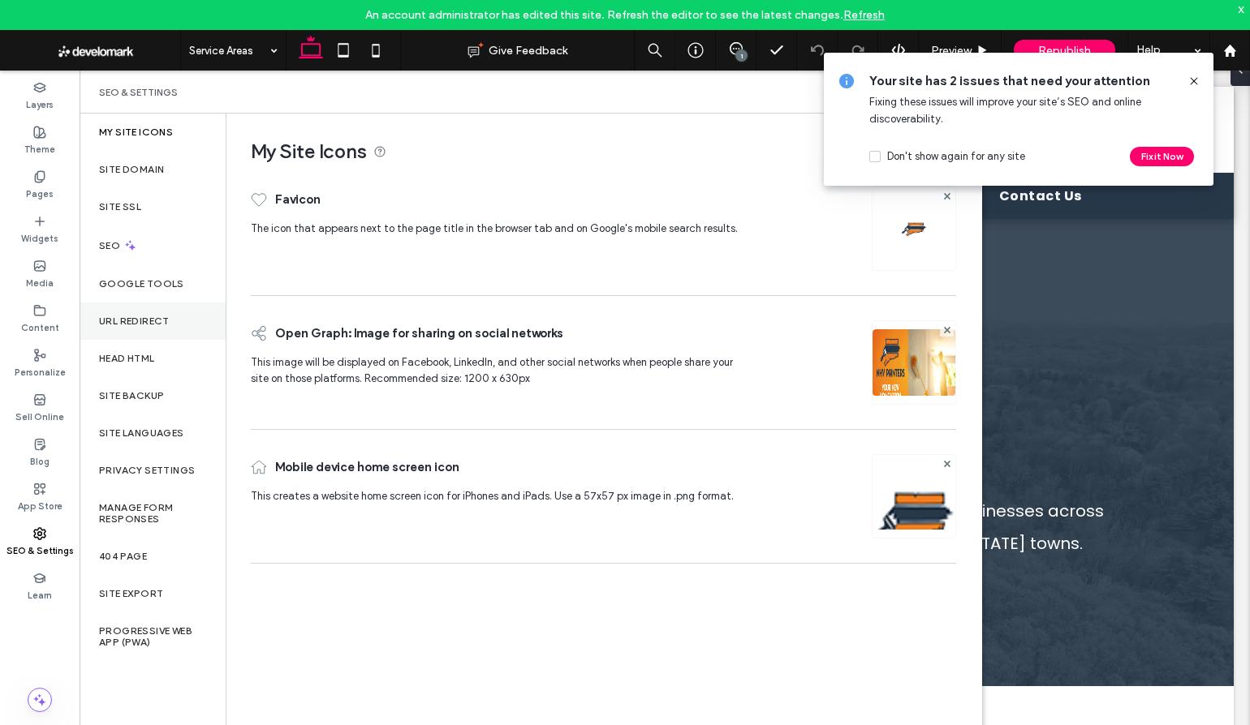
click at [140, 321] on label "URL Redirect" at bounding box center [134, 321] width 71 height 11
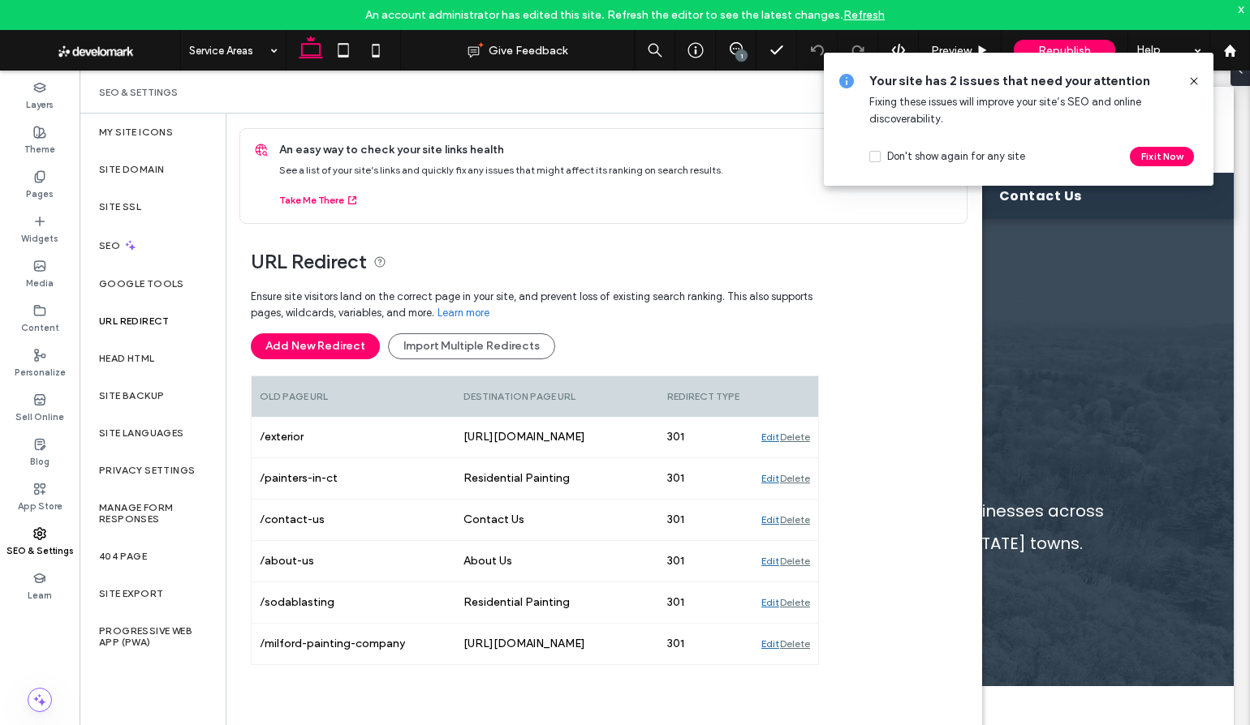
scroll to position [27, 0]
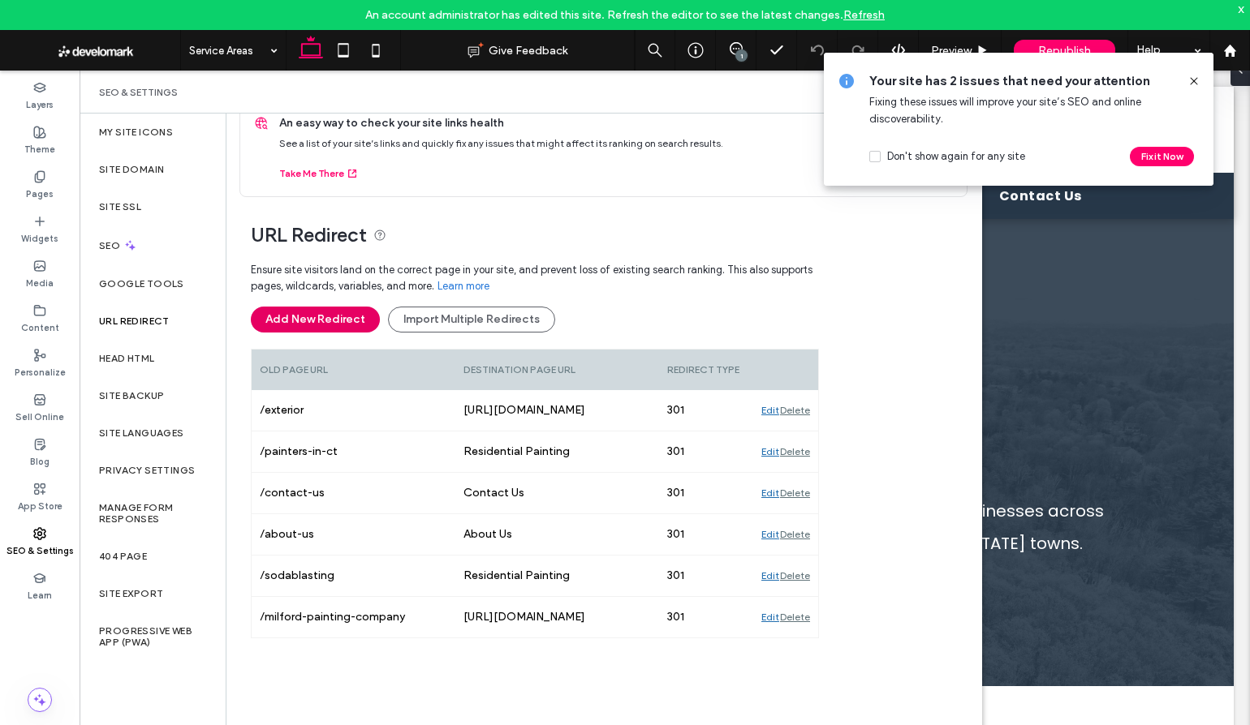
click at [301, 322] on button "Add New Redirect" at bounding box center [315, 320] width 129 height 26
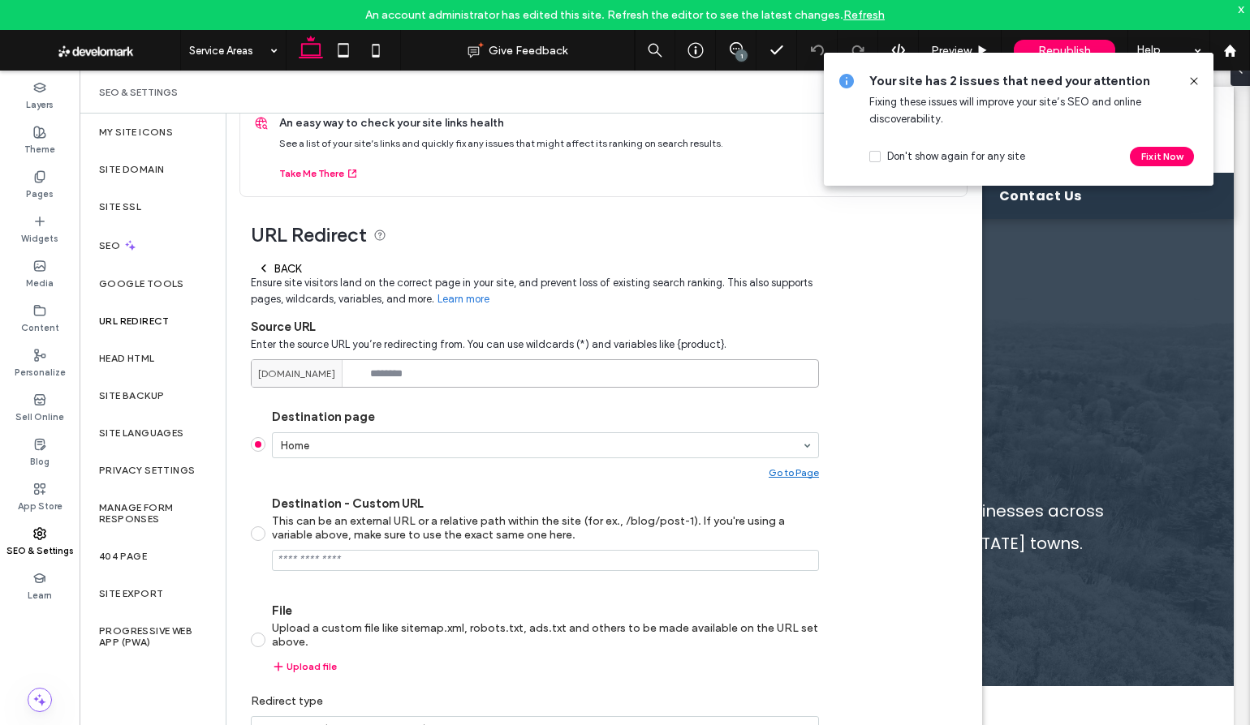
click at [409, 381] on input at bounding box center [535, 374] width 568 height 28
paste input "**********"
click at [560, 373] on input "**********" at bounding box center [535, 374] width 568 height 28
type input "**********"
click at [50, 180] on div "Pages" at bounding box center [40, 185] width 80 height 45
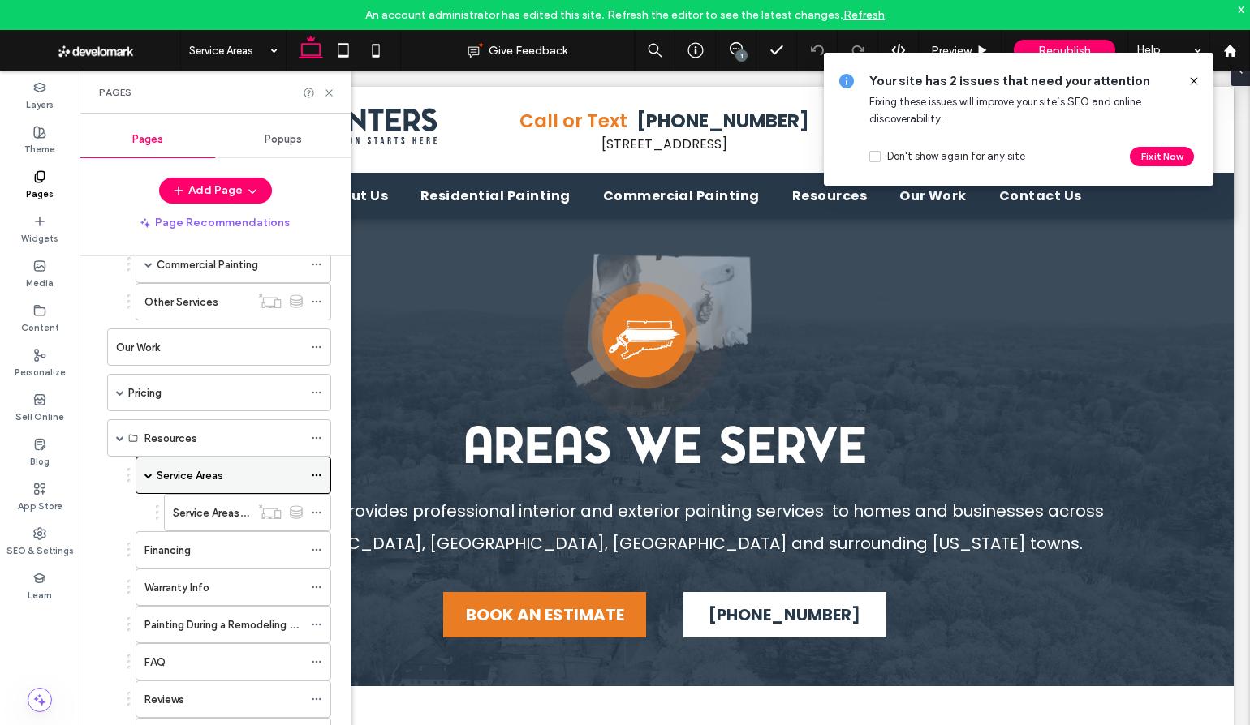
scroll to position [318, 0]
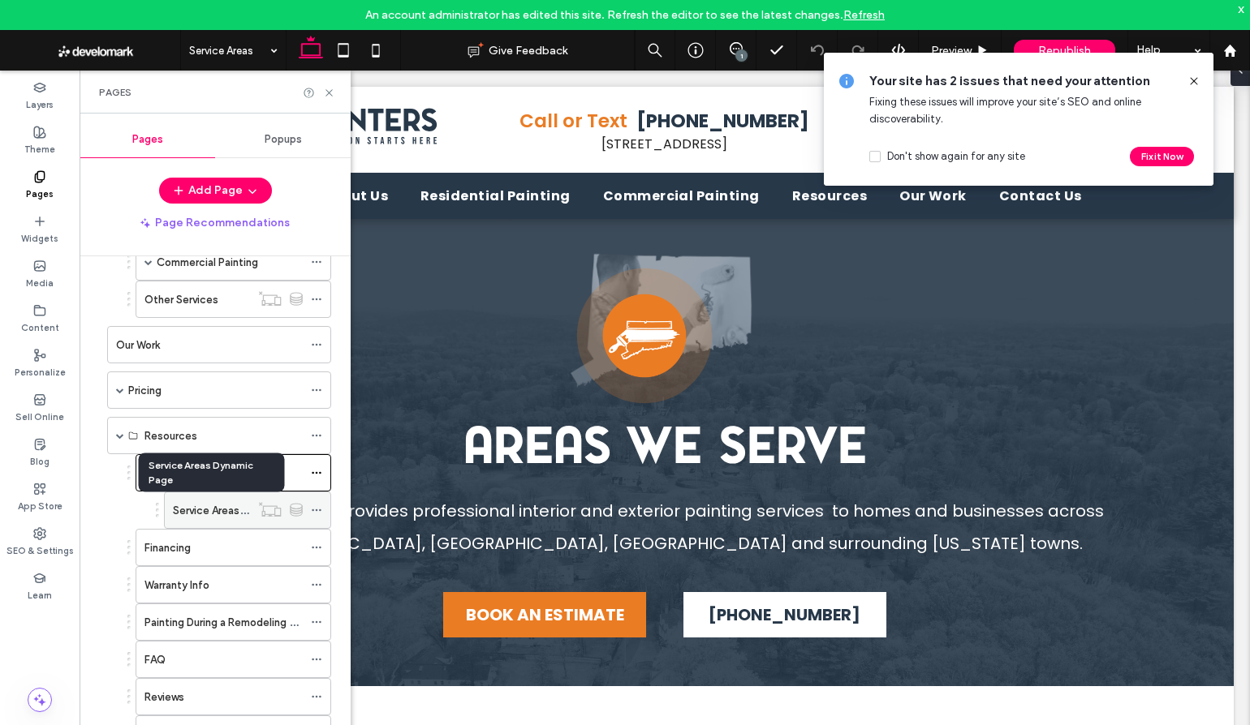
click at [210, 510] on label "Service Areas Dynamic Page" at bounding box center [242, 511] width 139 height 28
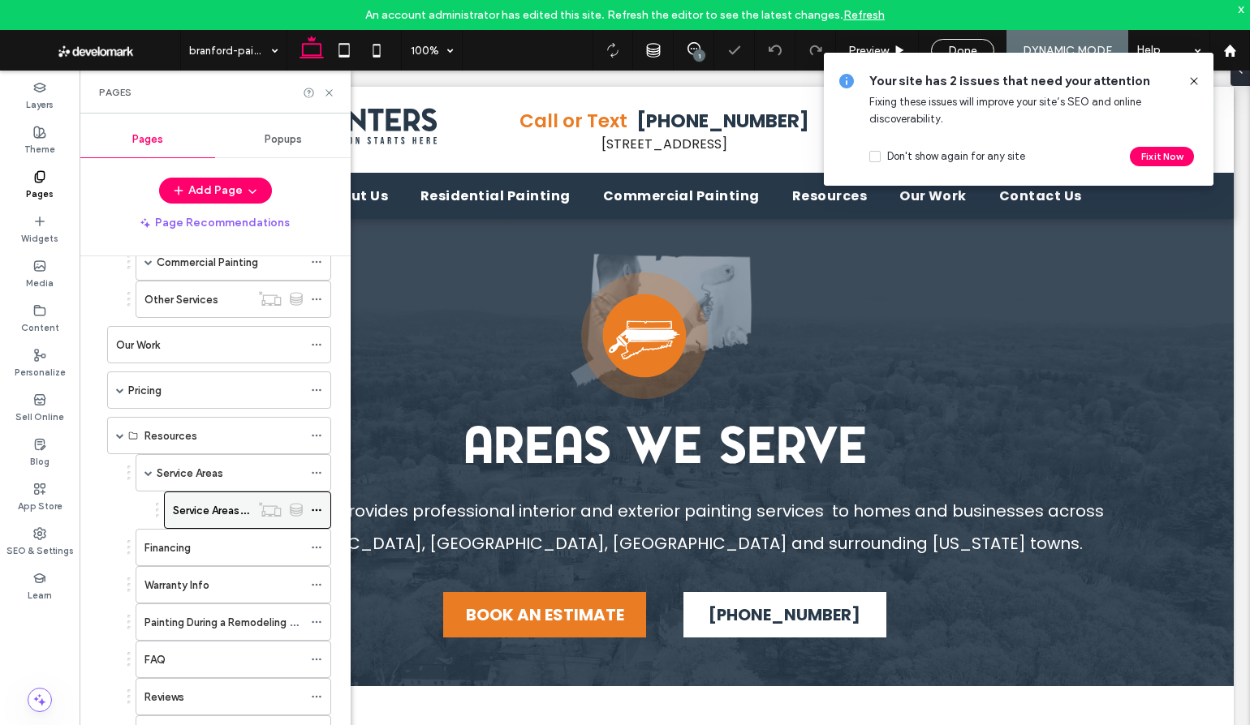
click at [317, 509] on icon at bounding box center [316, 510] width 11 height 11
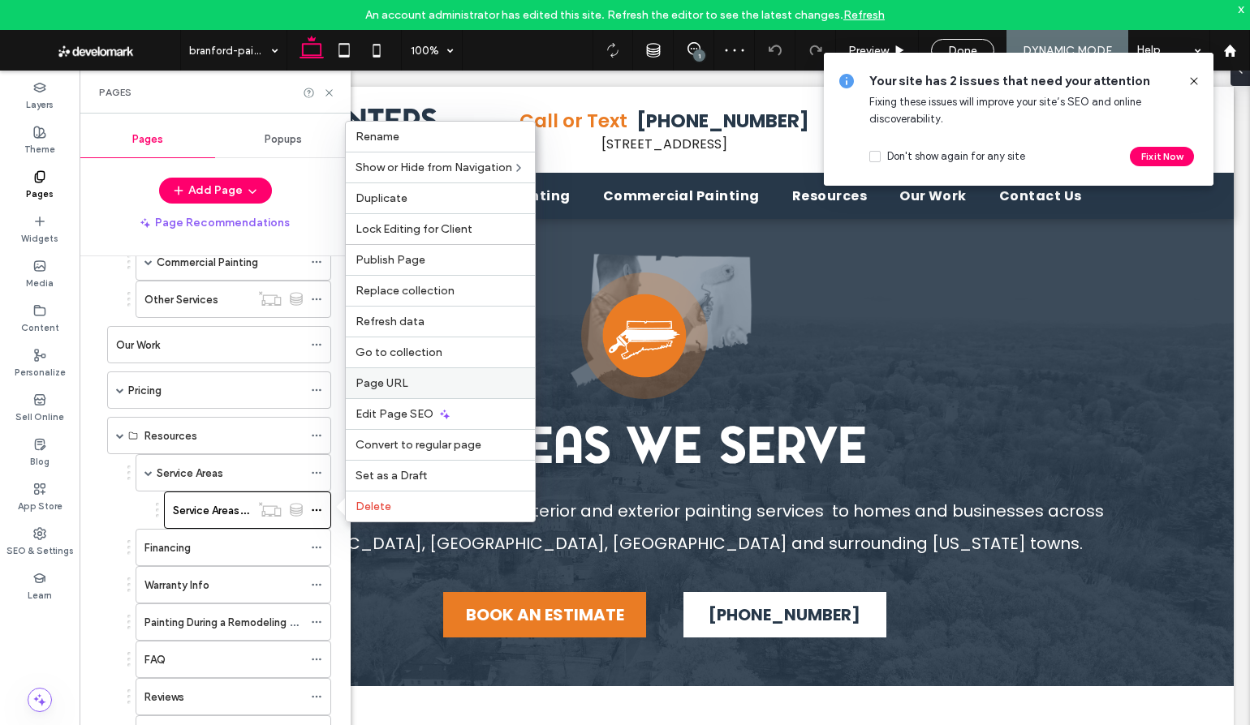
click at [403, 386] on span "Page URL" at bounding box center [381, 384] width 53 height 14
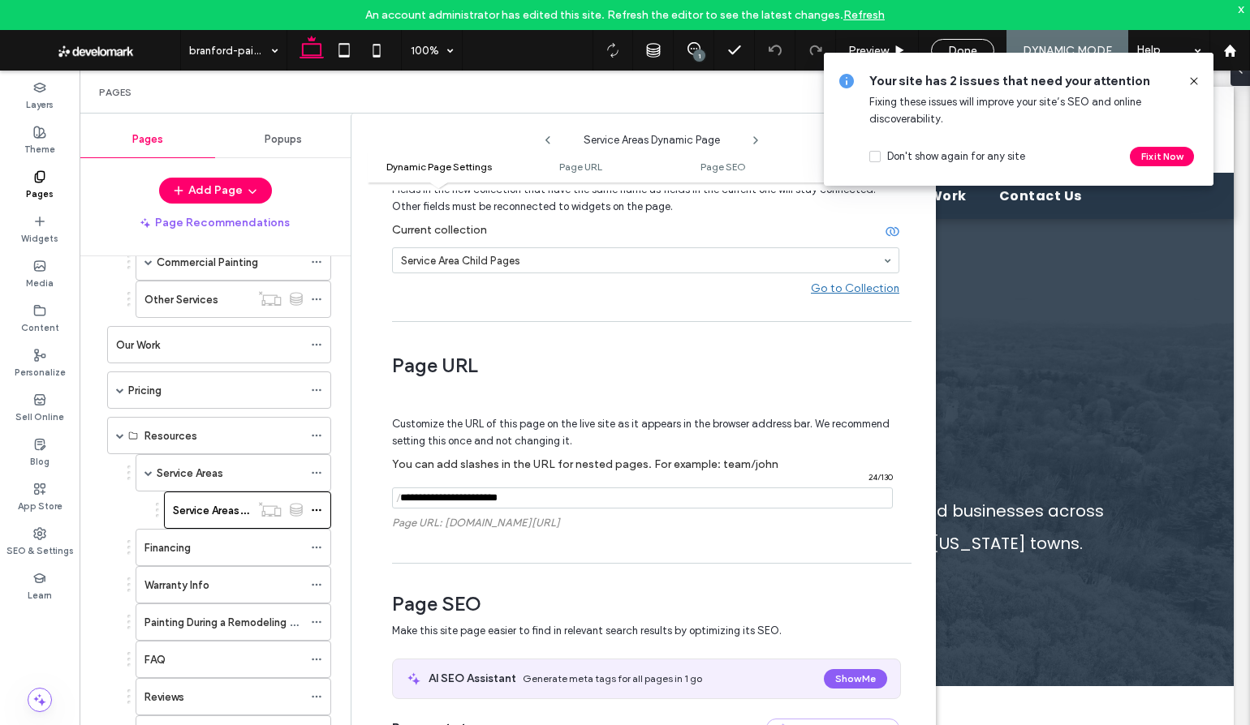
scroll to position [151, 0]
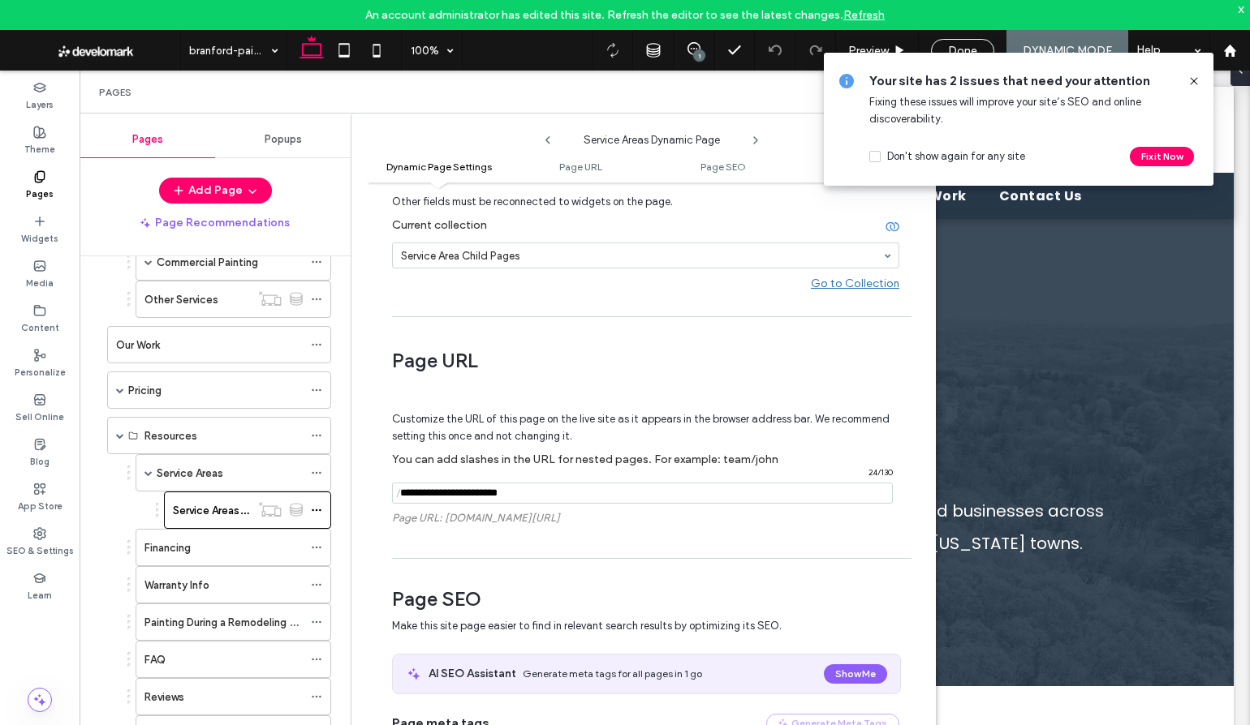
click at [556, 497] on input "notEmpty" at bounding box center [642, 493] width 501 height 21
click at [1191, 75] on icon at bounding box center [1193, 81] width 13 height 13
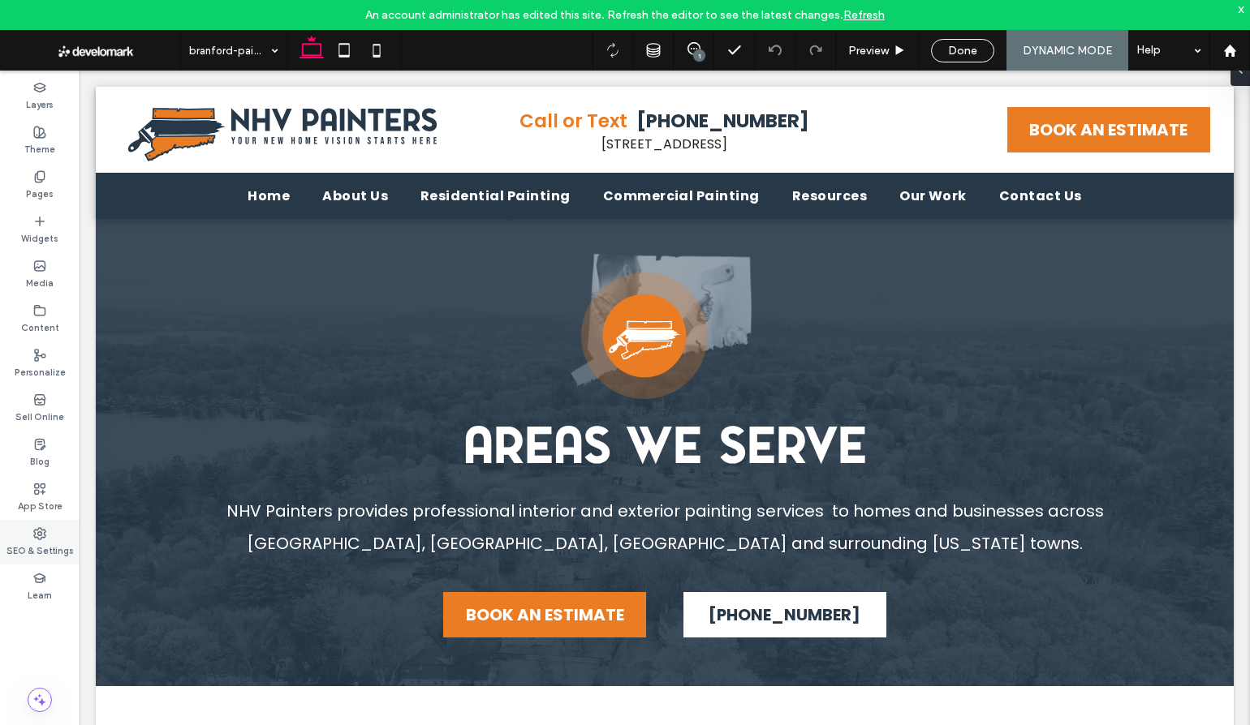
click at [45, 526] on div "SEO & Settings" at bounding box center [40, 542] width 80 height 45
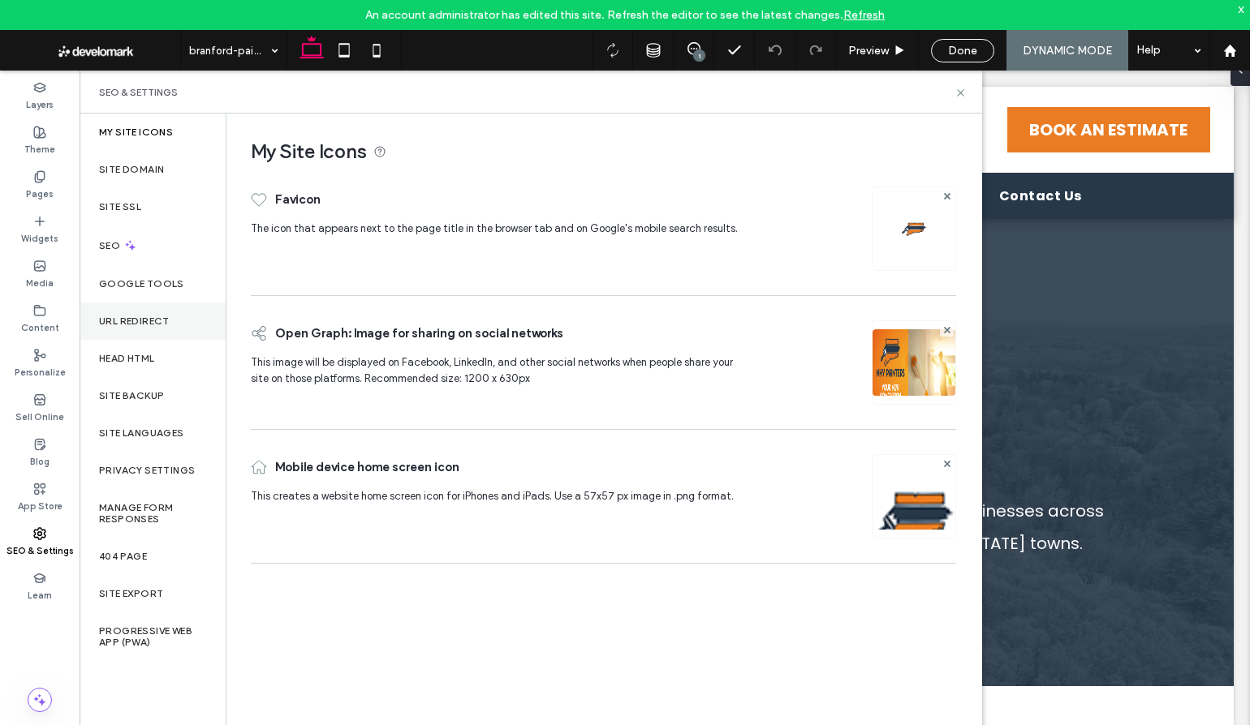
click at [134, 325] on label "URL Redirect" at bounding box center [134, 321] width 71 height 11
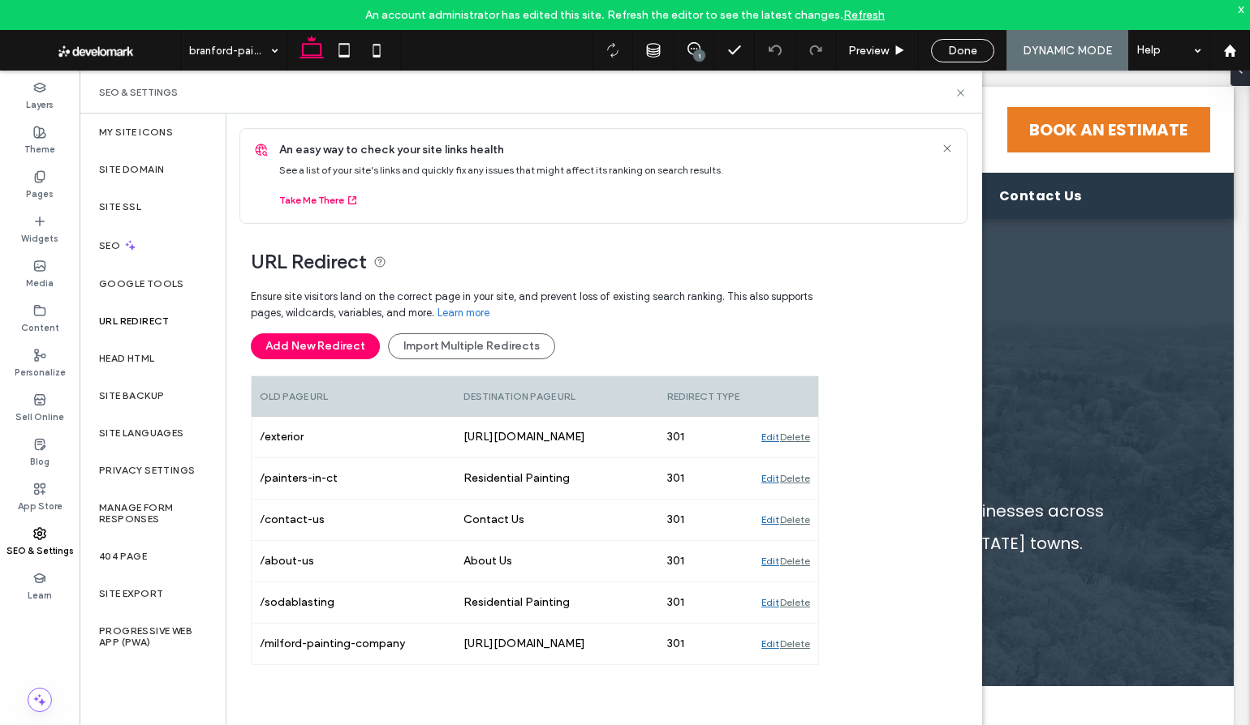
scroll to position [27, 0]
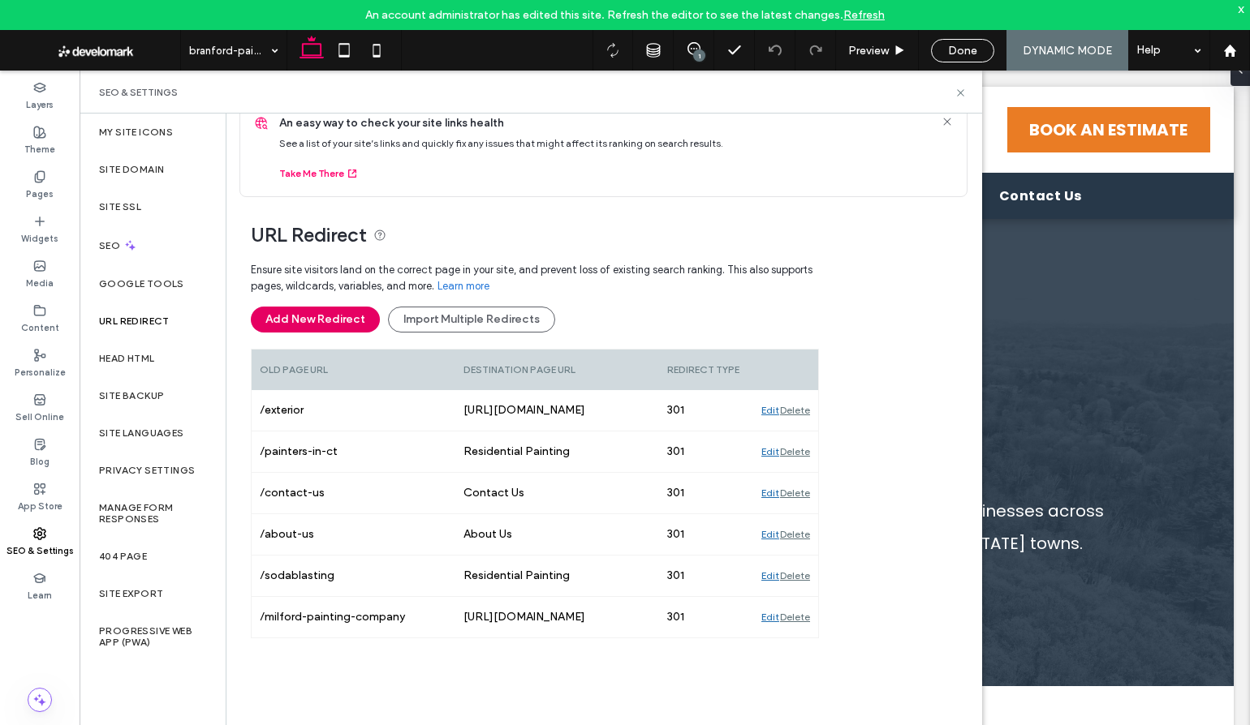
click at [297, 313] on button "Add New Redirect" at bounding box center [315, 320] width 129 height 26
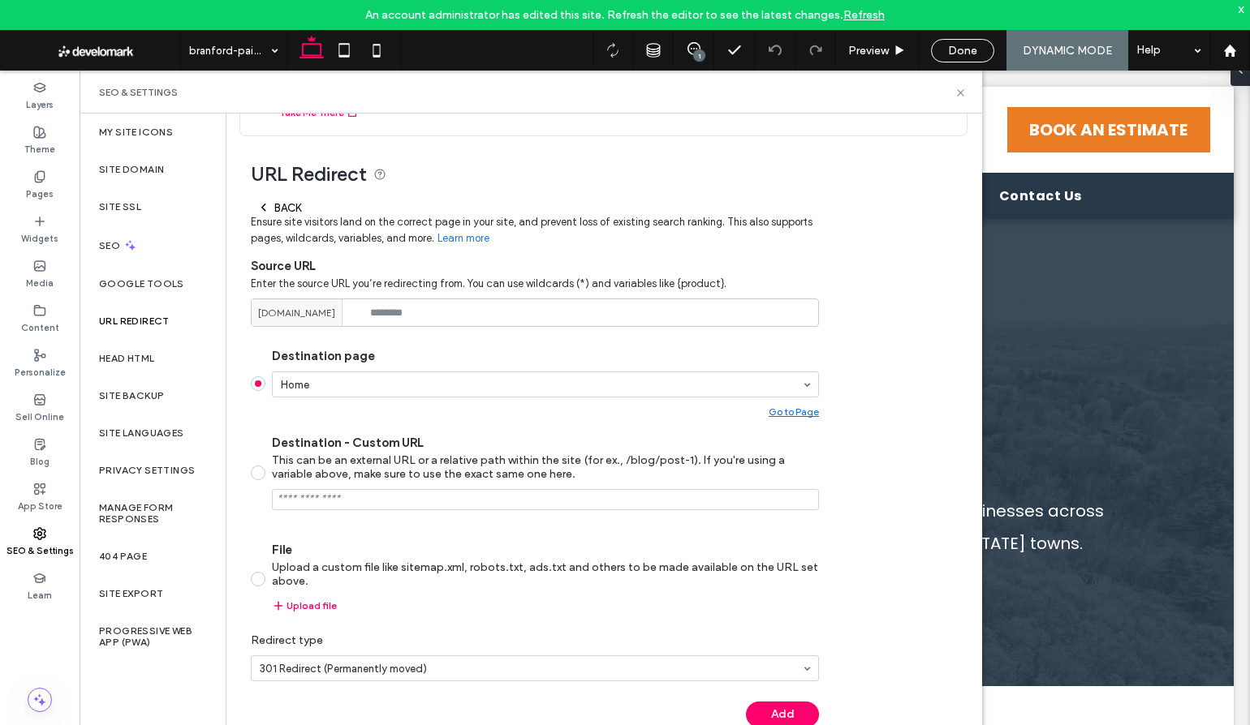
scroll to position [94, 0]
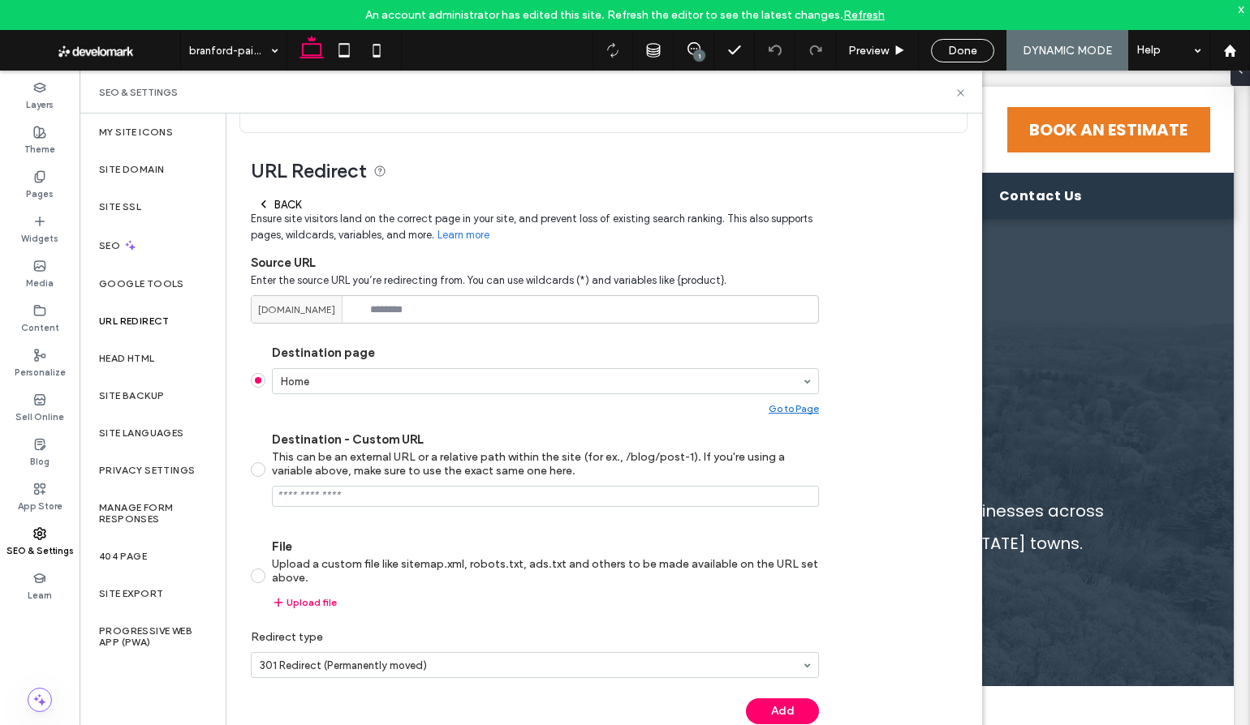
click at [316, 495] on input "Destination - Custom URL This can be an external URL or a relative path within …" at bounding box center [545, 496] width 547 height 21
paste input "**********"
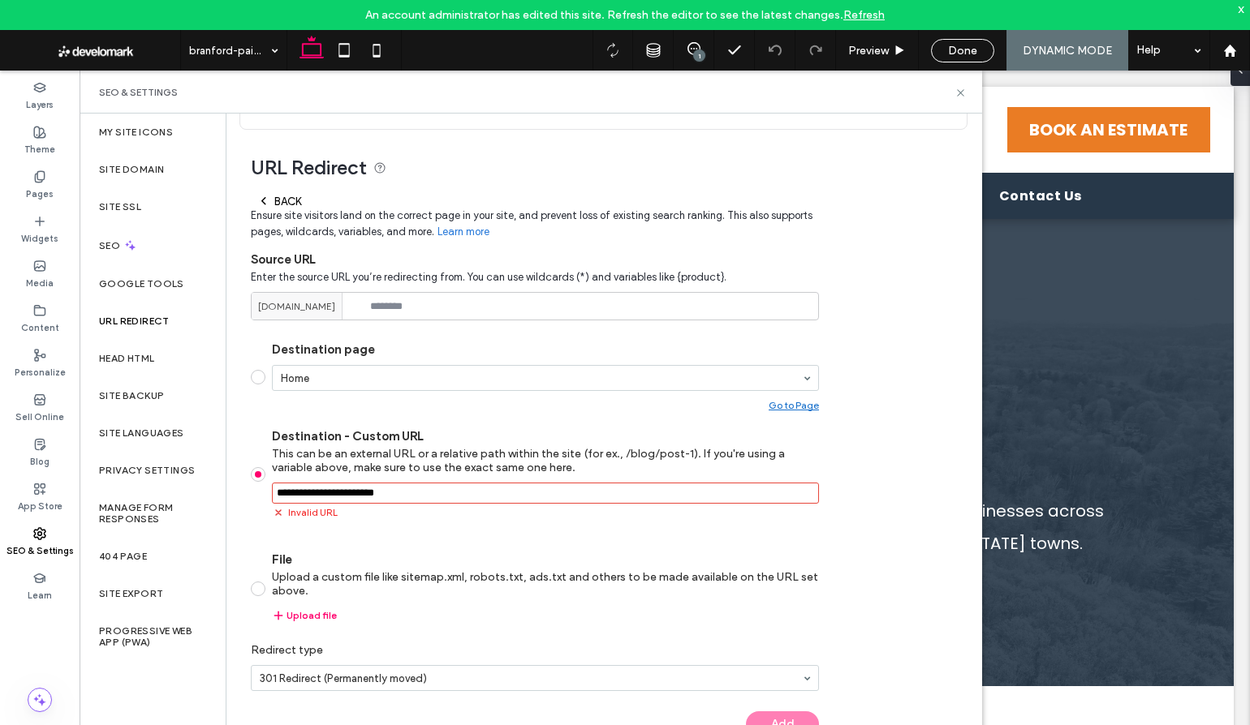
drag, startPoint x: 358, startPoint y: 312, endPoint x: 254, endPoint y: 310, distance: 103.9
click at [254, 310] on div "[DOMAIN_NAME]" at bounding box center [297, 306] width 91 height 27
copy span "[DOMAIN_NAME]"
click at [276, 493] on input "Destination - Custom URL This can be an external URL or a relative path within …" at bounding box center [545, 493] width 547 height 21
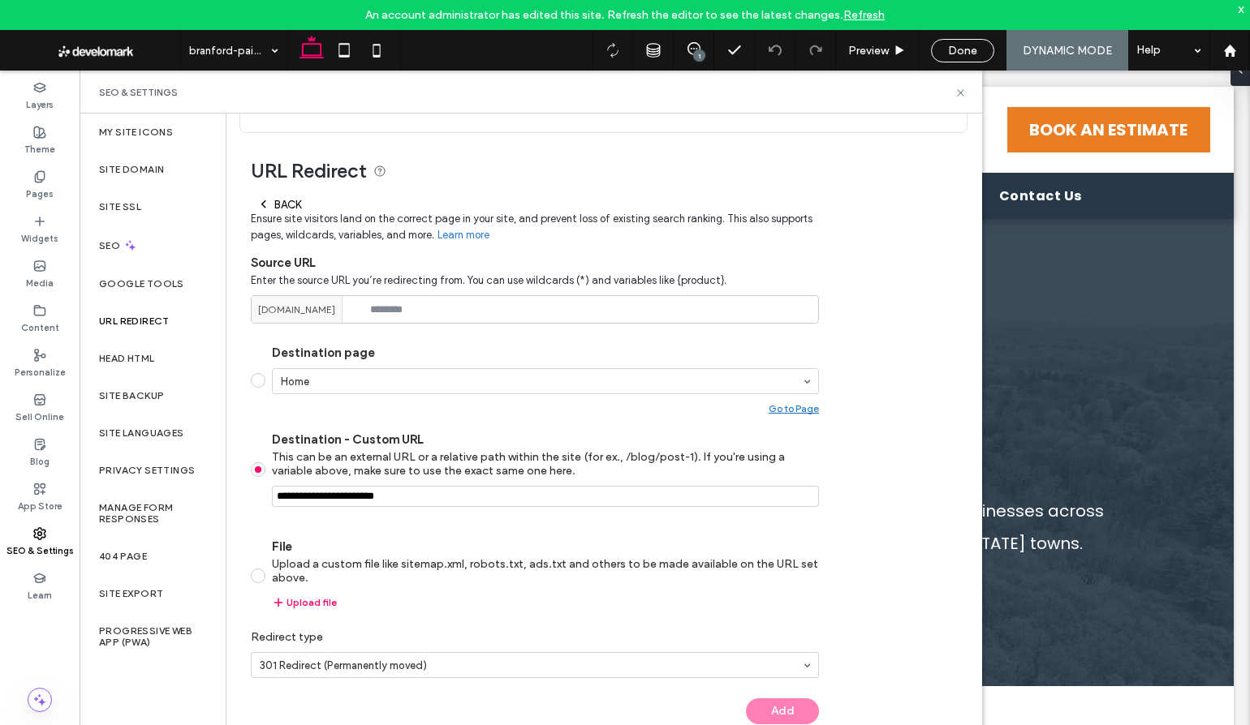
paste input "**********"
click at [545, 498] on input "Destination - Custom URL This can be an external URL or a relative path within …" at bounding box center [545, 496] width 547 height 21
click at [527, 500] on input "Destination - Custom URL This can be an external URL or a relative path within …" at bounding box center [545, 496] width 547 height 21
paste input "**********"
type input "**********"
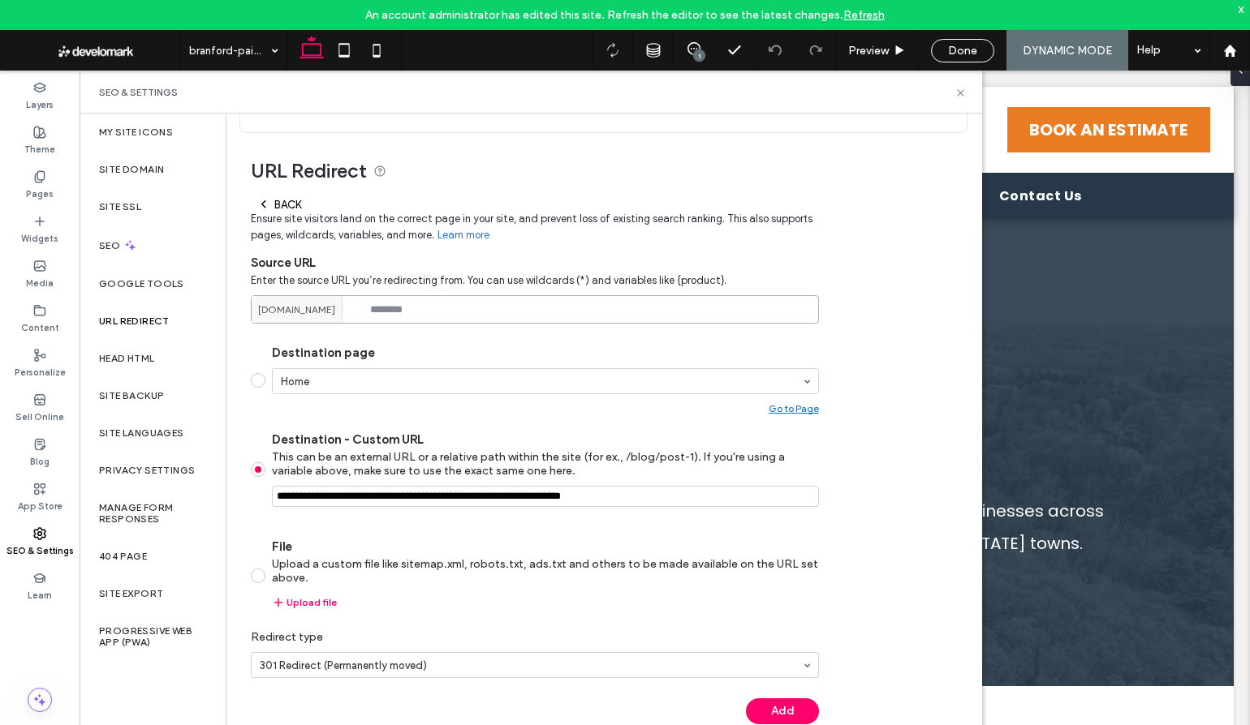
click at [414, 309] on input at bounding box center [535, 309] width 568 height 28
paste input "**********"
click at [553, 308] on input "**********" at bounding box center [535, 309] width 568 height 28
type input "**********"
click at [866, 510] on div "**********" at bounding box center [597, 437] width 742 height 608
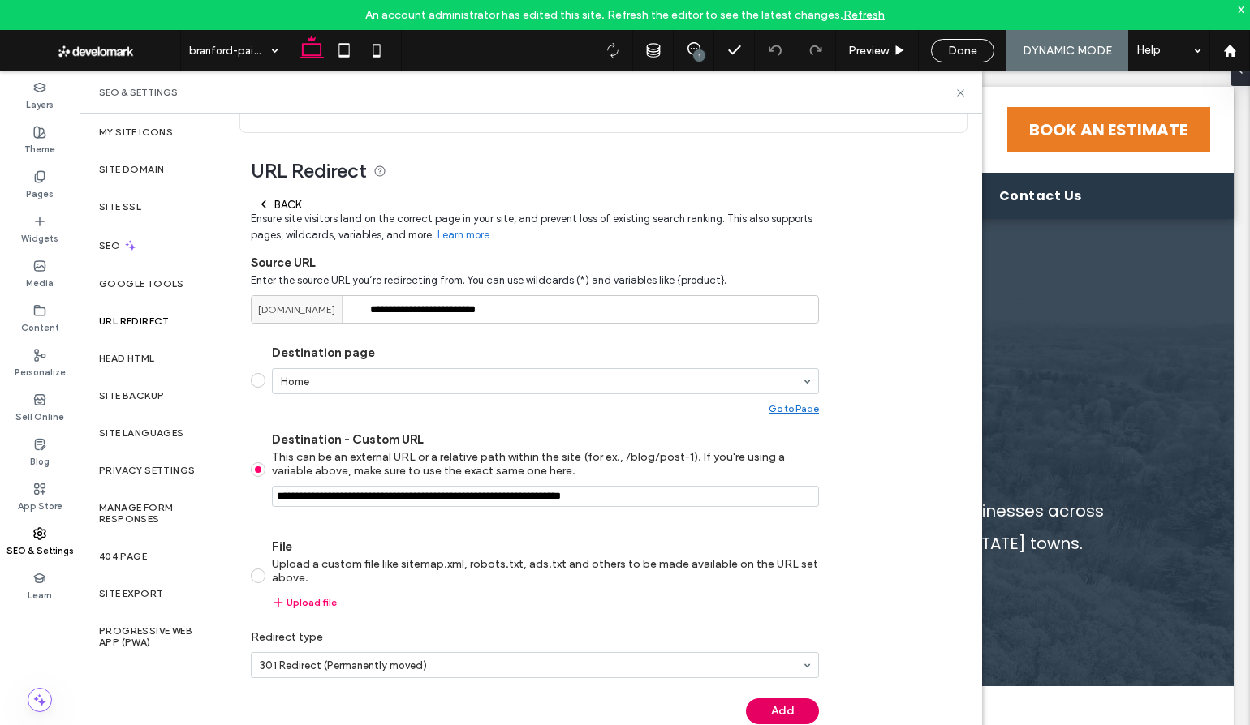
click at [785, 708] on button "Add" at bounding box center [782, 712] width 73 height 26
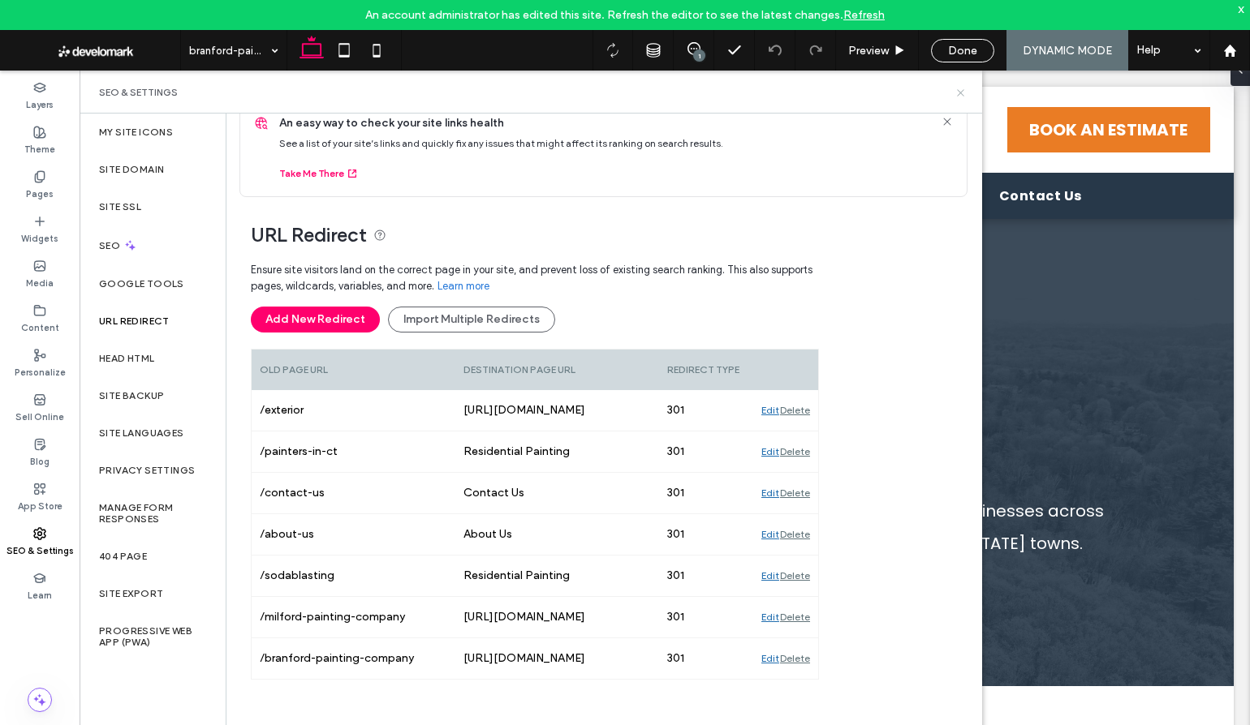
click at [962, 92] on icon at bounding box center [960, 93] width 12 height 12
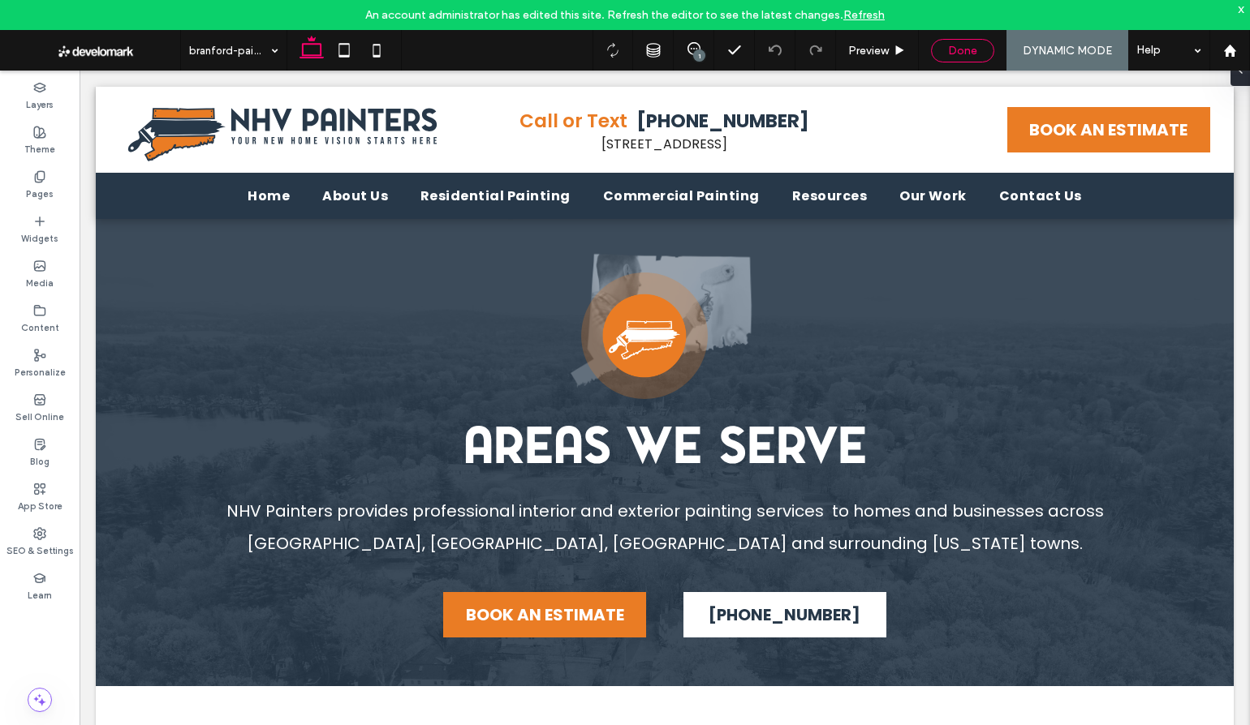
click at [959, 47] on span "Done" at bounding box center [962, 51] width 29 height 14
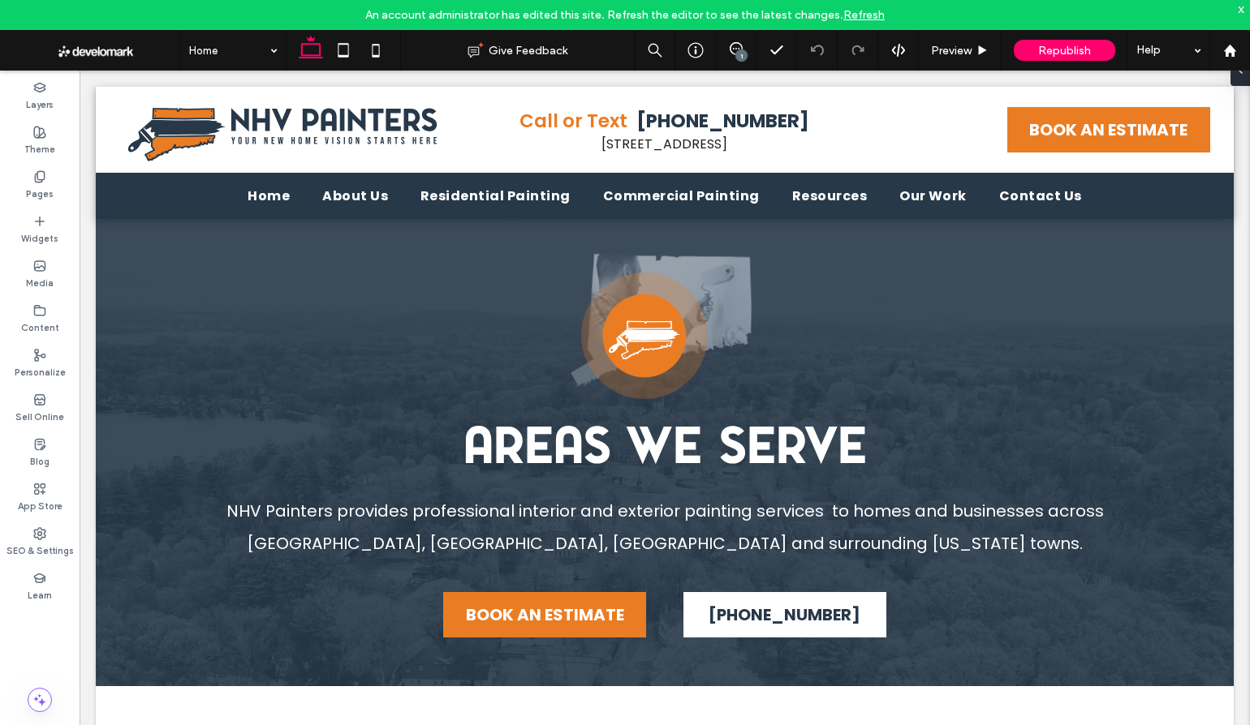
click at [1053, 48] on div at bounding box center [625, 362] width 1250 height 725
click at [1059, 44] on span "Republish" at bounding box center [1064, 51] width 53 height 14
